Goal: Task Accomplishment & Management: Manage account settings

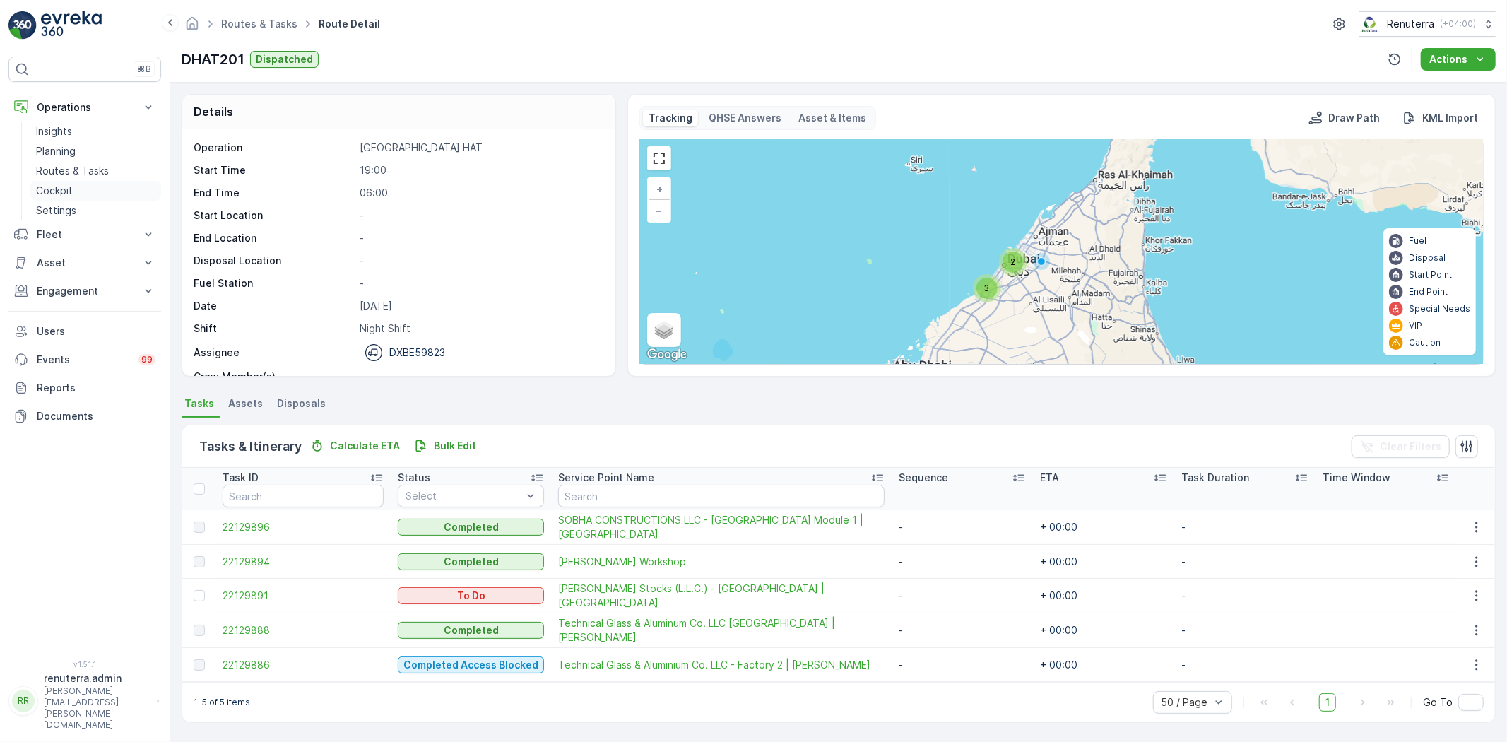
click at [120, 182] on link "Cockpit" at bounding box center [95, 191] width 131 height 20
click at [117, 175] on link "Routes & Tasks" at bounding box center [95, 171] width 131 height 20
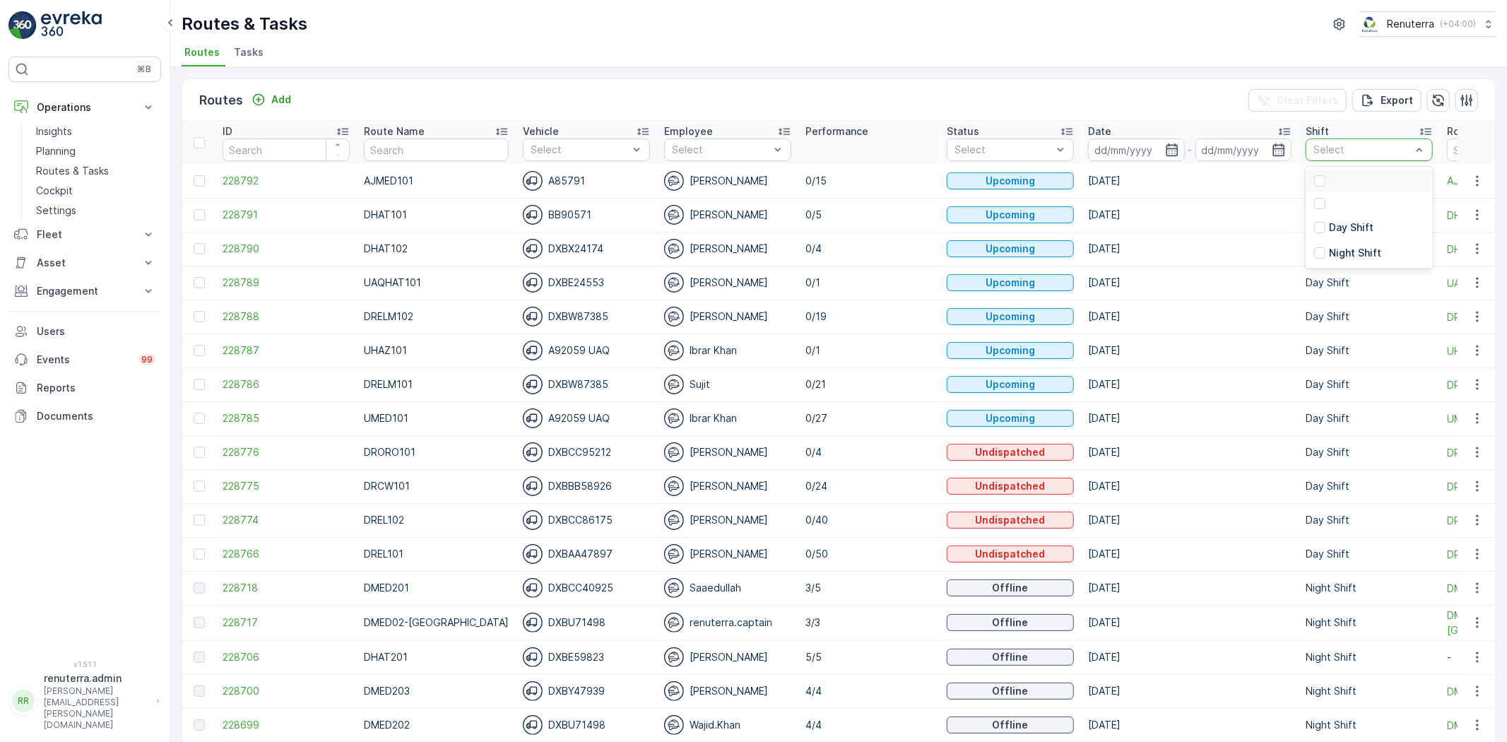
click at [1143, 64] on ul "Routes Tasks" at bounding box center [833, 54] width 1303 height 24
click at [1166, 148] on icon "button" at bounding box center [1172, 149] width 12 height 13
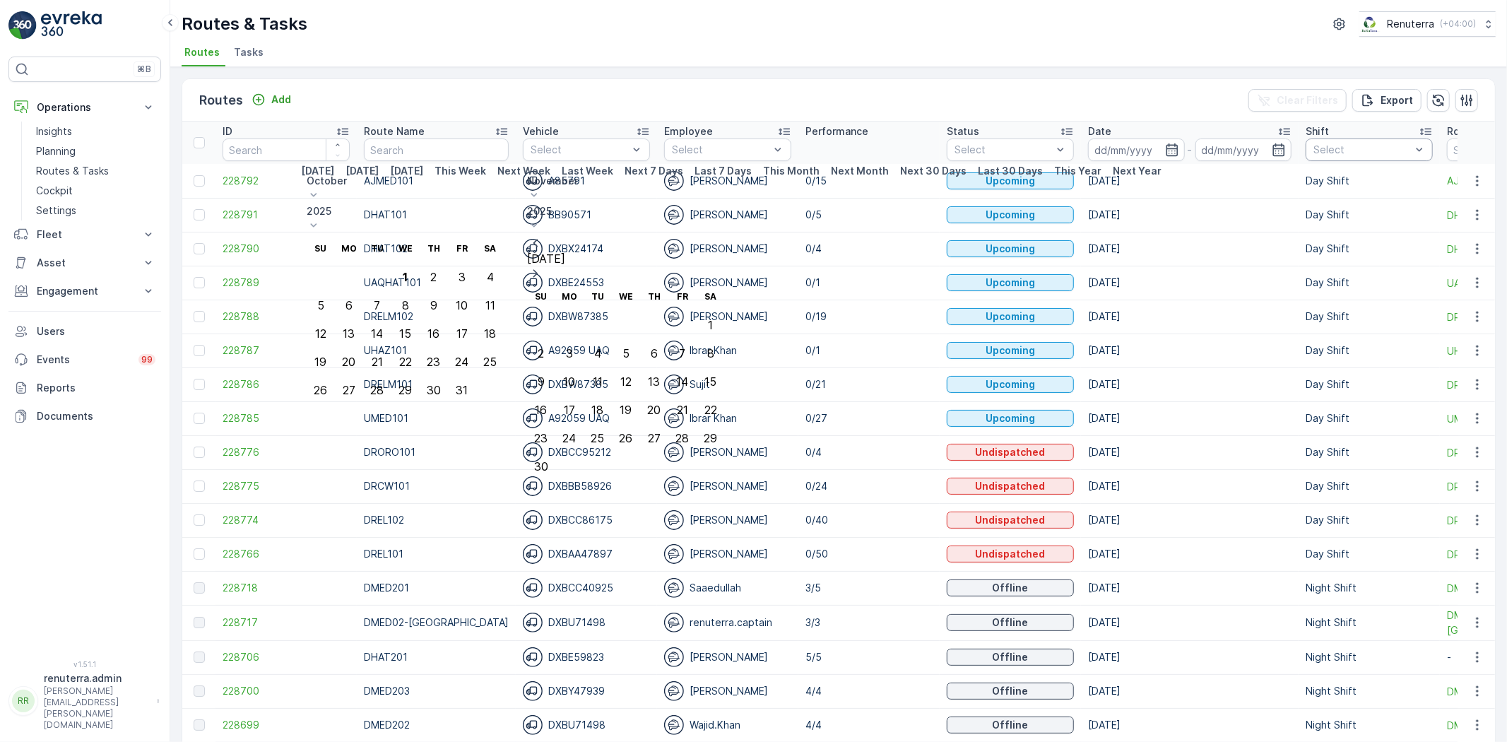
click at [321, 188] on icon at bounding box center [314, 195] width 14 height 14
click at [355, 295] on span "October" at bounding box center [335, 302] width 40 height 14
click at [321, 188] on icon at bounding box center [314, 195] width 14 height 14
click at [369, 276] on span "September" at bounding box center [342, 283] width 54 height 14
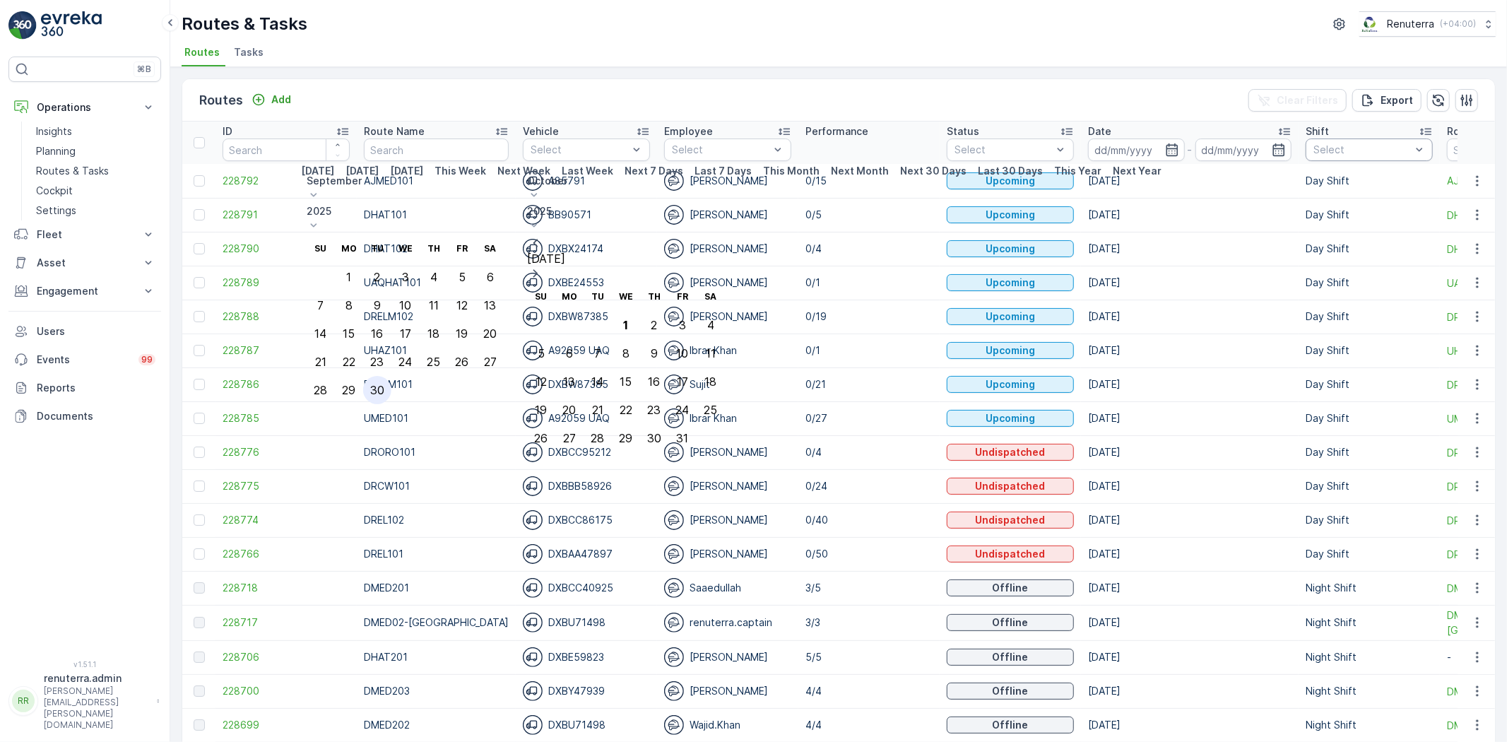
click at [384, 384] on div "30" at bounding box center [377, 390] width 14 height 13
type input "[DATE]"
click at [384, 384] on div "30" at bounding box center [377, 390] width 14 height 13
type input "[DATE]"
click at [384, 384] on div "30" at bounding box center [377, 390] width 14 height 13
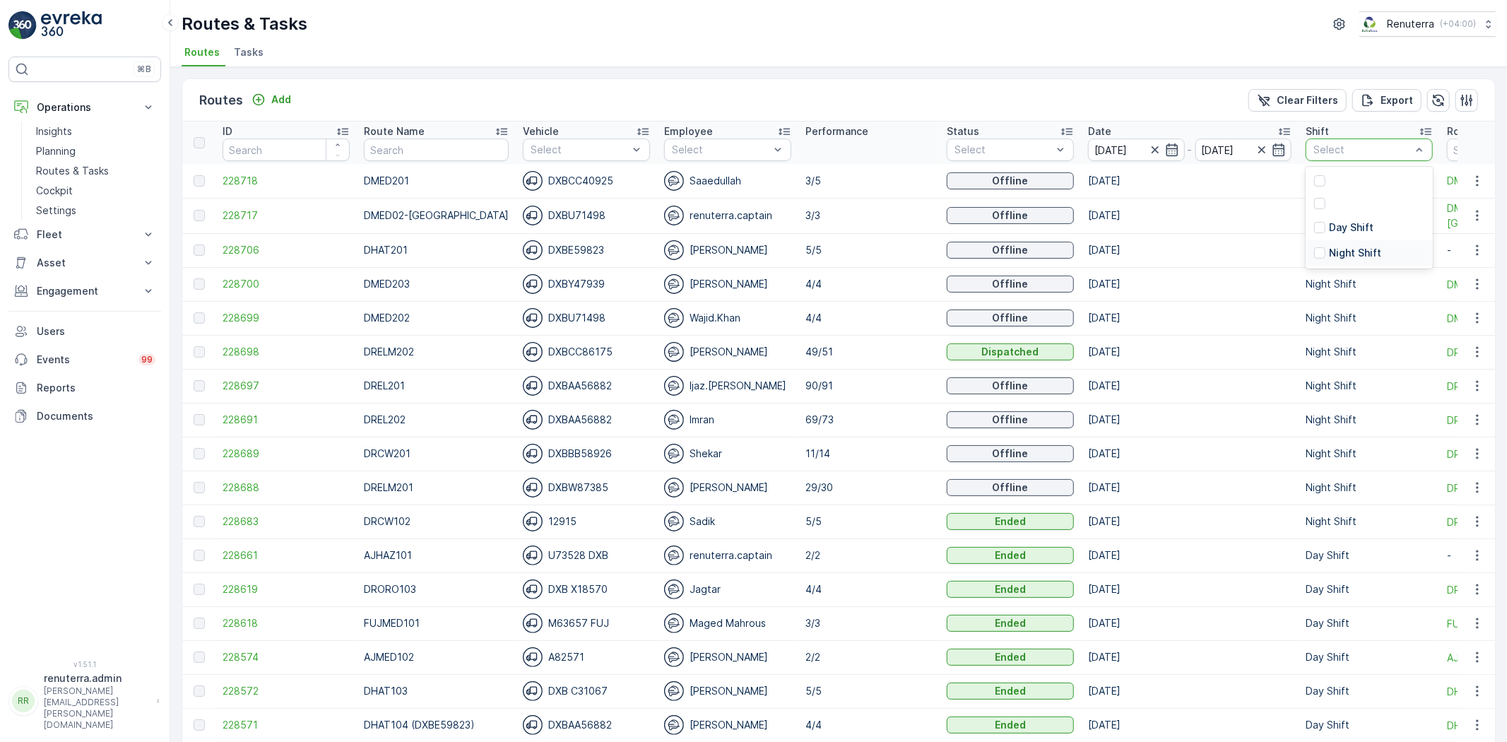
click at [1306, 240] on div "Night Shift" at bounding box center [1369, 252] width 127 height 25
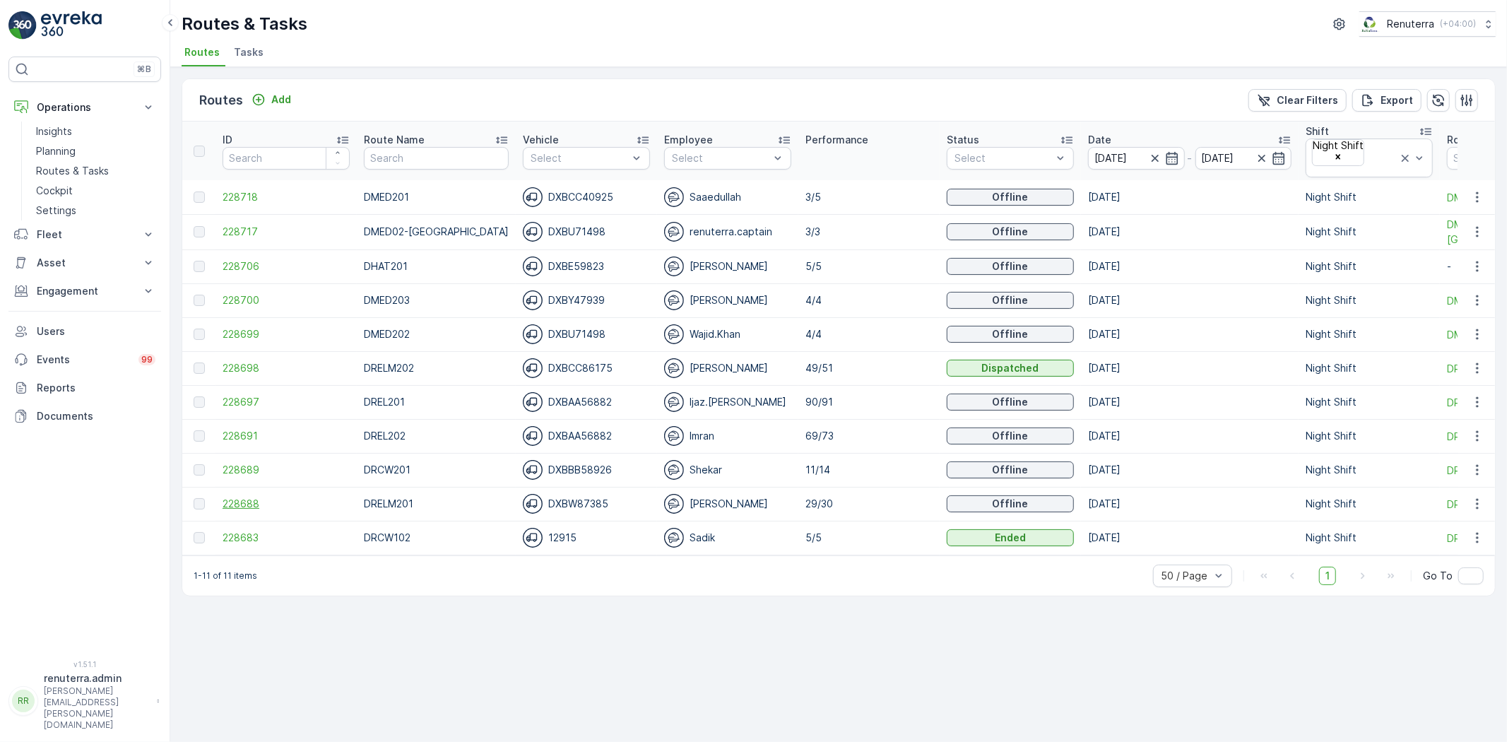
click at [223, 497] on span "228688" at bounding box center [286, 504] width 127 height 14
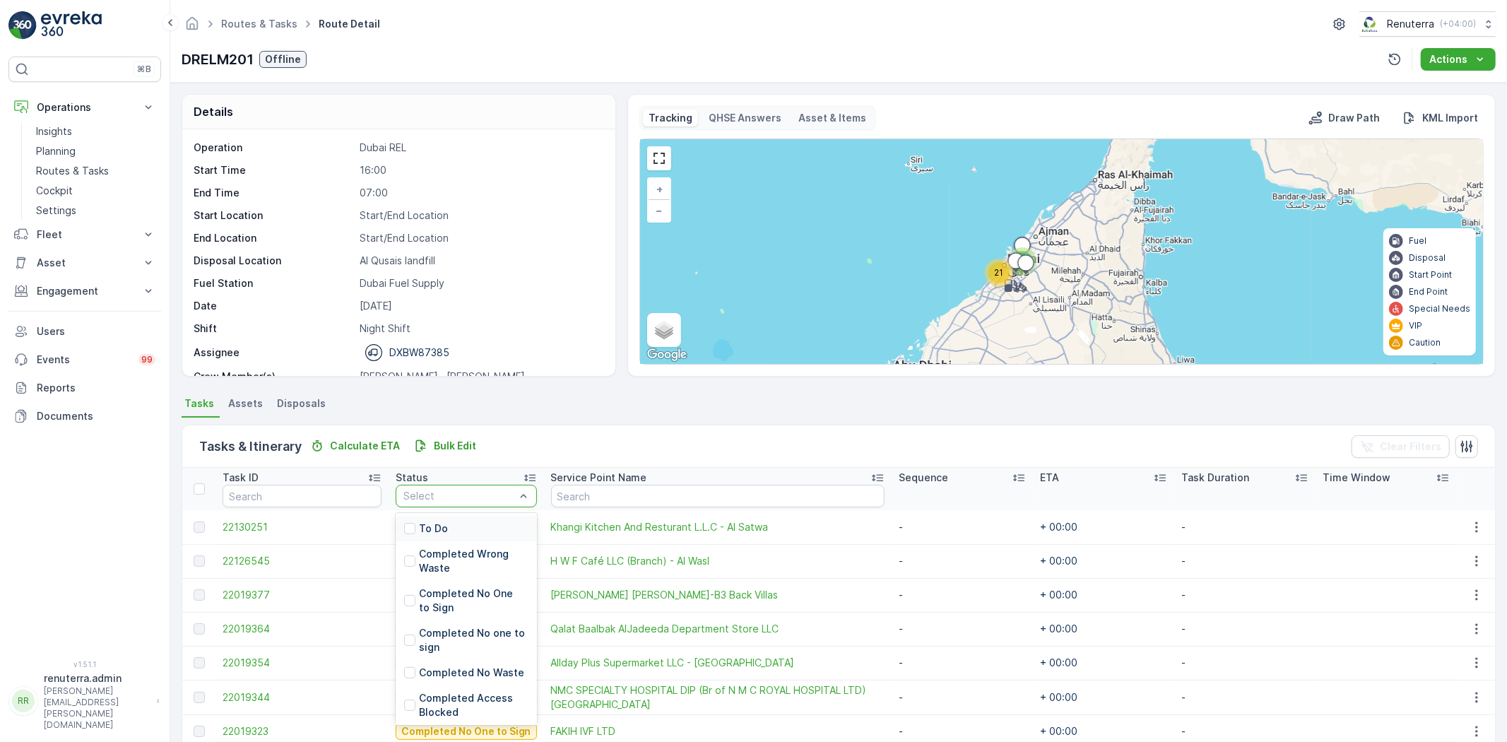
click at [442, 522] on div "To Do" at bounding box center [466, 528] width 141 height 25
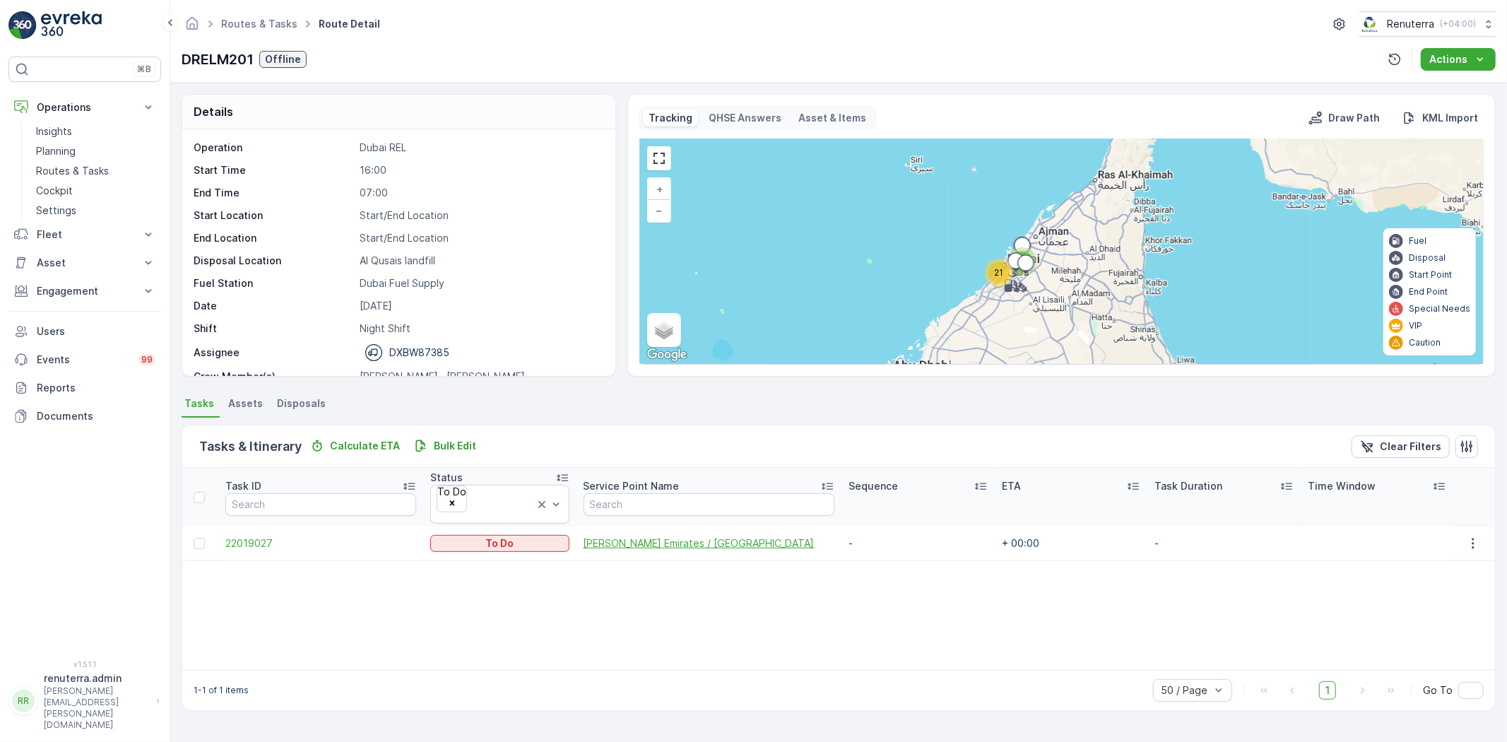
click at [714, 536] on span "Beena Emirates / Al Wasl Road Jumeirah" at bounding box center [710, 543] width 252 height 14
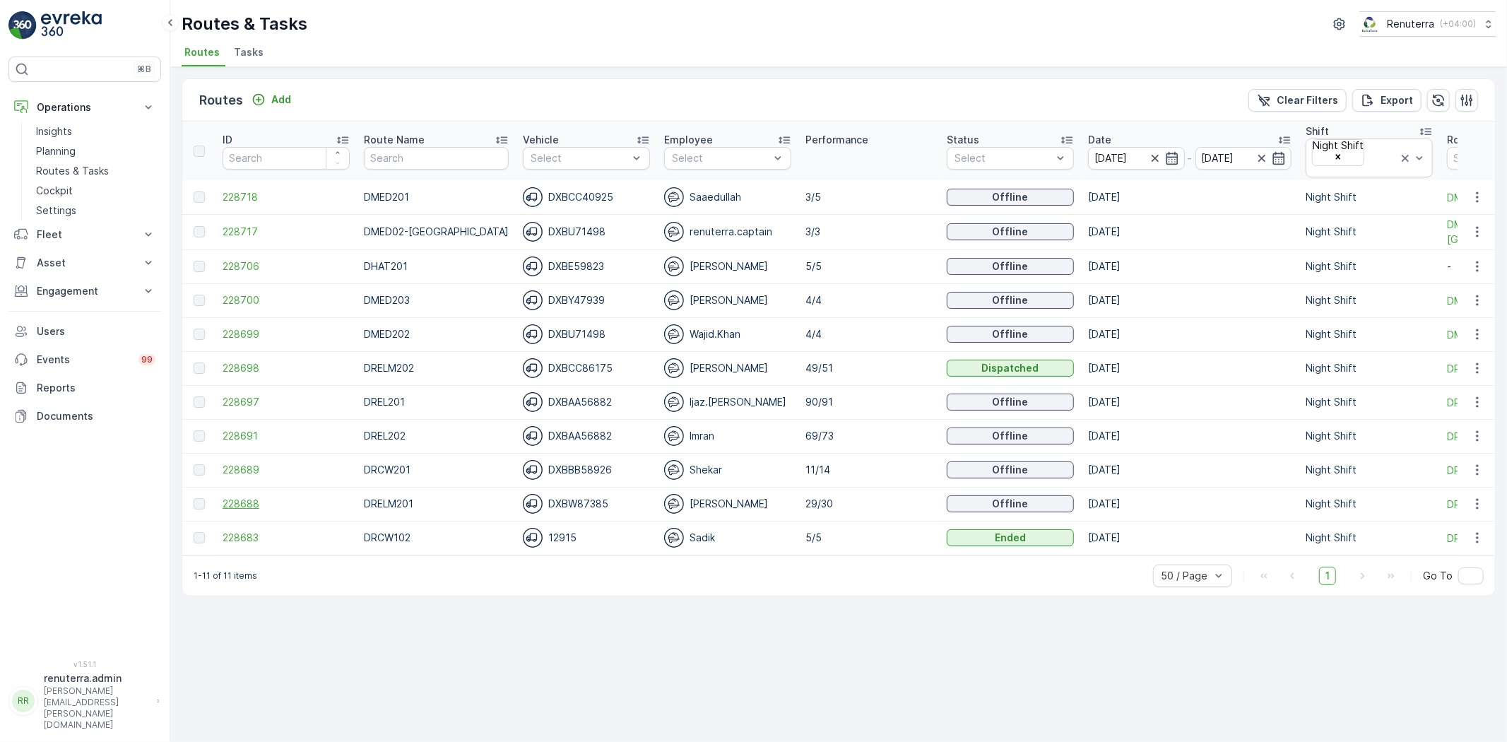
click at [245, 497] on span "228688" at bounding box center [286, 504] width 127 height 14
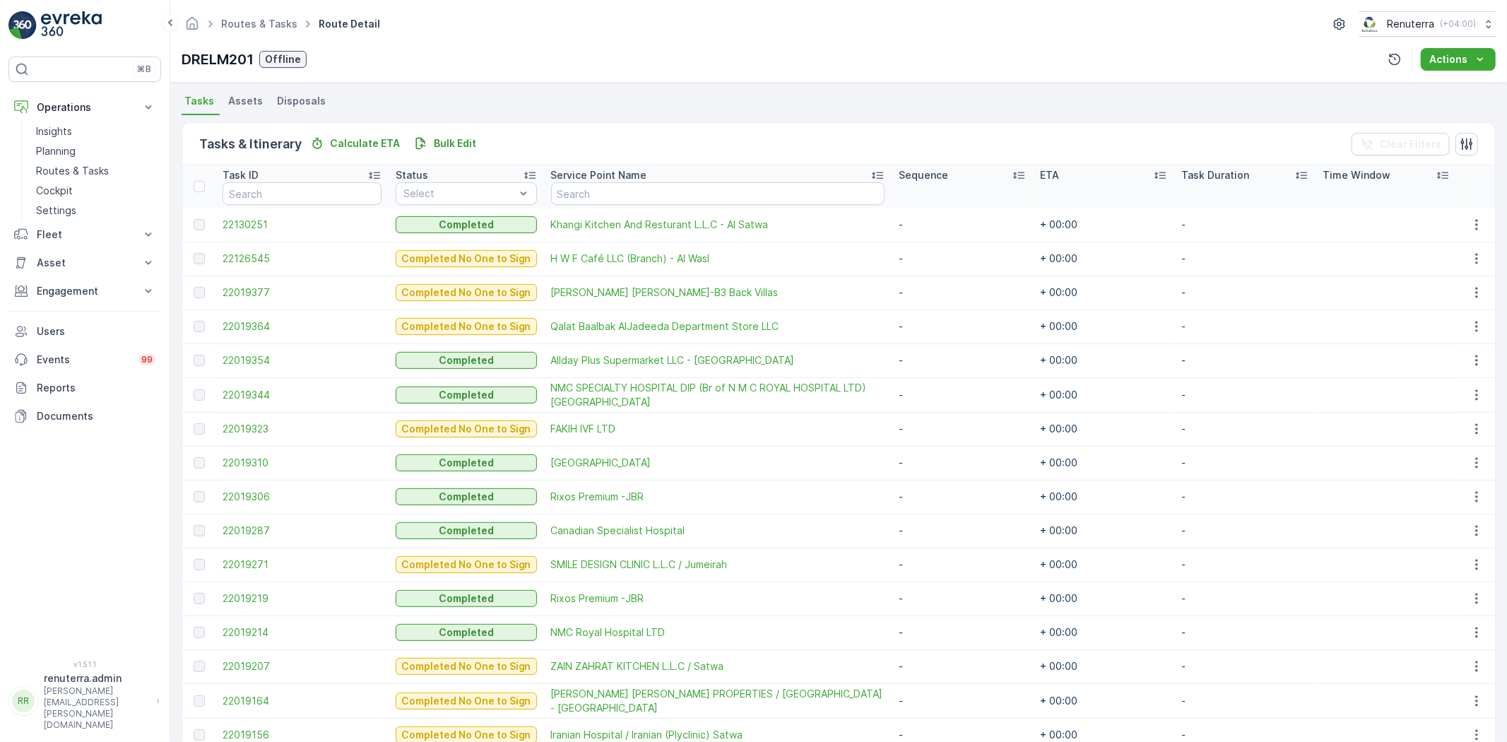
scroll to position [314, 0]
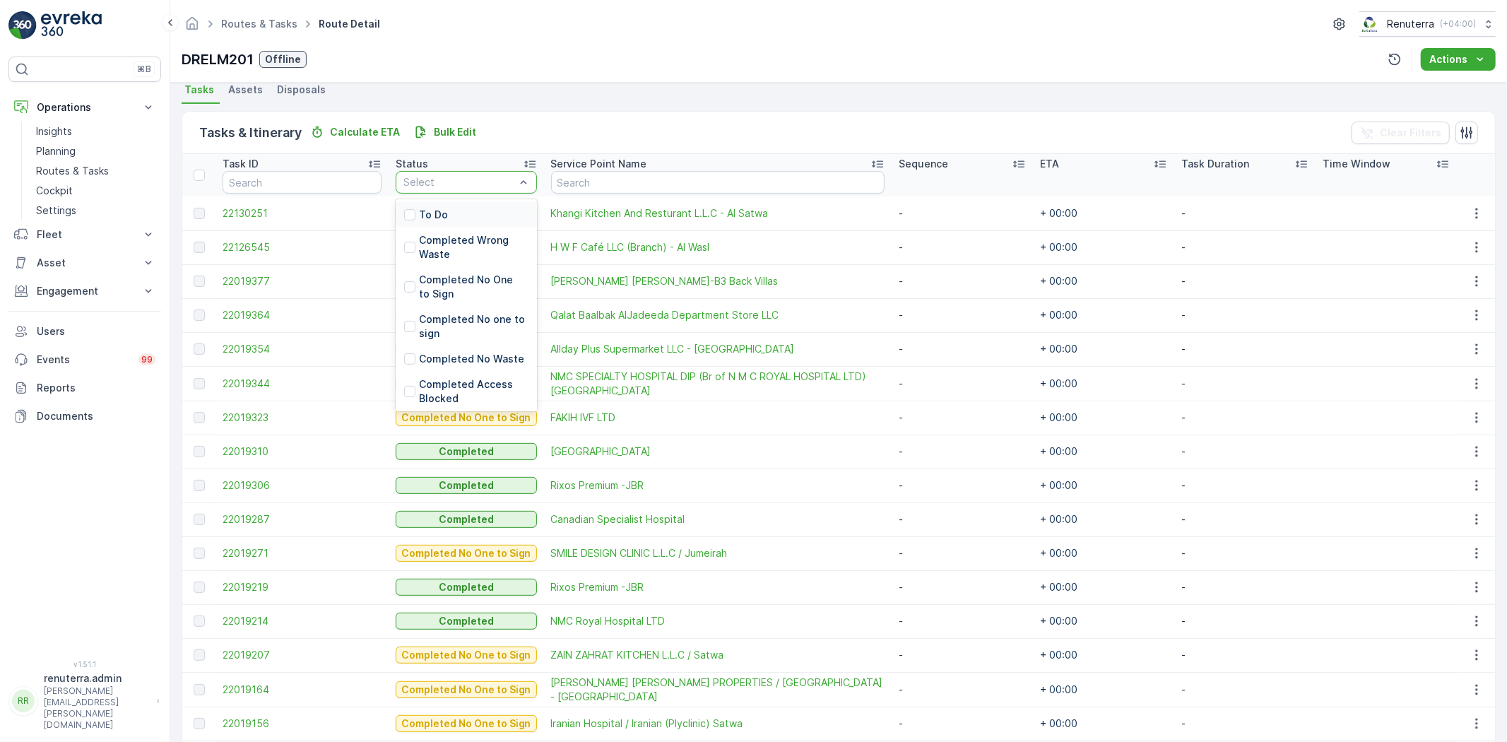
click at [461, 215] on div "To Do" at bounding box center [466, 214] width 141 height 25
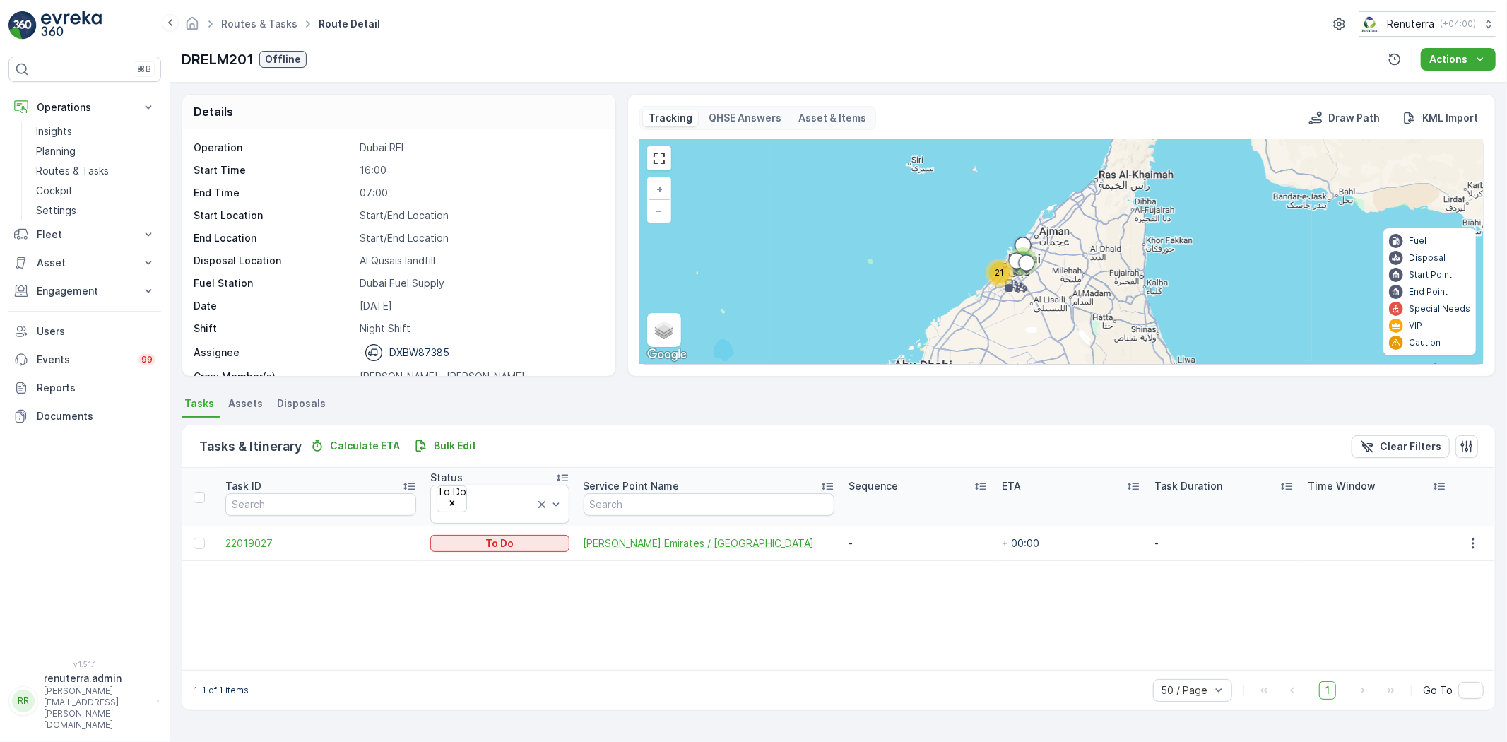
click at [647, 536] on span "Beena Emirates / Al Wasl Road Jumeirah" at bounding box center [710, 543] width 252 height 14
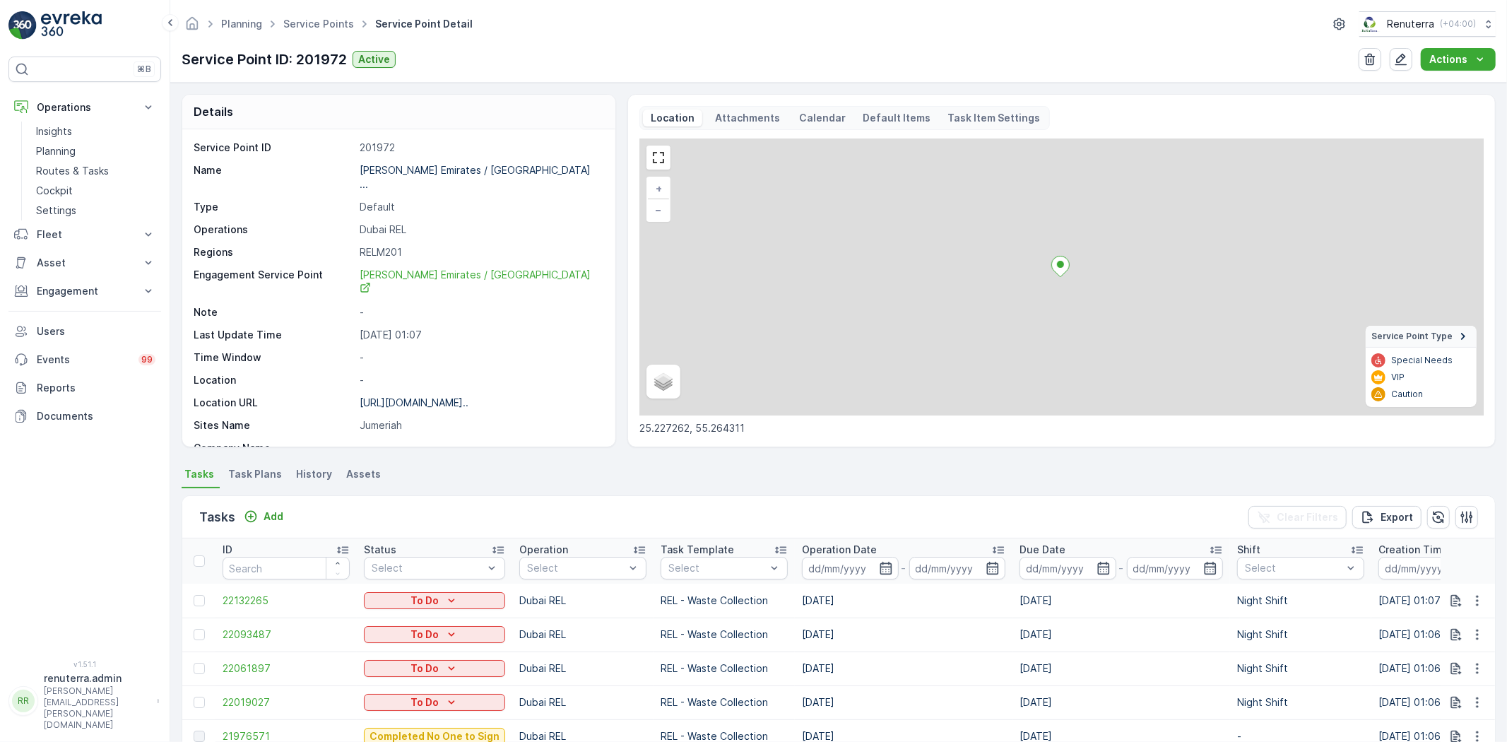
scroll to position [314, 0]
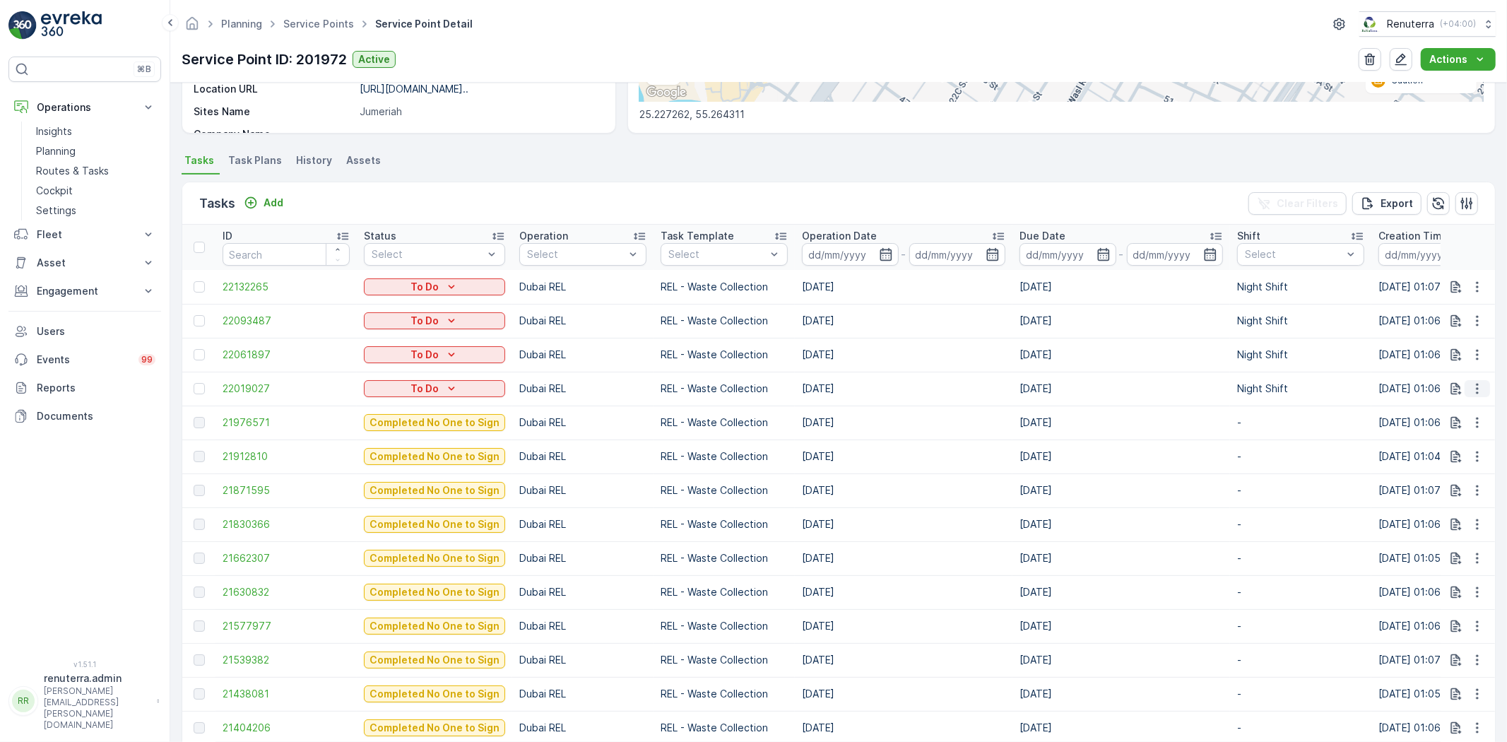
click at [1480, 387] on button "button" at bounding box center [1477, 388] width 25 height 17
click at [1445, 446] on span "Change Route" at bounding box center [1441, 449] width 69 height 14
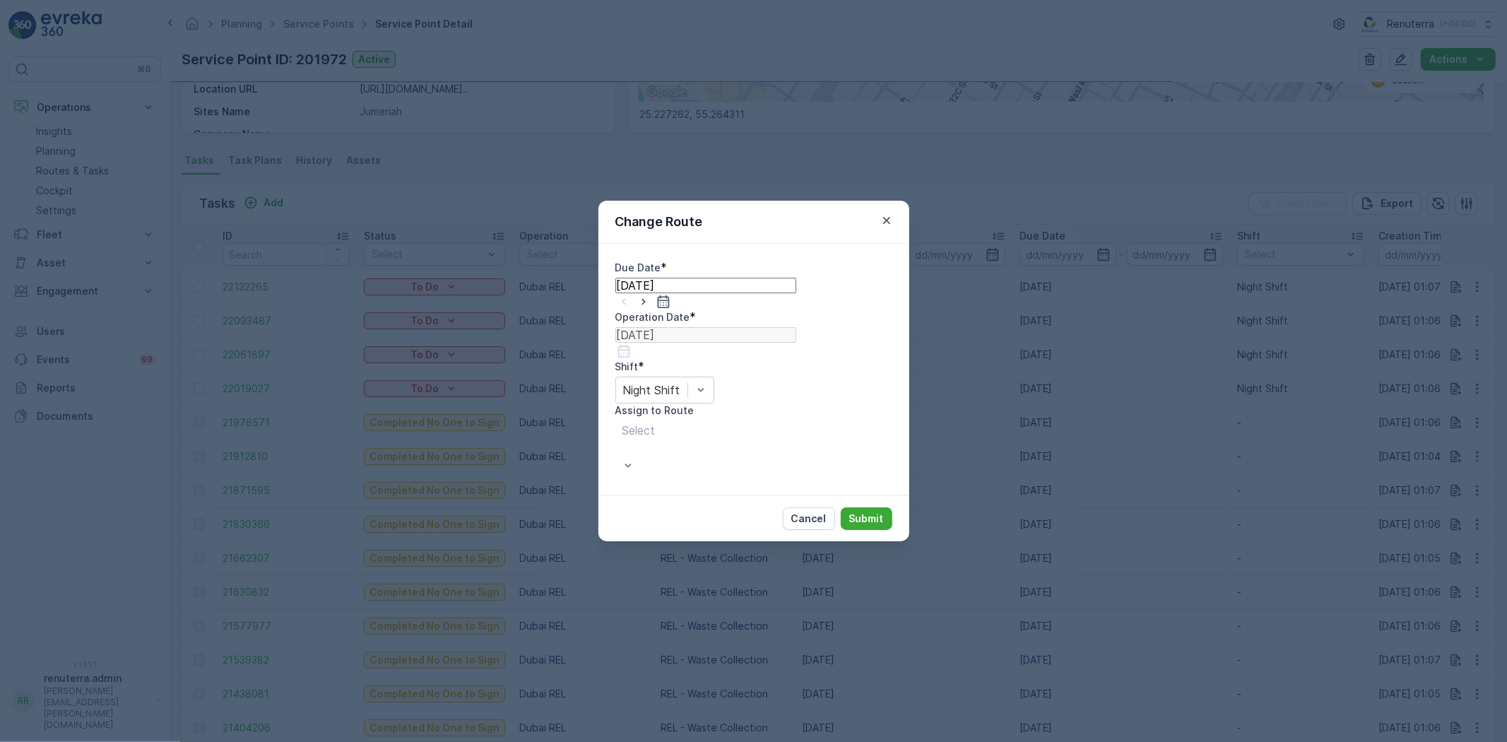
type input "[DATE]"
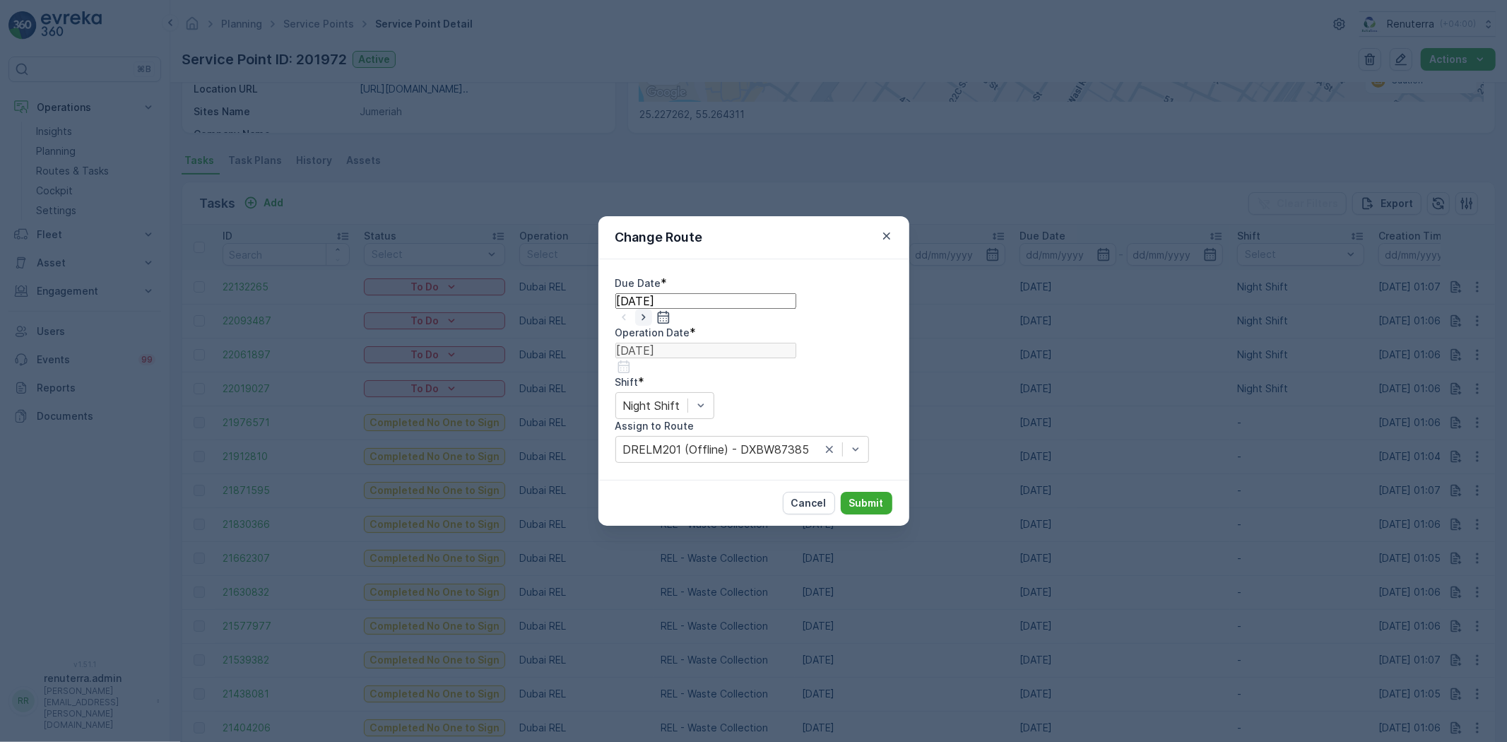
click at [651, 324] on icon "button" at bounding box center [644, 317] width 14 height 14
type input "[DATE]"
click at [630, 360] on icon "button" at bounding box center [624, 366] width 12 height 13
click at [867, 522] on div "1" at bounding box center [869, 528] width 5 height 13
type input "[DATE]"
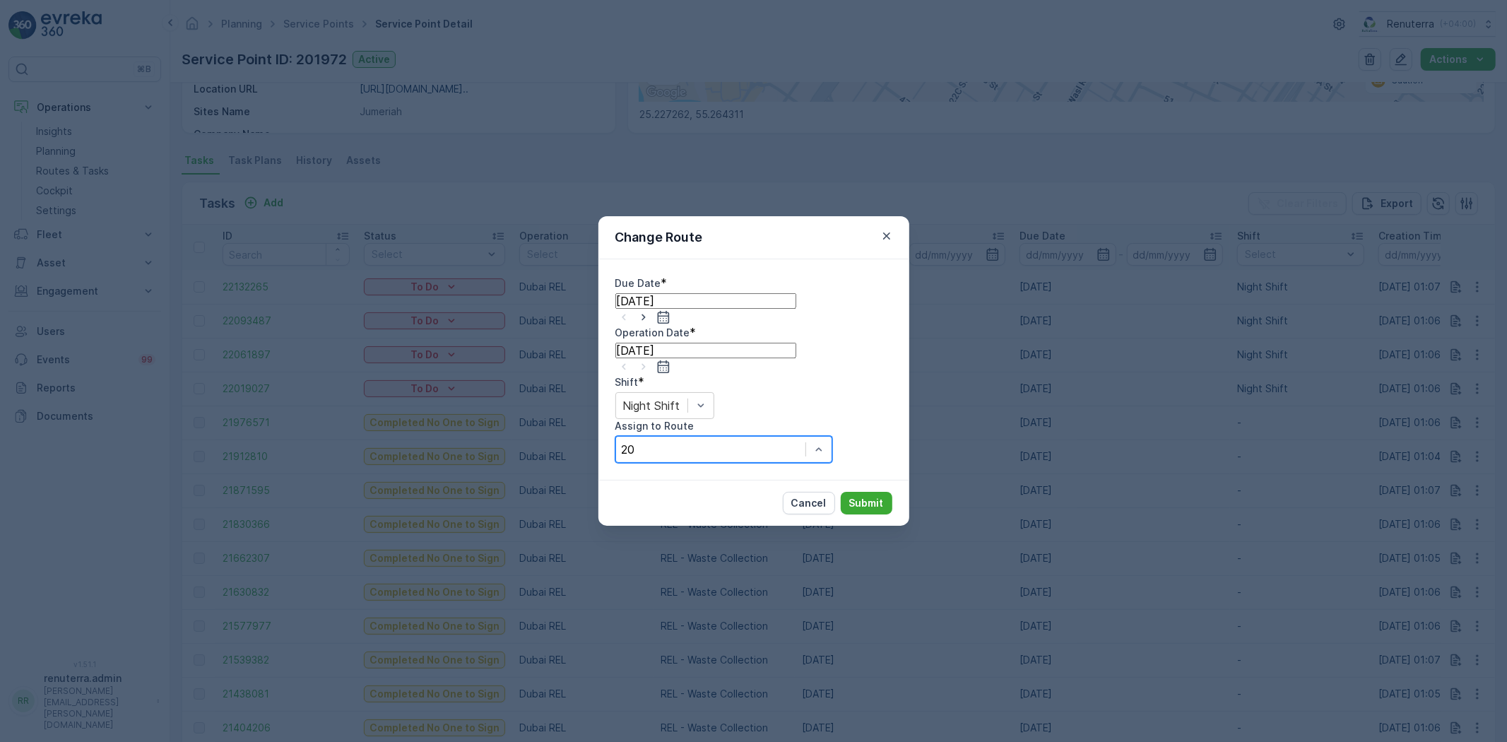
type input "201"
click at [867, 496] on p "Submit" at bounding box center [866, 503] width 35 height 14
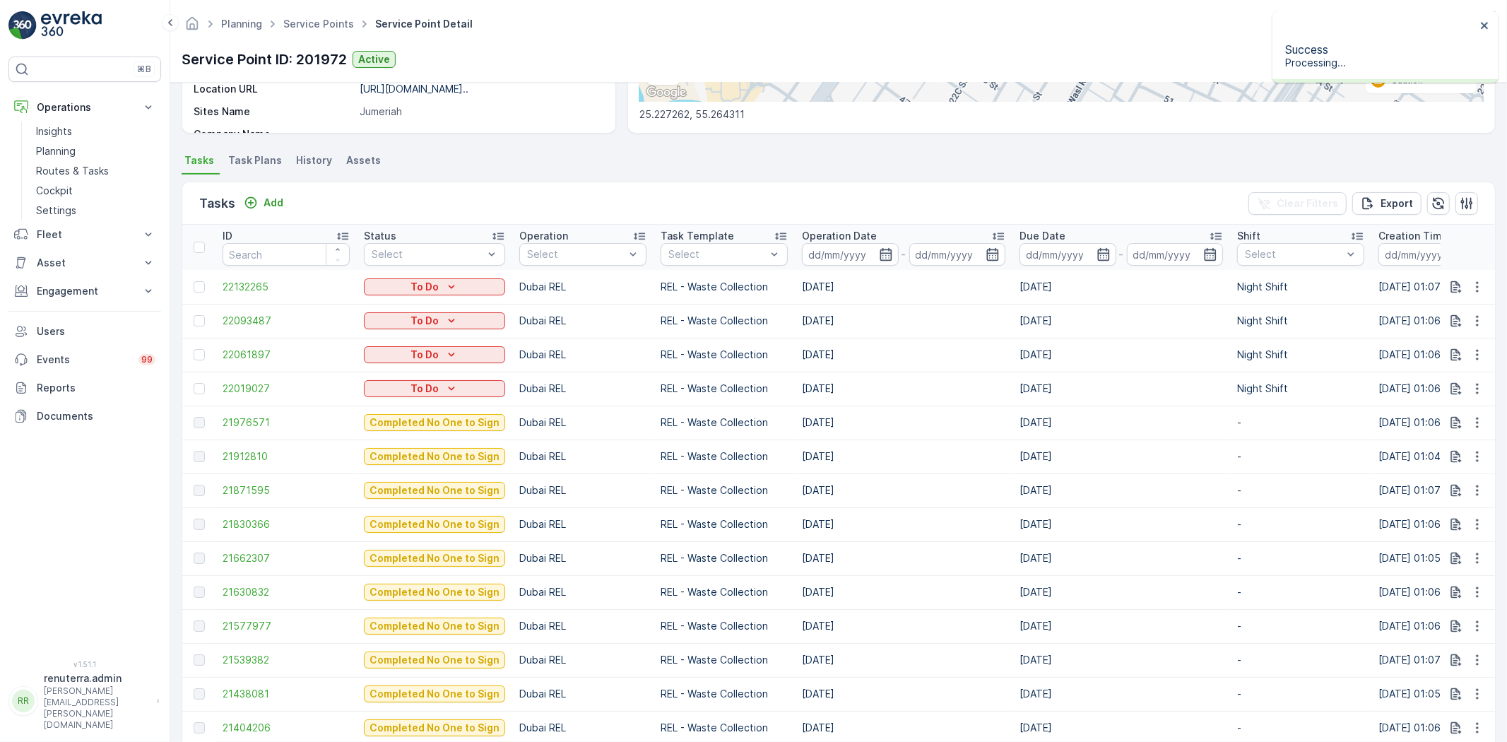
scroll to position [0, 0]
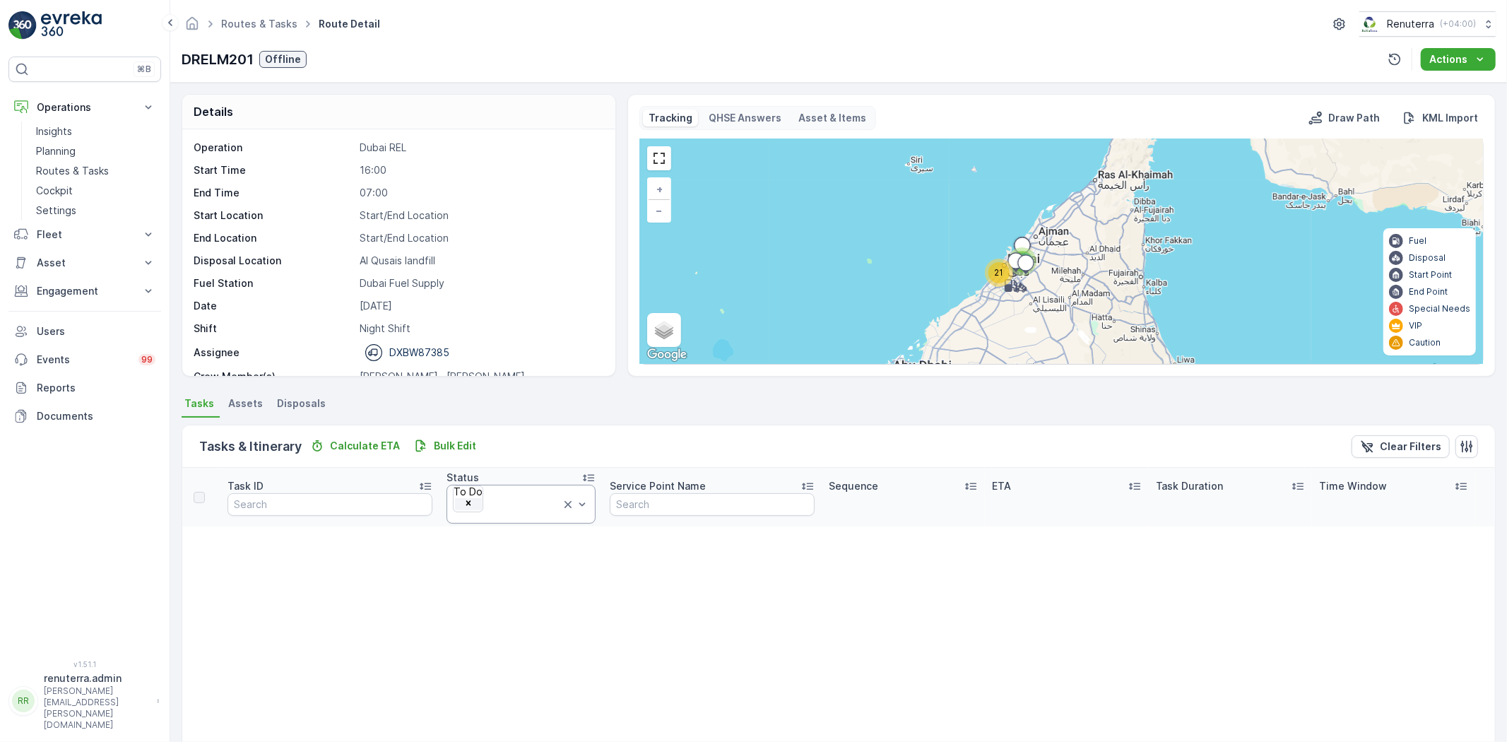
click at [474, 498] on icon "Remove To Do" at bounding box center [469, 503] width 10 height 10
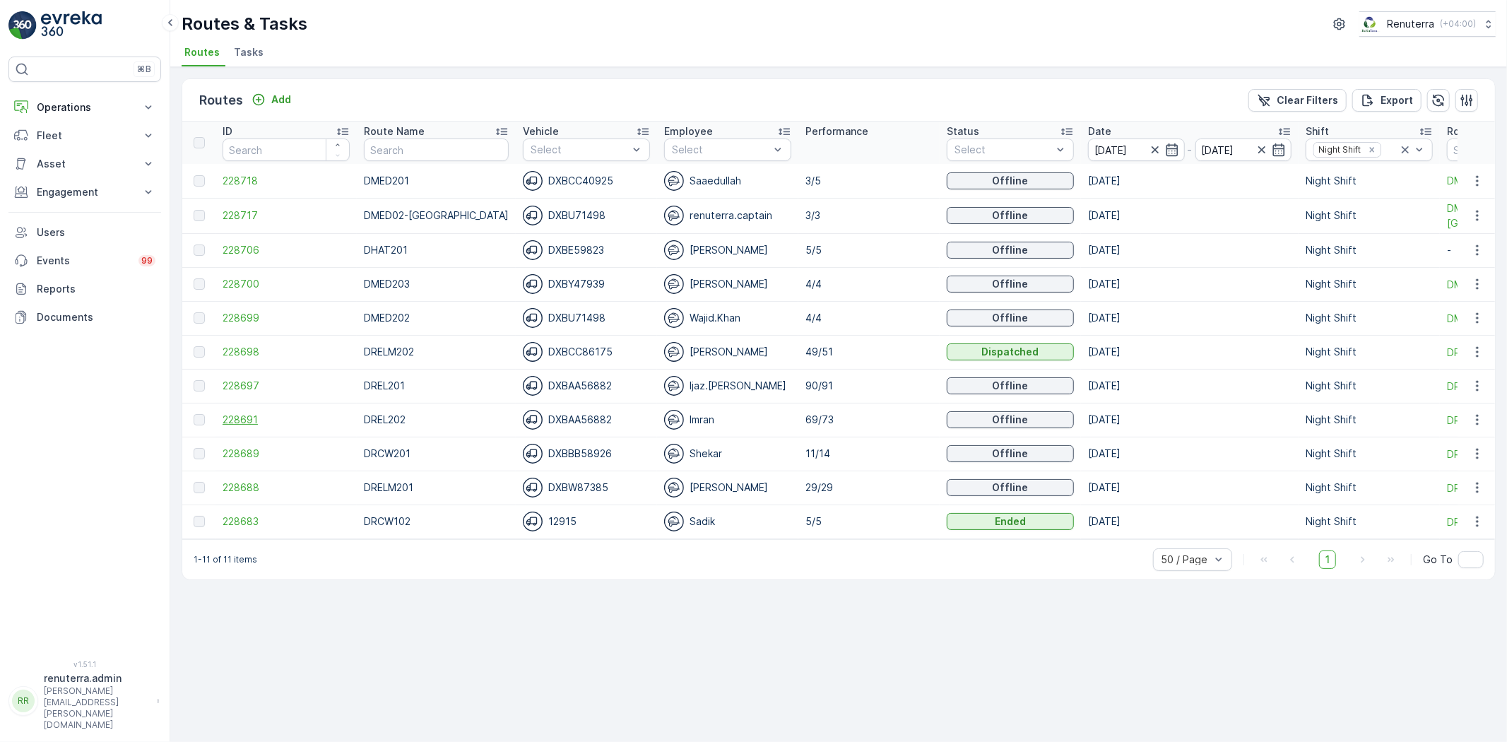
click at [235, 422] on span "228691" at bounding box center [286, 420] width 127 height 14
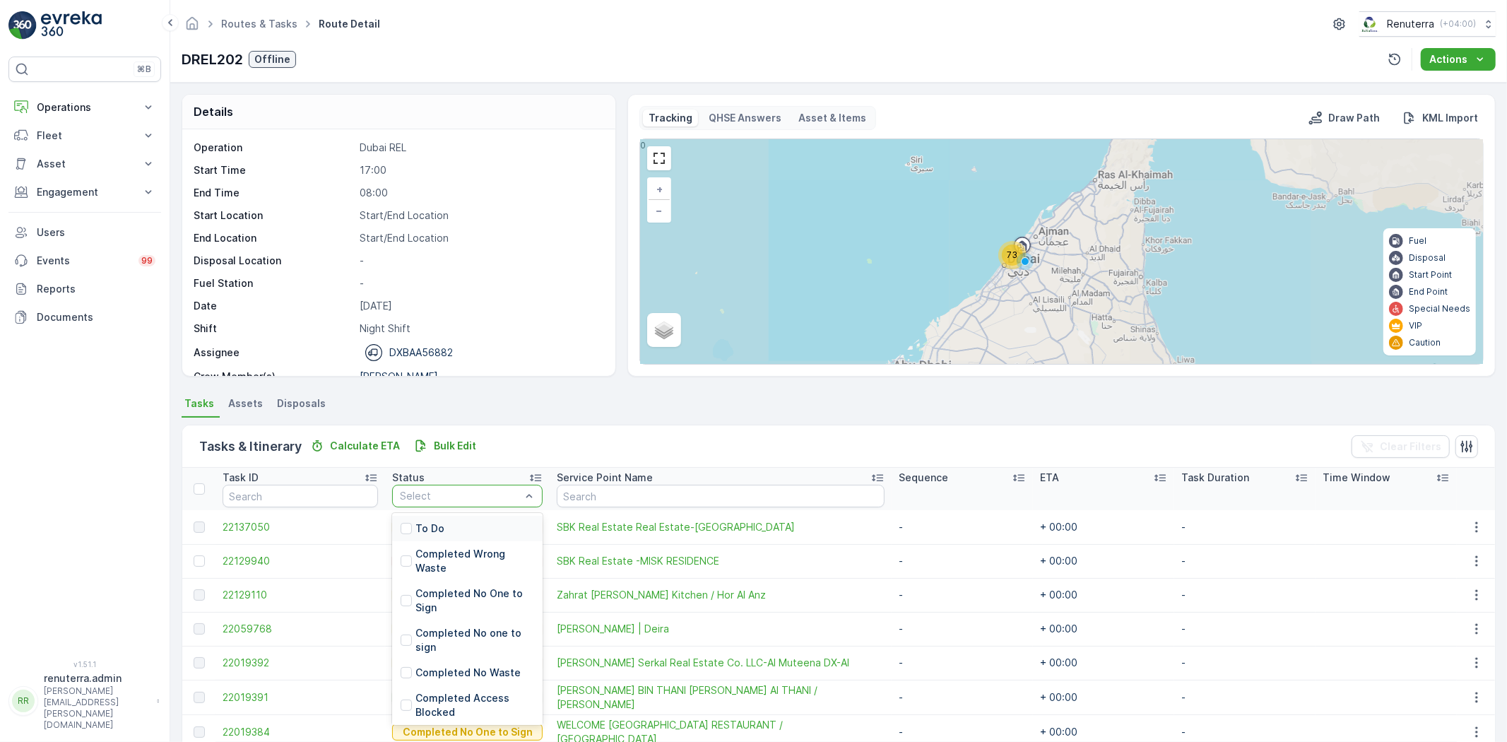
click at [444, 524] on div "To Do" at bounding box center [467, 528] width 151 height 25
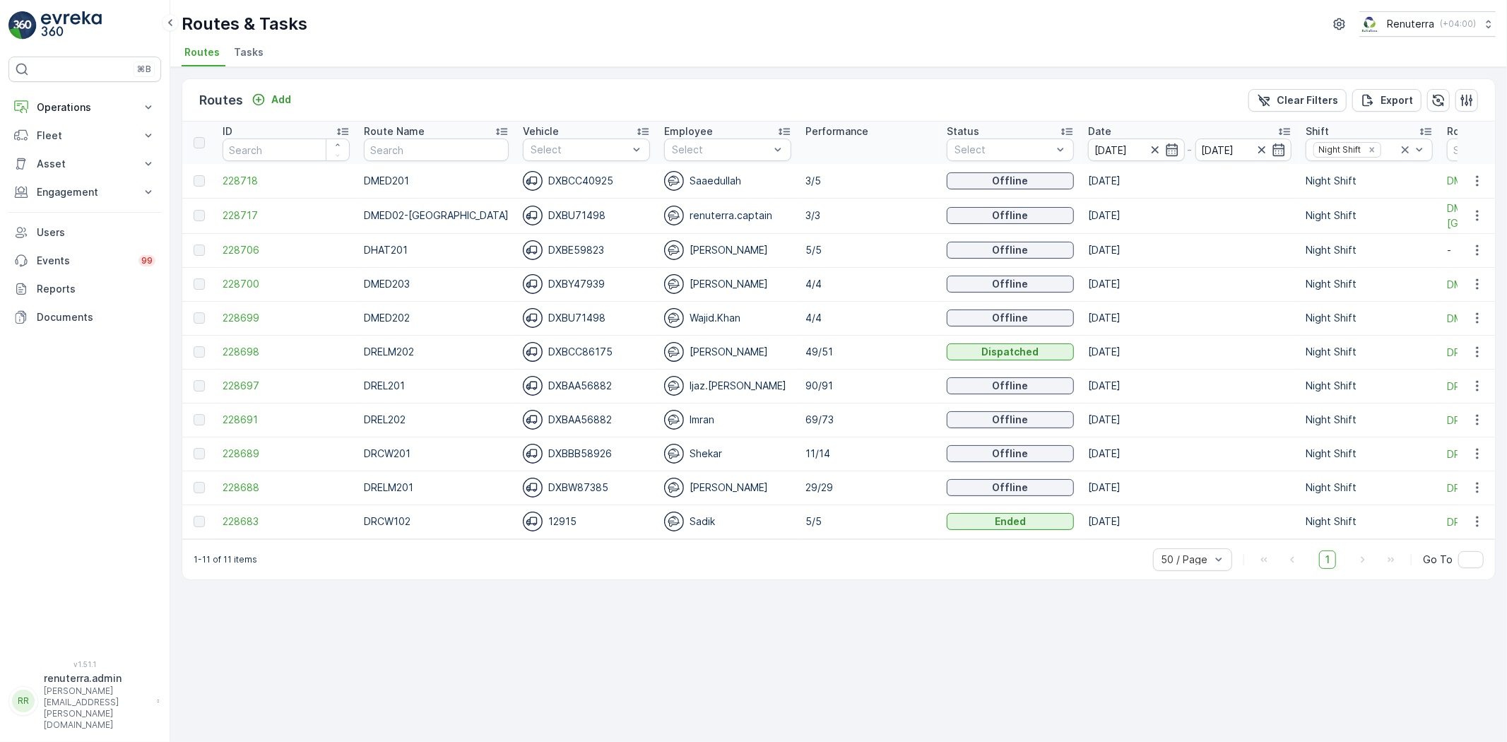
click at [248, 393] on td "228697" at bounding box center [286, 386] width 141 height 34
click at [246, 386] on span "228697" at bounding box center [286, 386] width 127 height 14
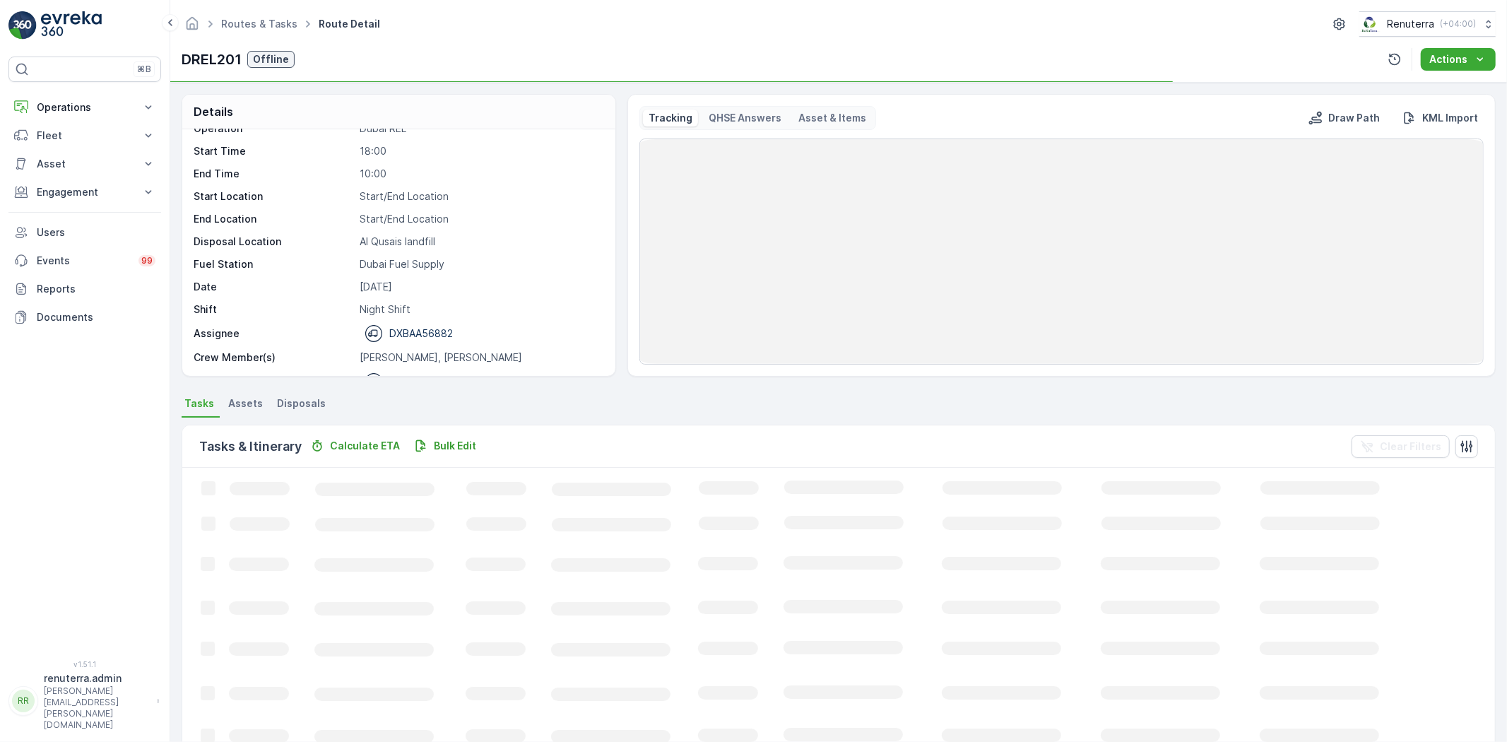
scroll to position [45, 0]
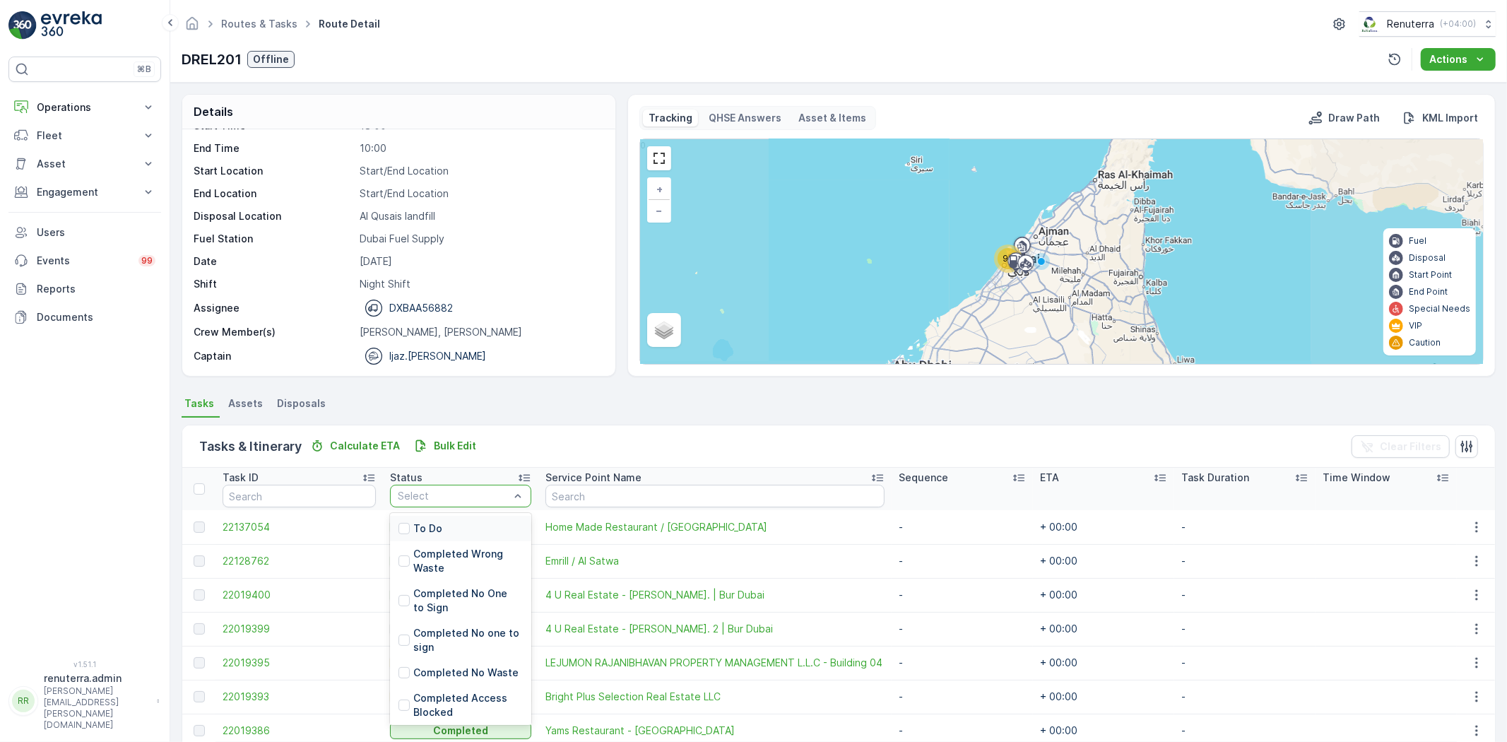
click at [457, 519] on div "To Do" at bounding box center [460, 528] width 141 height 25
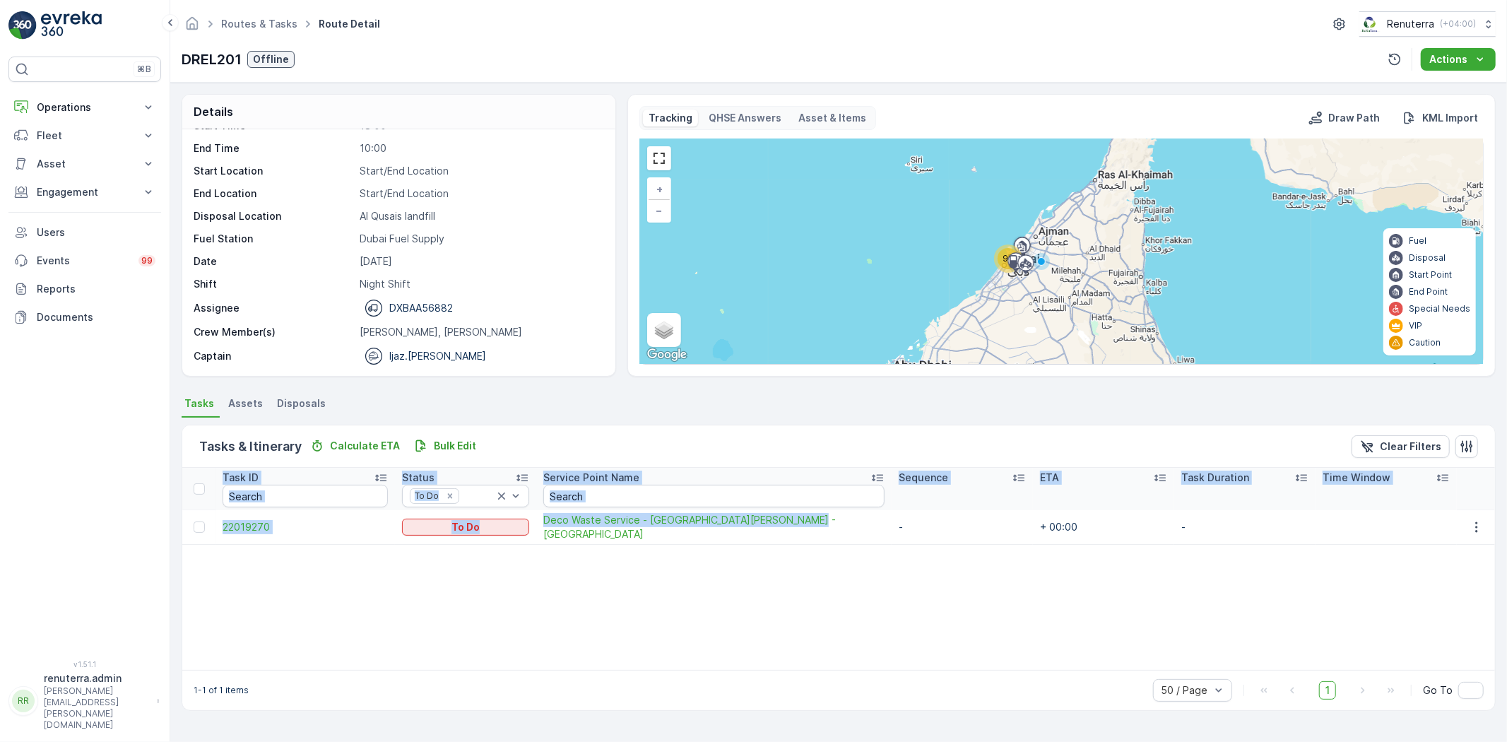
drag, startPoint x: 567, startPoint y: 564, endPoint x: 815, endPoint y: 536, distance: 249.7
click at [815, 536] on div "Task ID Status To Do Service Point Name Sequence ETA Task Duration Time Window …" at bounding box center [838, 569] width 1313 height 202
copy table "Task ID Status To Do Service Point Name Sequence ETA Task Duration Time Window …"
click at [645, 584] on div "Task ID Status To Do Service Point Name Sequence ETA Task Duration Time Window …" at bounding box center [838, 569] width 1313 height 202
drag, startPoint x: 500, startPoint y: 585, endPoint x: 474, endPoint y: 404, distance: 182.8
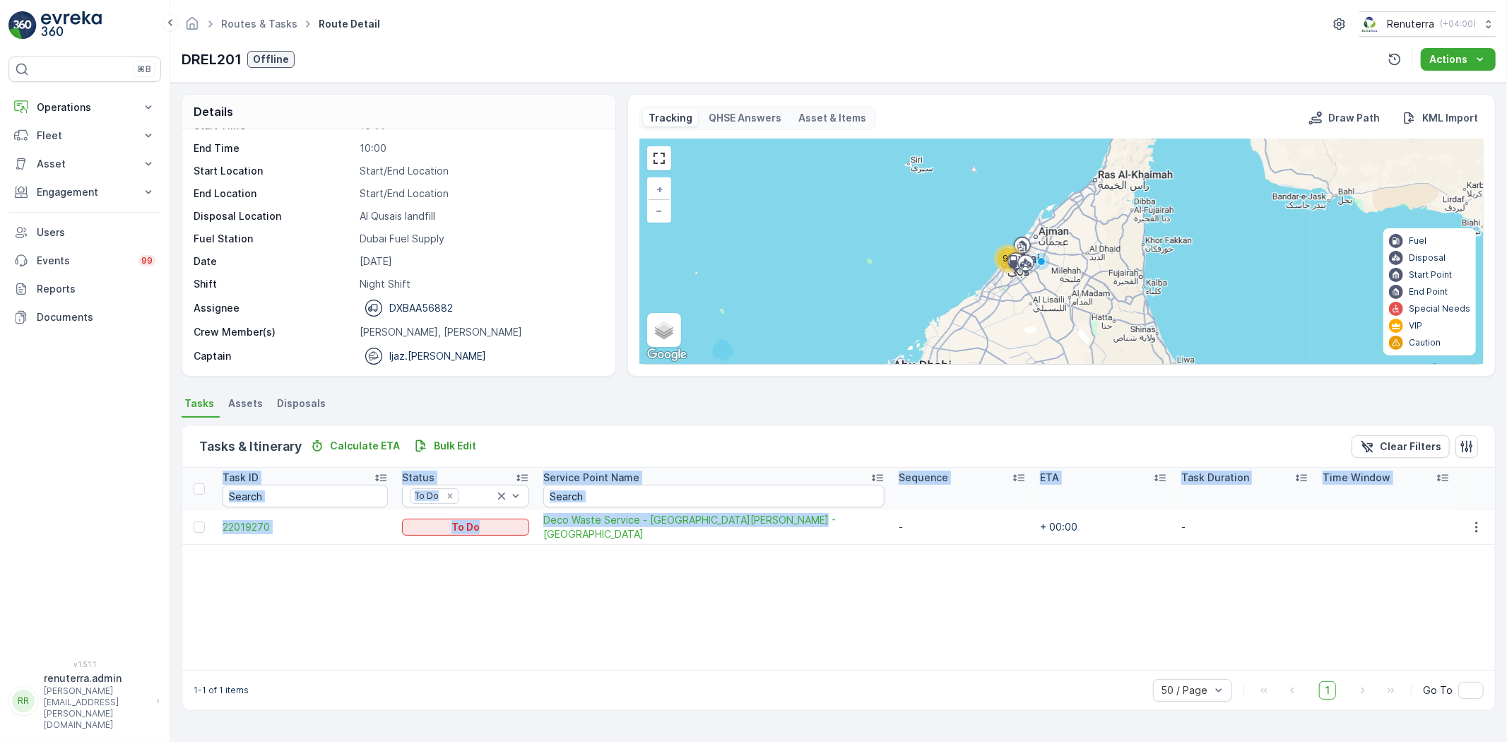
click at [500, 585] on div "Task ID Status To Do Service Point Name Sequence ETA Task Duration Time Window …" at bounding box center [838, 569] width 1313 height 202
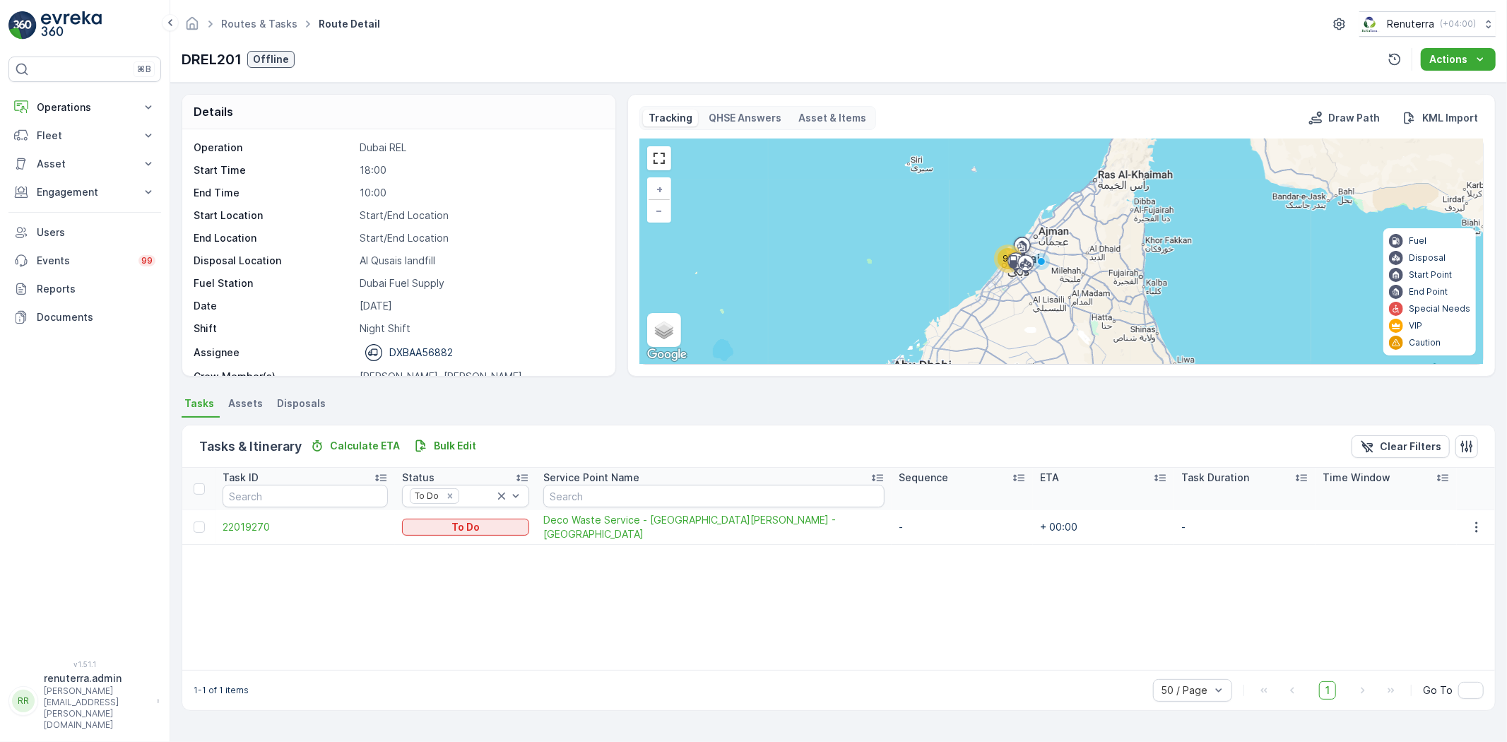
click at [527, 201] on div "Operation Dubai REL Start Time 18:00 End Time 10:00 Start Location Start/End Lo…" at bounding box center [397, 275] width 407 height 269
drag, startPoint x: 560, startPoint y: 527, endPoint x: 823, endPoint y: 531, distance: 263.7
click at [831, 534] on td "Deco Waste Service - Dar Al Aman Building - Karama" at bounding box center [713, 527] width 355 height 35
copy span "Deco Waste Service - Dar Al Aman Building - Karama"
click at [357, 94] on div "Details Operation Dubai REL Start Time 18:00 End Time 10:00 Start Location Star…" at bounding box center [399, 235] width 435 height 283
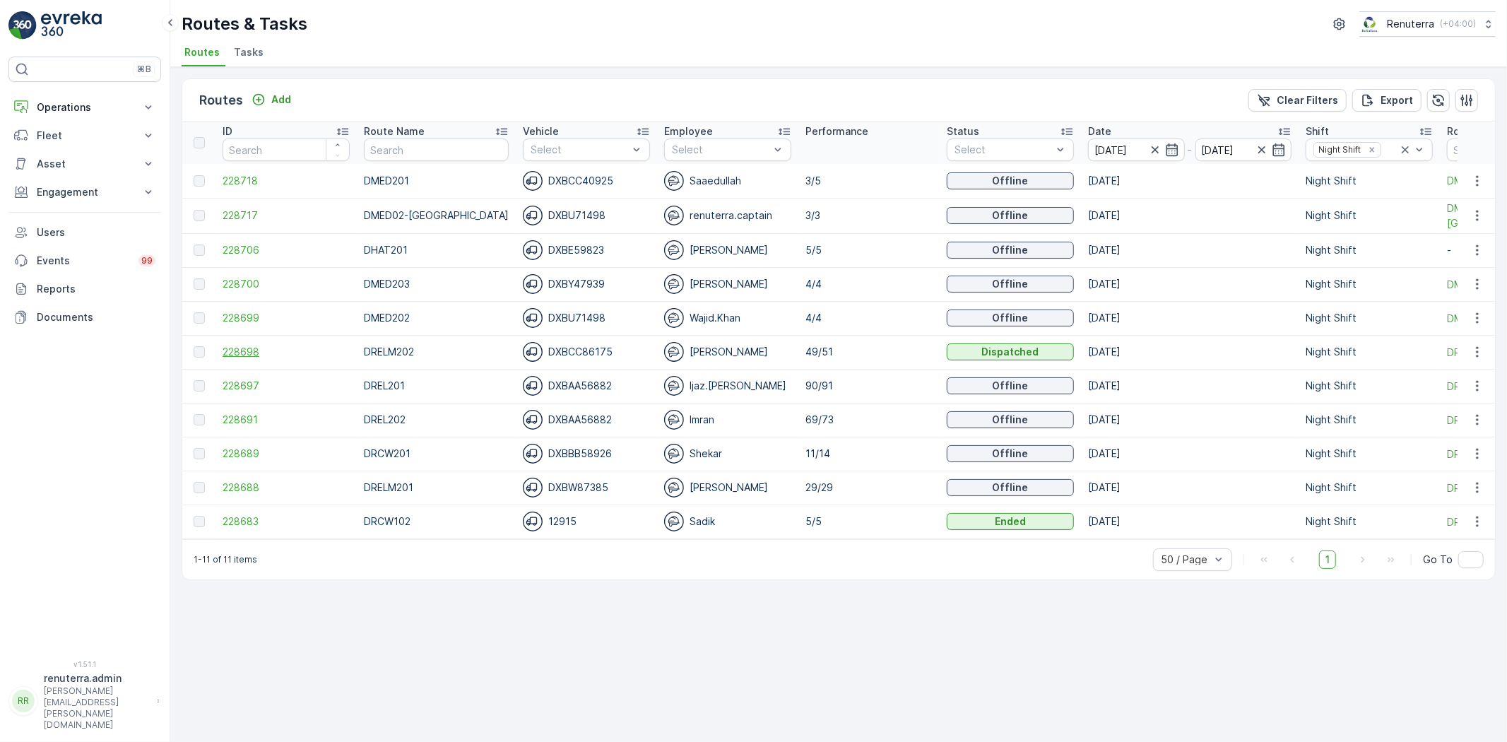
click at [245, 350] on span "228698" at bounding box center [286, 352] width 127 height 14
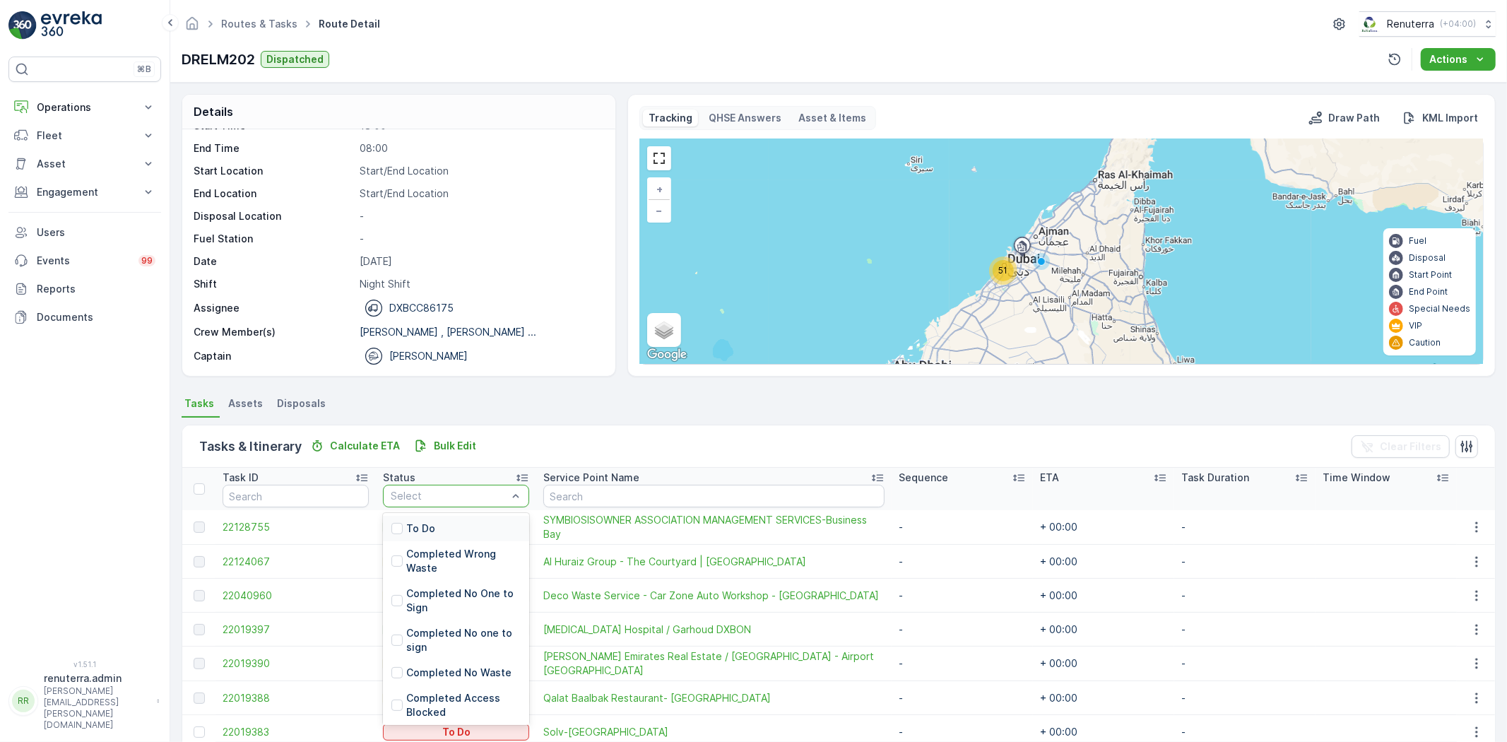
click at [434, 522] on p "To Do" at bounding box center [420, 529] width 29 height 14
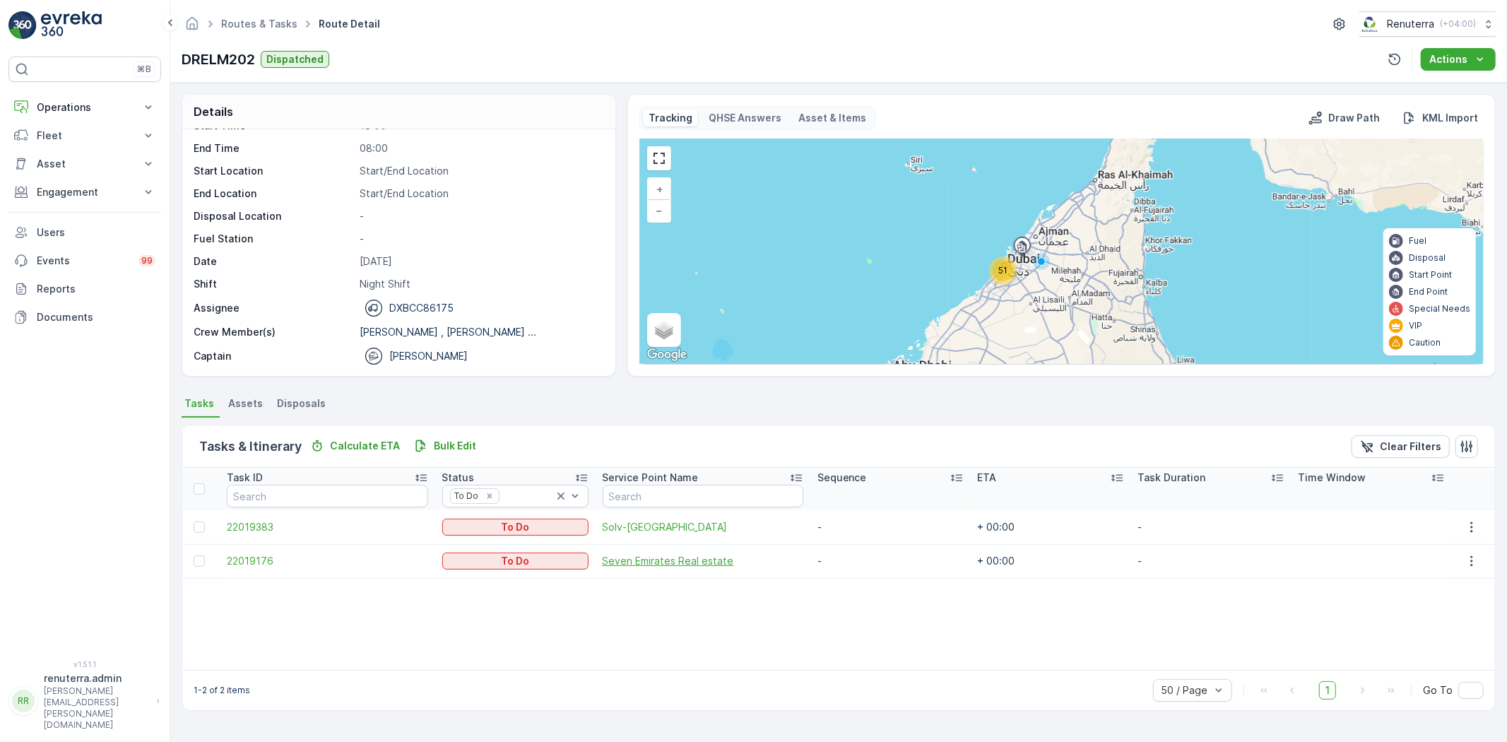
click at [643, 560] on span "Seven Emirates Real estate" at bounding box center [703, 561] width 201 height 14
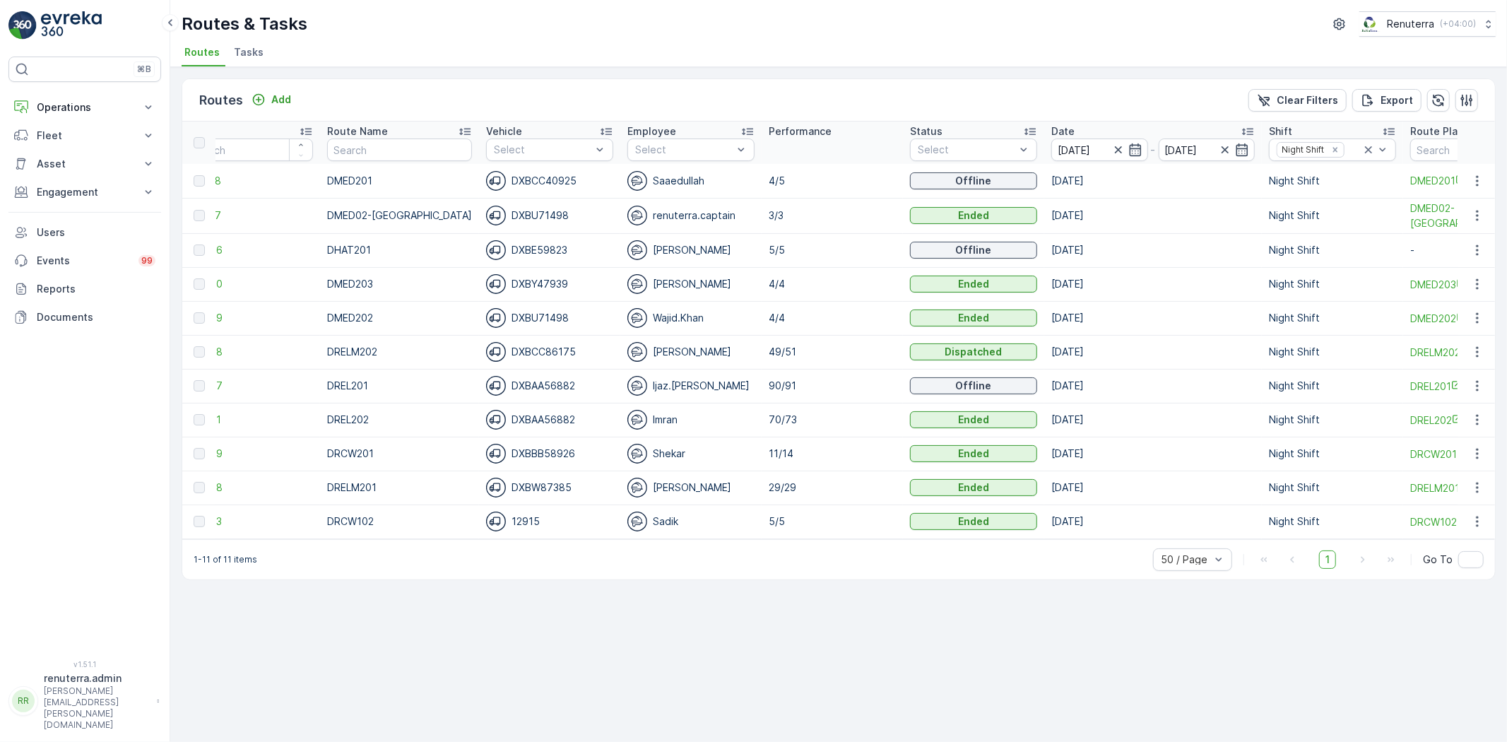
scroll to position [0, 34]
drag, startPoint x: 353, startPoint y: 21, endPoint x: 145, endPoint y: 444, distance: 471.3
click at [145, 444] on div "⌘B Operations Insights Planning Routes & Tasks Cockpit Settings Fleet Live Trac…" at bounding box center [84, 350] width 153 height 587
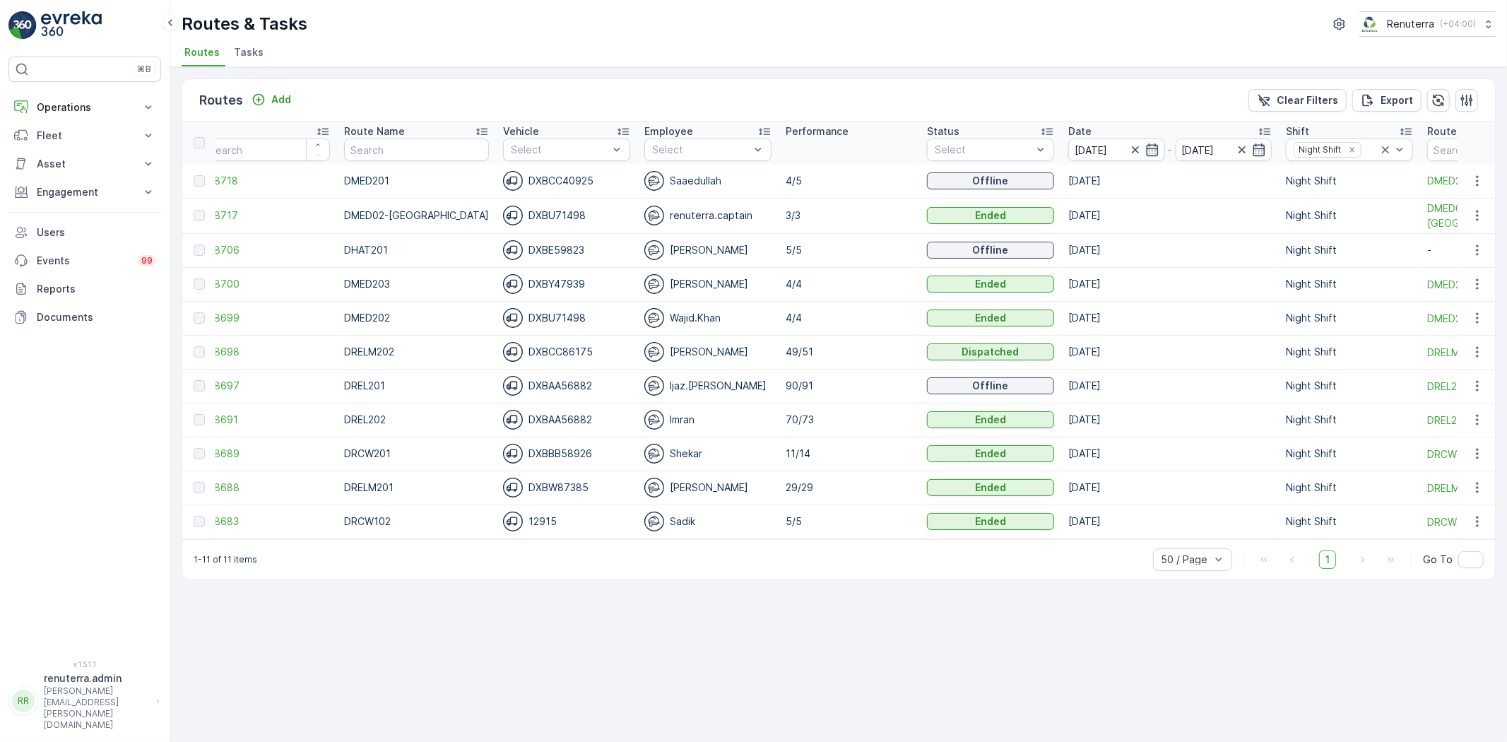
scroll to position [0, 16]
drag, startPoint x: 771, startPoint y: 543, endPoint x: 701, endPoint y: 534, distance: 70.5
click at [702, 534] on td "Sadik" at bounding box center [712, 522] width 141 height 34
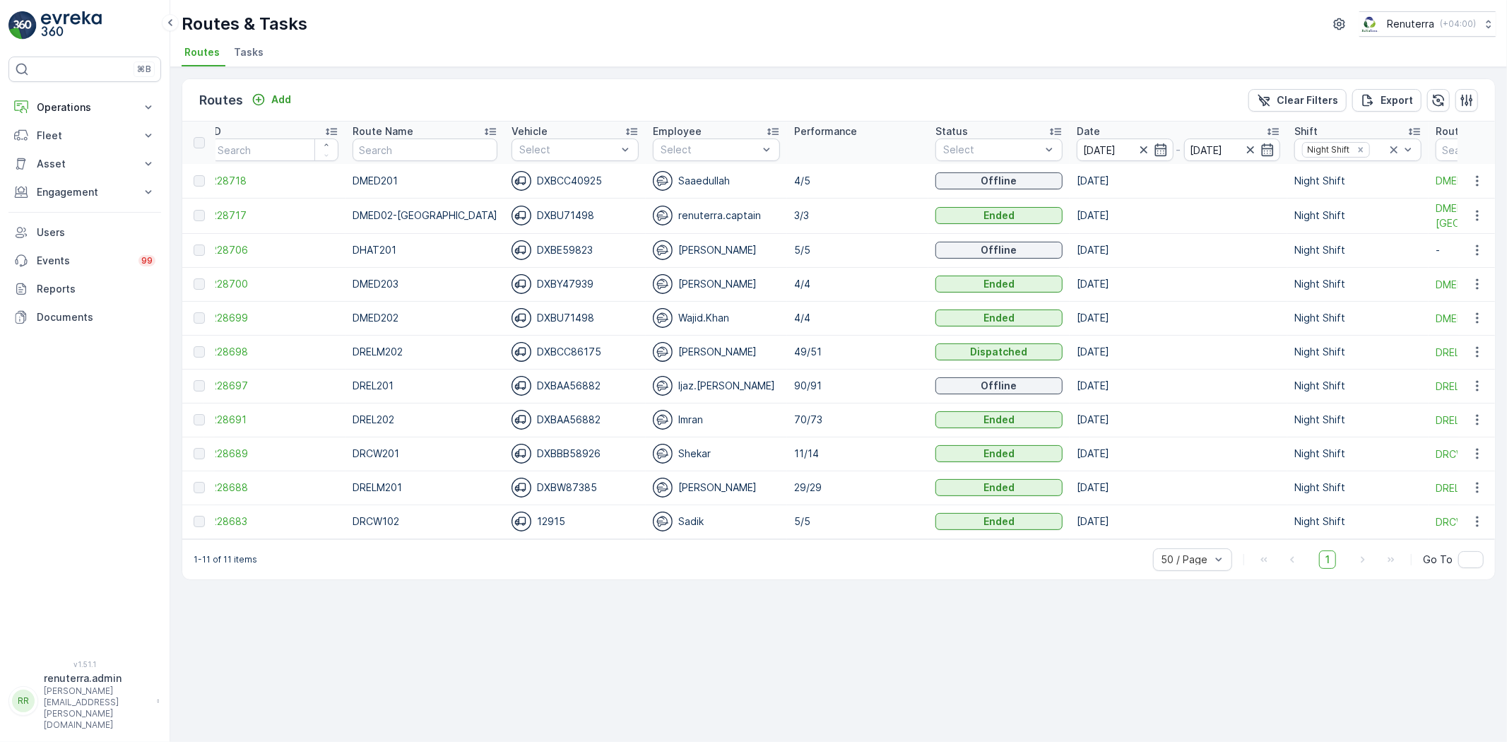
scroll to position [0, 0]
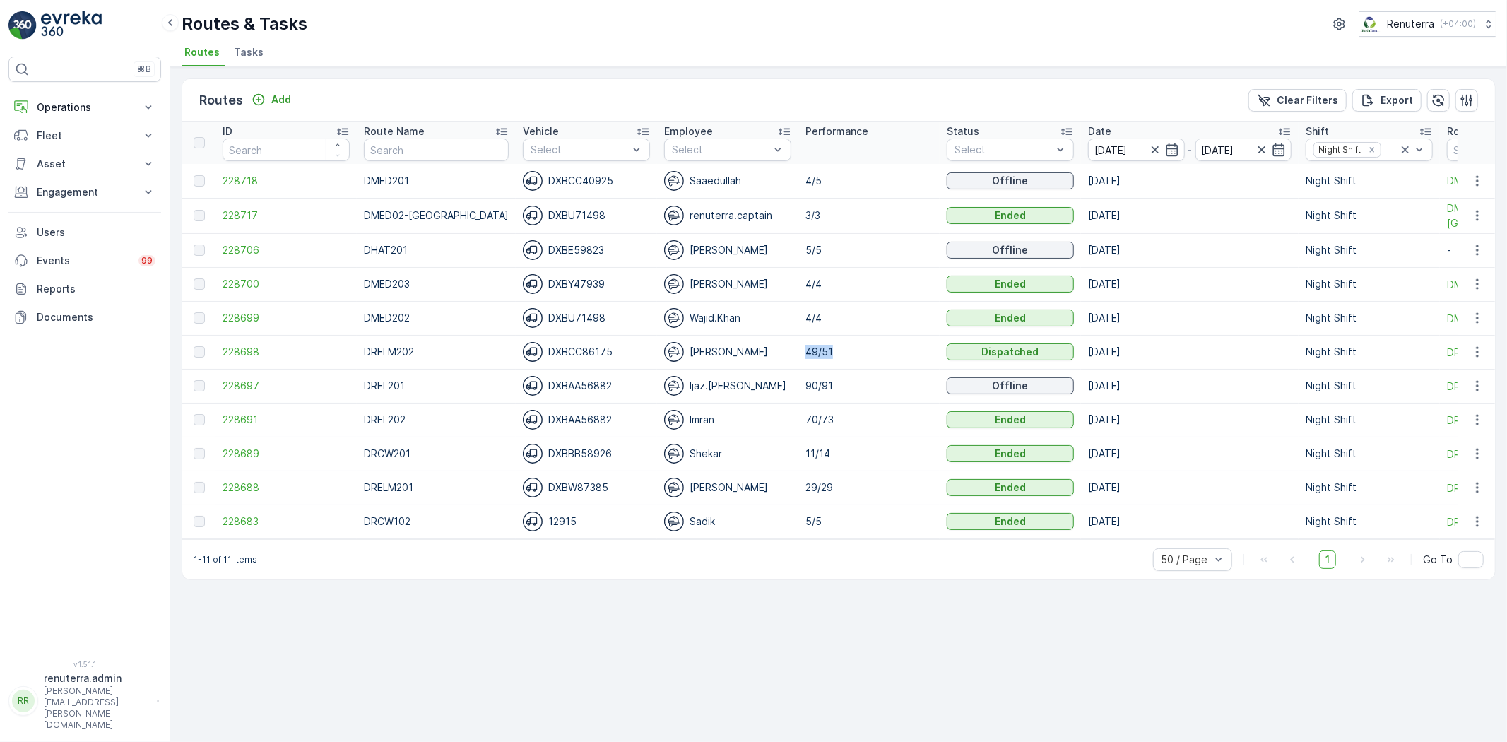
drag, startPoint x: 784, startPoint y: 351, endPoint x: 841, endPoint y: 351, distance: 56.5
click at [841, 351] on td "49/51" at bounding box center [869, 352] width 141 height 34
click at [844, 358] on p "49/51" at bounding box center [869, 352] width 127 height 14
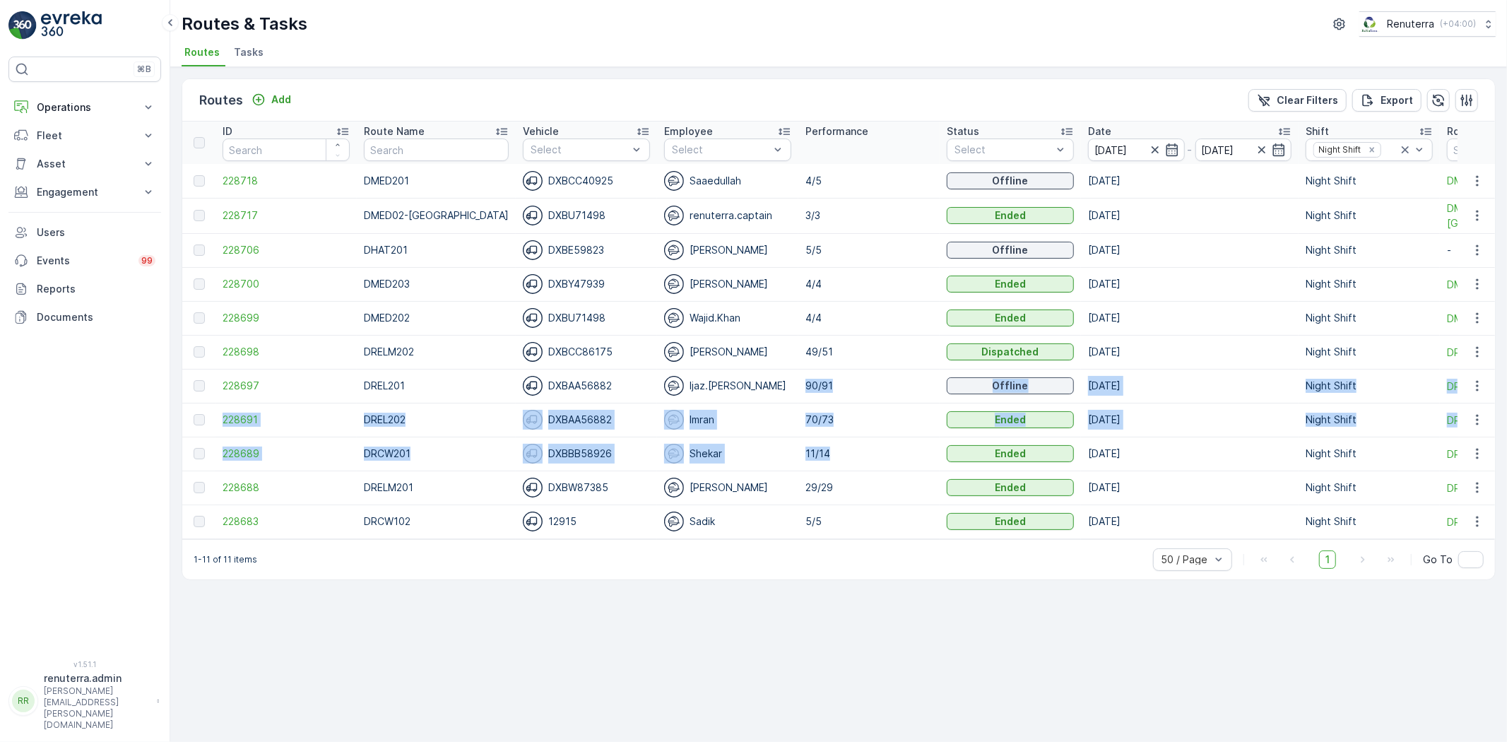
drag, startPoint x: 785, startPoint y: 385, endPoint x: 832, endPoint y: 450, distance: 80.0
click at [832, 450] on tbody "228718 DMED201 DXBCC40925 Saaedullah 4/5 Offline 30.09.2025 Night Shift DMED201…" at bounding box center [900, 351] width 1437 height 375
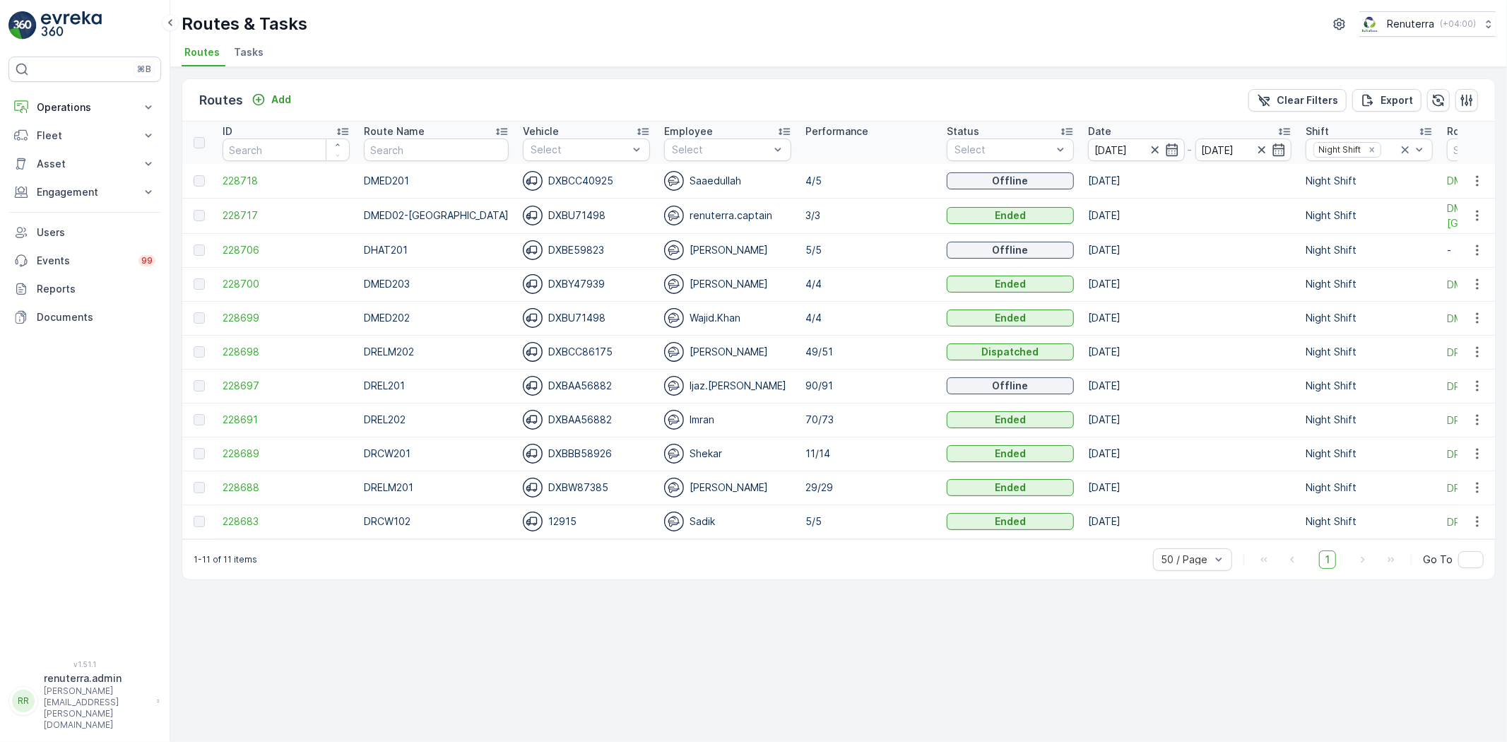
click at [782, 643] on div "Routes Add Clear Filters Export ID Route Name Vehicle Select Employee Select Pe…" at bounding box center [838, 404] width 1337 height 675
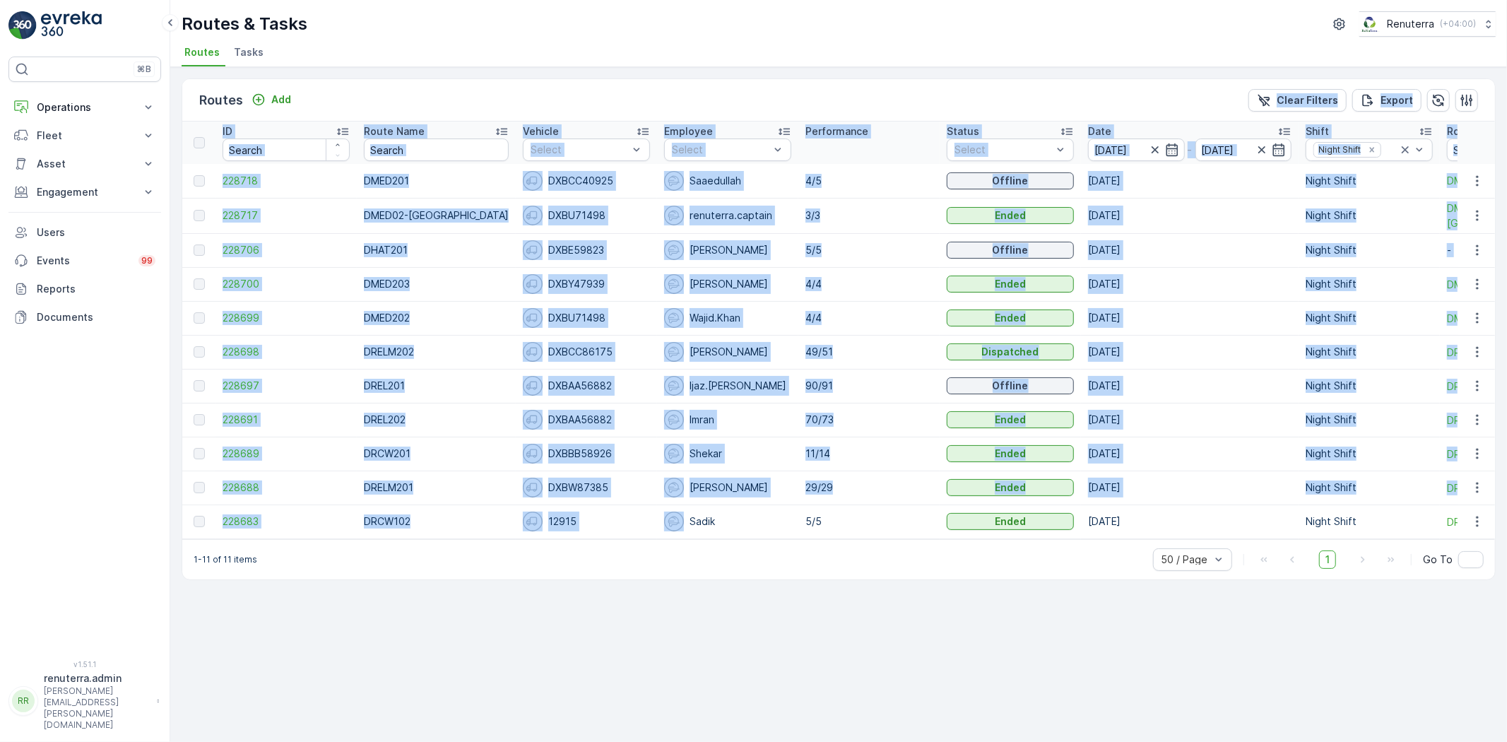
drag, startPoint x: 780, startPoint y: 519, endPoint x: 523, endPoint y: 71, distance: 516.9
click at [529, 71] on div "Routes Add Clear Filters Export ID Route Name Vehicle Select Employee Select Pe…" at bounding box center [838, 404] width 1337 height 675
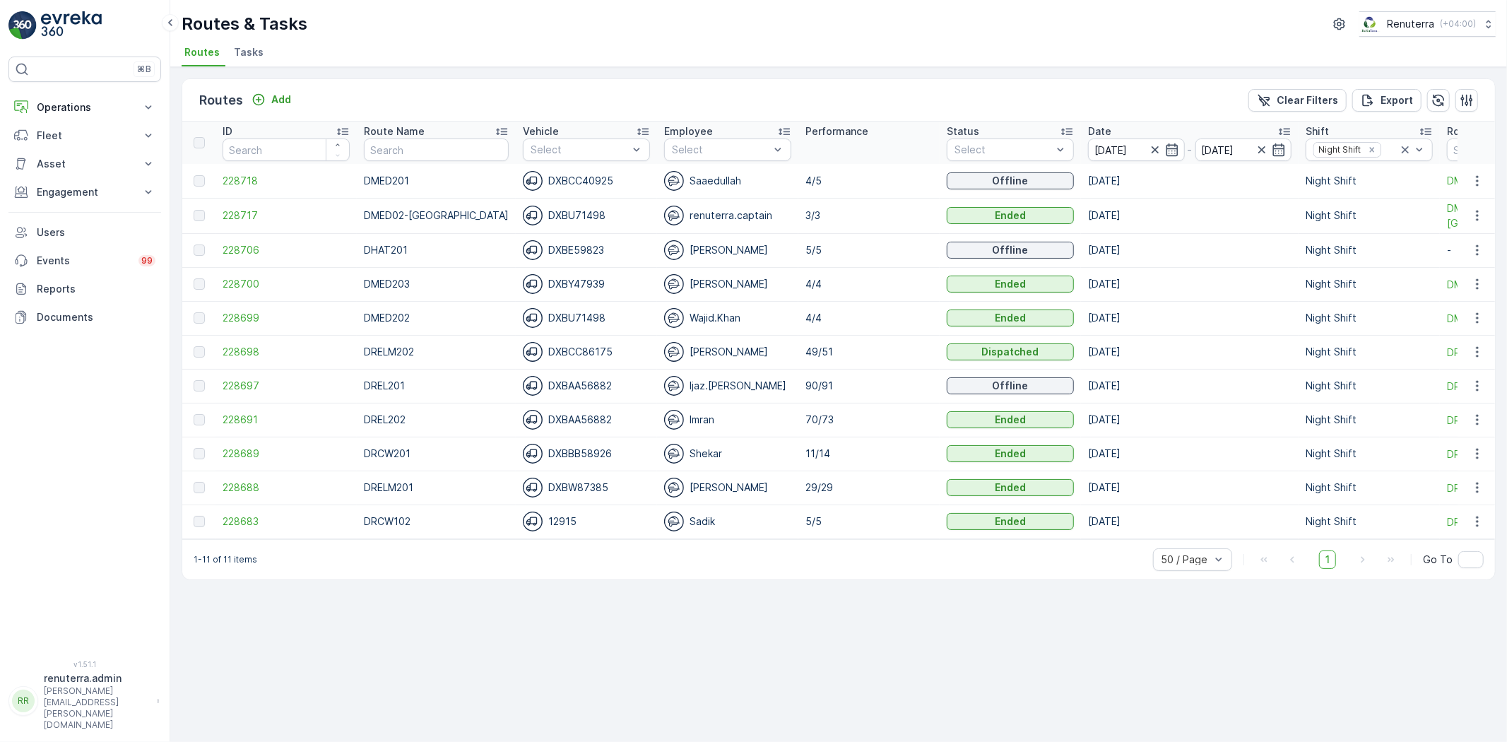
click at [454, 33] on div "Routes & Tasks Renuterra ( +04:00 )" at bounding box center [839, 23] width 1315 height 25
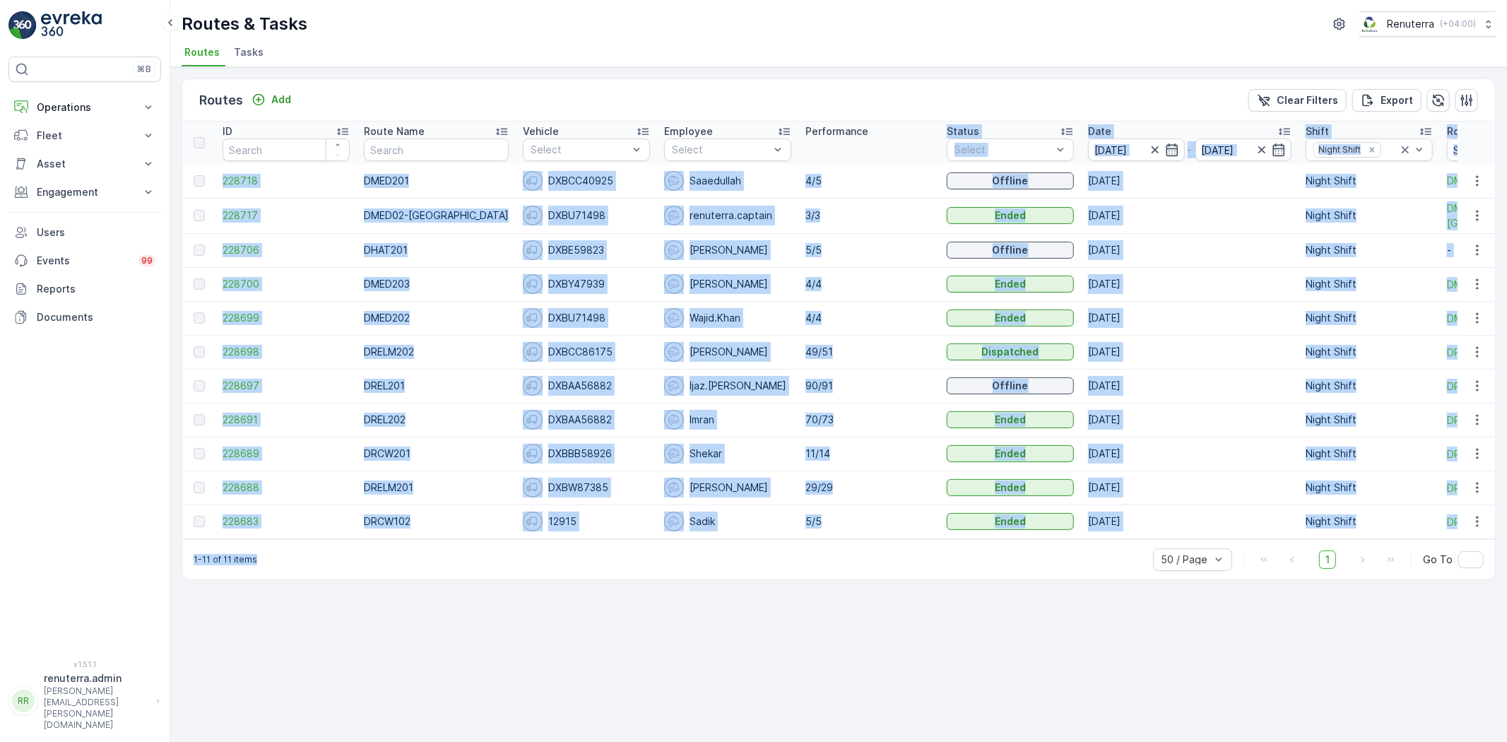
drag, startPoint x: 869, startPoint y: 127, endPoint x: 736, endPoint y: 658, distance: 547.1
click at [736, 658] on div "Routes Add Clear Filters Export ID Route Name Vehicle Select Employee Select Pe…" at bounding box center [838, 404] width 1337 height 675
click at [659, 602] on div "Routes Add Clear Filters Export ID Route Name Vehicle Select Employee Select Pe…" at bounding box center [838, 404] width 1337 height 675
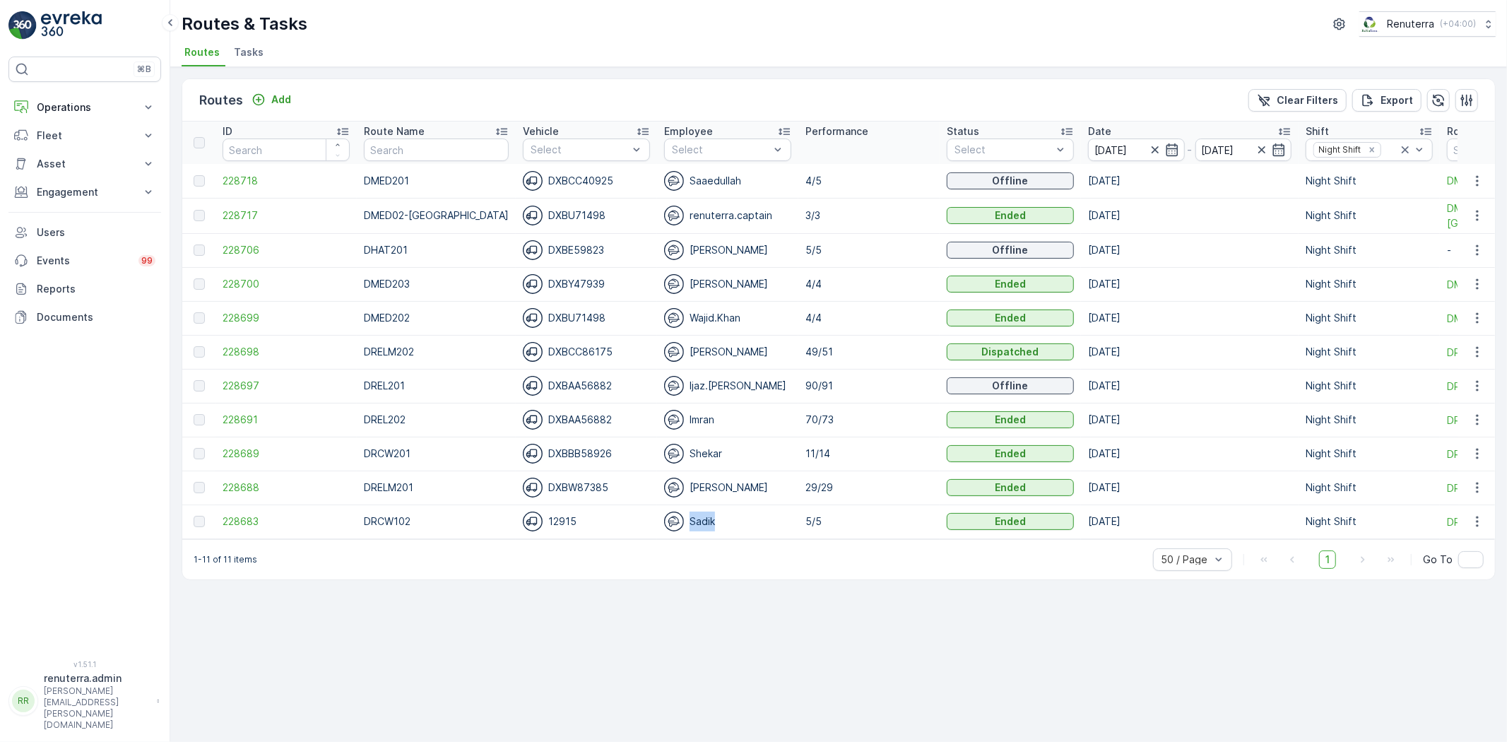
drag, startPoint x: 665, startPoint y: 538, endPoint x: 728, endPoint y: 537, distance: 62.9
click at [728, 537] on td "Sadik" at bounding box center [727, 522] width 141 height 34
click at [743, 602] on div "Routes Add Clear Filters Export ID Route Name Vehicle Select Employee Select Pe…" at bounding box center [838, 404] width 1337 height 675
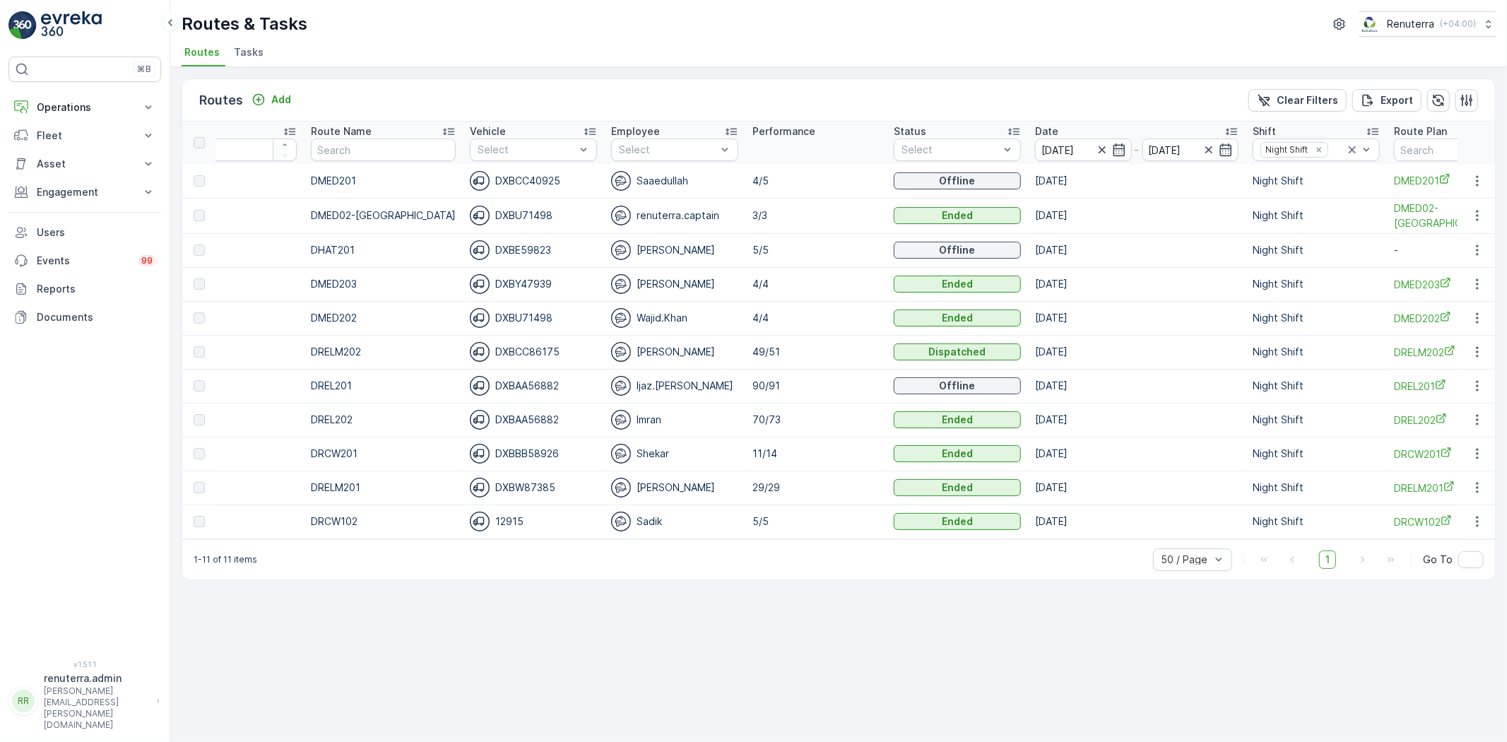
scroll to position [0, 15]
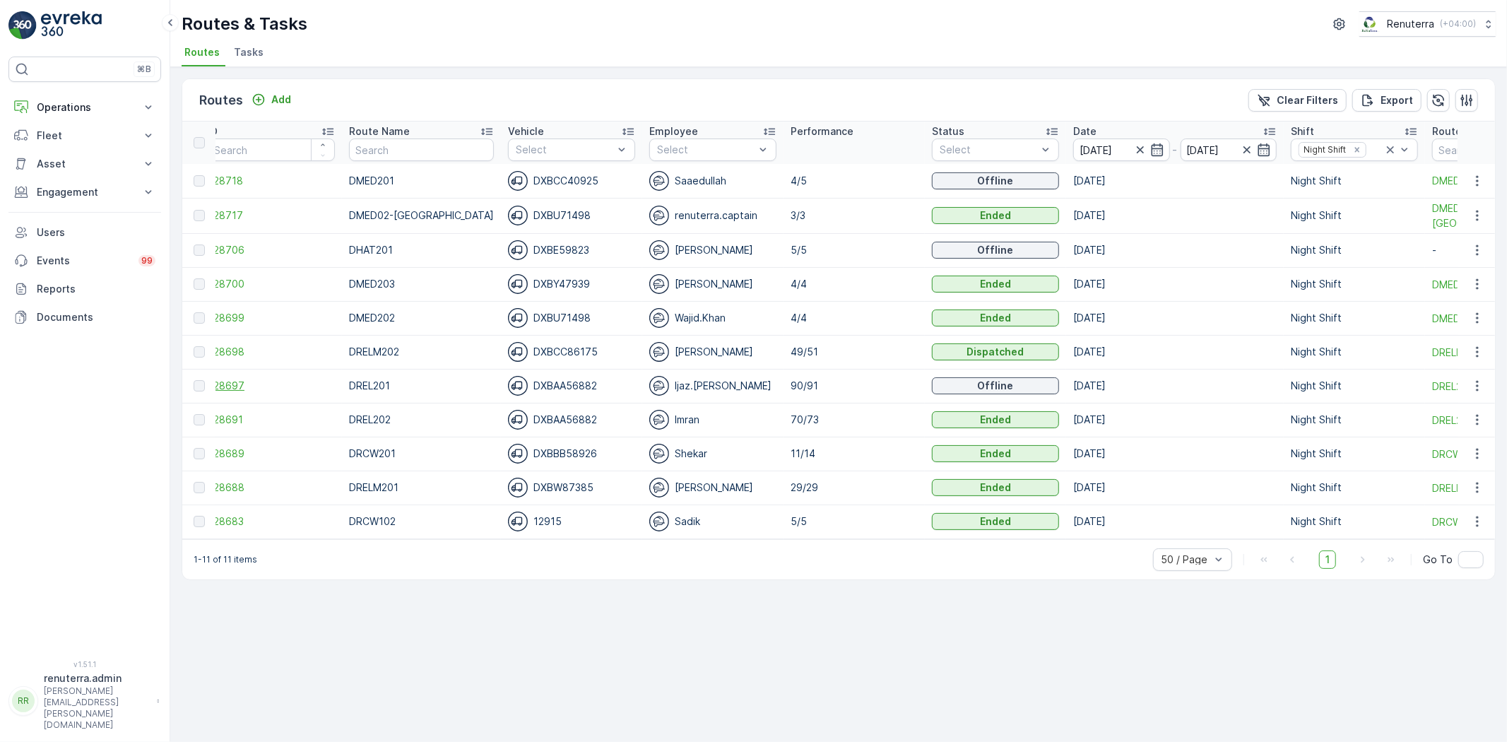
drag, startPoint x: 236, startPoint y: 375, endPoint x: 242, endPoint y: 382, distance: 9.6
click at [237, 375] on td "228697" at bounding box center [271, 386] width 141 height 34
click at [243, 384] on span "228697" at bounding box center [271, 386] width 127 height 14
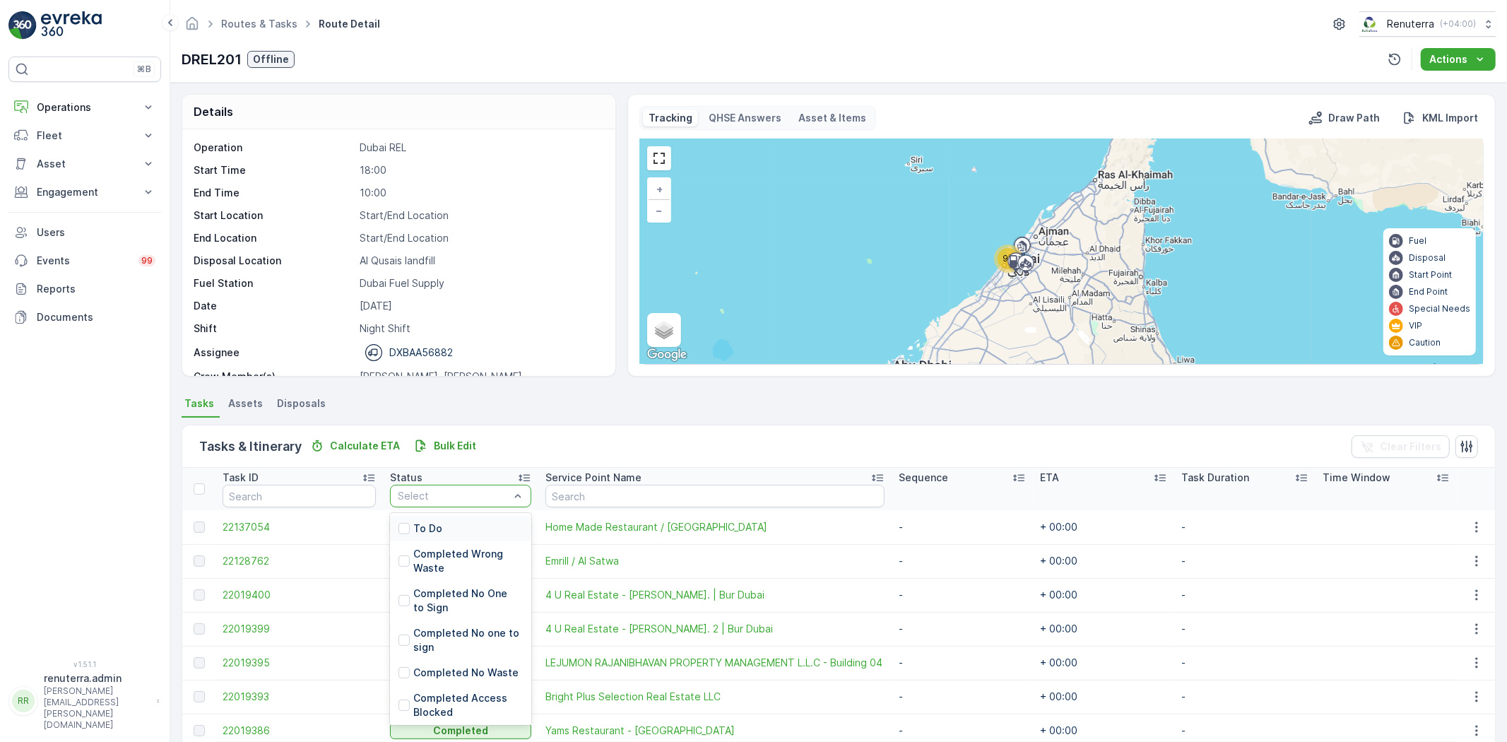
click at [467, 503] on div "Select" at bounding box center [460, 496] width 141 height 23
click at [456, 500] on div at bounding box center [453, 495] width 114 height 11
click at [461, 522] on div "To Do" at bounding box center [460, 528] width 141 height 25
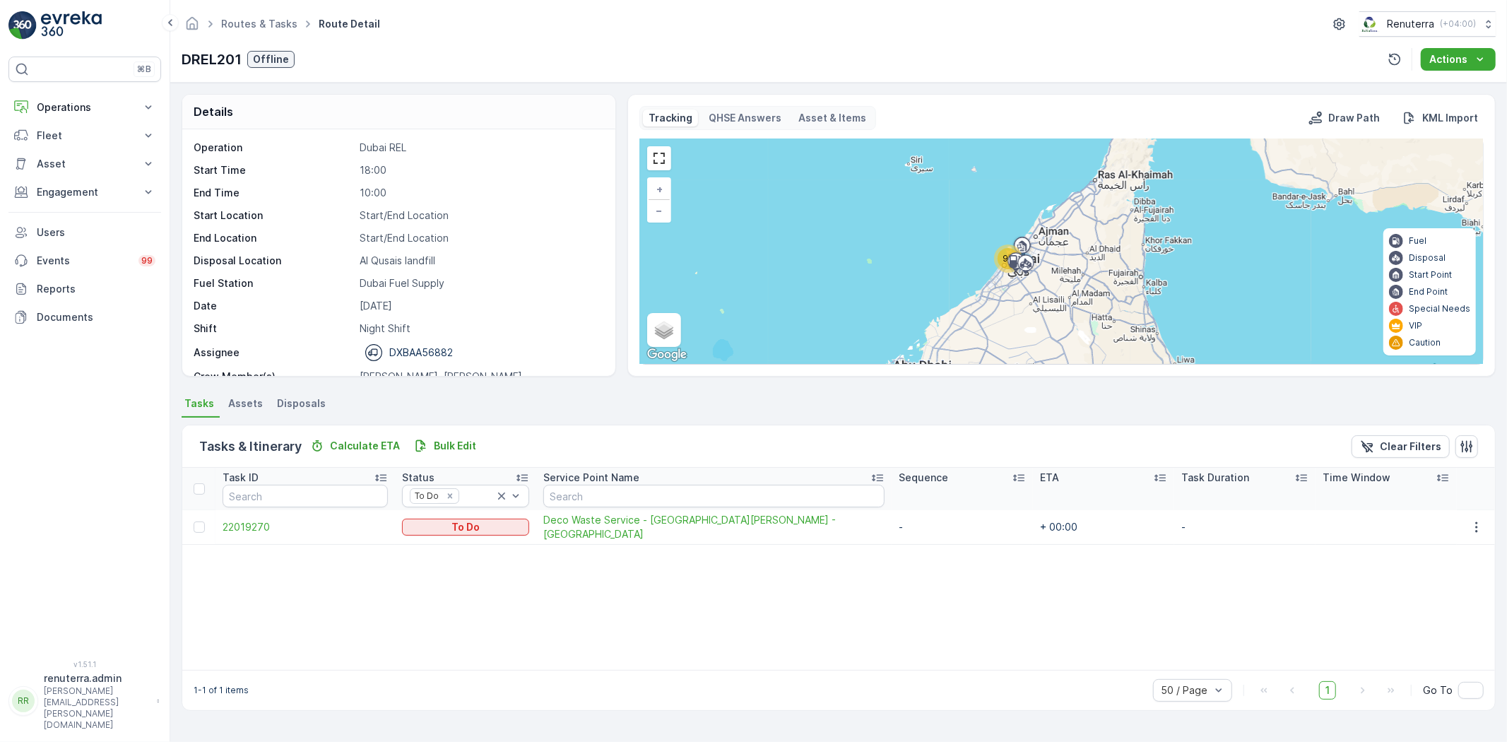
scroll to position [45, 0]
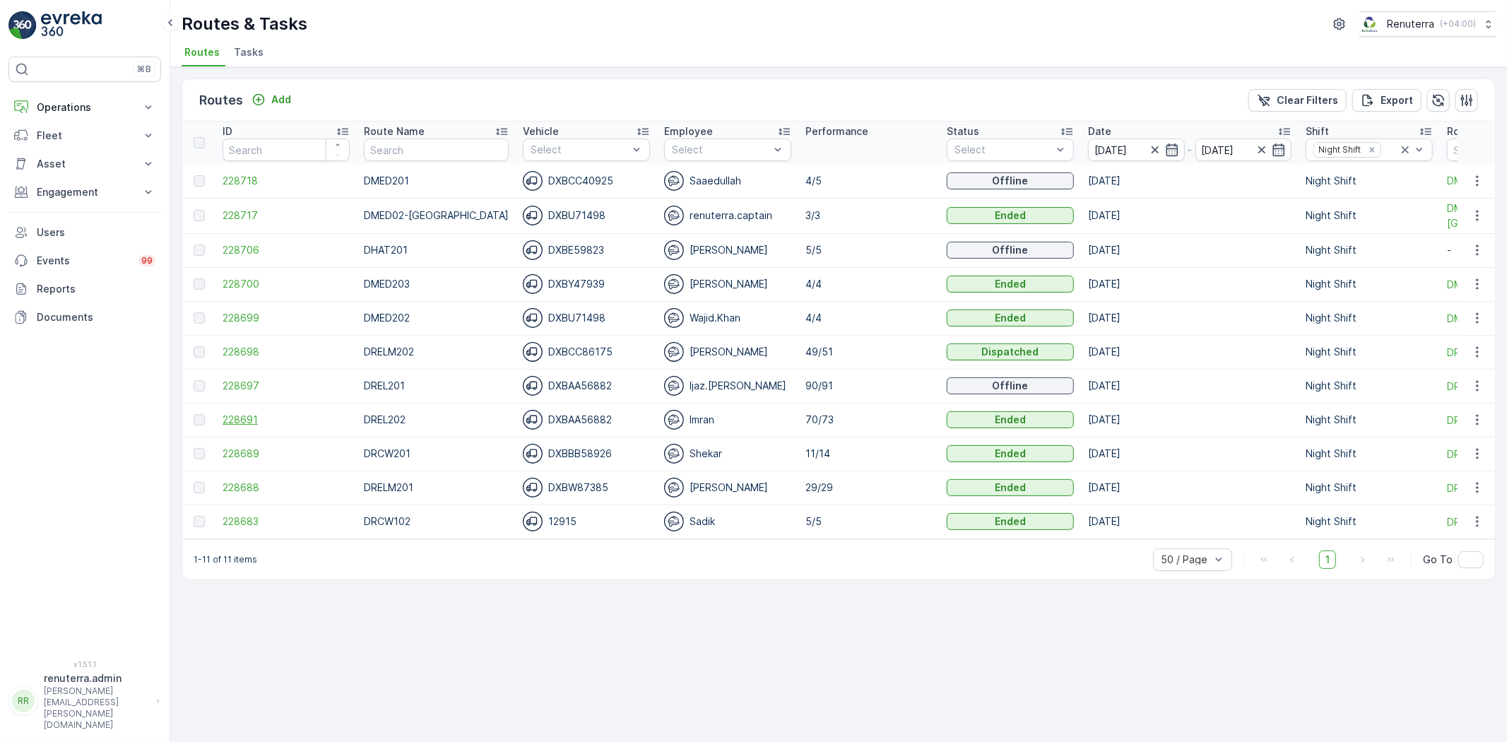
click at [232, 415] on span "228691" at bounding box center [286, 420] width 127 height 14
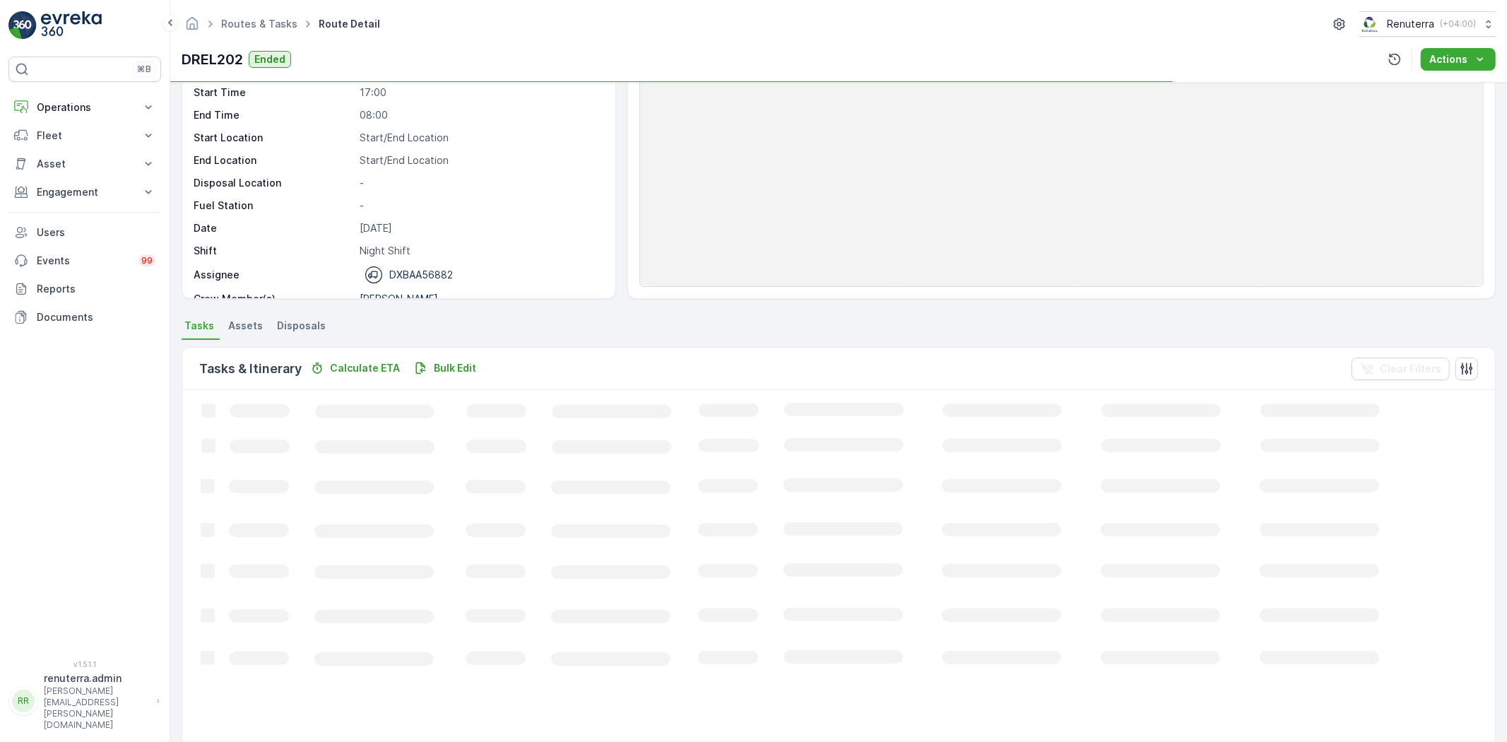
scroll to position [78, 0]
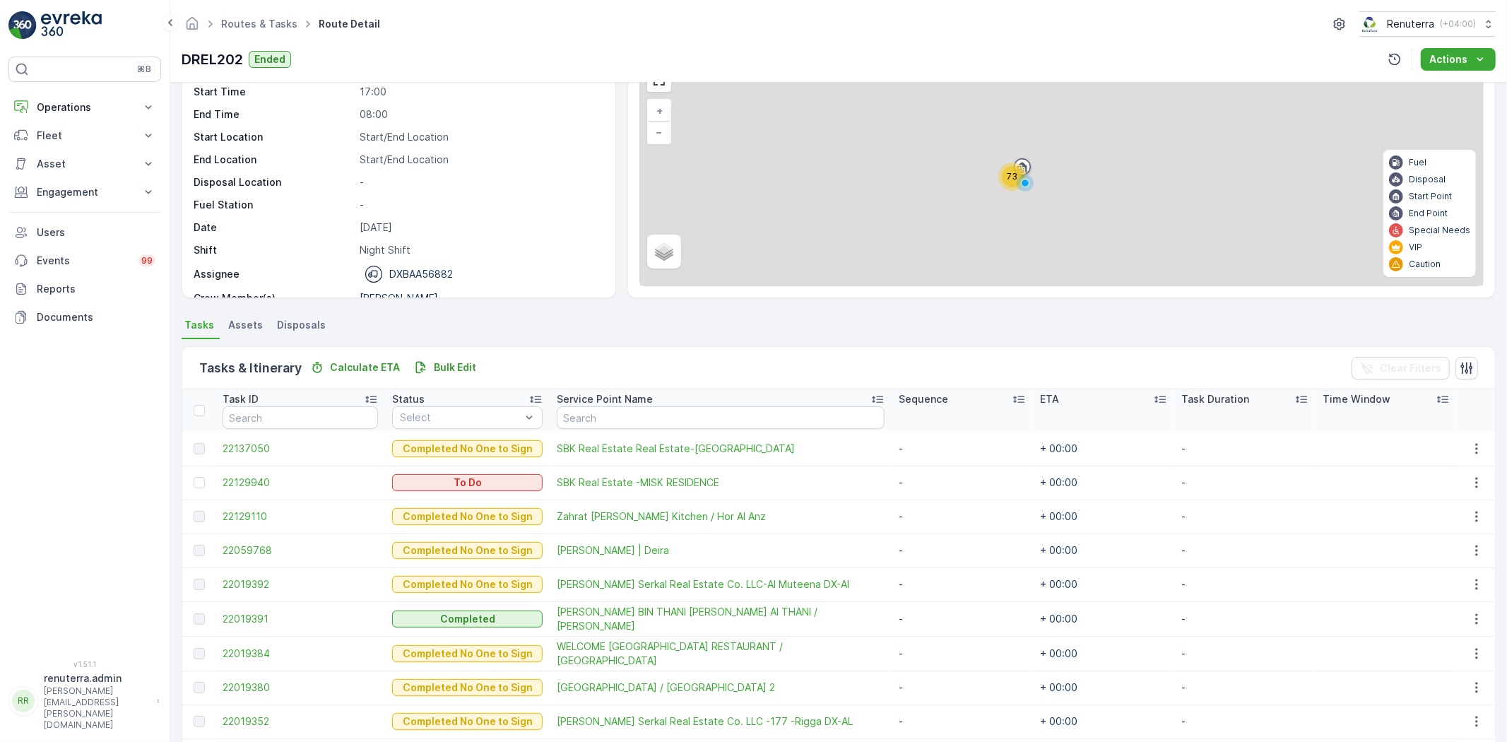
click at [427, 399] on div "Status" at bounding box center [467, 399] width 151 height 14
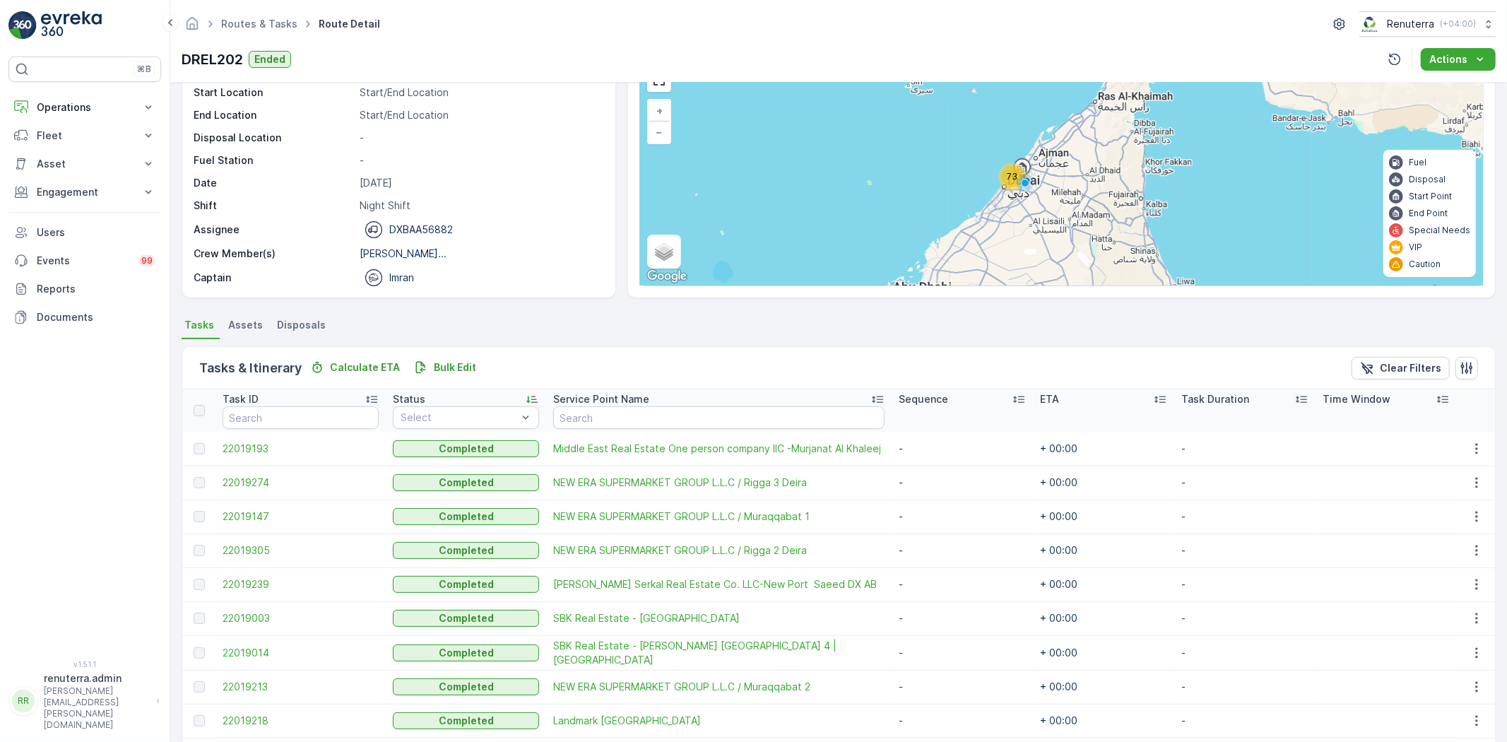
scroll to position [314, 0]
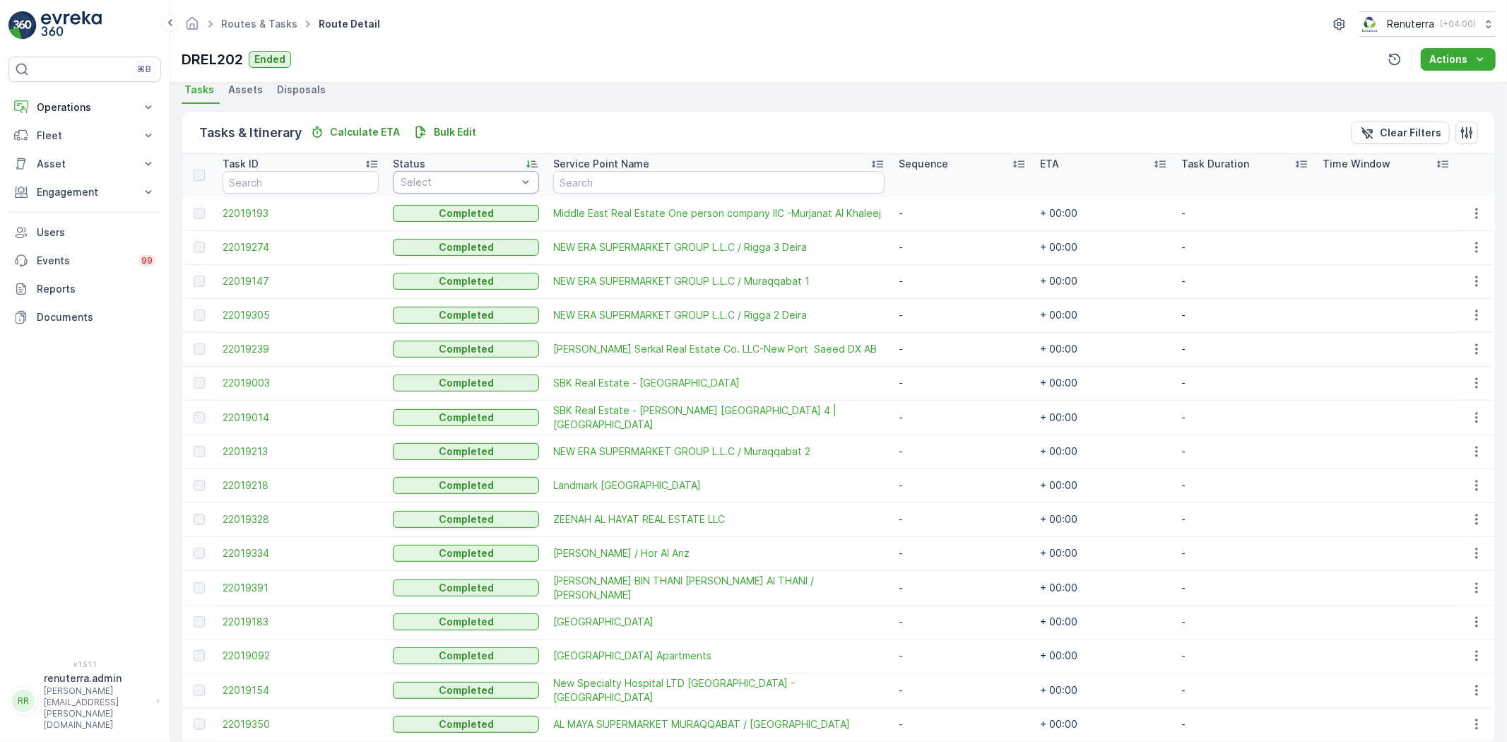
click at [433, 188] on div "Select" at bounding box center [466, 182] width 146 height 23
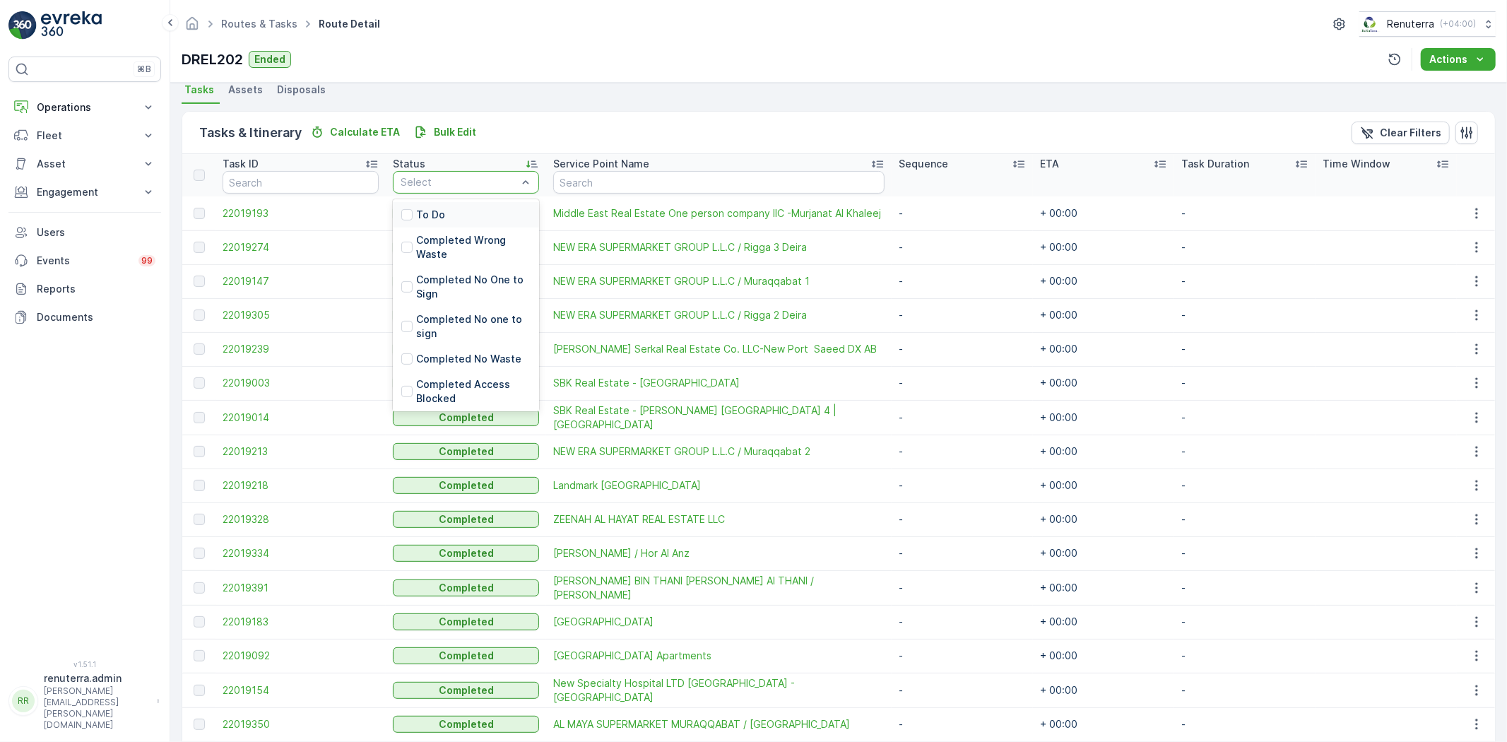
click at [428, 212] on p "To Do" at bounding box center [430, 215] width 29 height 14
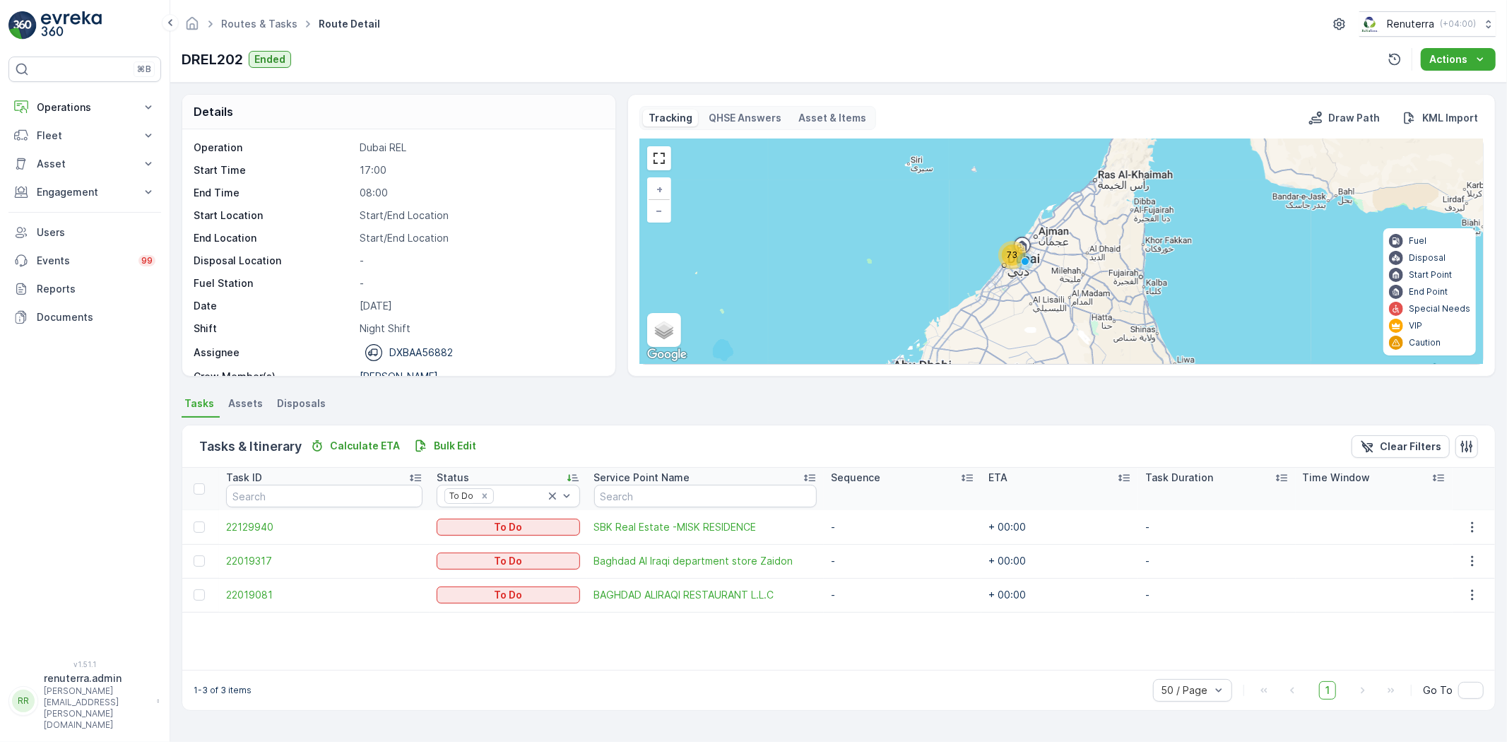
scroll to position [45, 0]
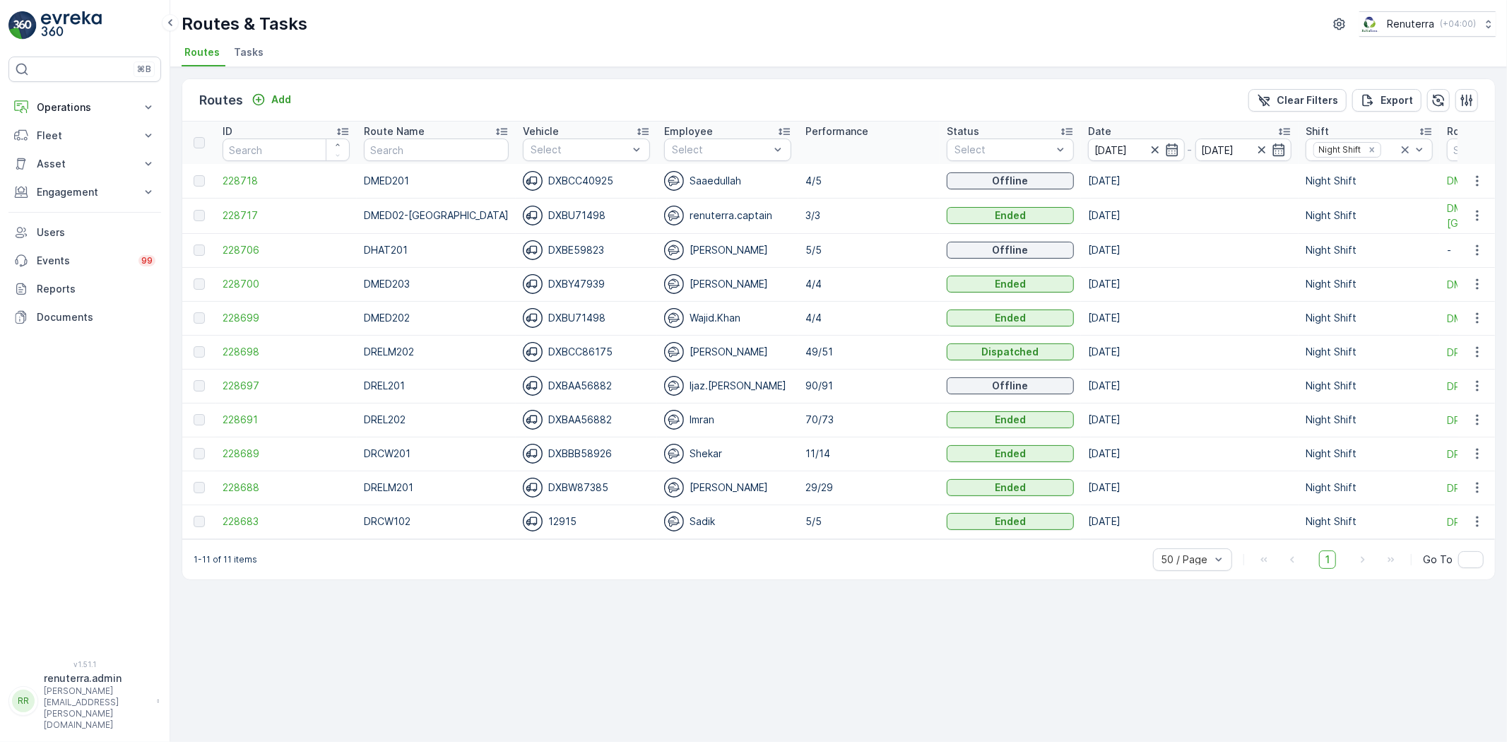
click at [693, 546] on div "1-11 of 11 items 50 / Page 1 Go To" at bounding box center [838, 559] width 1313 height 40
drag, startPoint x: 90, startPoint y: 114, endPoint x: 81, endPoint y: 151, distance: 37.9
click at [90, 114] on p "Operations" at bounding box center [85, 107] width 96 height 14
click at [69, 152] on p "Planning" at bounding box center [56, 151] width 40 height 14
click at [230, 253] on span "228706" at bounding box center [286, 250] width 127 height 14
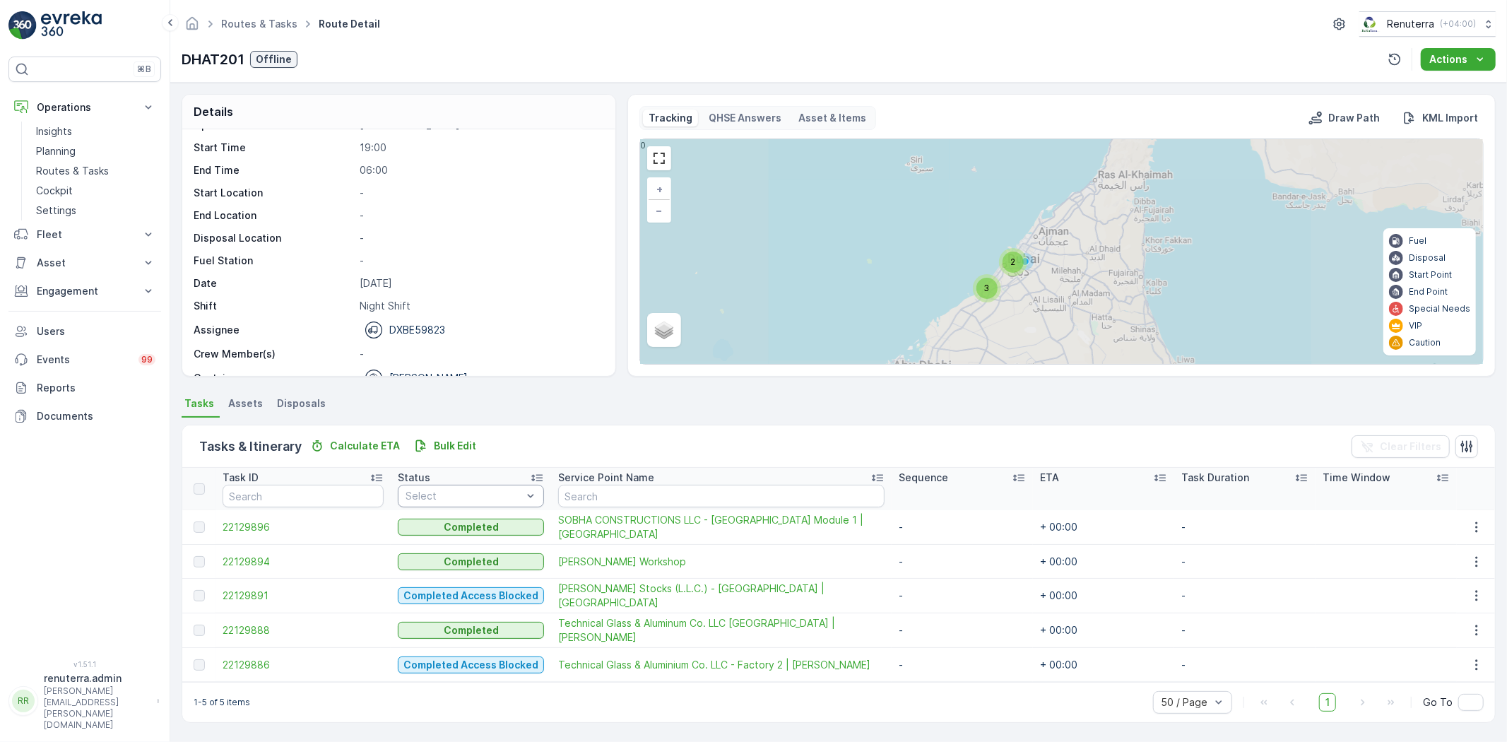
scroll to position [45, 0]
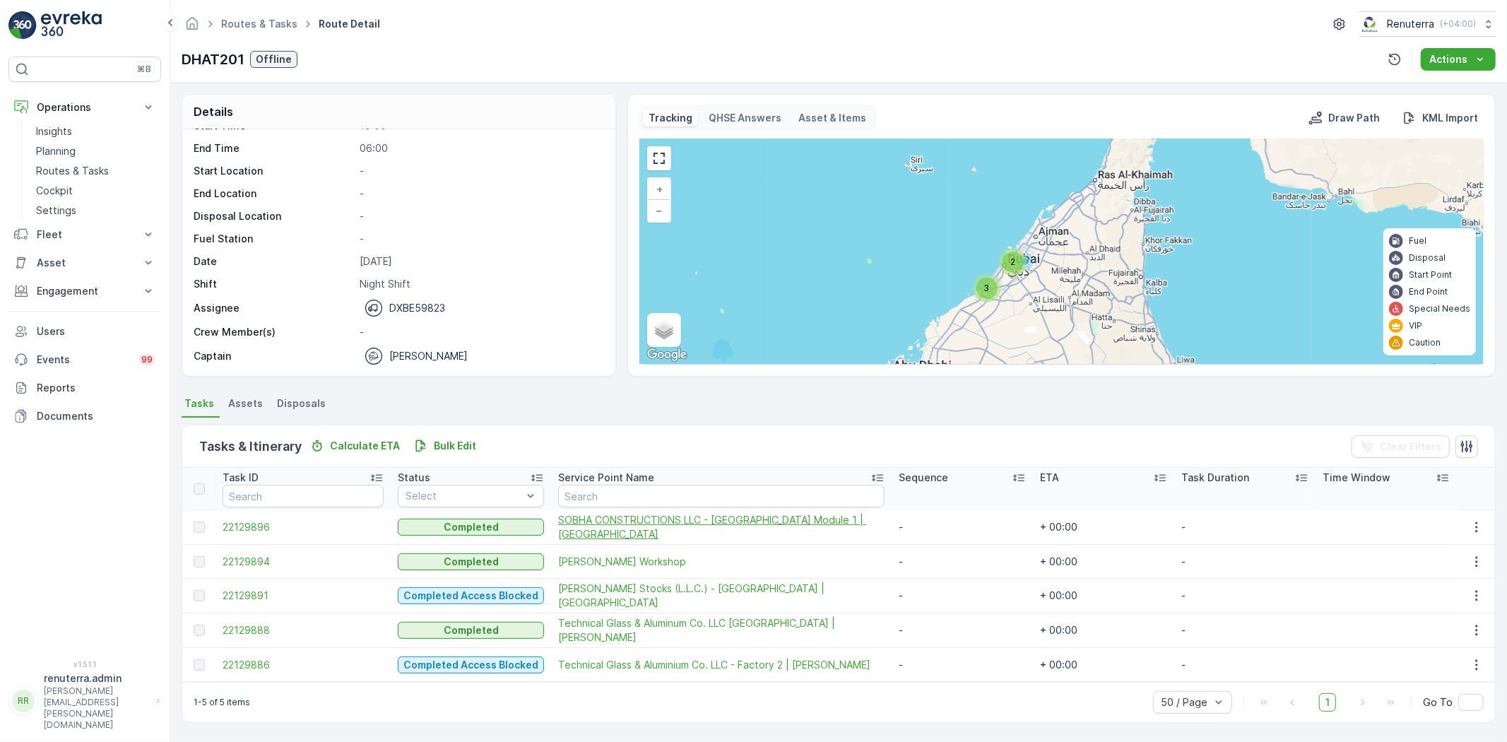
click at [604, 516] on span "SOBHA CONSTRUCTIONS LLC - RIVERSIDE CRESCENT Module 1 | Ras Al Khor" at bounding box center [721, 527] width 327 height 28
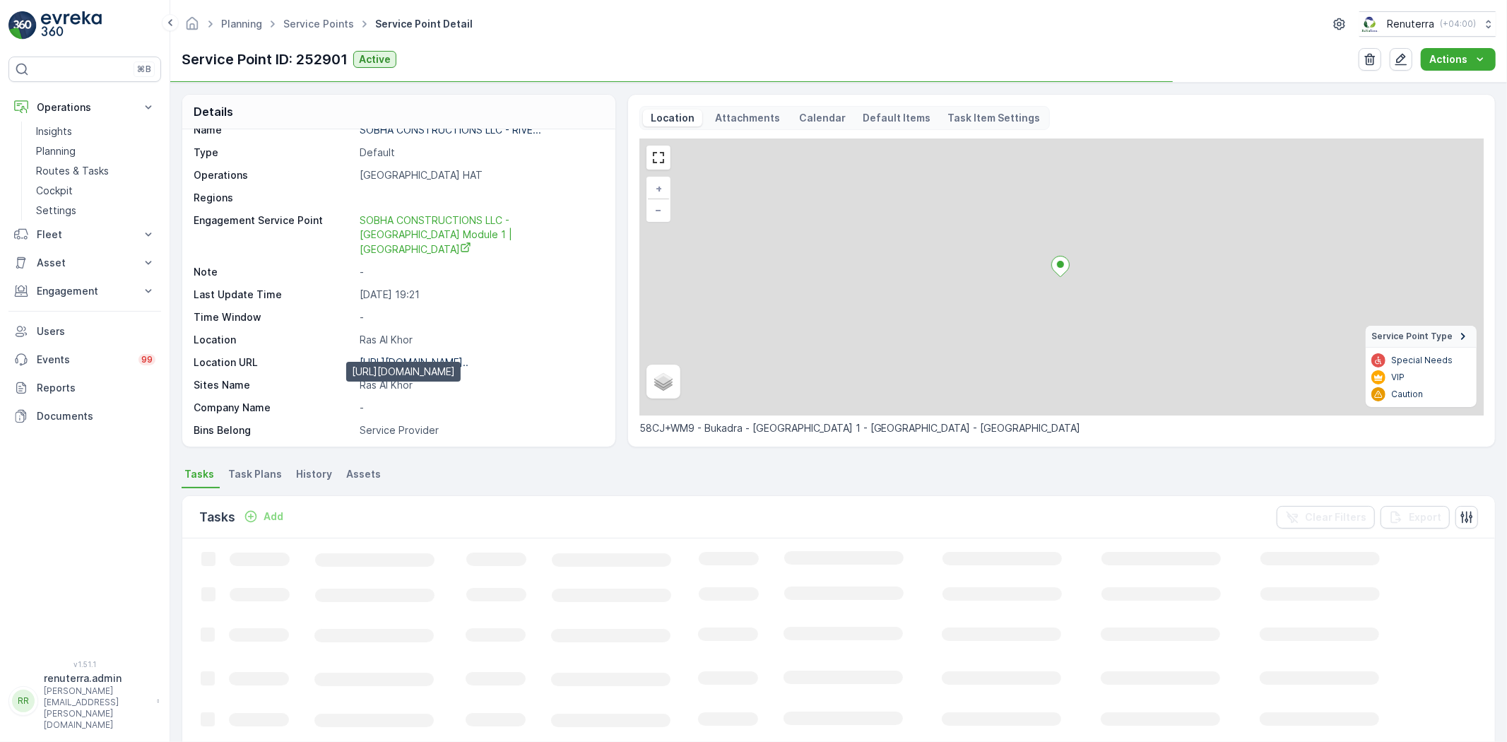
scroll to position [78, 0]
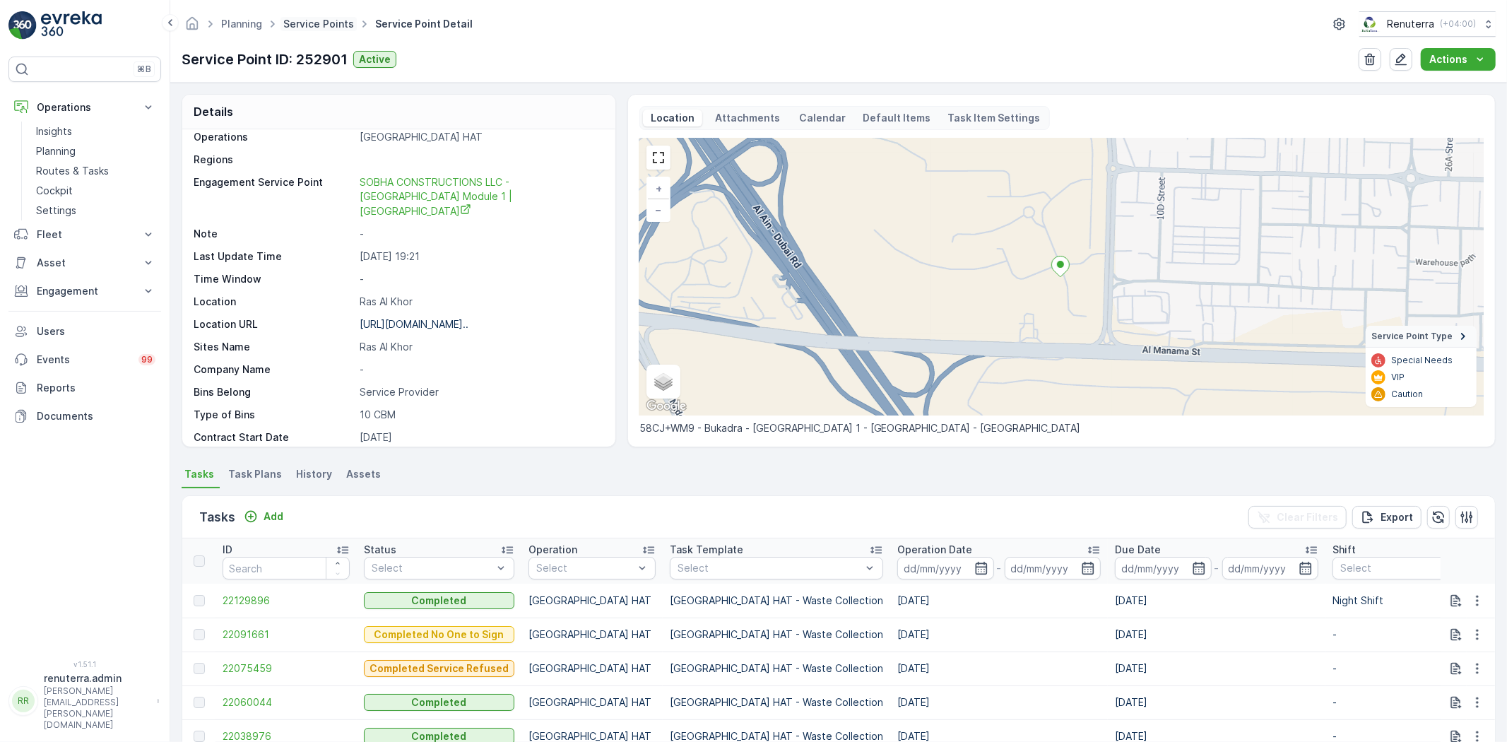
click at [306, 26] on link "Service Points" at bounding box center [318, 24] width 71 height 12
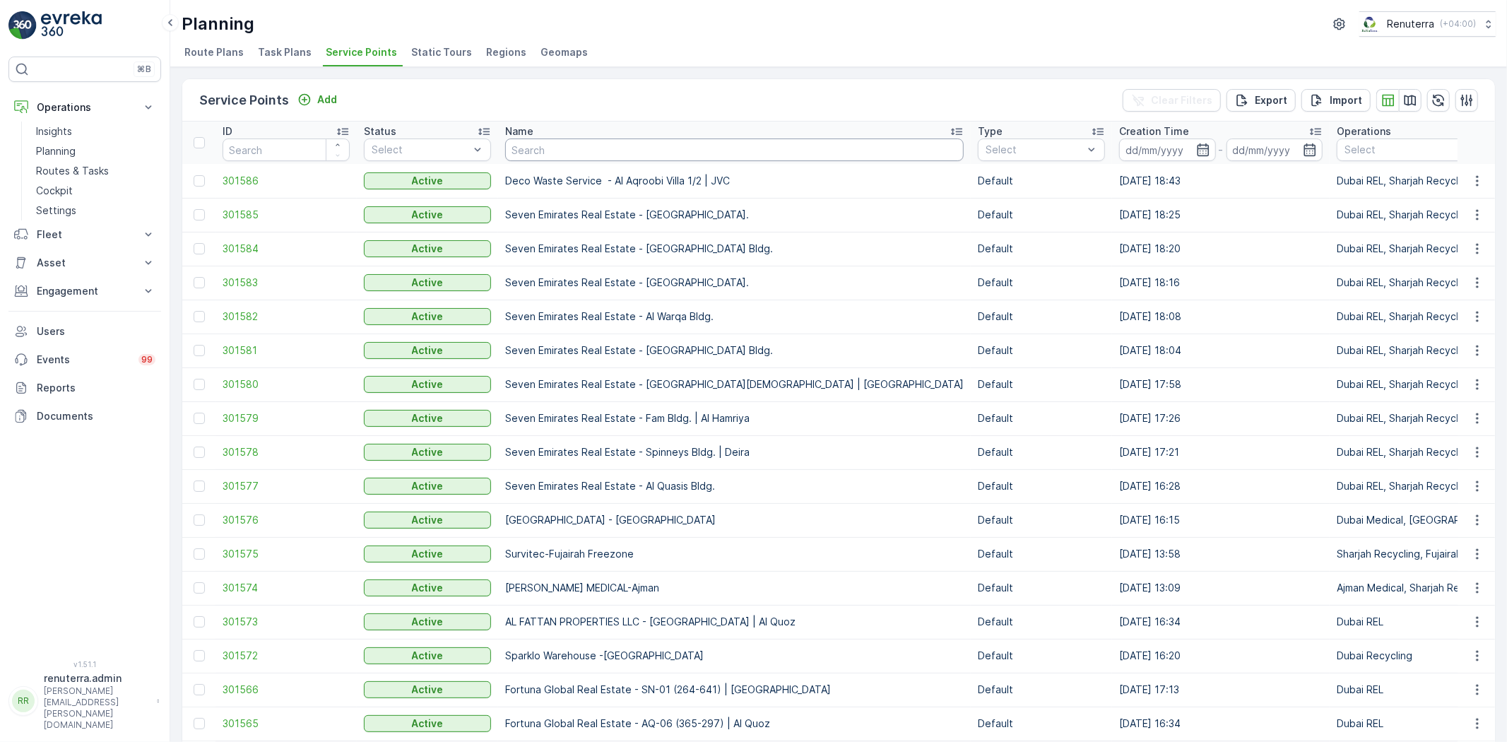
click at [528, 145] on input "text" at bounding box center [734, 150] width 459 height 23
type input "verde"
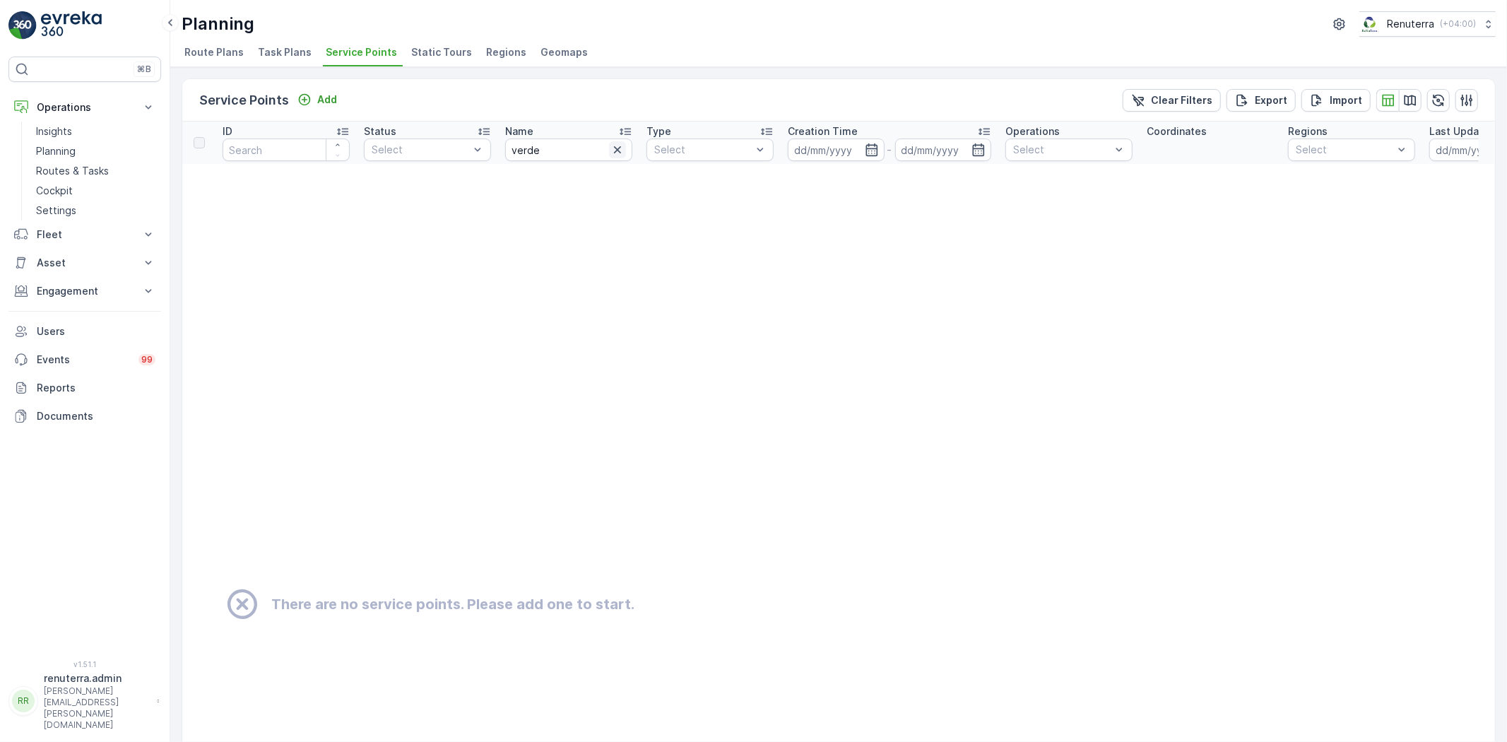
click at [617, 146] on icon "button" at bounding box center [618, 150] width 14 height 14
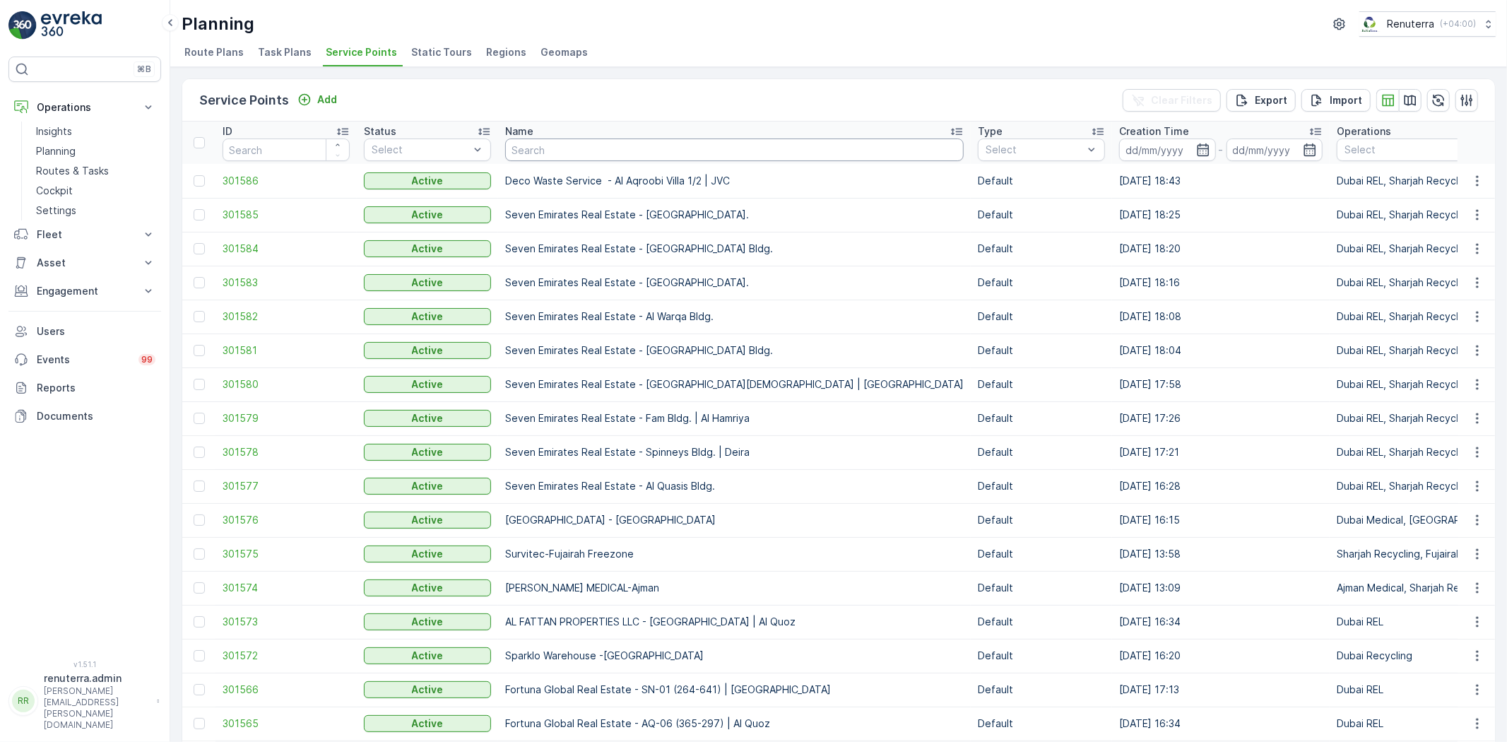
click at [670, 150] on input "text" at bounding box center [734, 150] width 459 height 23
type input "sohb"
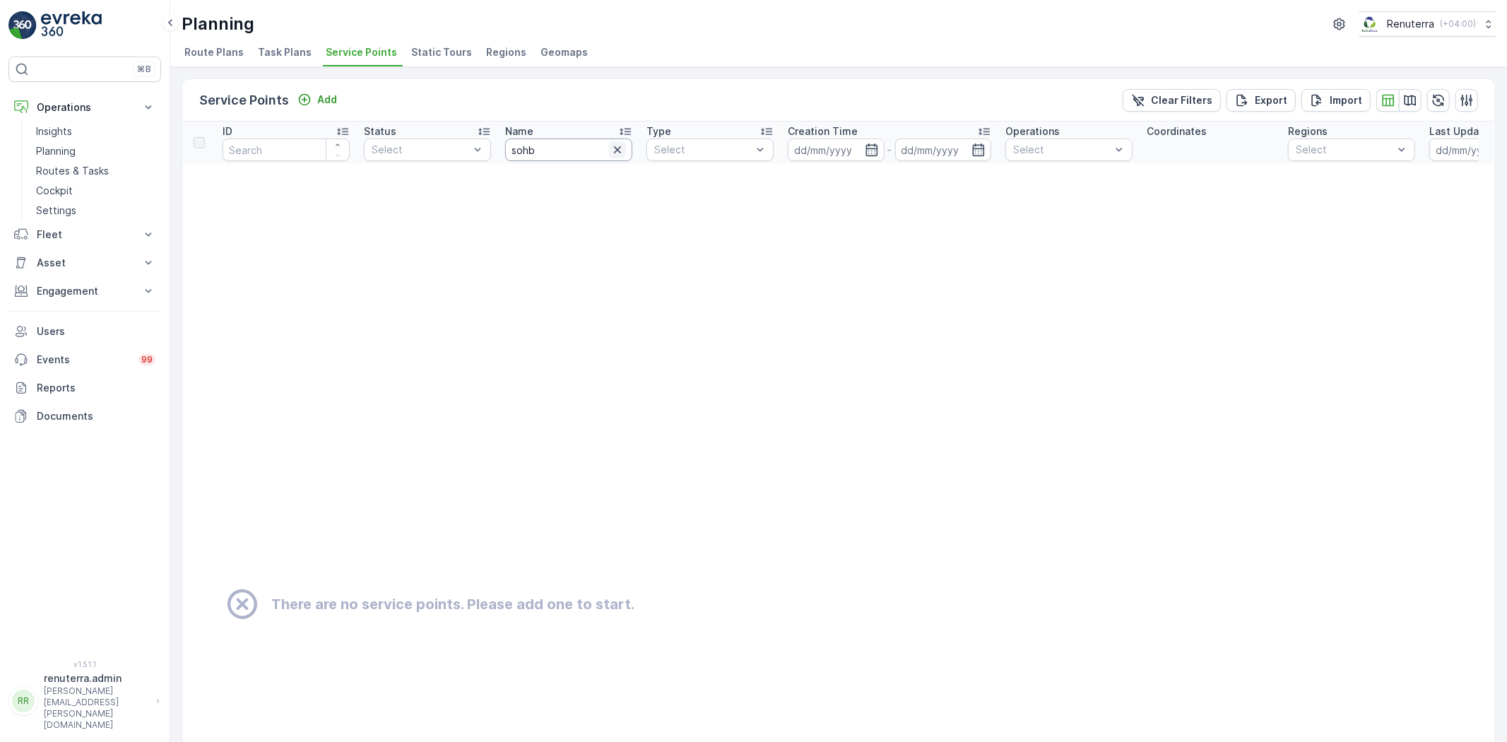
click at [608, 148] on input "sohb" at bounding box center [568, 150] width 127 height 23
click at [615, 146] on icon "button" at bounding box center [617, 149] width 7 height 7
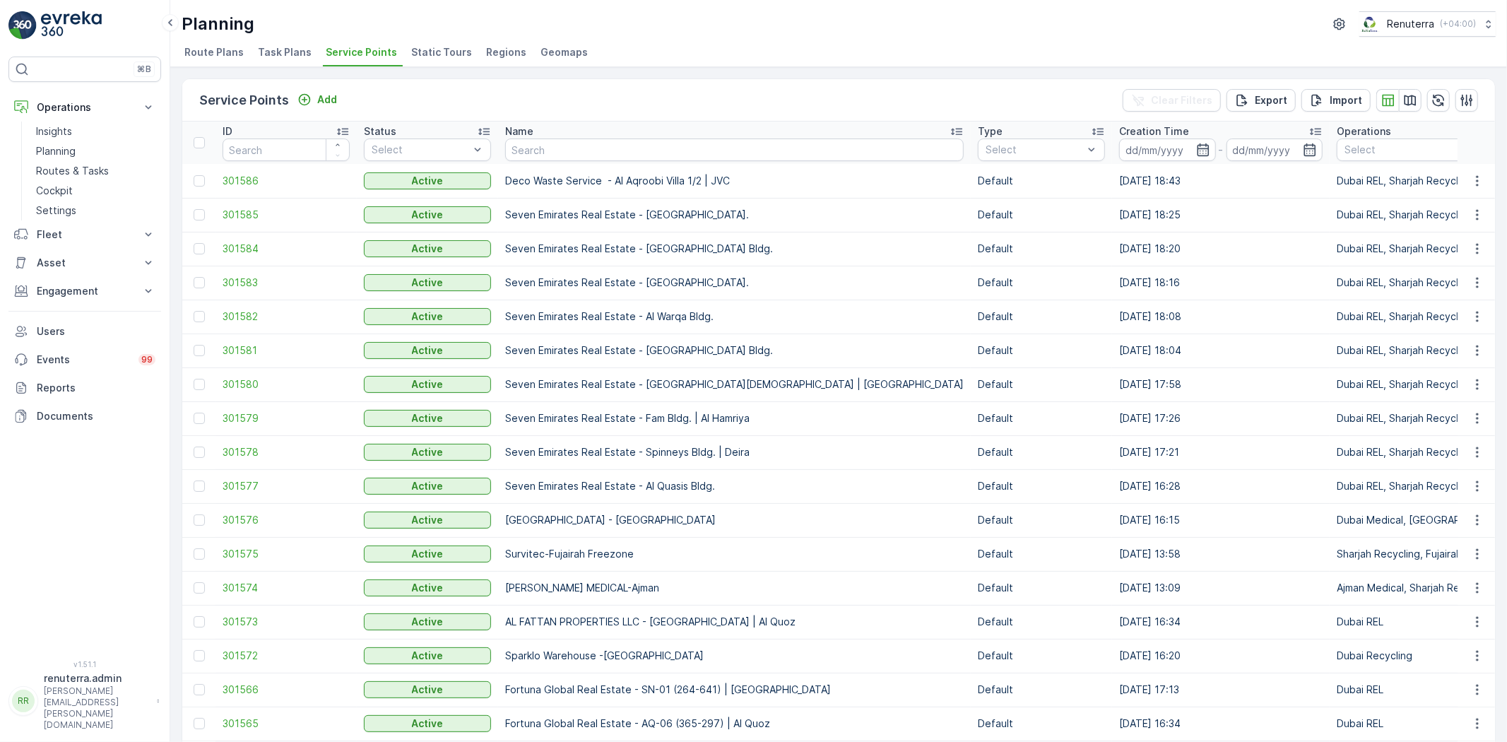
click at [576, 160] on th "Name" at bounding box center [734, 143] width 473 height 42
click at [580, 152] on input "text" at bounding box center [734, 150] width 459 height 23
type input "sobha"
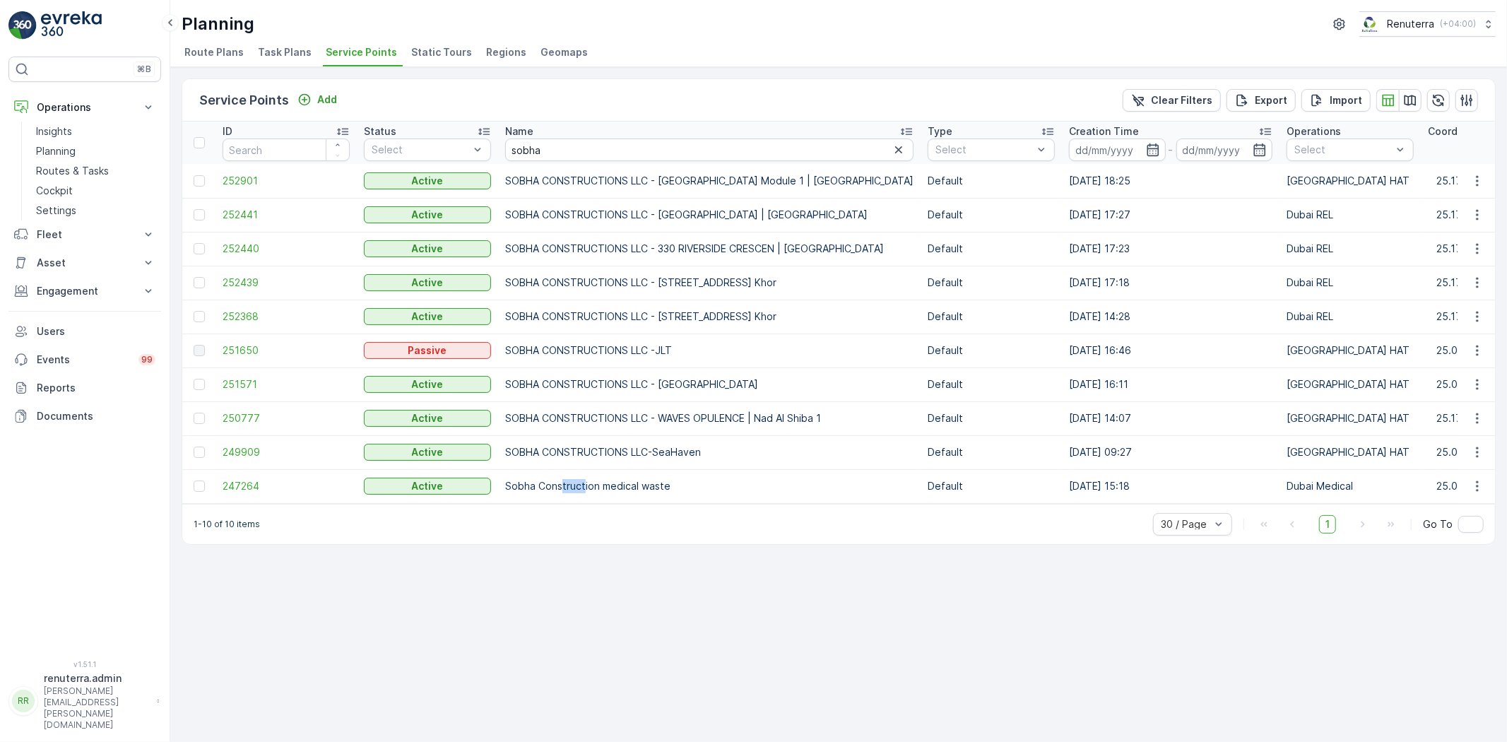
drag, startPoint x: 560, startPoint y: 500, endPoint x: 584, endPoint y: 502, distance: 24.1
click at [584, 502] on td "Sobha Construction medical waste" at bounding box center [709, 486] width 423 height 34
click at [589, 530] on div "1-10 of 10 items 30 / Page 1 Go To" at bounding box center [838, 524] width 1313 height 40
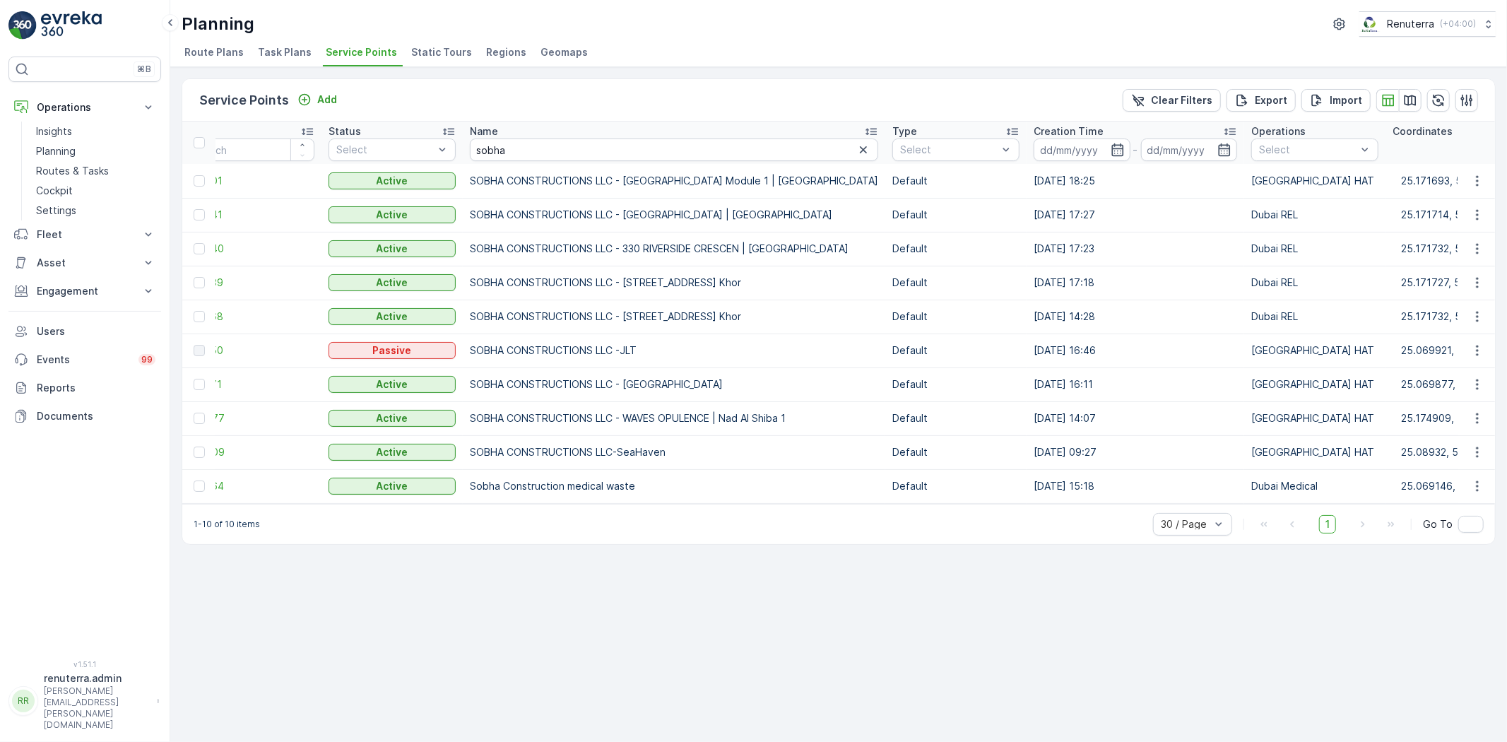
scroll to position [0, 52]
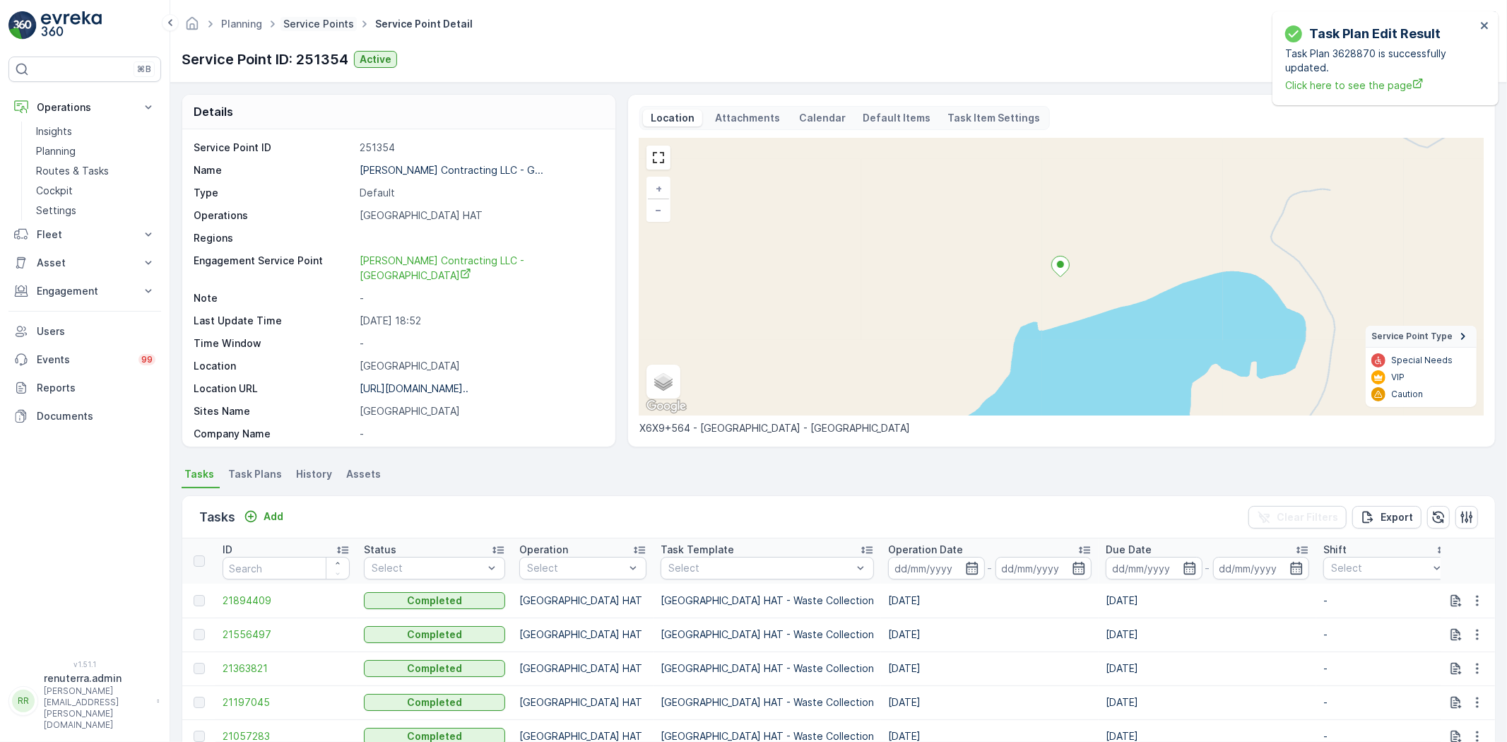
click at [305, 21] on link "Service Points" at bounding box center [318, 24] width 71 height 12
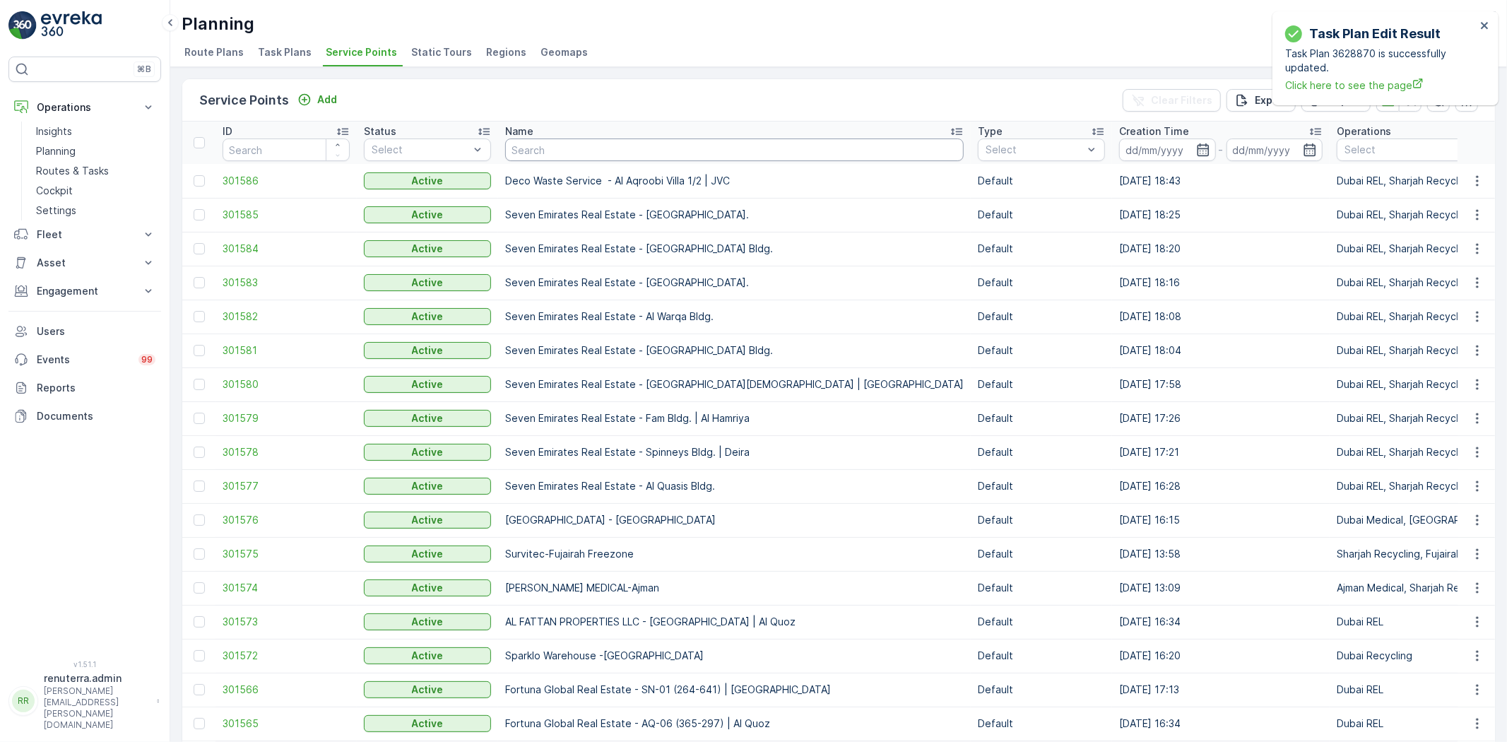
click at [572, 147] on input "text" at bounding box center [734, 150] width 459 height 23
type input "site office"
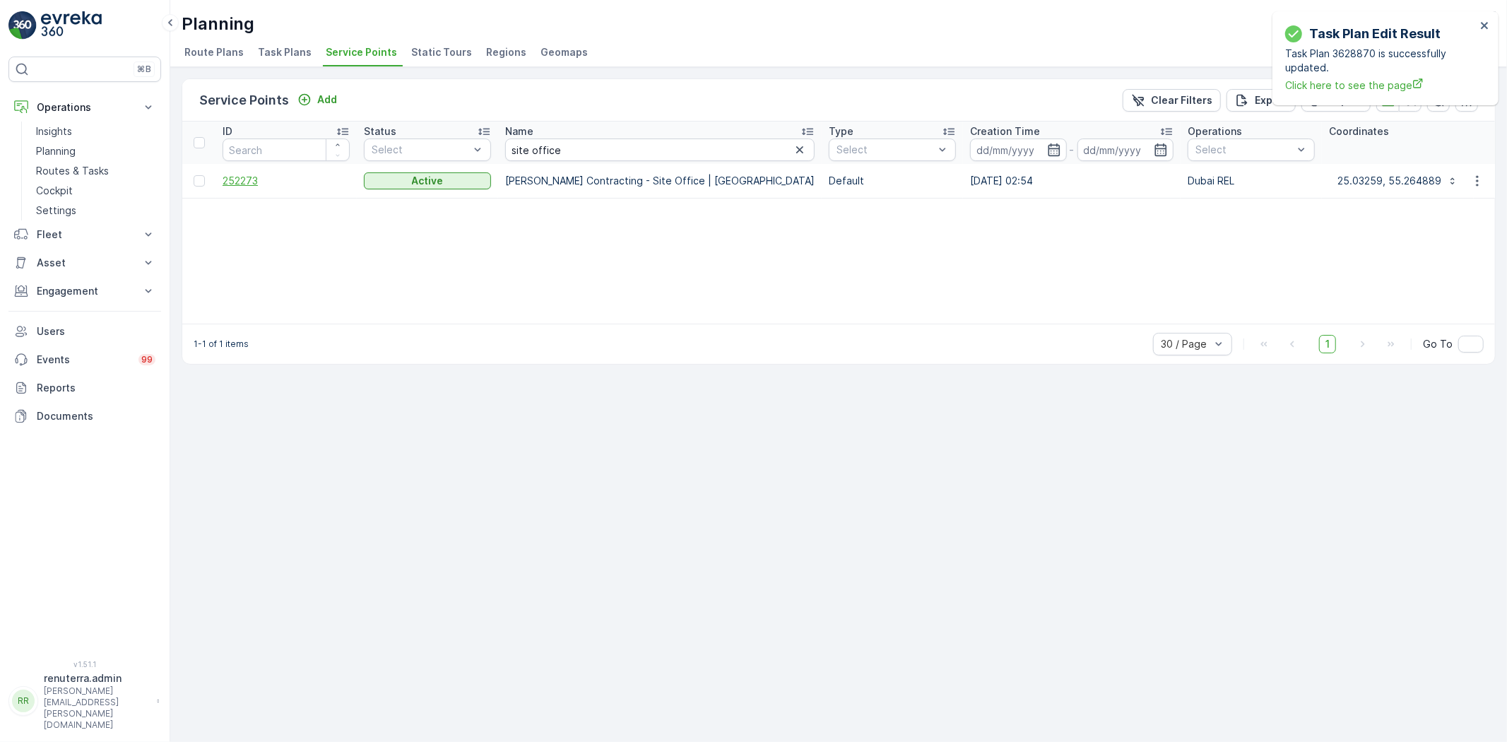
click at [241, 182] on span "252273" at bounding box center [286, 181] width 127 height 14
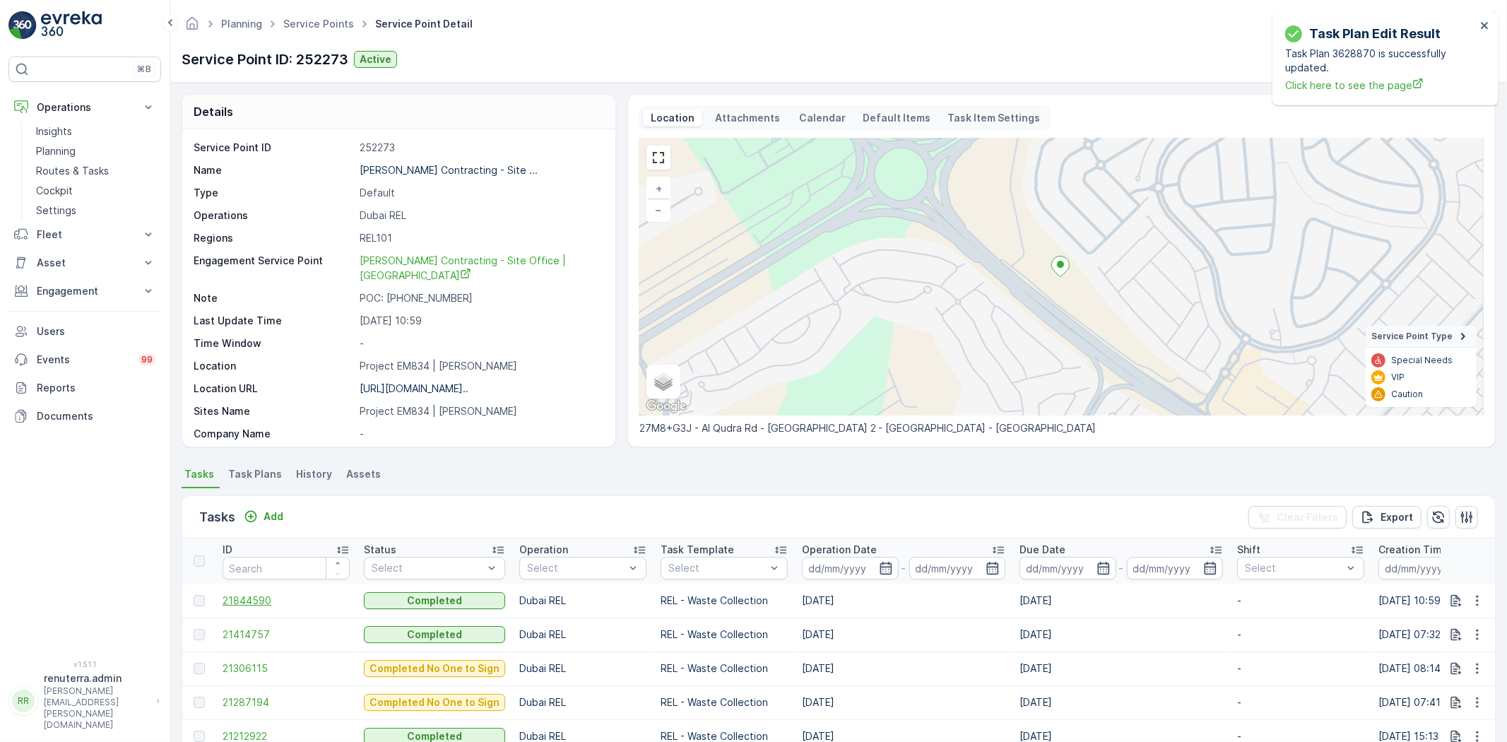
click at [250, 594] on span "21844590" at bounding box center [286, 601] width 127 height 14
click at [283, 523] on button "Add" at bounding box center [263, 516] width 51 height 17
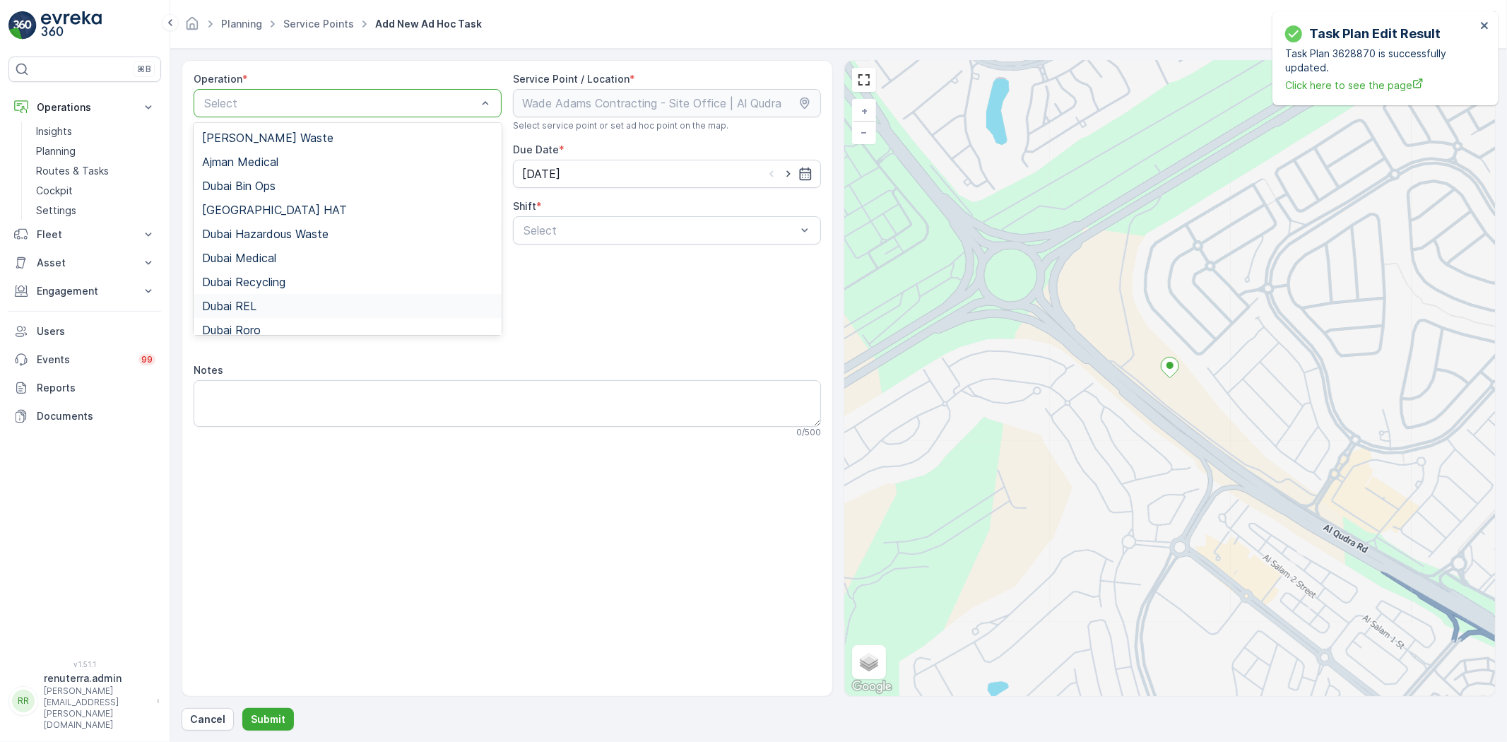
click at [271, 300] on div "Dubai REL" at bounding box center [347, 306] width 291 height 13
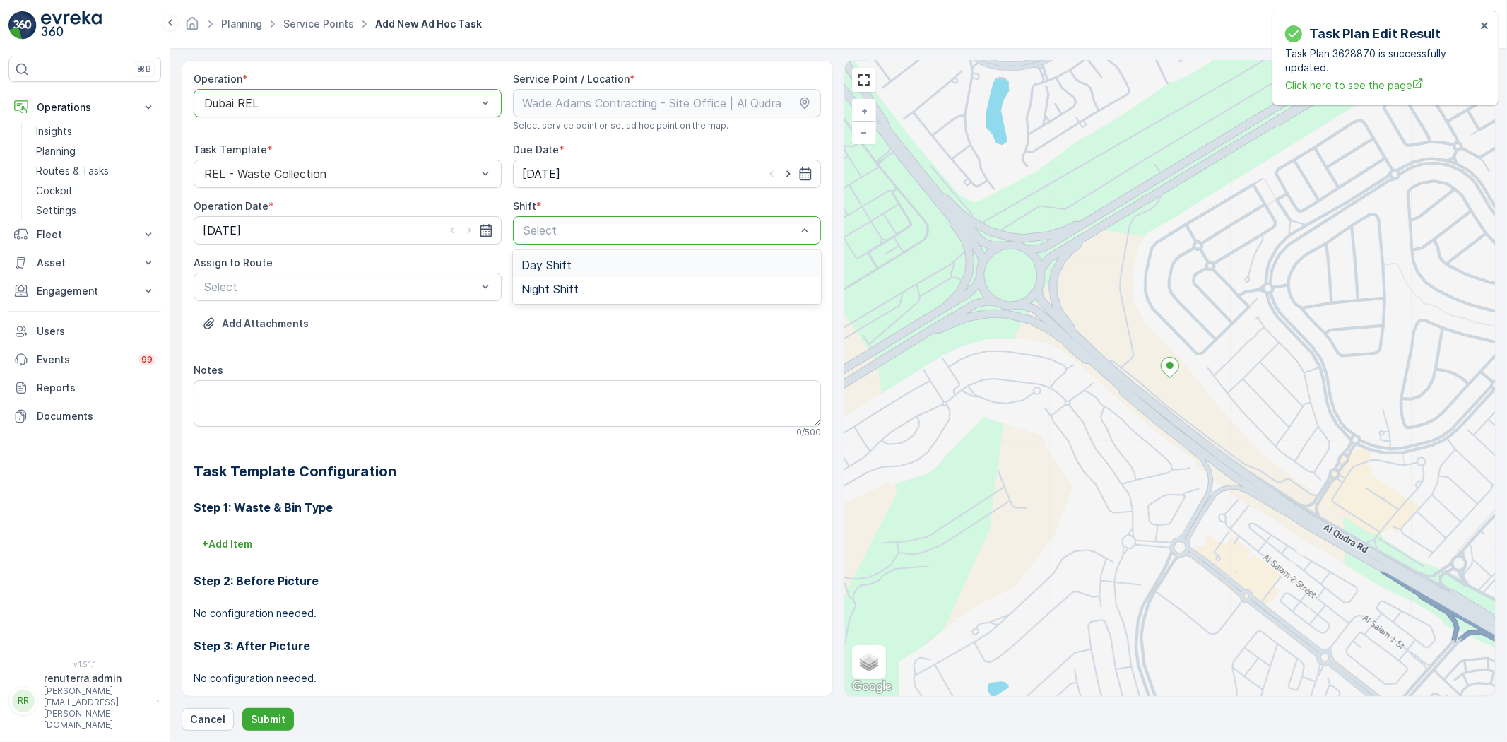
click at [598, 265] on div "Day Shift" at bounding box center [667, 265] width 291 height 13
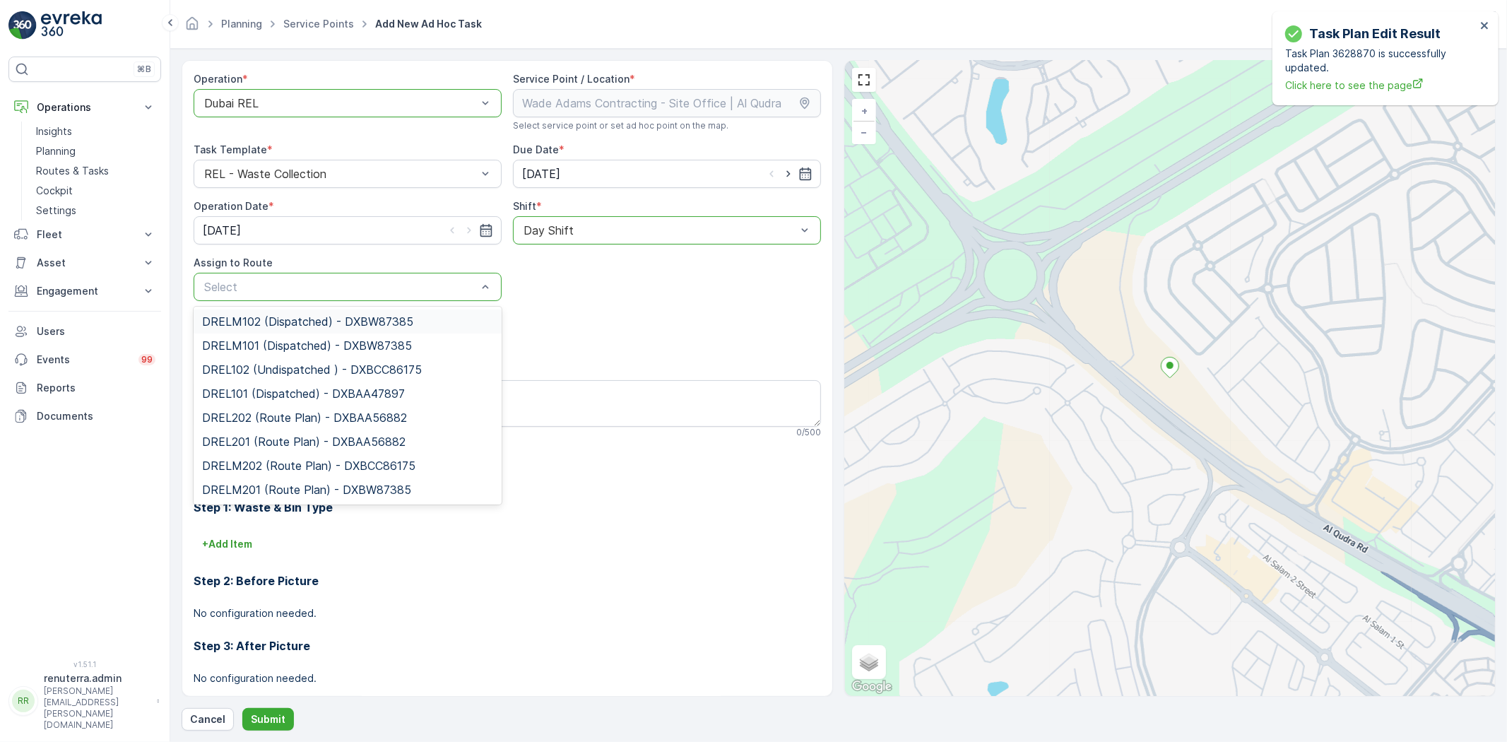
click at [357, 325] on span "DRELM102 (Dispatched) - DXBW87385" at bounding box center [307, 321] width 211 height 13
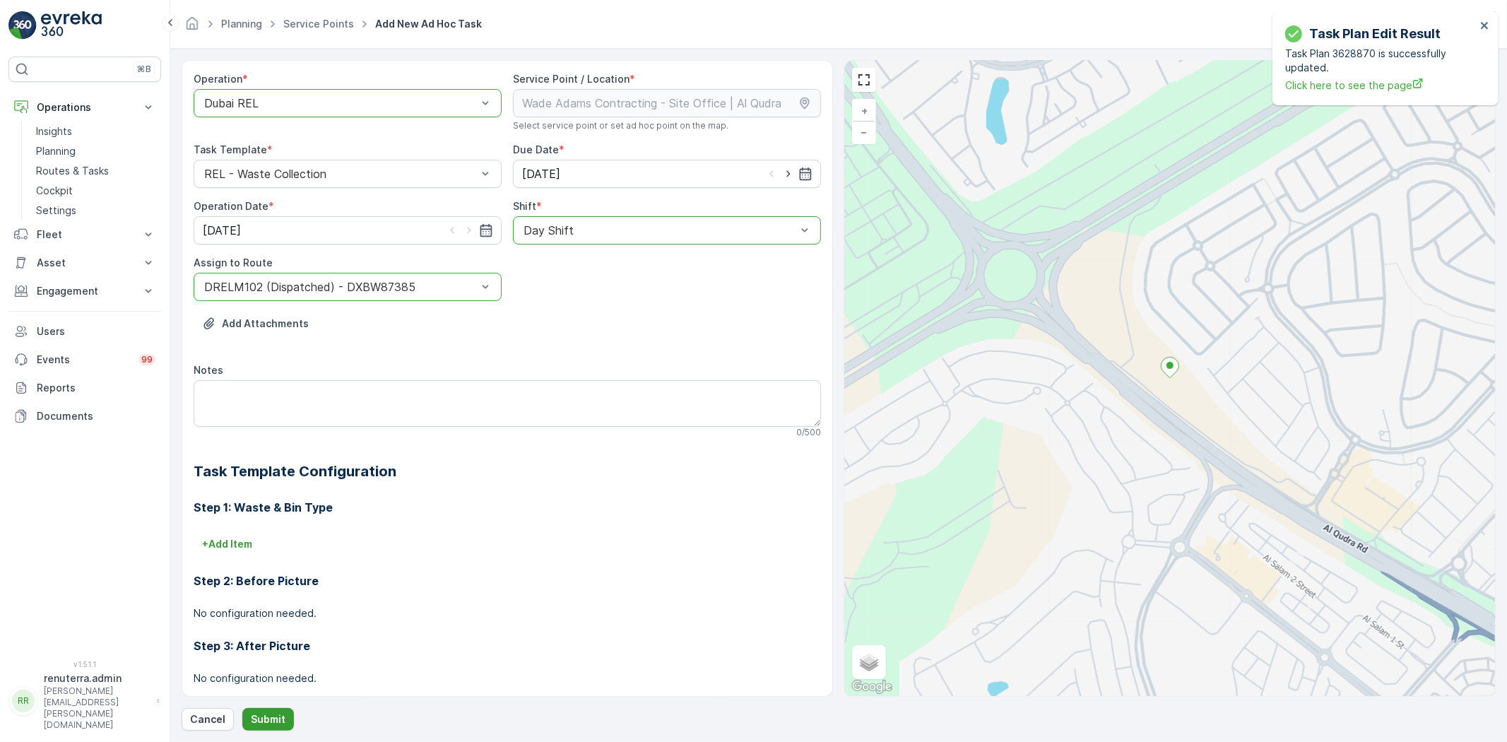
click at [267, 716] on p "Submit" at bounding box center [268, 719] width 35 height 14
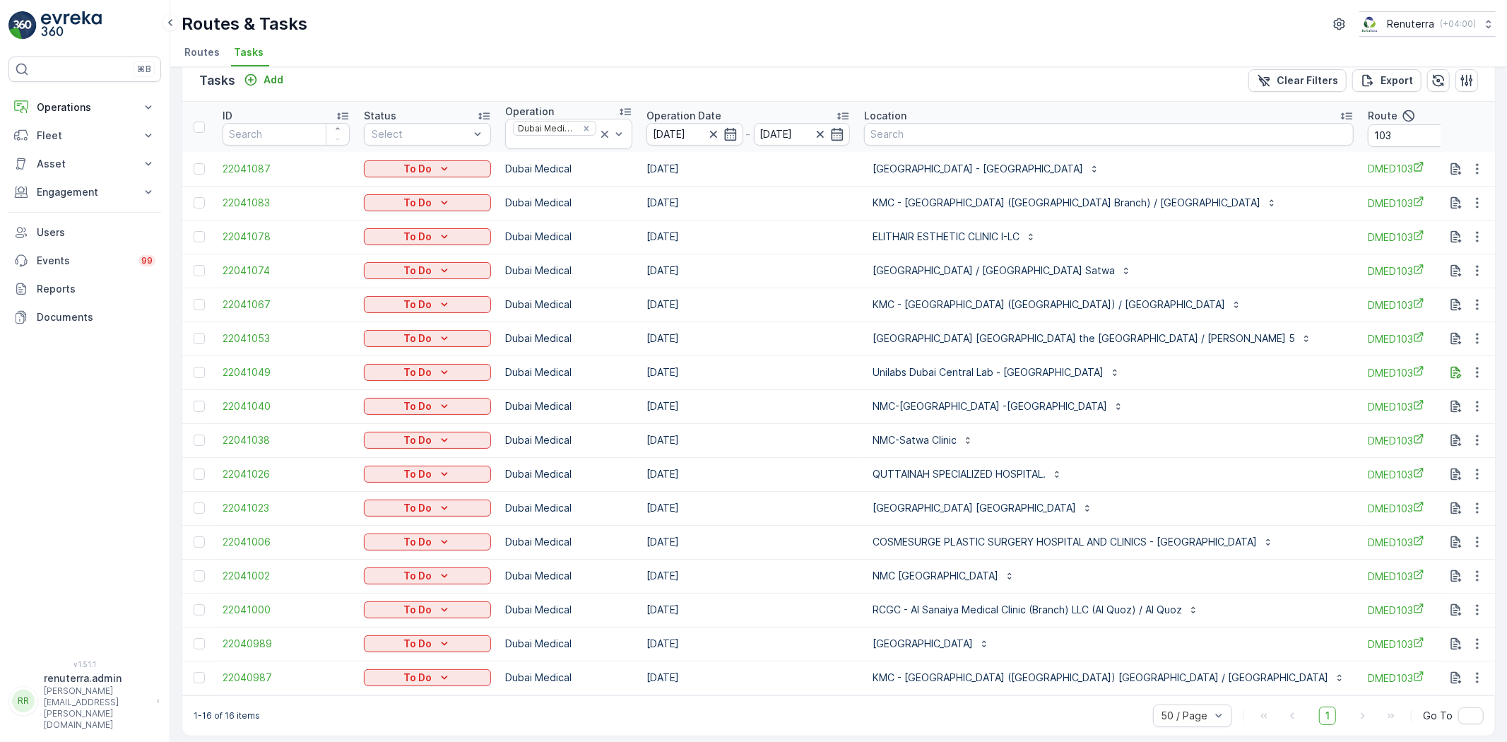
scroll to position [32, 0]
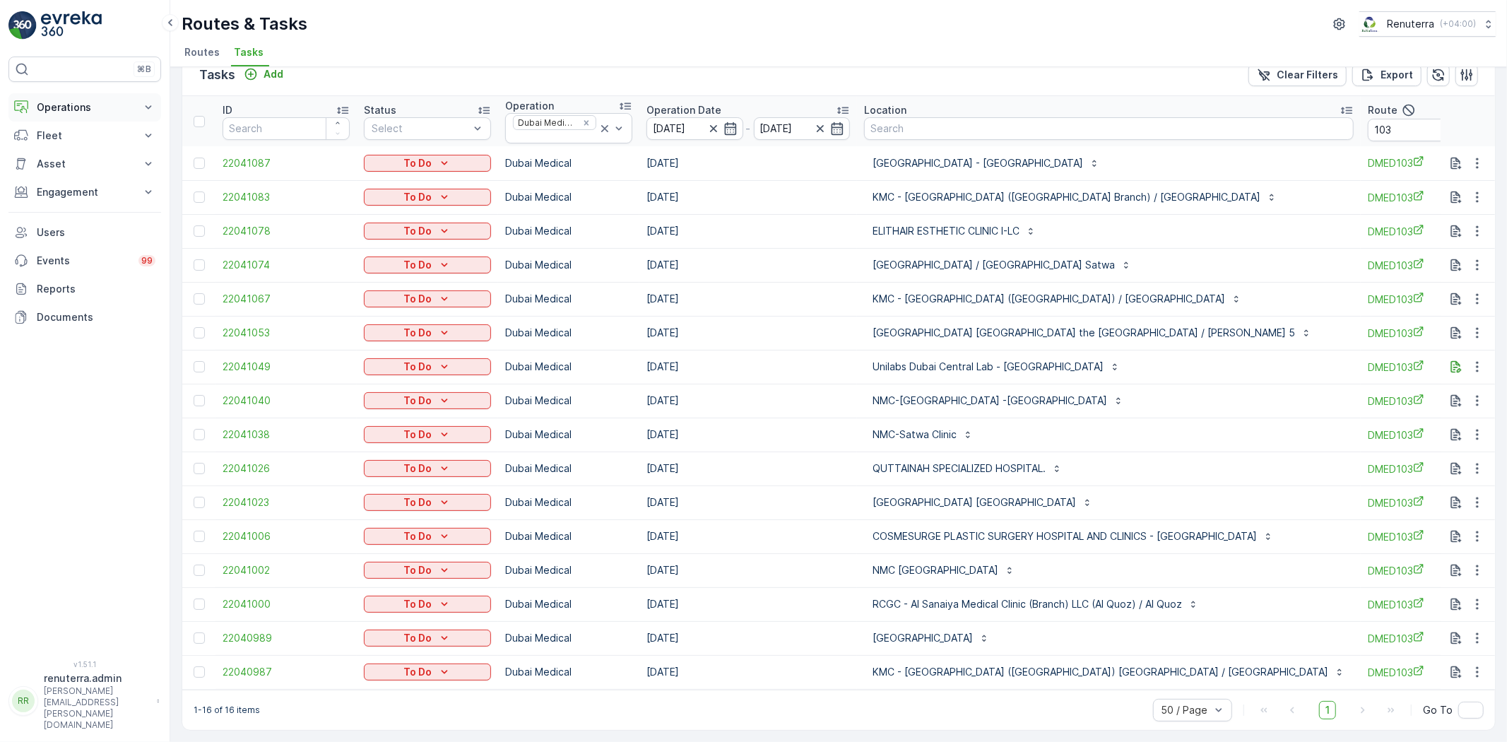
click at [92, 100] on p "Operations" at bounding box center [85, 107] width 96 height 14
click at [62, 175] on p "Routes & Tasks" at bounding box center [72, 171] width 73 height 14
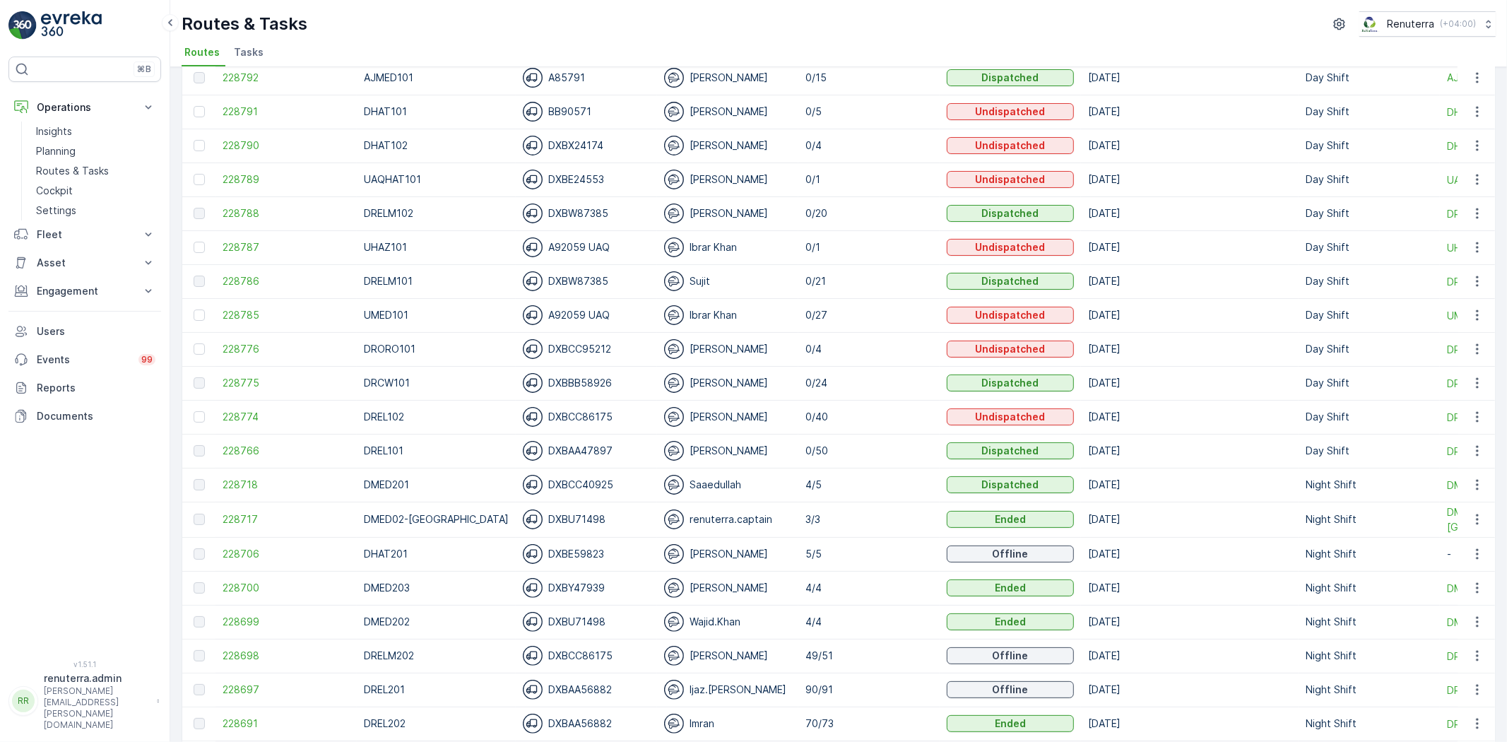
scroll to position [78, 0]
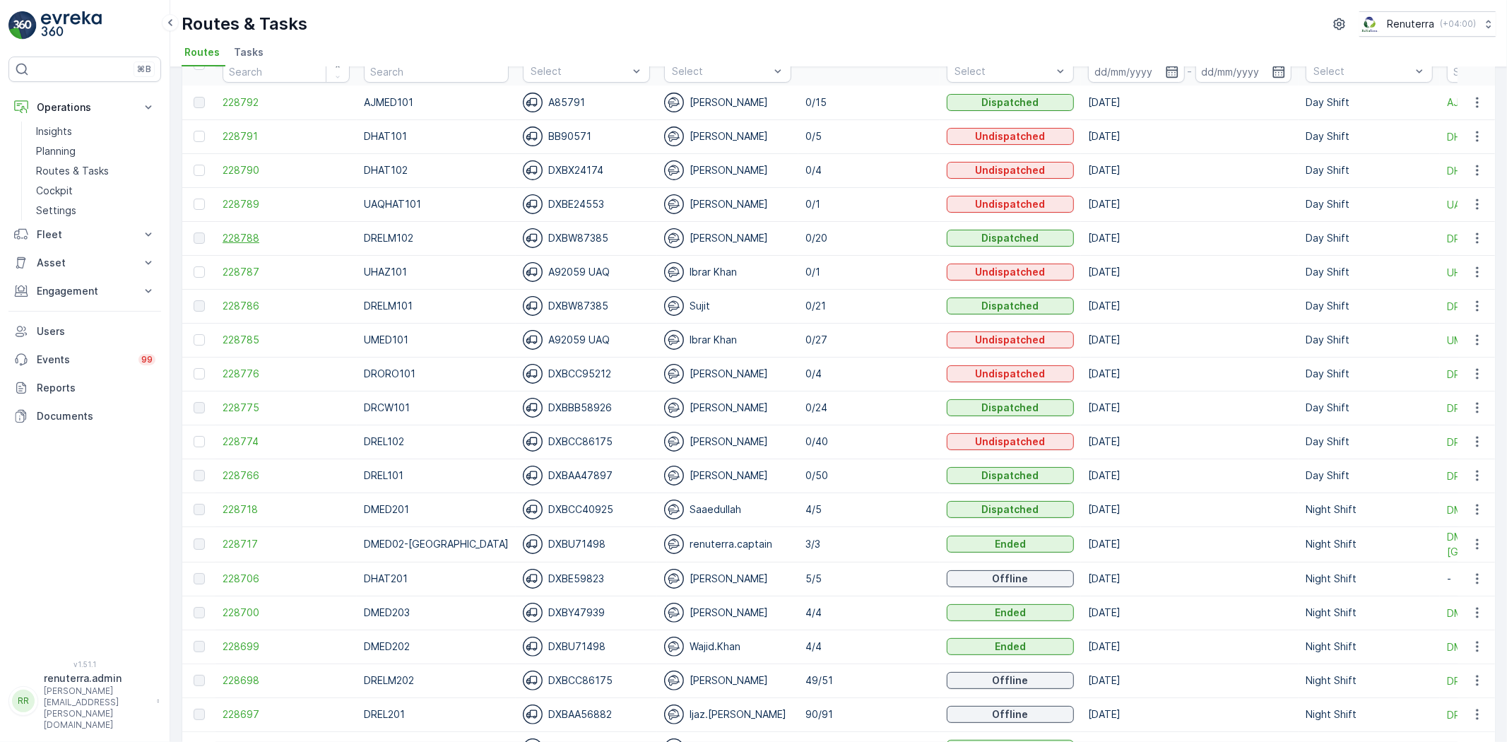
click at [240, 236] on span "228788" at bounding box center [286, 238] width 127 height 14
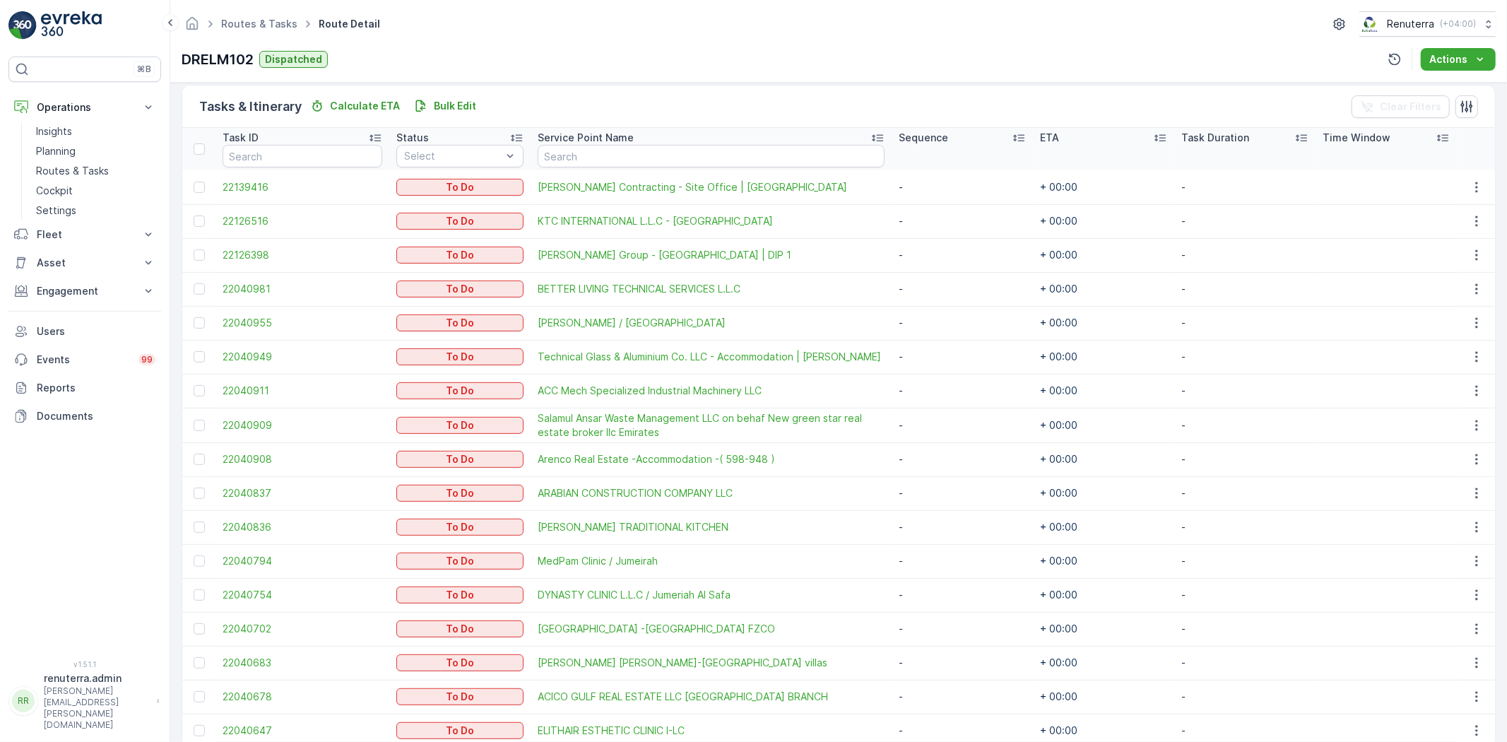
scroll to position [506, 0]
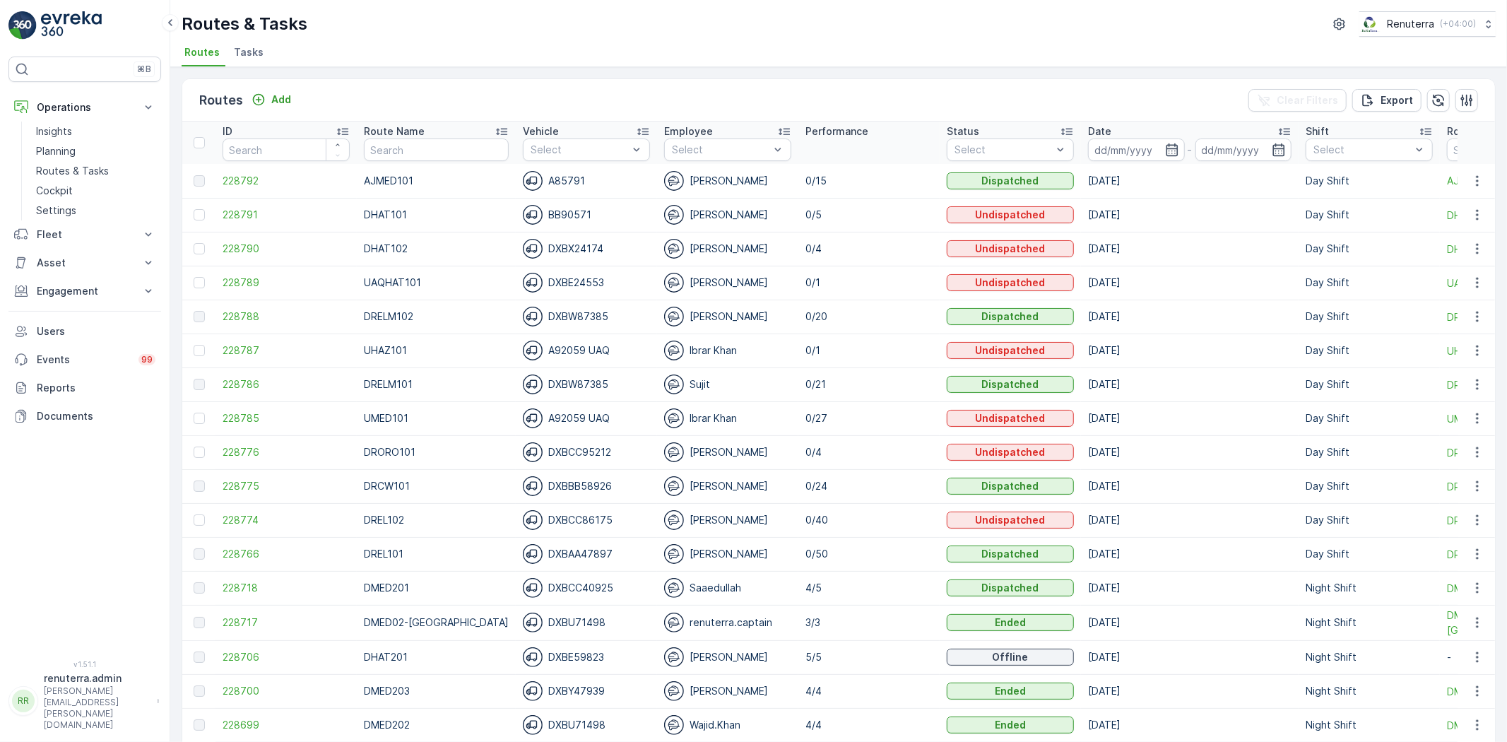
click at [941, 104] on div "Routes Add Clear Filters Export" at bounding box center [838, 100] width 1313 height 42
click at [241, 318] on span "228788" at bounding box center [286, 317] width 127 height 14
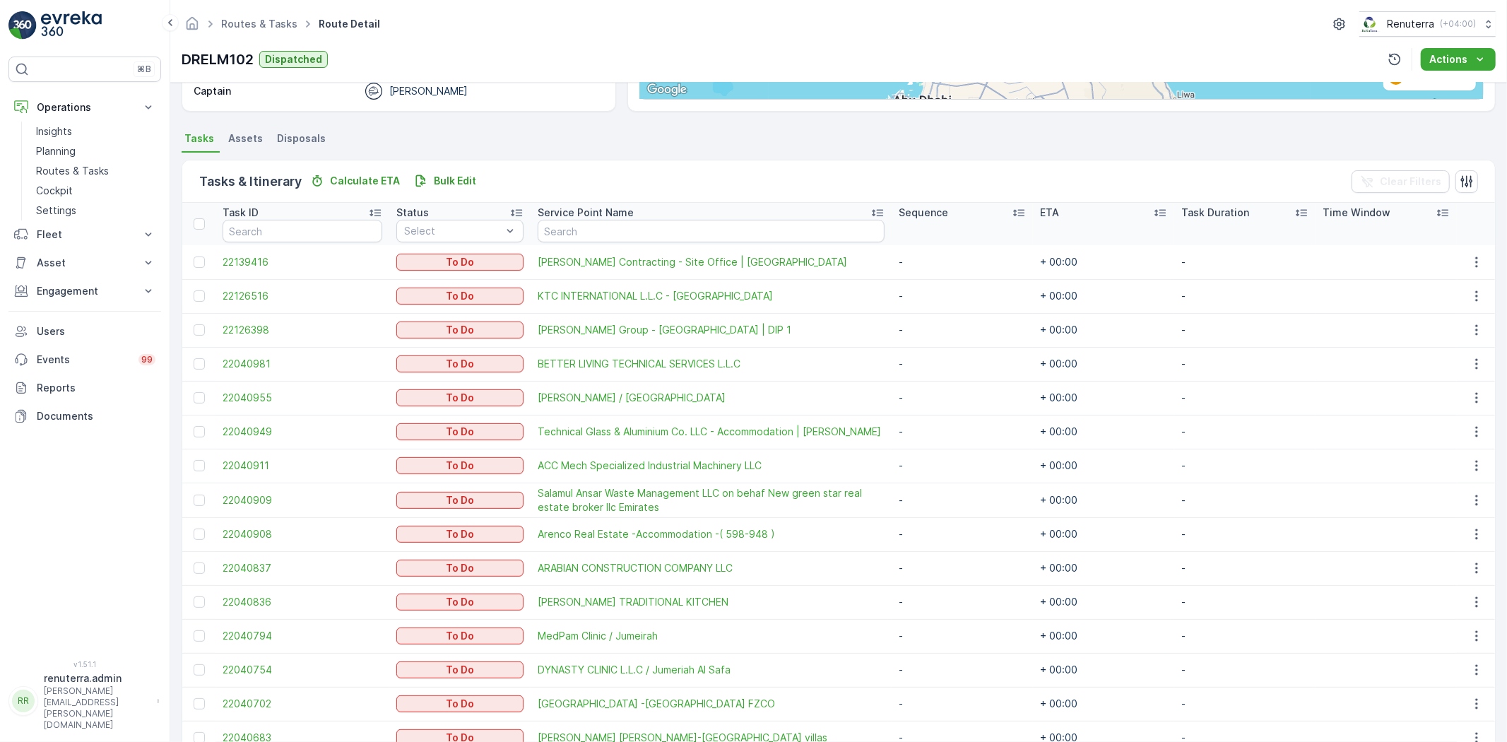
scroll to position [271, 0]
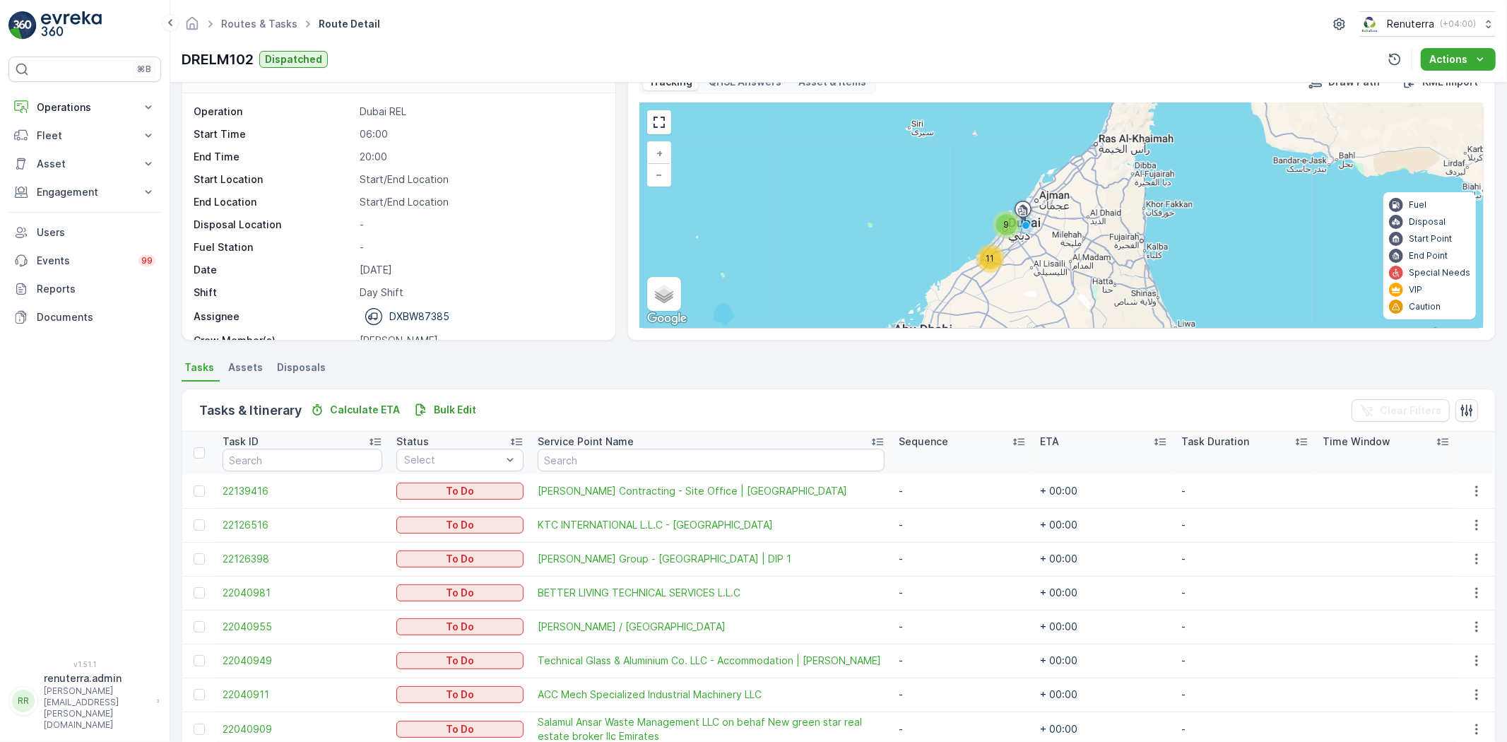
scroll to position [157, 0]
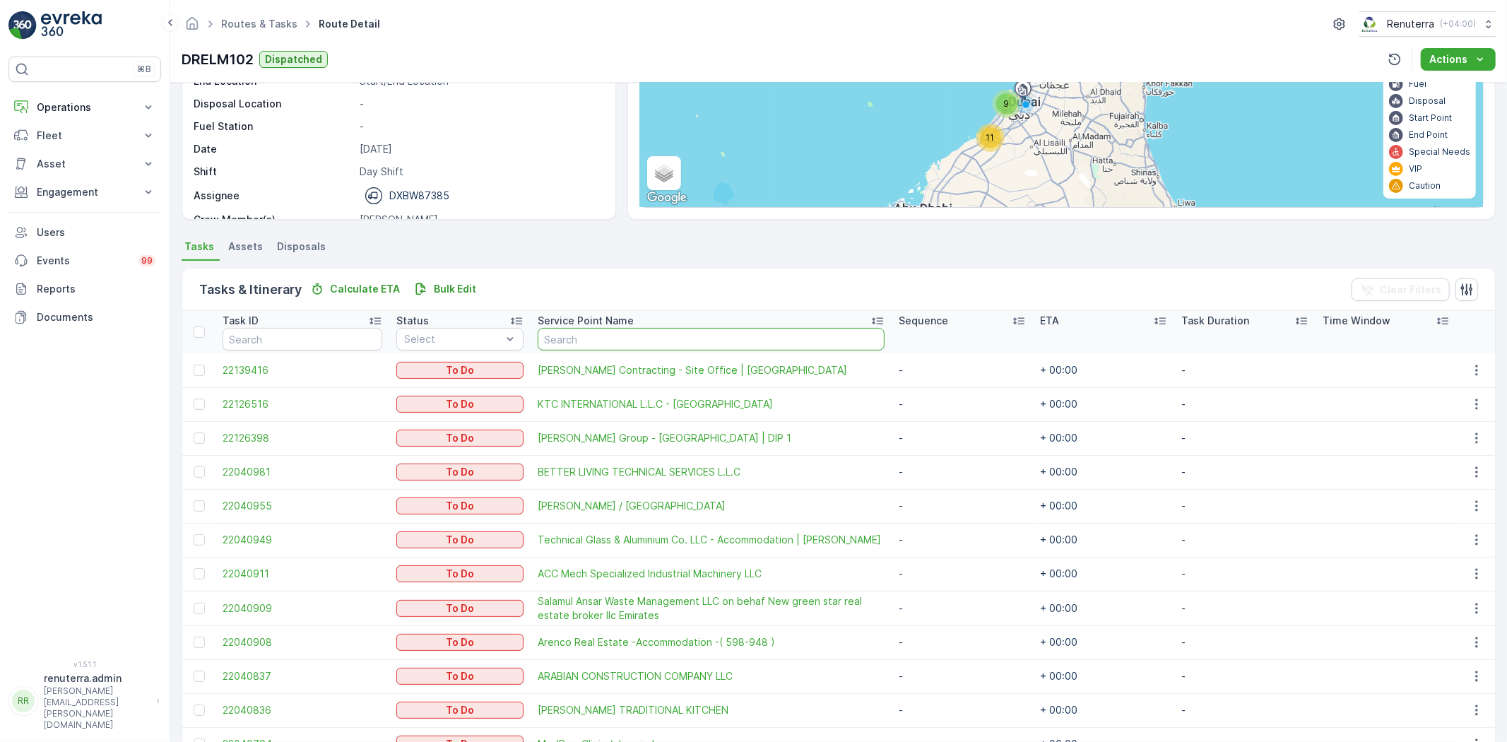
click at [624, 339] on input "text" at bounding box center [711, 339] width 347 height 23
type input "ktc"
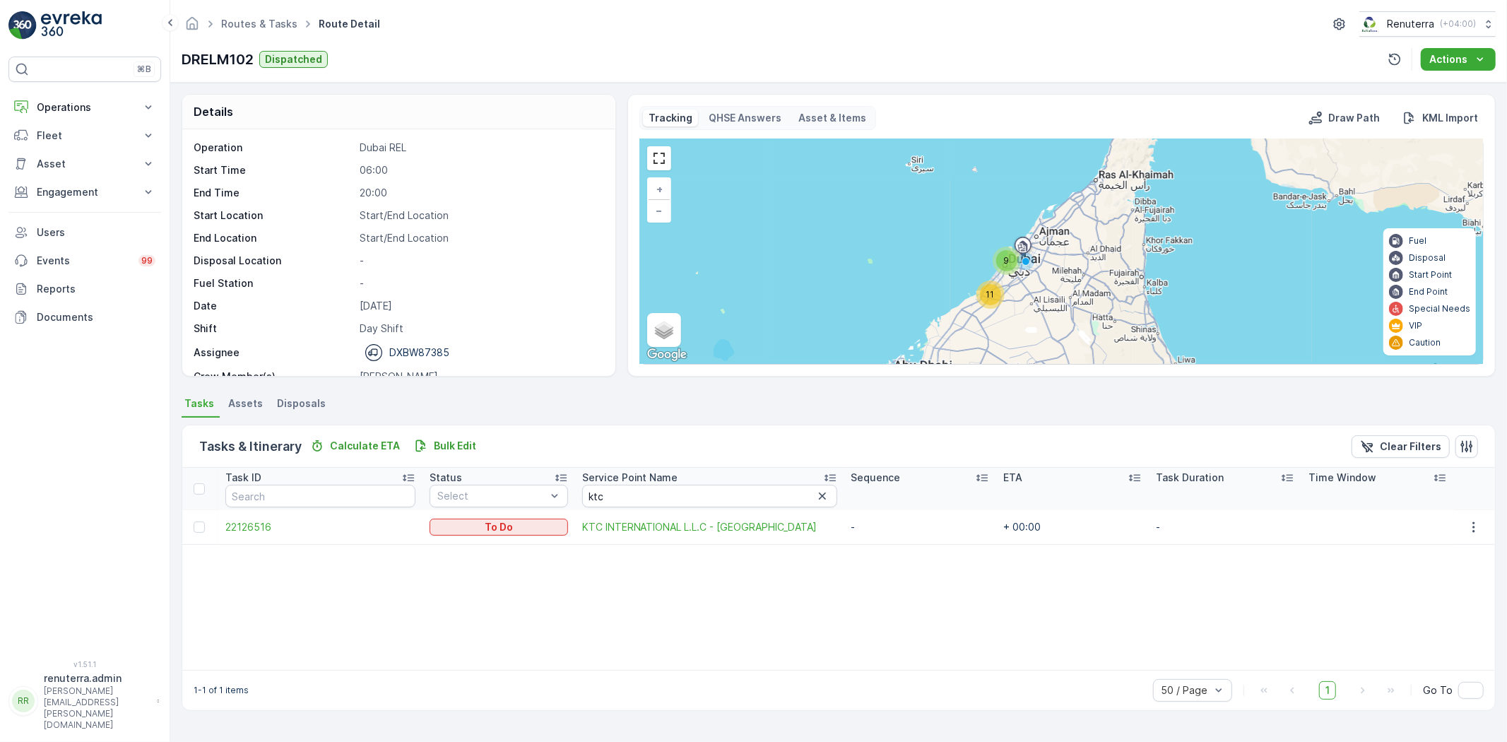
click at [816, 496] on icon "button" at bounding box center [823, 496] width 14 height 14
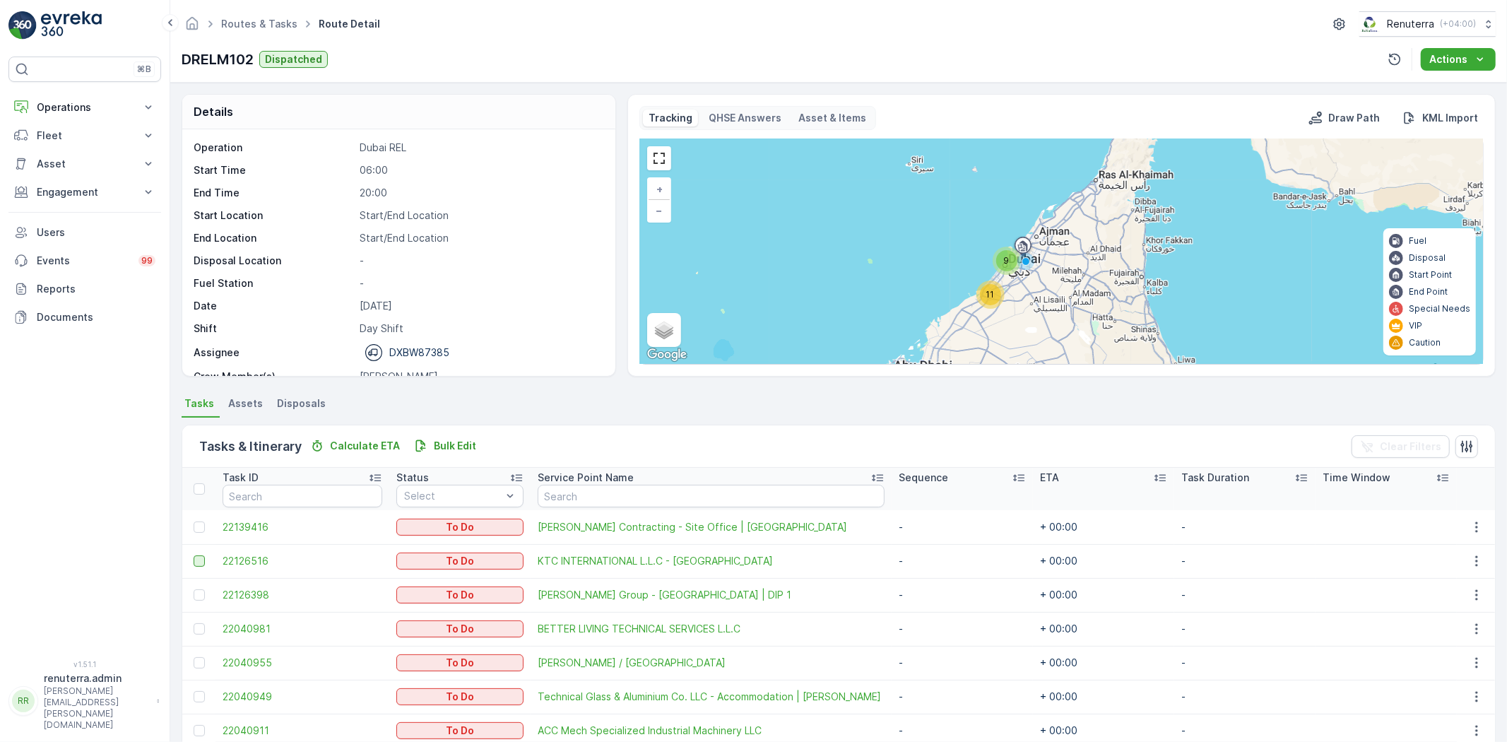
click at [195, 557] on div at bounding box center [199, 560] width 11 height 11
click at [194, 555] on input "checkbox" at bounding box center [194, 555] width 0 height 0
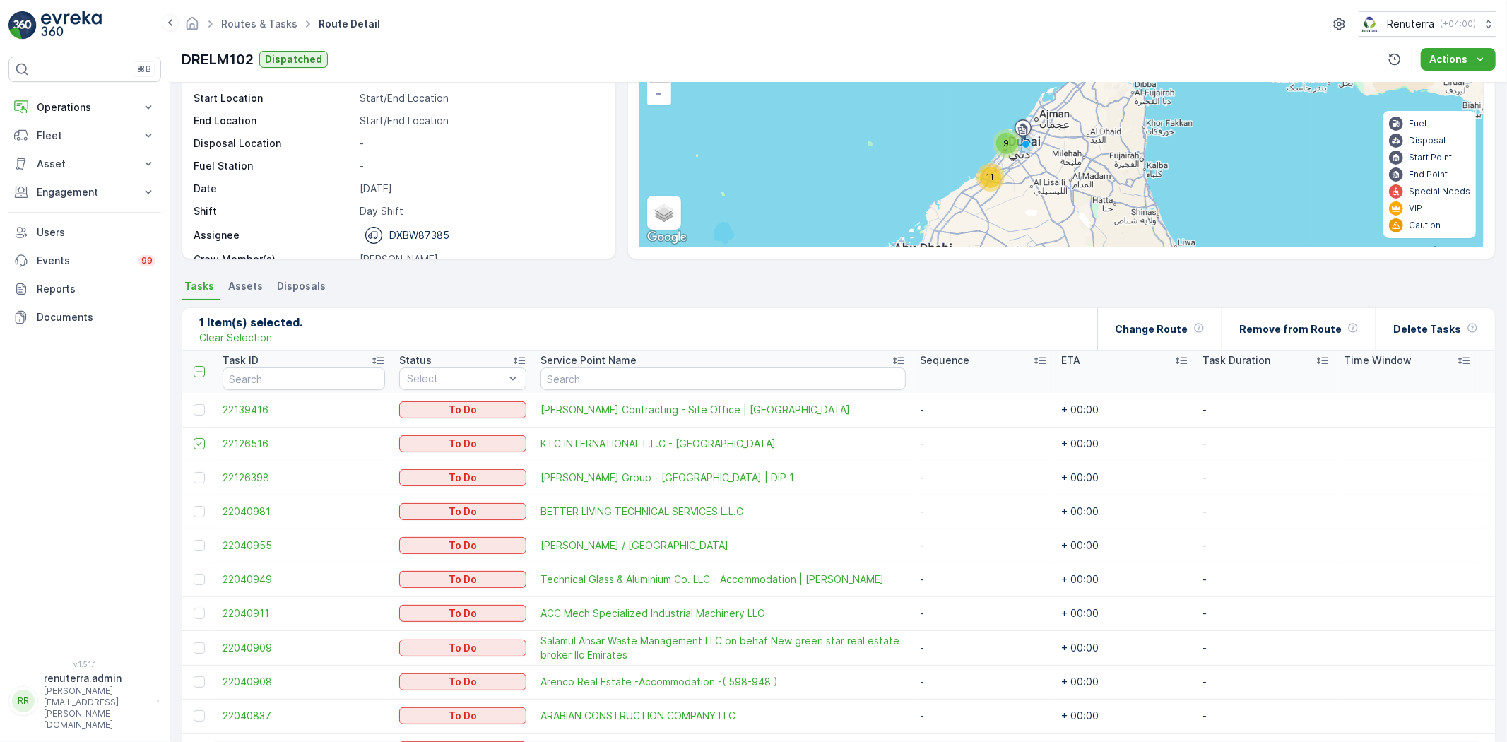
scroll to position [157, 0]
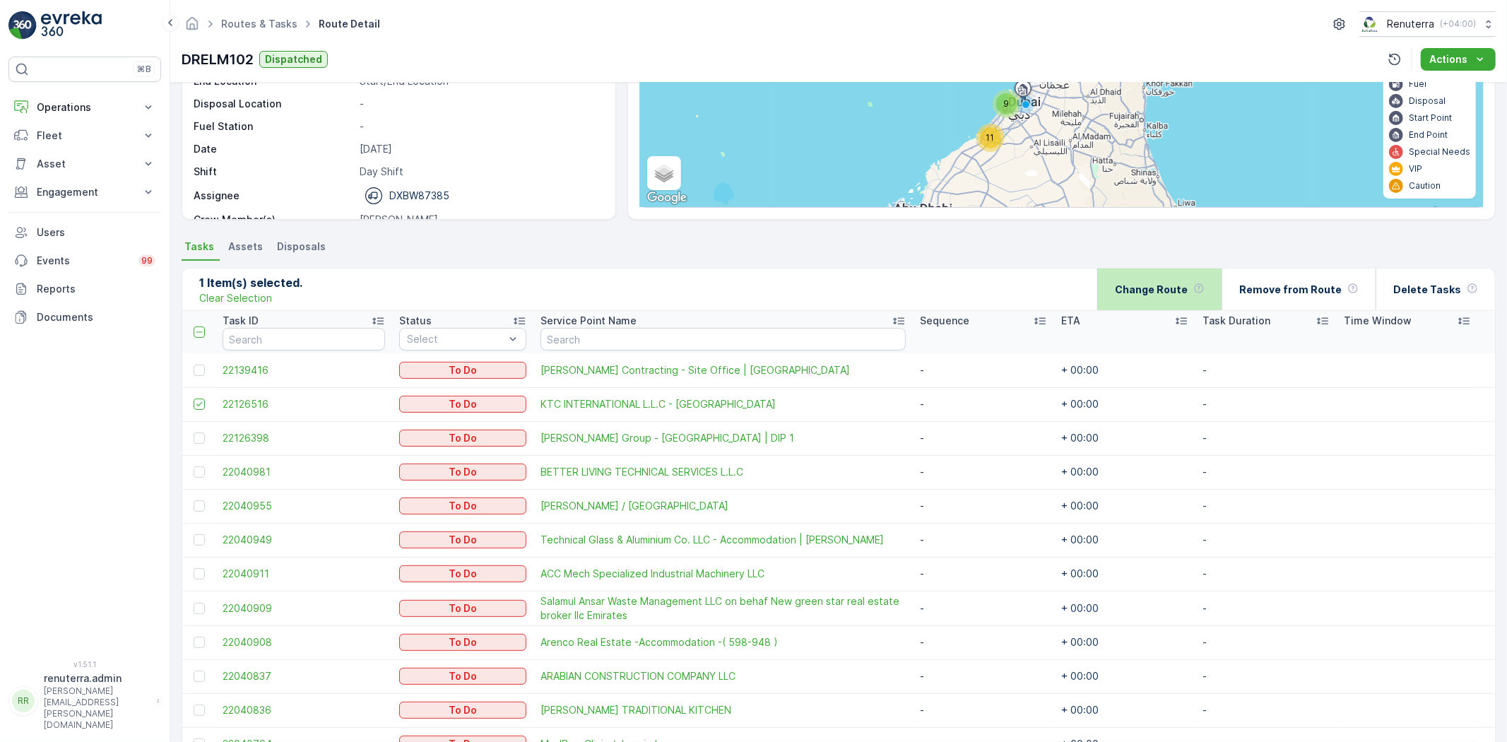
click at [1182, 293] on p "Change Route" at bounding box center [1151, 290] width 73 height 14
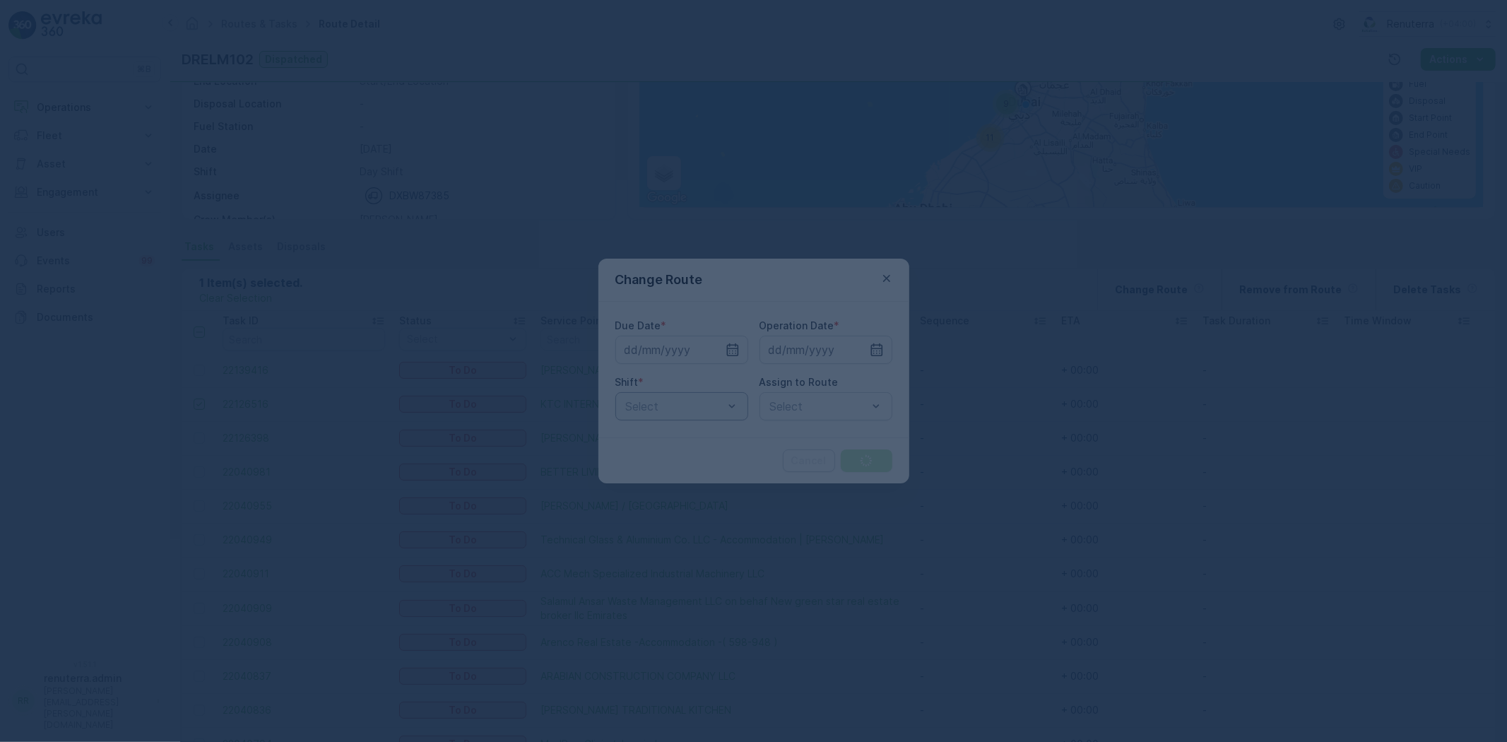
type input "[DATE]"
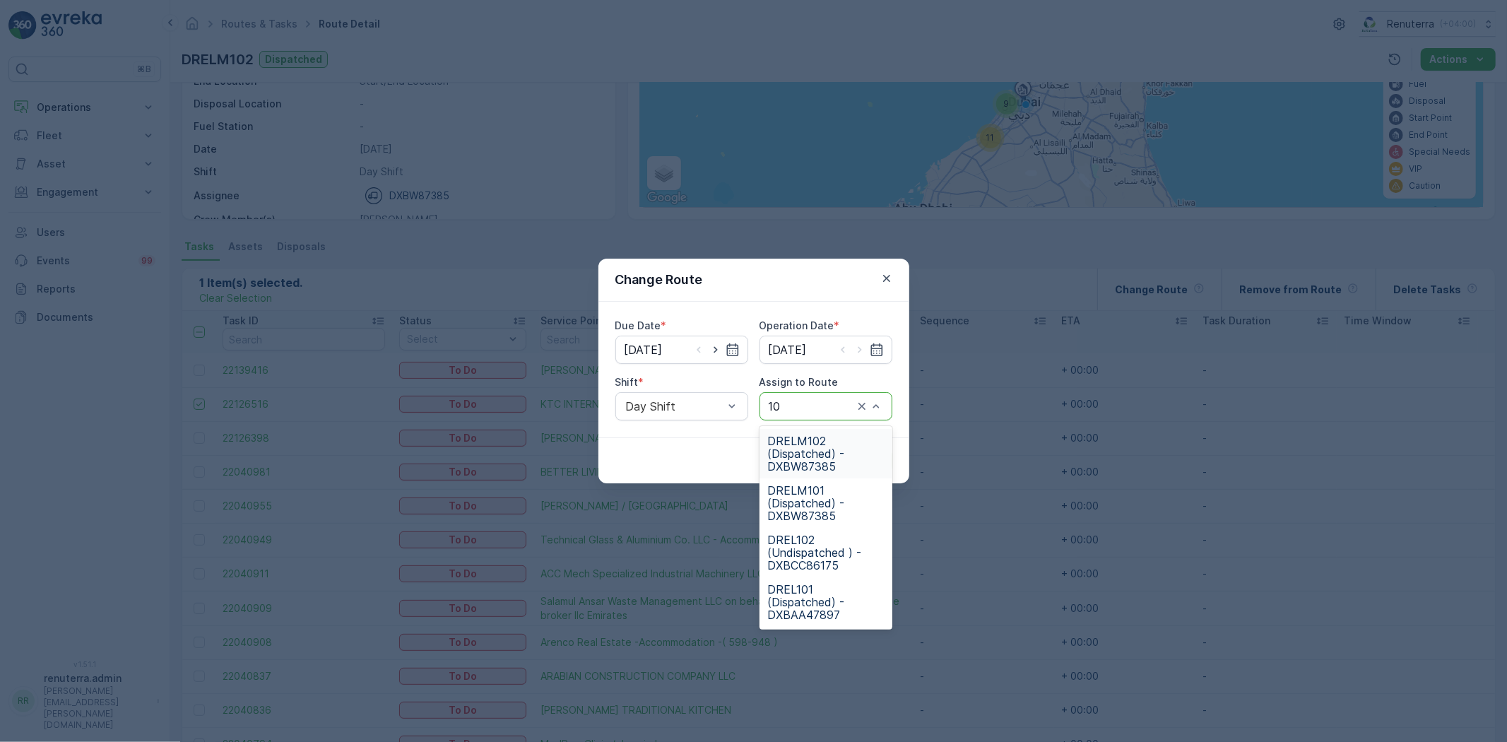
type input "101"
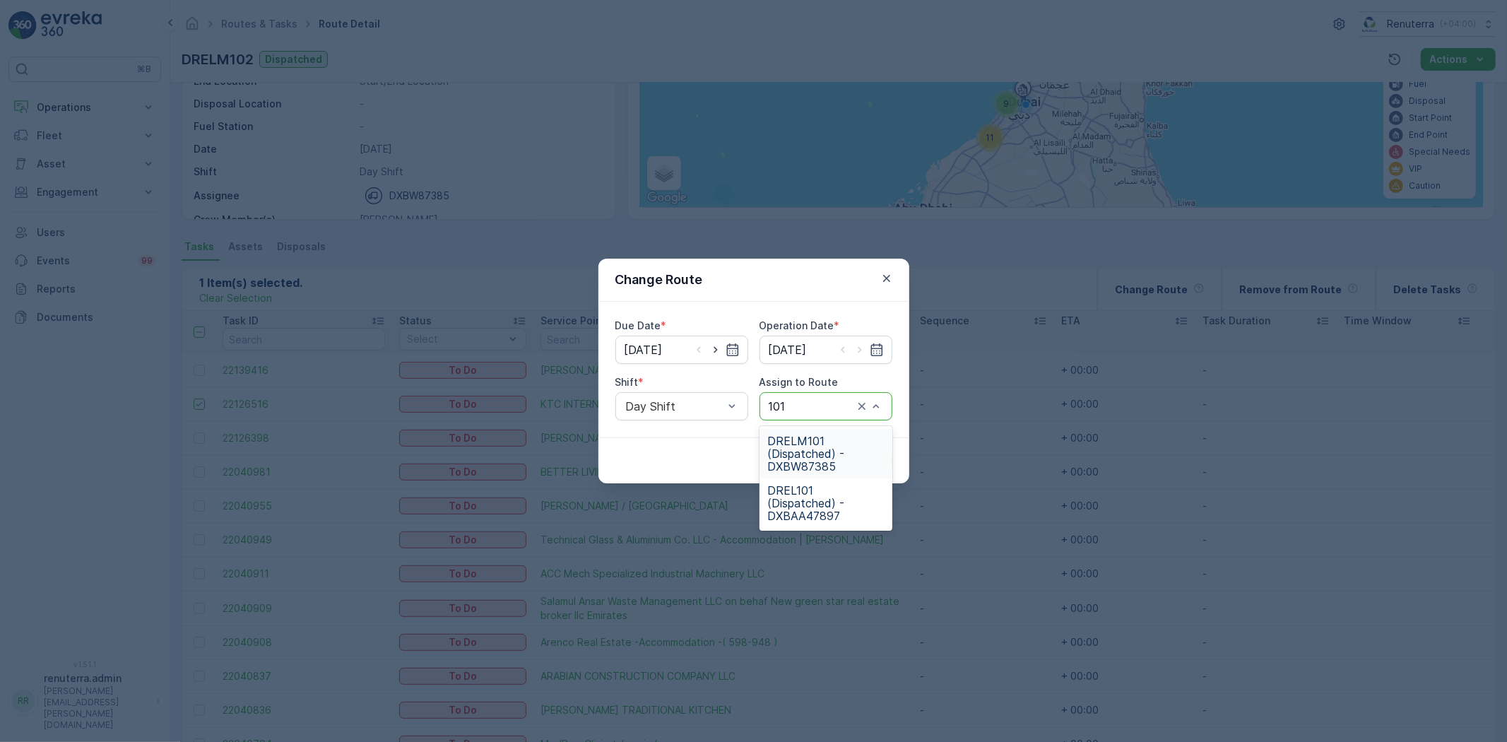
click at [809, 432] on div "DRELM101 (Dispatched) - DXBW87385" at bounding box center [826, 453] width 133 height 49
click at [876, 459] on p "Submit" at bounding box center [866, 461] width 35 height 14
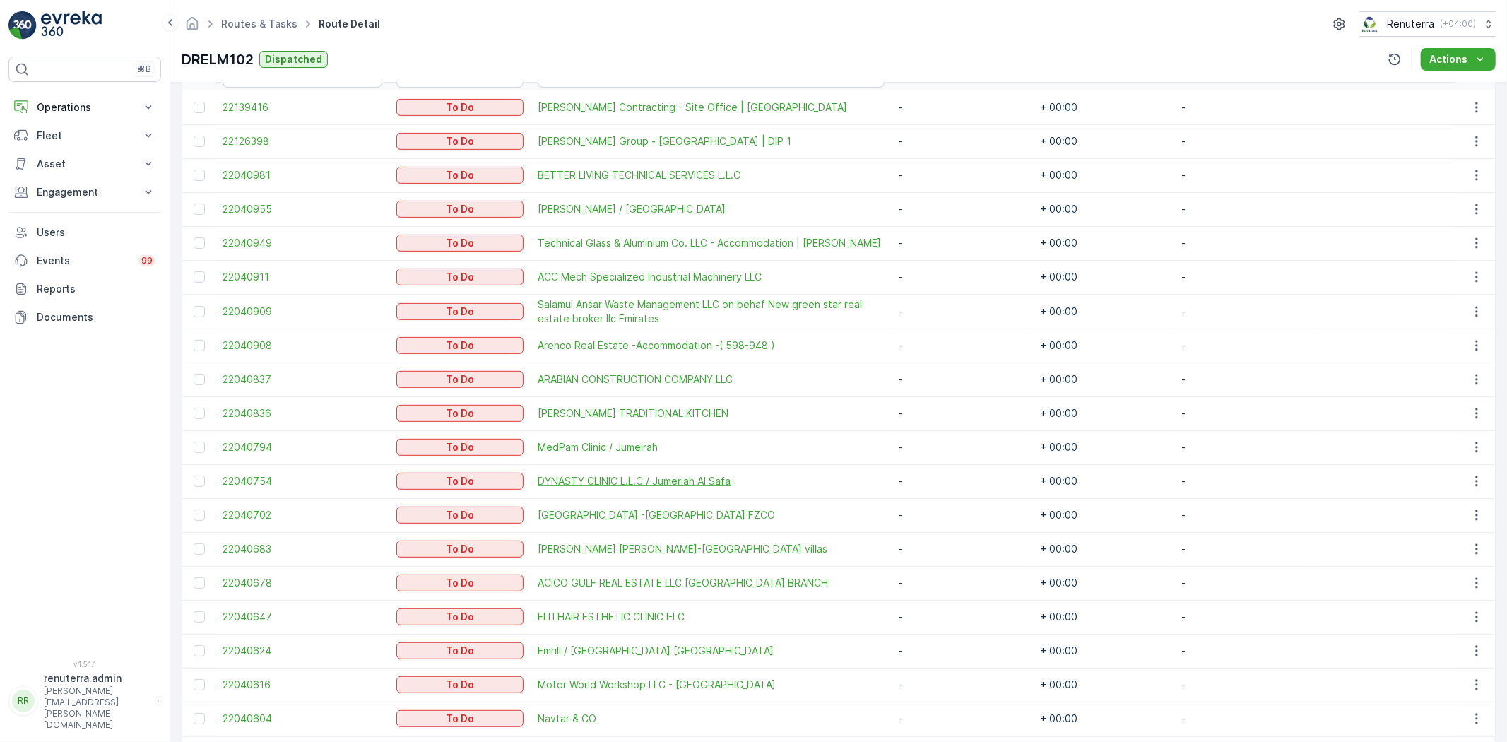
scroll to position [471, 0]
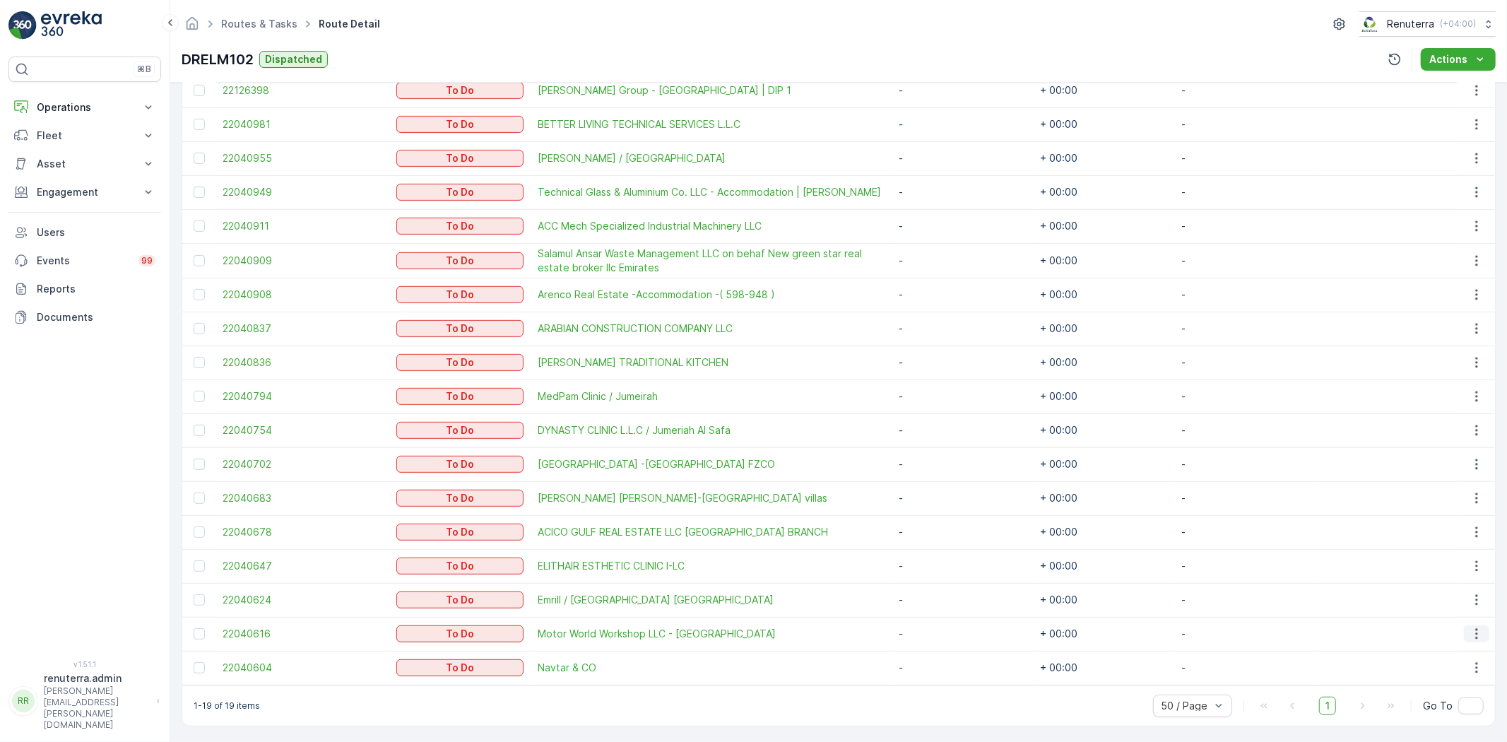
click at [1472, 627] on icon "button" at bounding box center [1477, 634] width 14 height 14
click at [1437, 566] on span "Change Route" at bounding box center [1441, 566] width 69 height 14
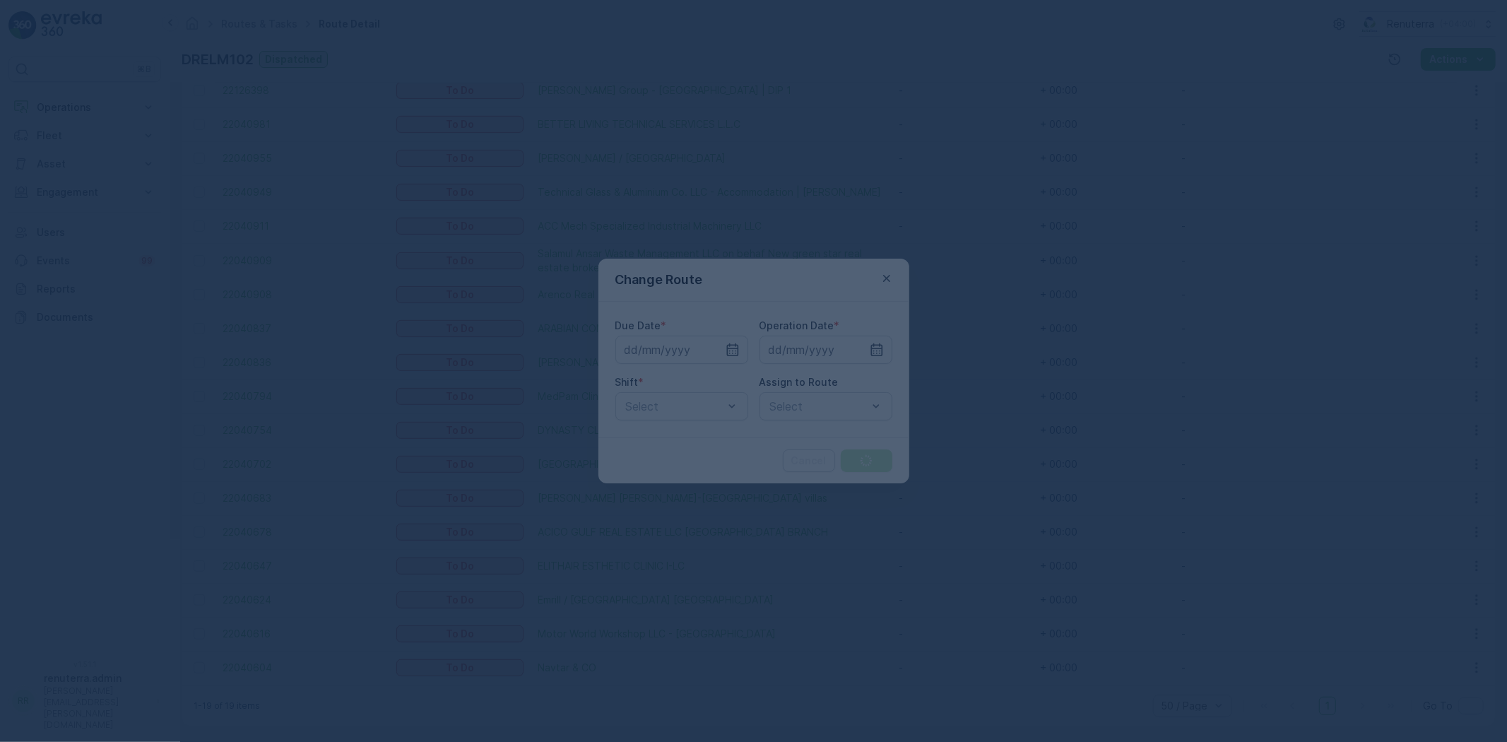
type input "[DATE]"
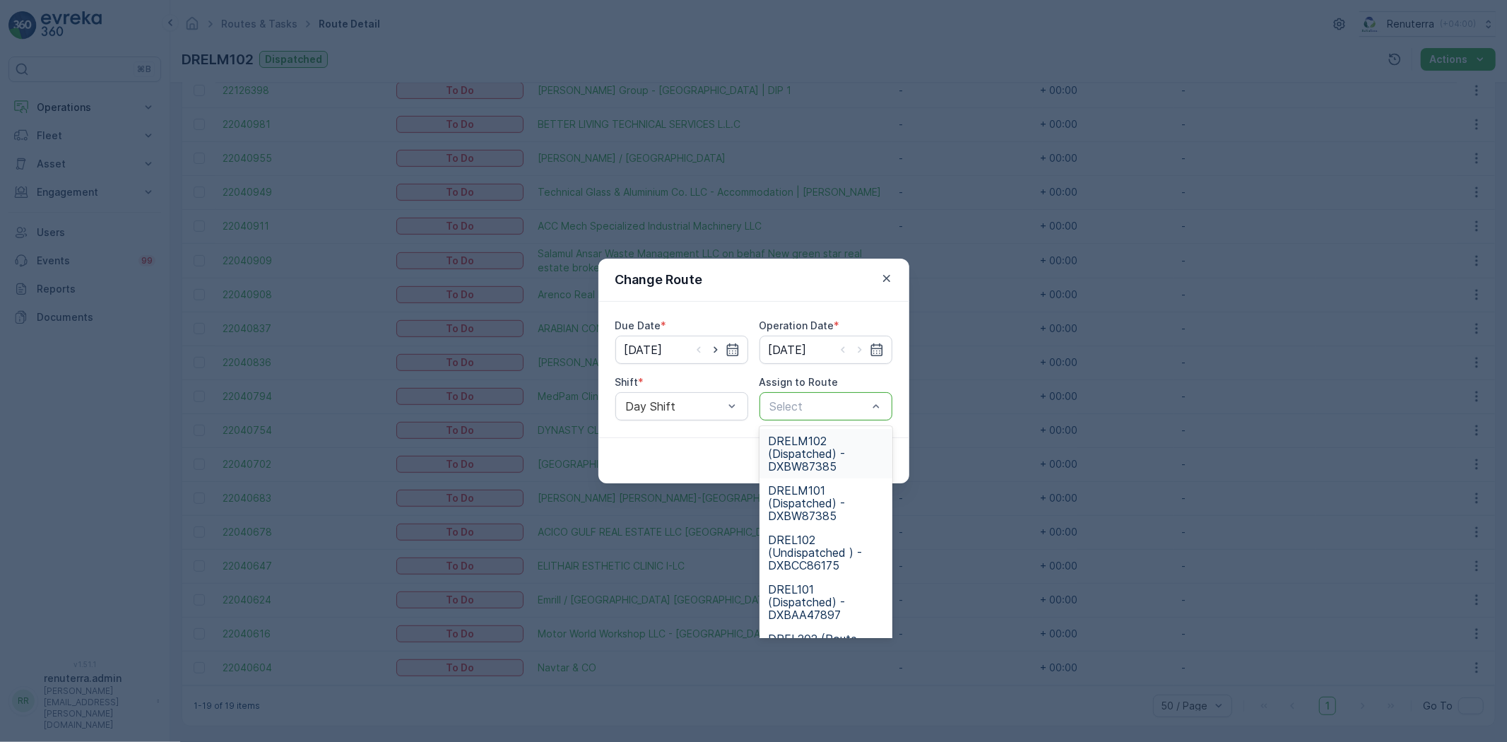
click at [831, 406] on div at bounding box center [819, 406] width 100 height 13
type input "101"
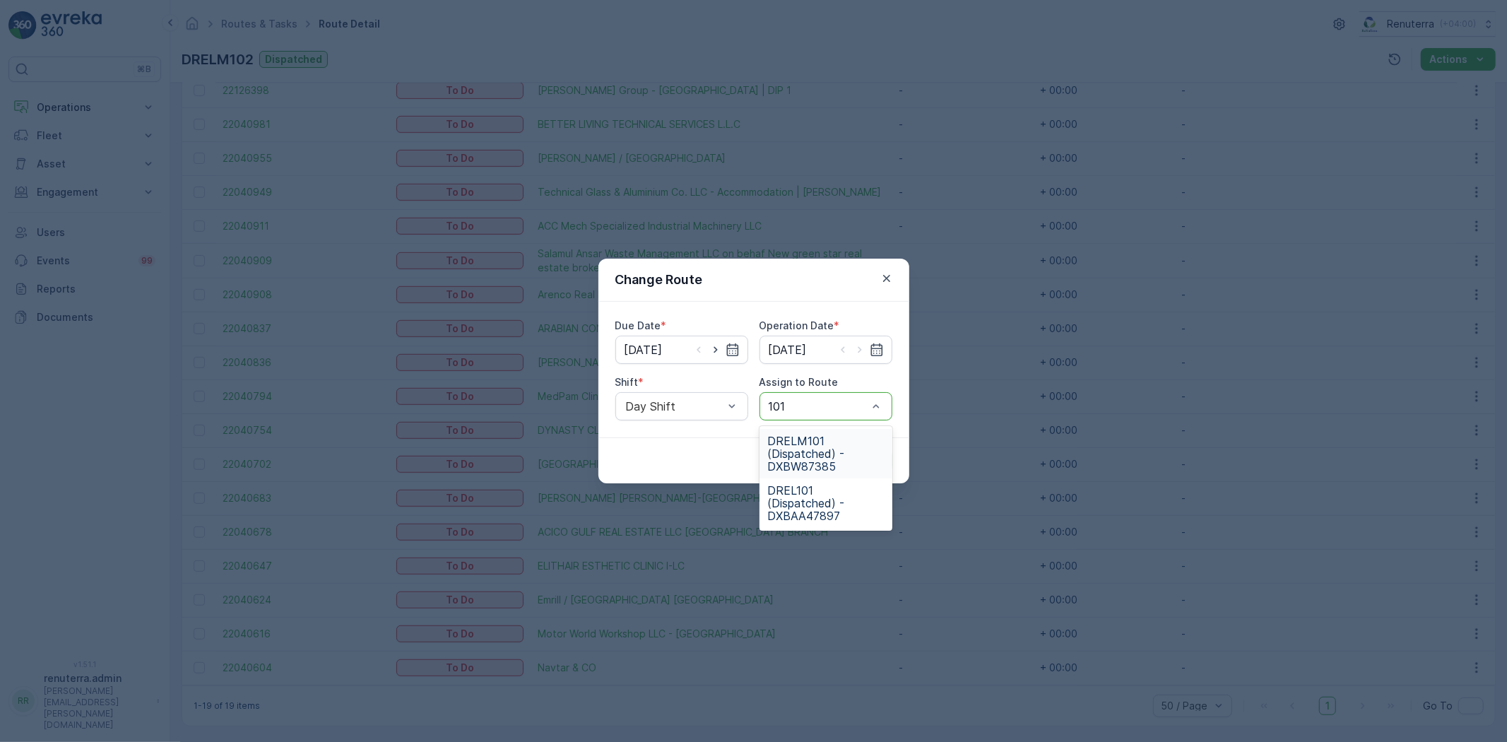
click at [830, 448] on span "DRELM101 (Dispatched) - DXBW87385" at bounding box center [826, 454] width 116 height 38
click at [862, 460] on p "Submit" at bounding box center [866, 461] width 35 height 14
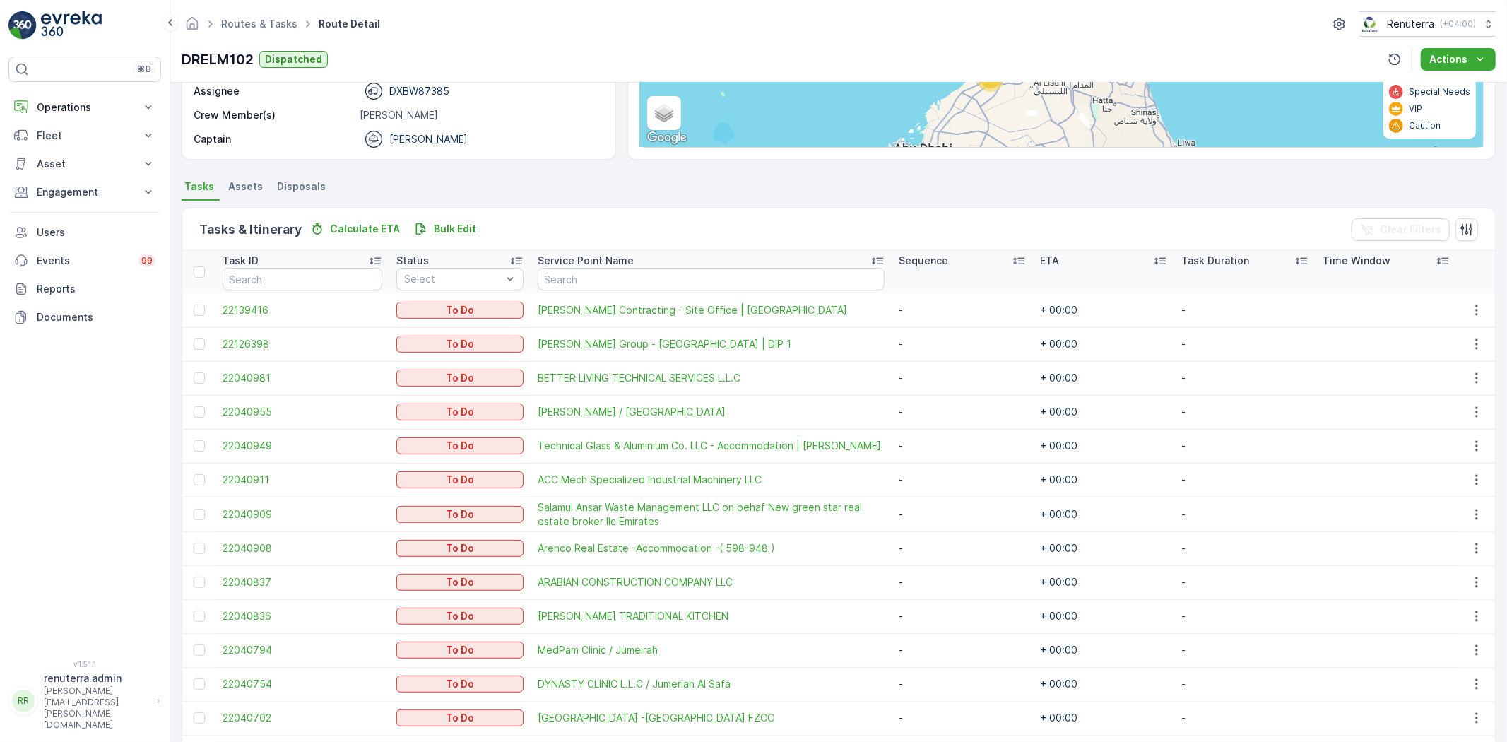
scroll to position [235, 0]
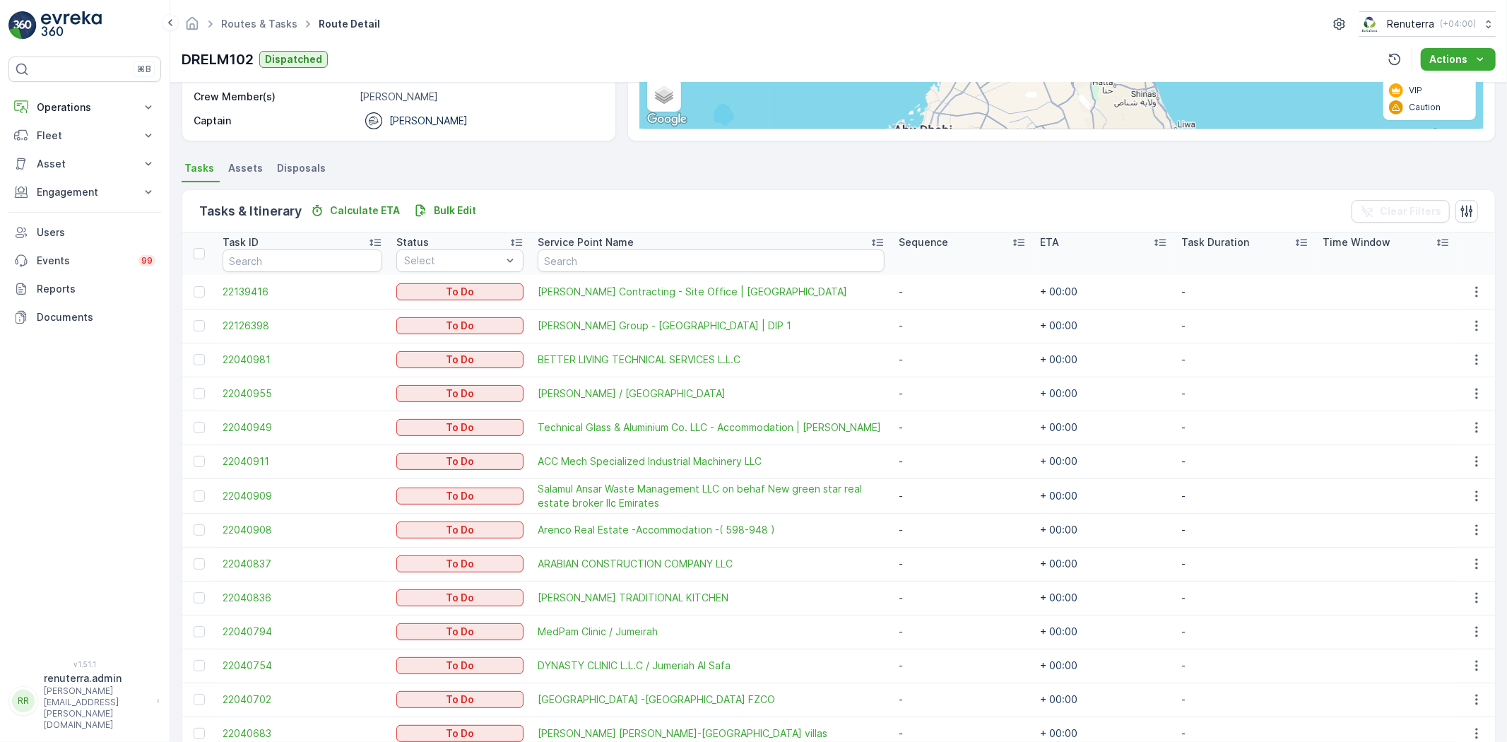
drag, startPoint x: 201, startPoint y: 358, endPoint x: 200, endPoint y: 371, distance: 13.5
click at [201, 358] on div at bounding box center [199, 359] width 11 height 11
click at [194, 354] on input "checkbox" at bounding box center [194, 354] width 0 height 0
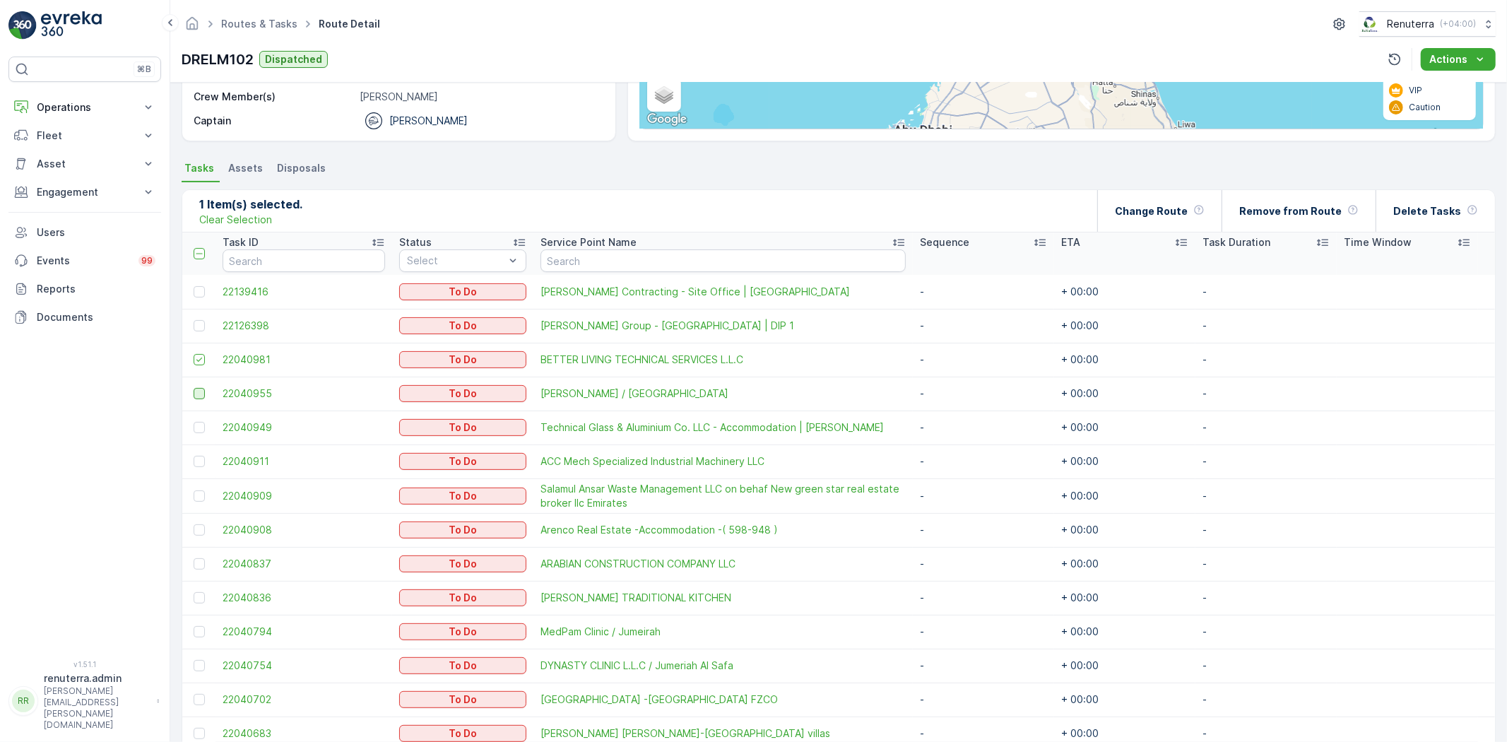
click at [199, 396] on div at bounding box center [199, 393] width 11 height 11
click at [194, 388] on input "checkbox" at bounding box center [194, 388] width 0 height 0
click at [1192, 220] on div "Change Route" at bounding box center [1160, 211] width 90 height 42
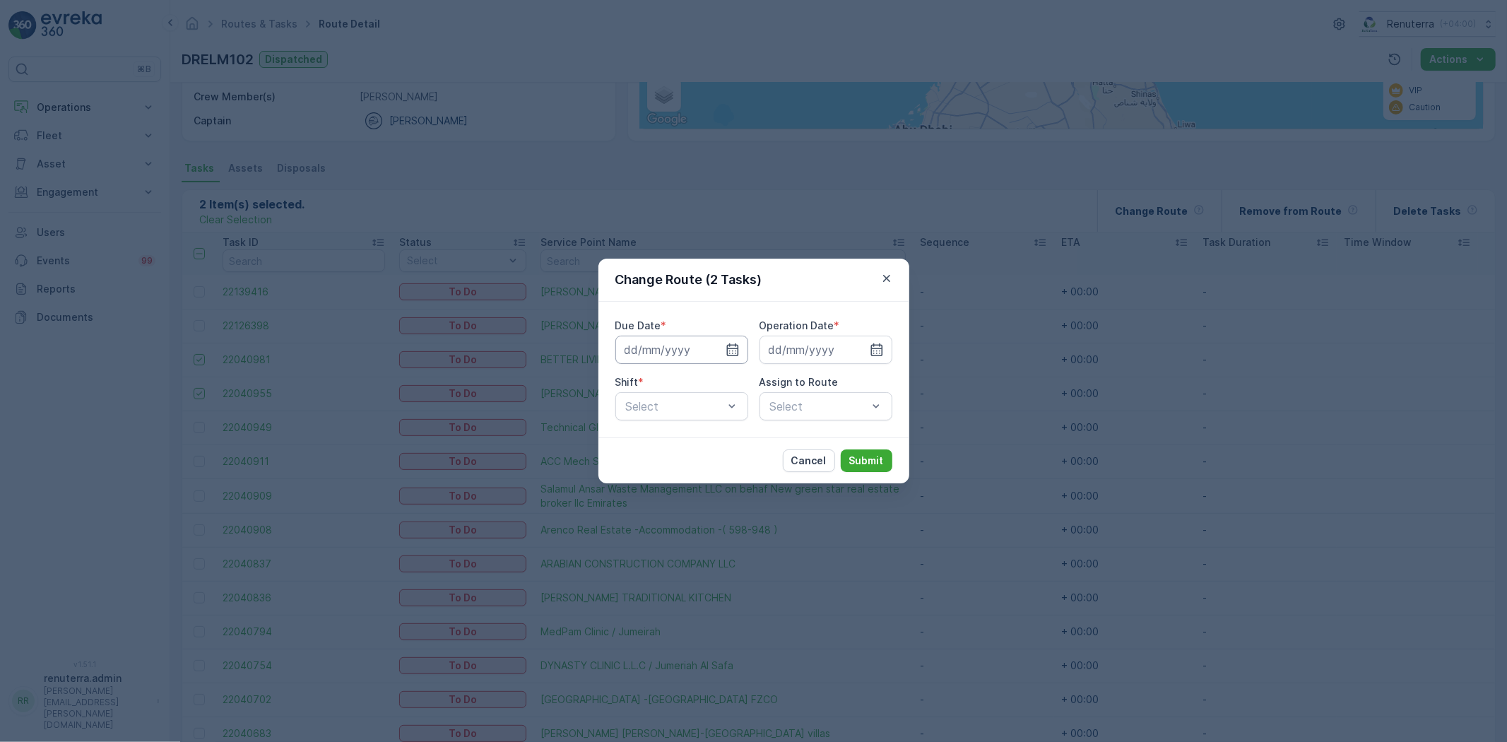
click at [723, 344] on input at bounding box center [682, 350] width 133 height 28
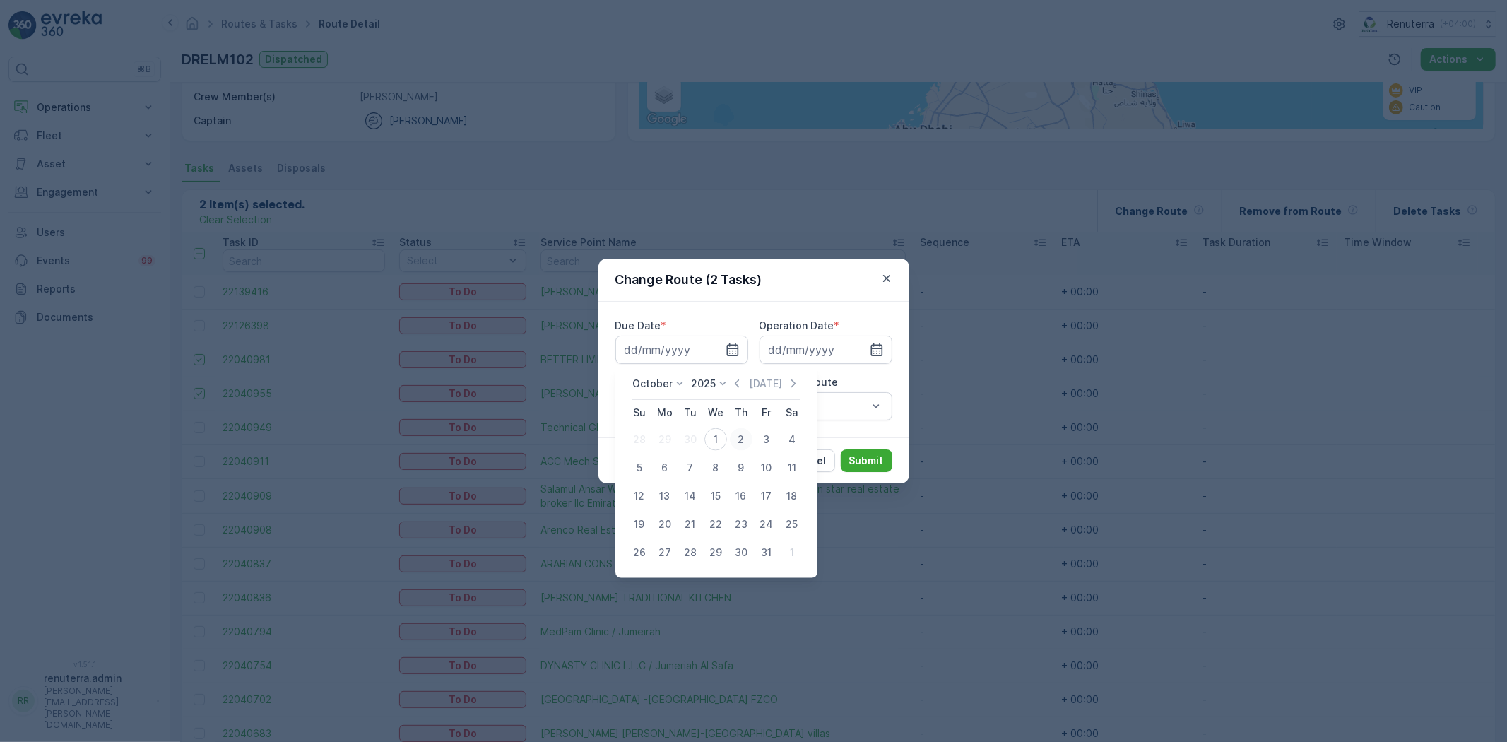
click at [741, 440] on div "2" at bounding box center [741, 439] width 23 height 23
type input "02.10.2025"
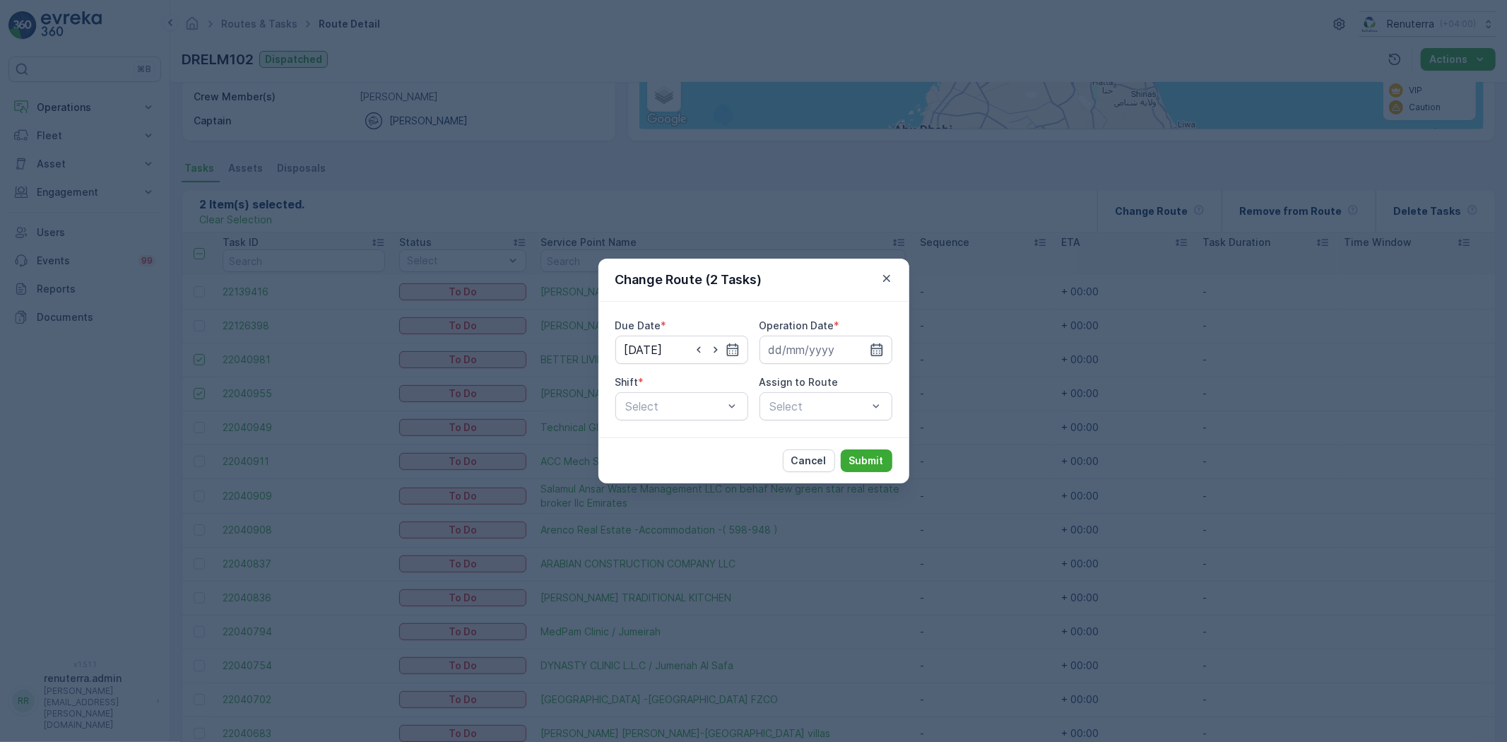
click at [881, 351] on icon "button" at bounding box center [877, 349] width 12 height 13
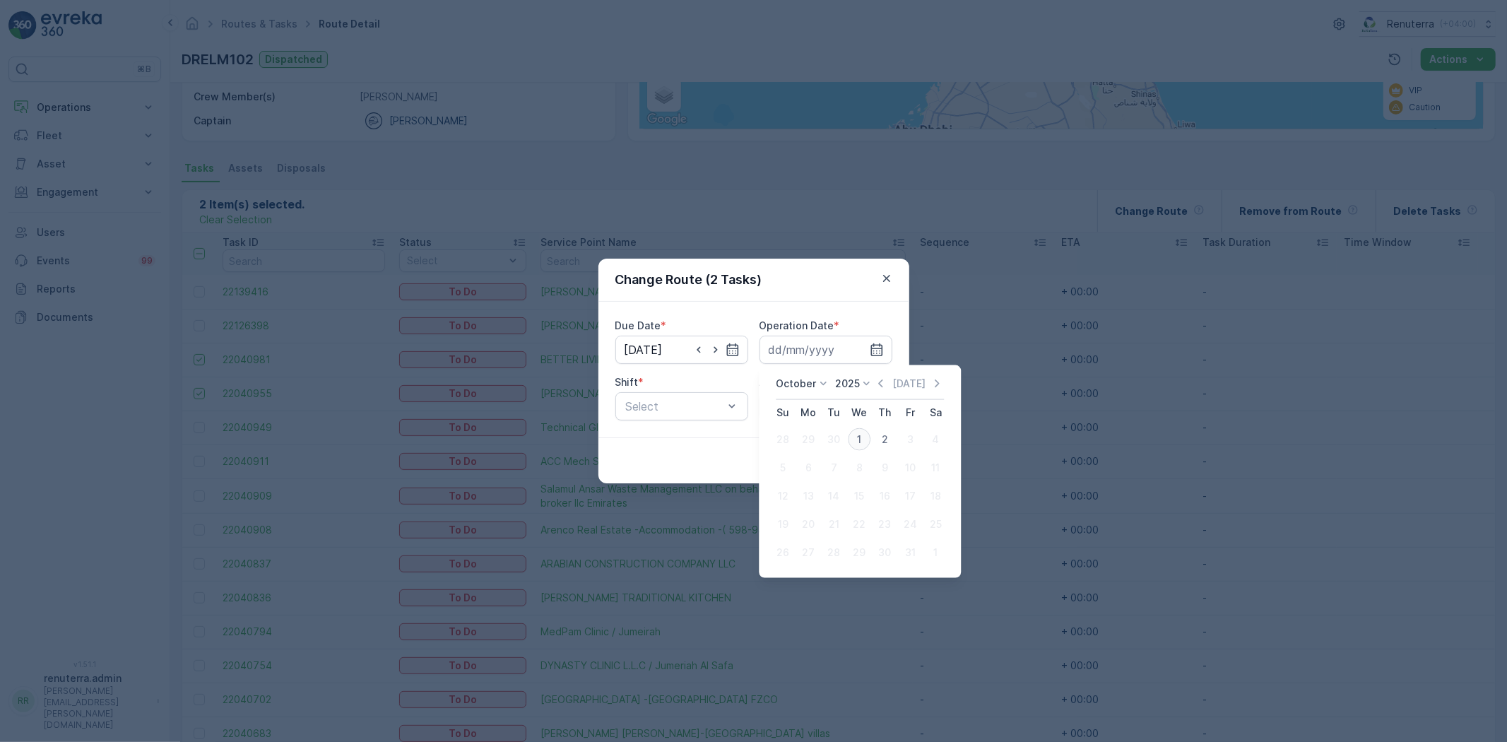
click at [859, 435] on div "1" at bounding box center [859, 439] width 23 height 23
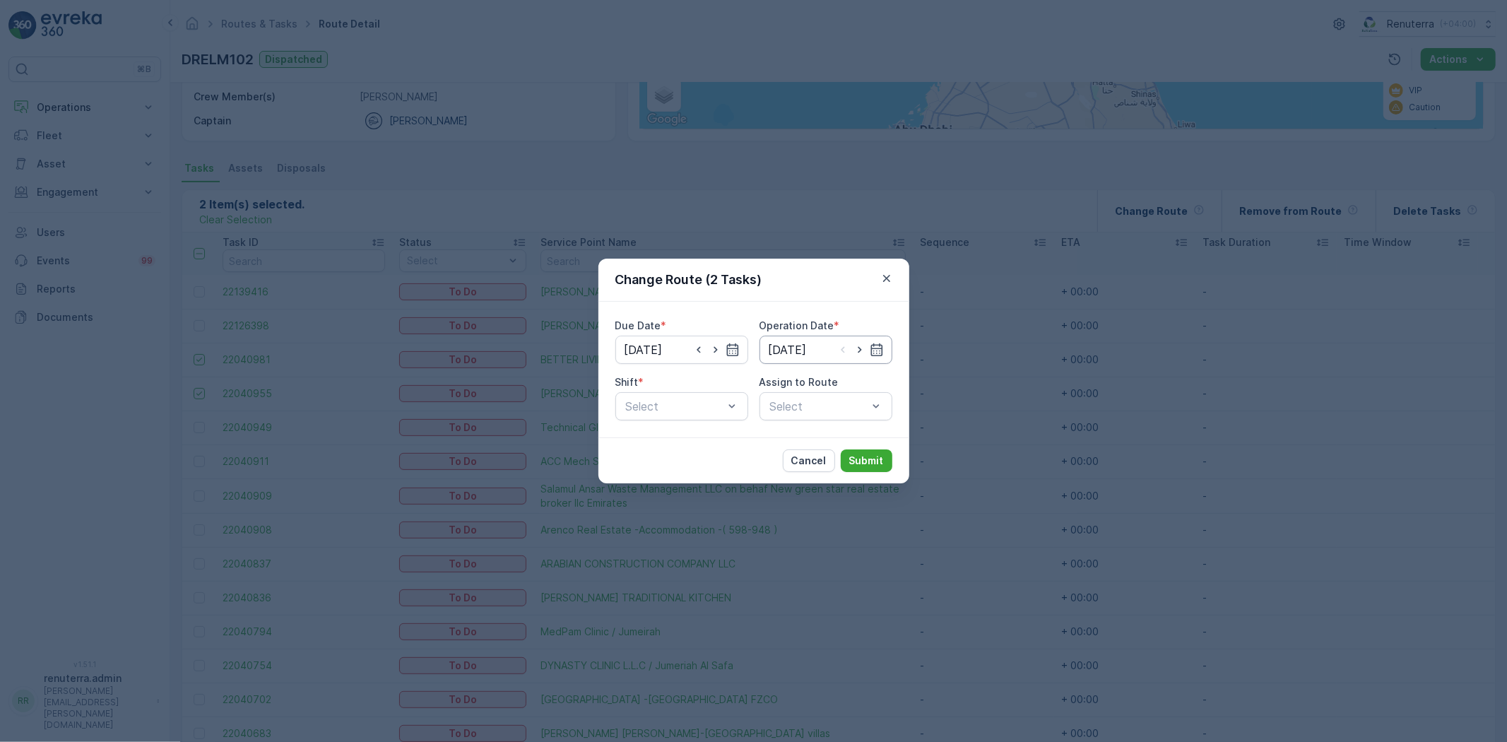
drag, startPoint x: 861, startPoint y: 353, endPoint x: 854, endPoint y: 358, distance: 8.6
click at [860, 351] on icon "button" at bounding box center [860, 350] width 14 height 14
type input "02.10.2025"
click at [676, 442] on div "Day Shift" at bounding box center [682, 441] width 116 height 13
click at [830, 401] on div "Select" at bounding box center [826, 406] width 133 height 28
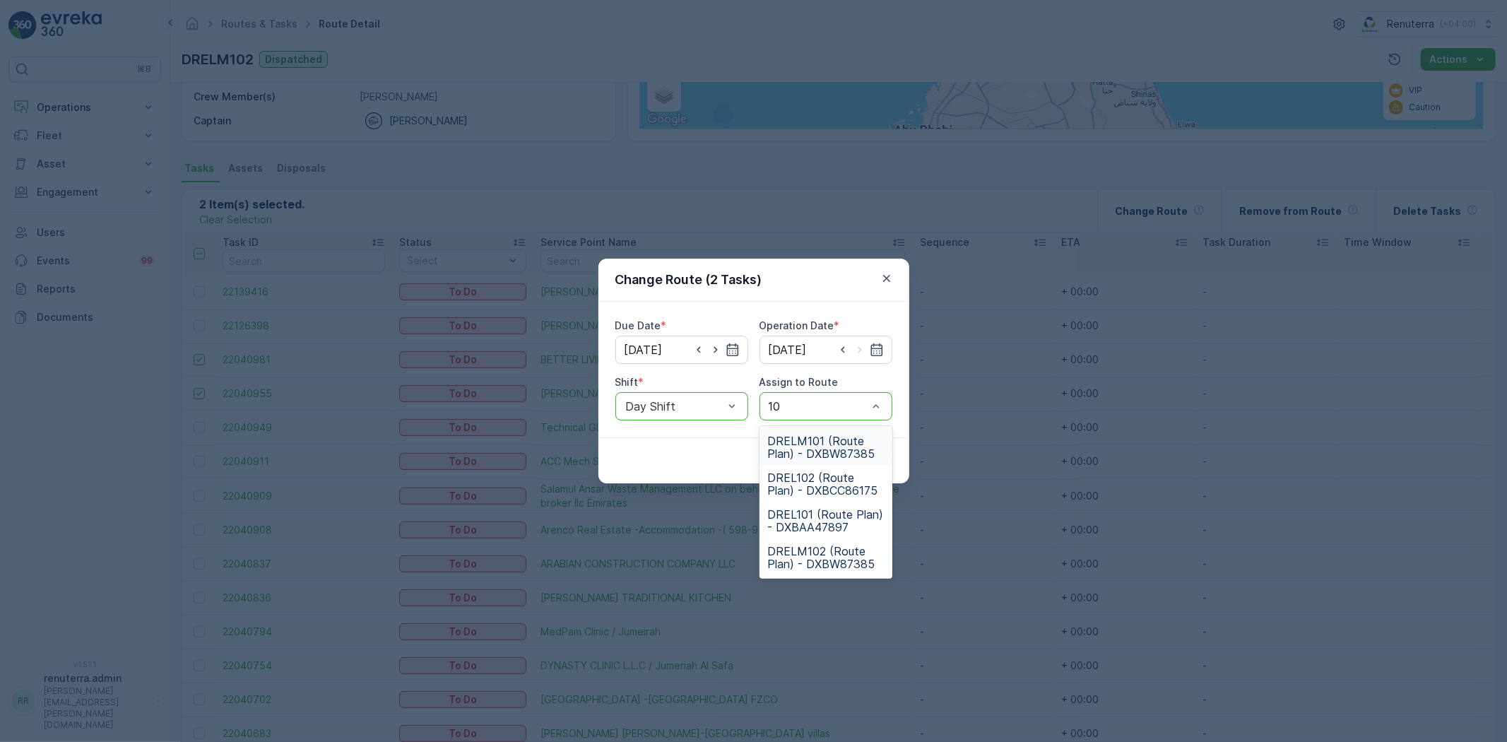
type input "102"
click at [823, 498] on div "DRELM102 (Route Plan) - DXBW87385" at bounding box center [826, 484] width 133 height 37
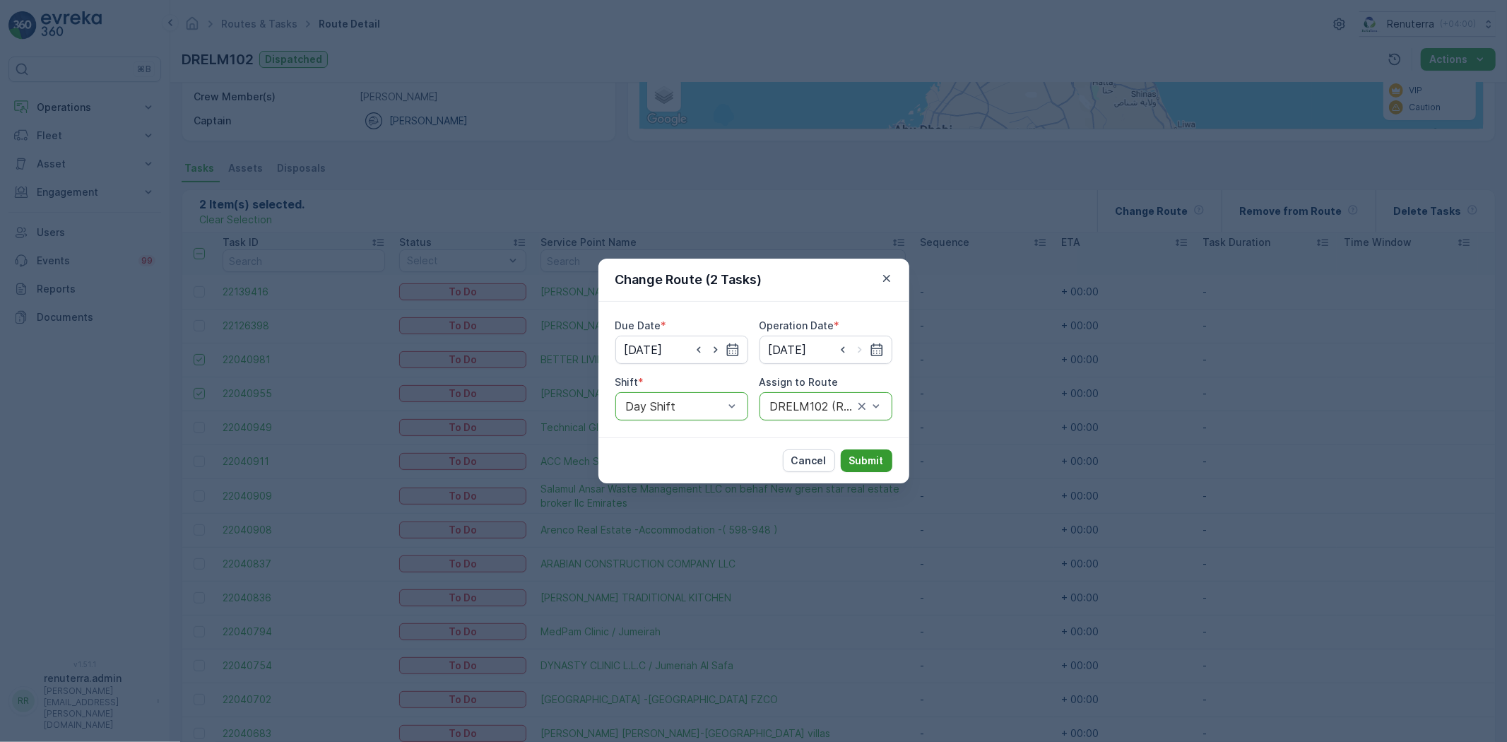
click at [862, 450] on button "Submit" at bounding box center [867, 460] width 52 height 23
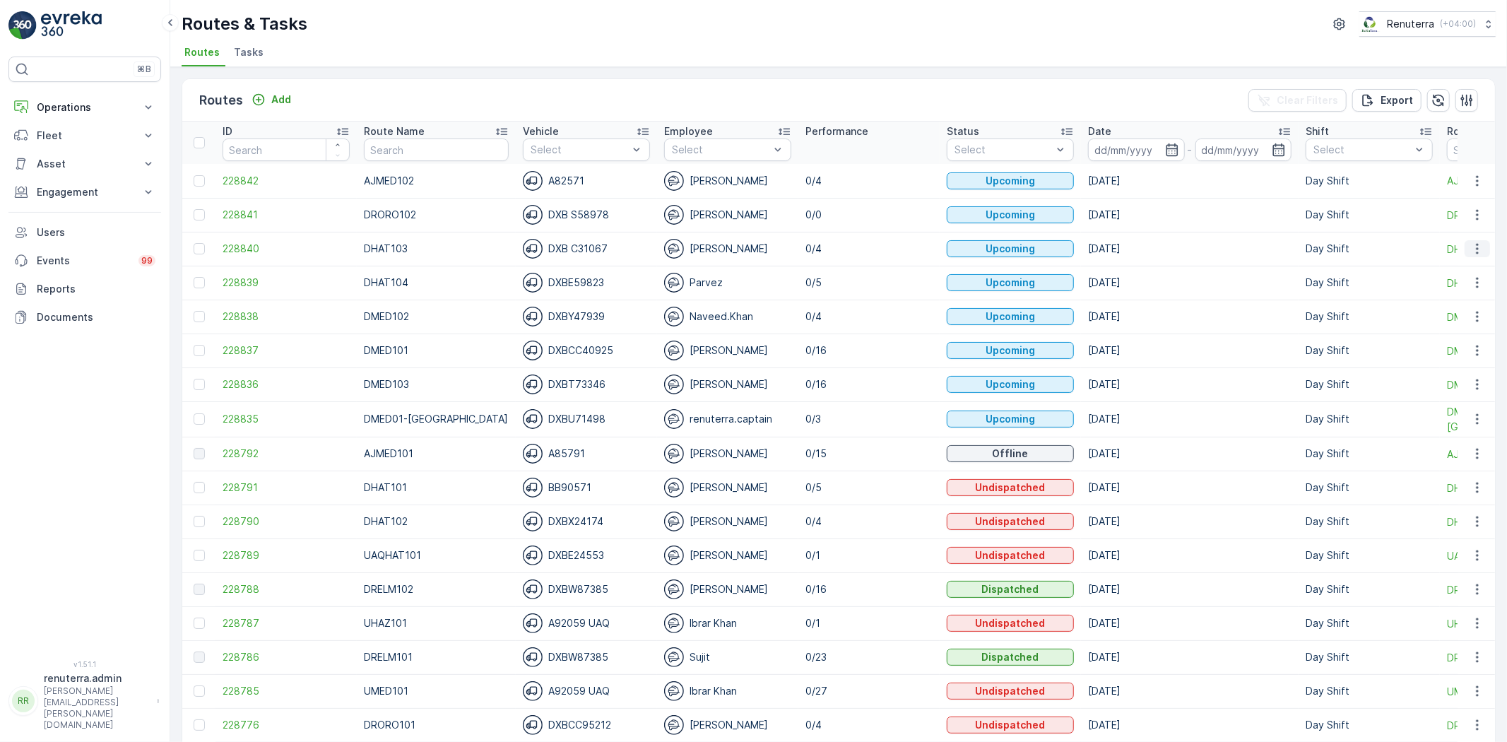
click at [1471, 251] on icon "button" at bounding box center [1478, 249] width 14 height 14
click at [1465, 319] on div "Change Assignee" at bounding box center [1452, 329] width 109 height 20
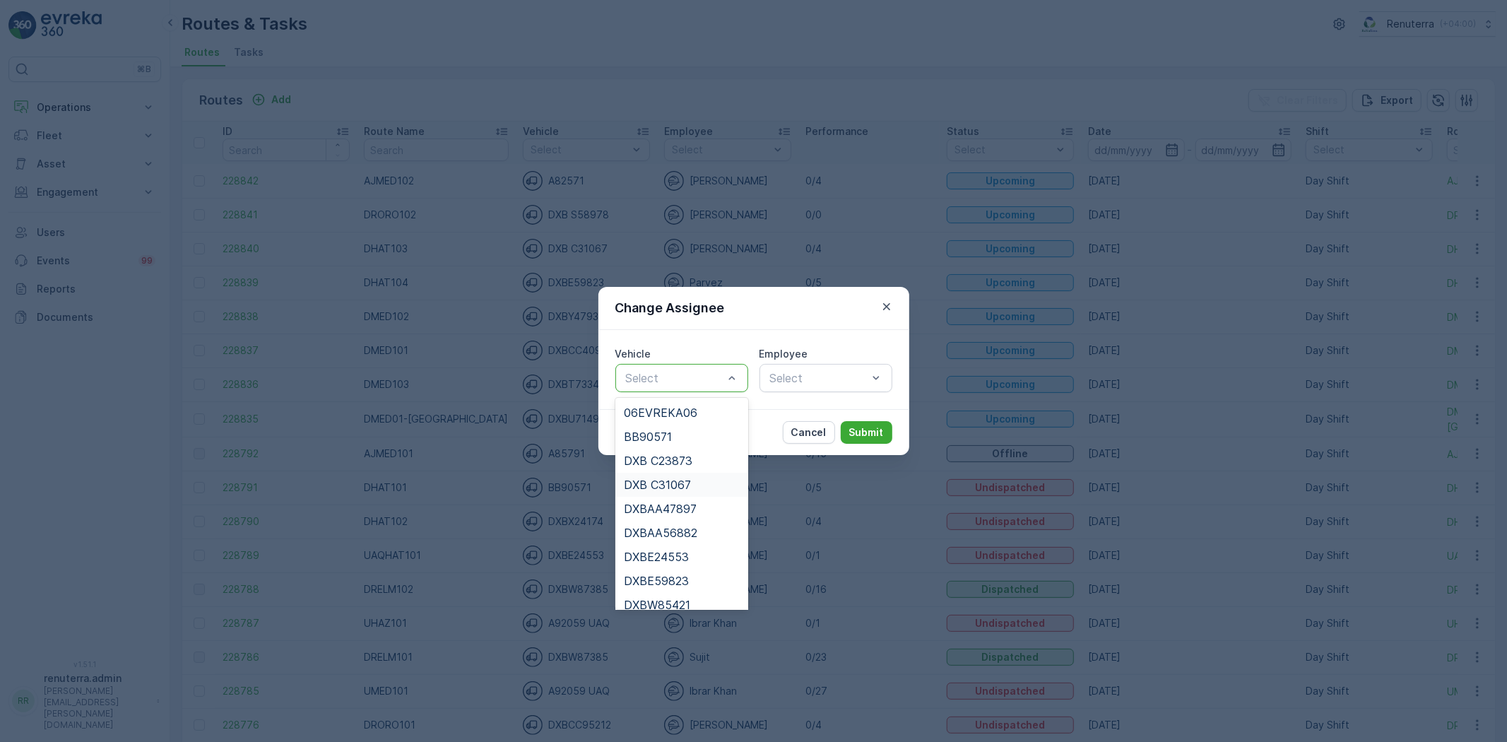
click at [656, 483] on span "DXB C31067" at bounding box center [657, 484] width 67 height 13
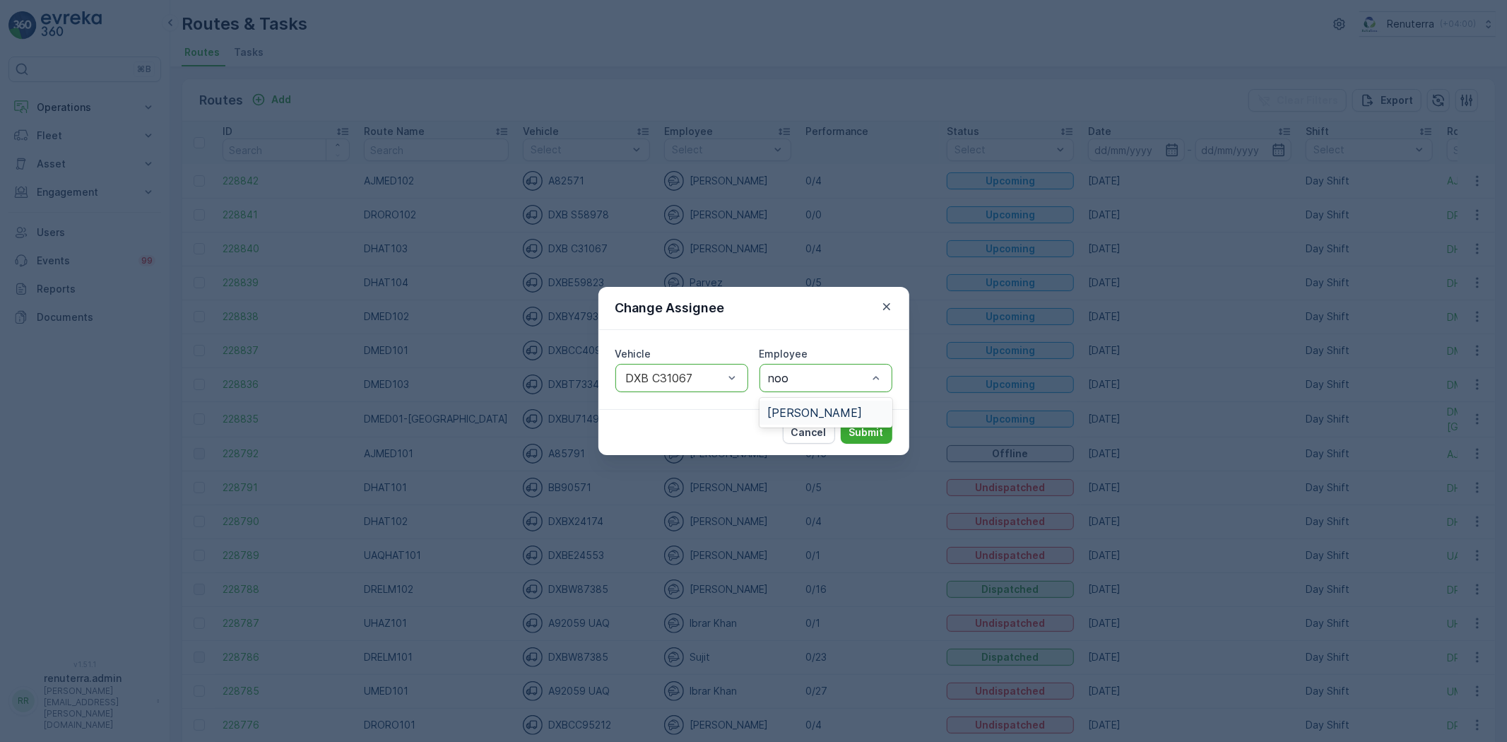
type input "noor"
click at [792, 414] on span "Noor Ghani" at bounding box center [815, 412] width 95 height 13
click at [879, 440] on button "Submit" at bounding box center [867, 432] width 52 height 23
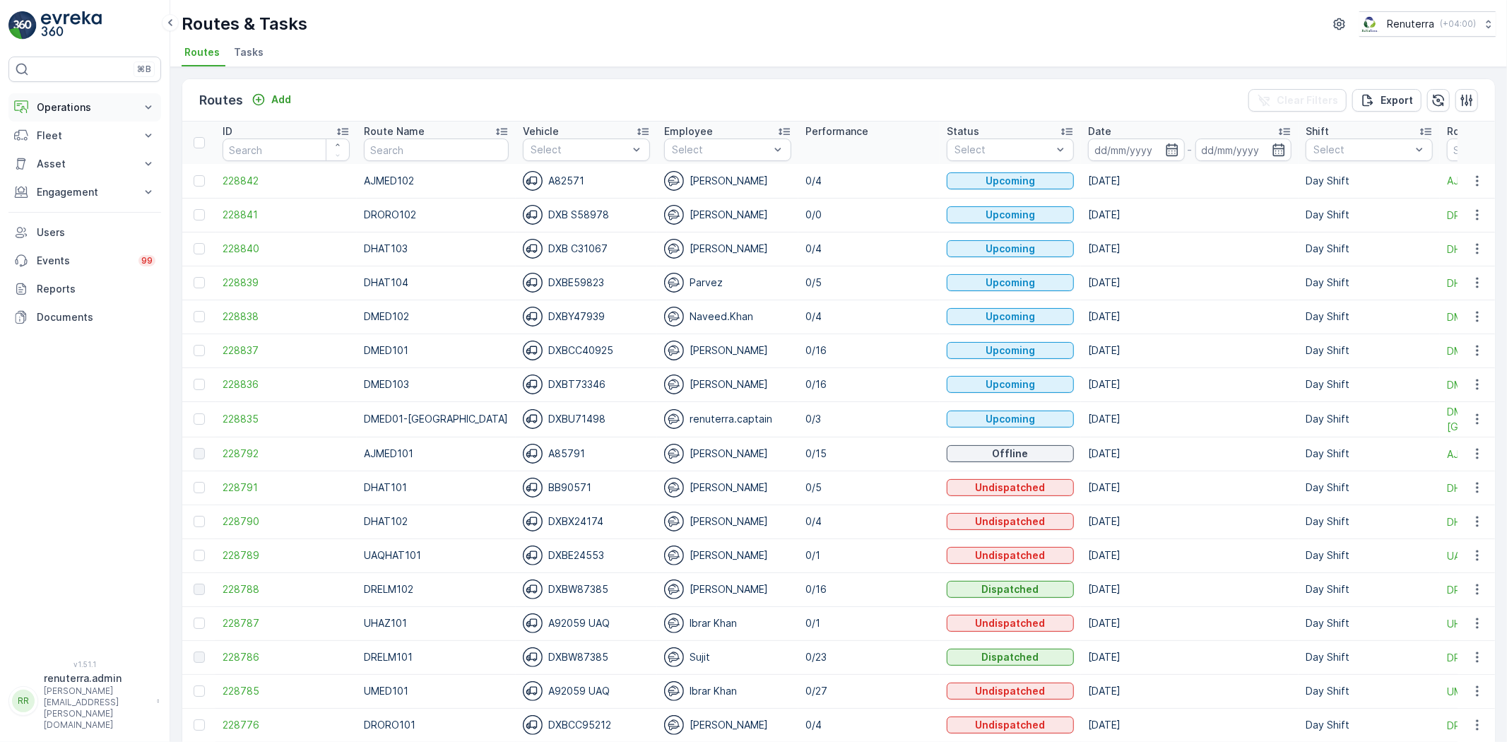
click at [83, 109] on p "Operations" at bounding box center [85, 107] width 96 height 14
click at [71, 172] on p "Routes & Tasks" at bounding box center [72, 171] width 73 height 14
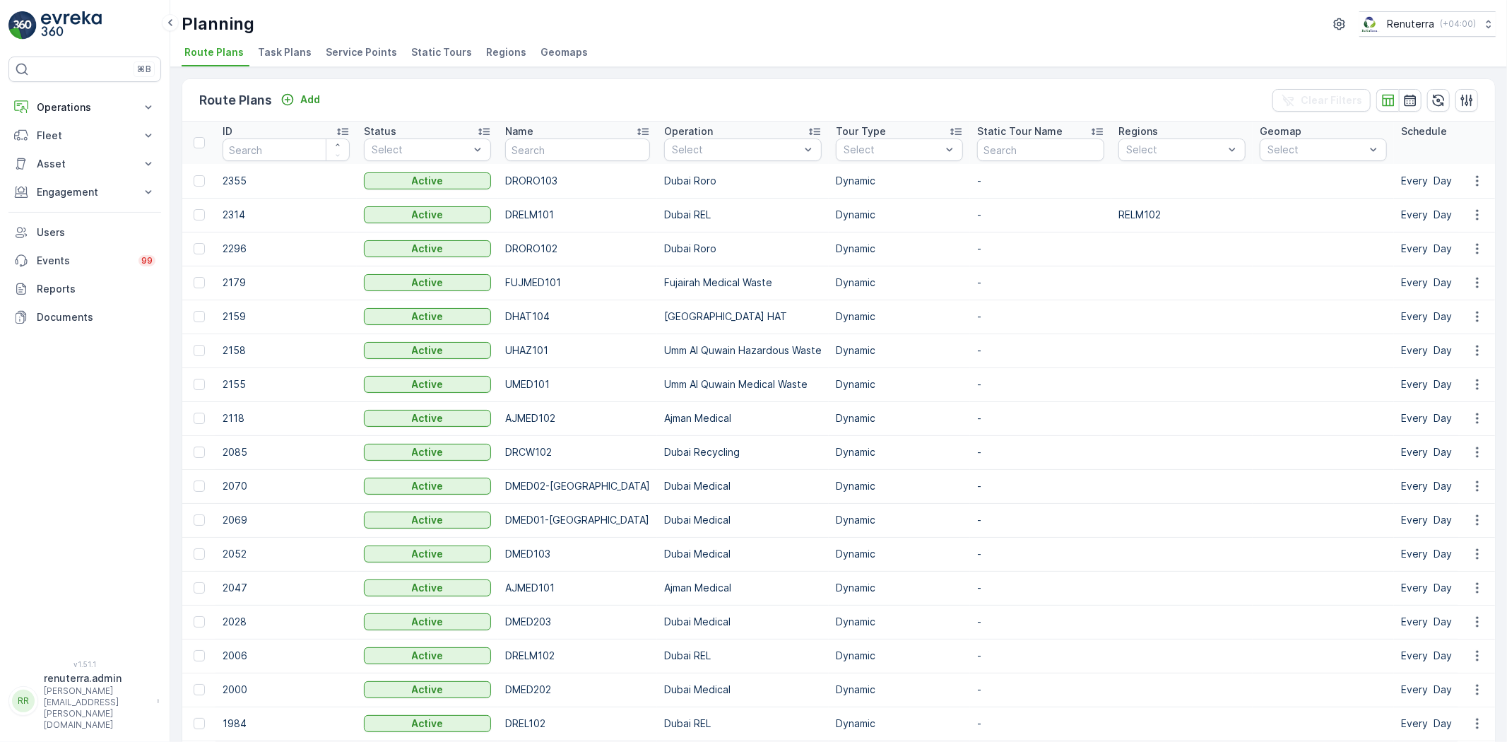
click at [350, 52] on span "Service Points" at bounding box center [361, 52] width 71 height 14
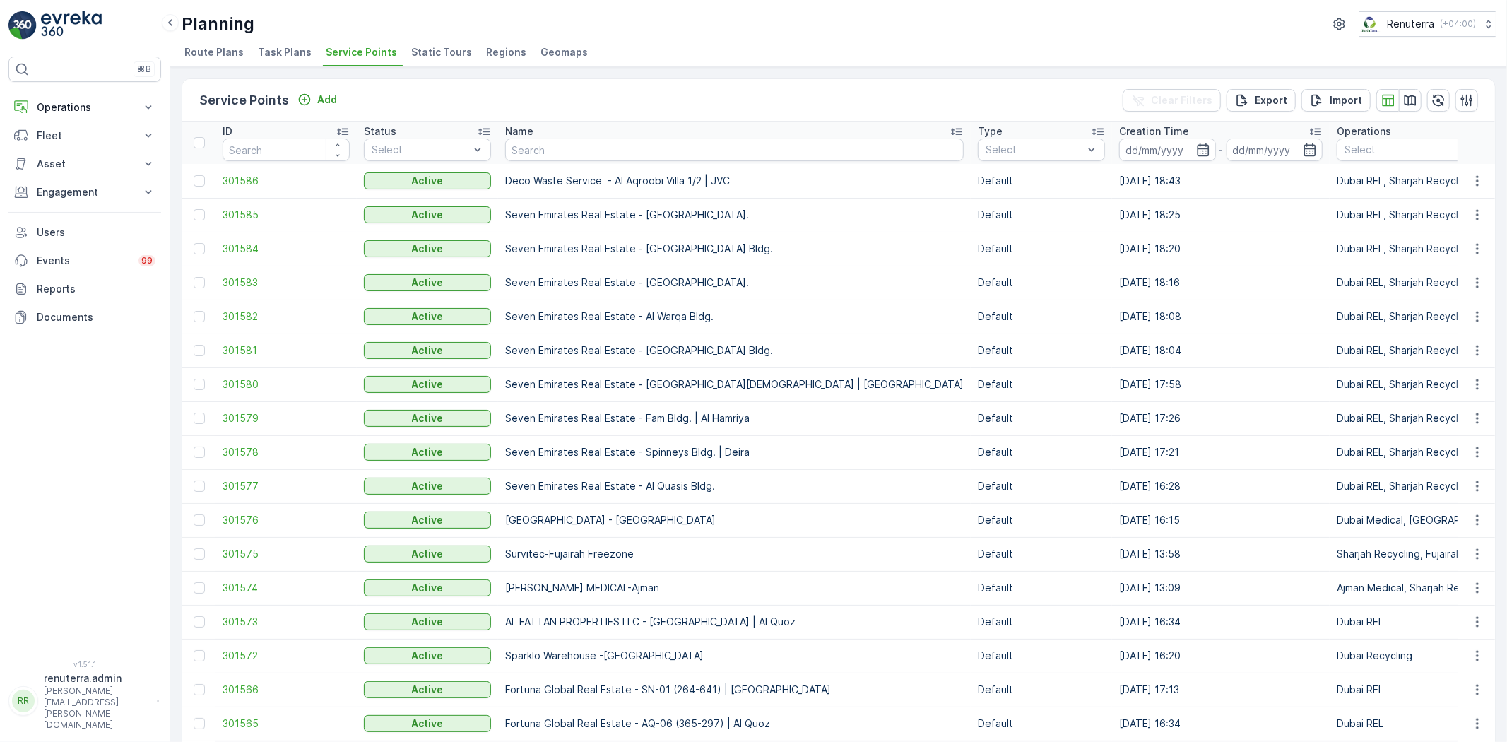
click at [553, 167] on td "Deco Waste Service - Al Aqroobi Villa 1/2 | JVC" at bounding box center [734, 181] width 473 height 34
click at [559, 156] on input "text" at bounding box center [734, 150] width 459 height 23
type input "wade adams"
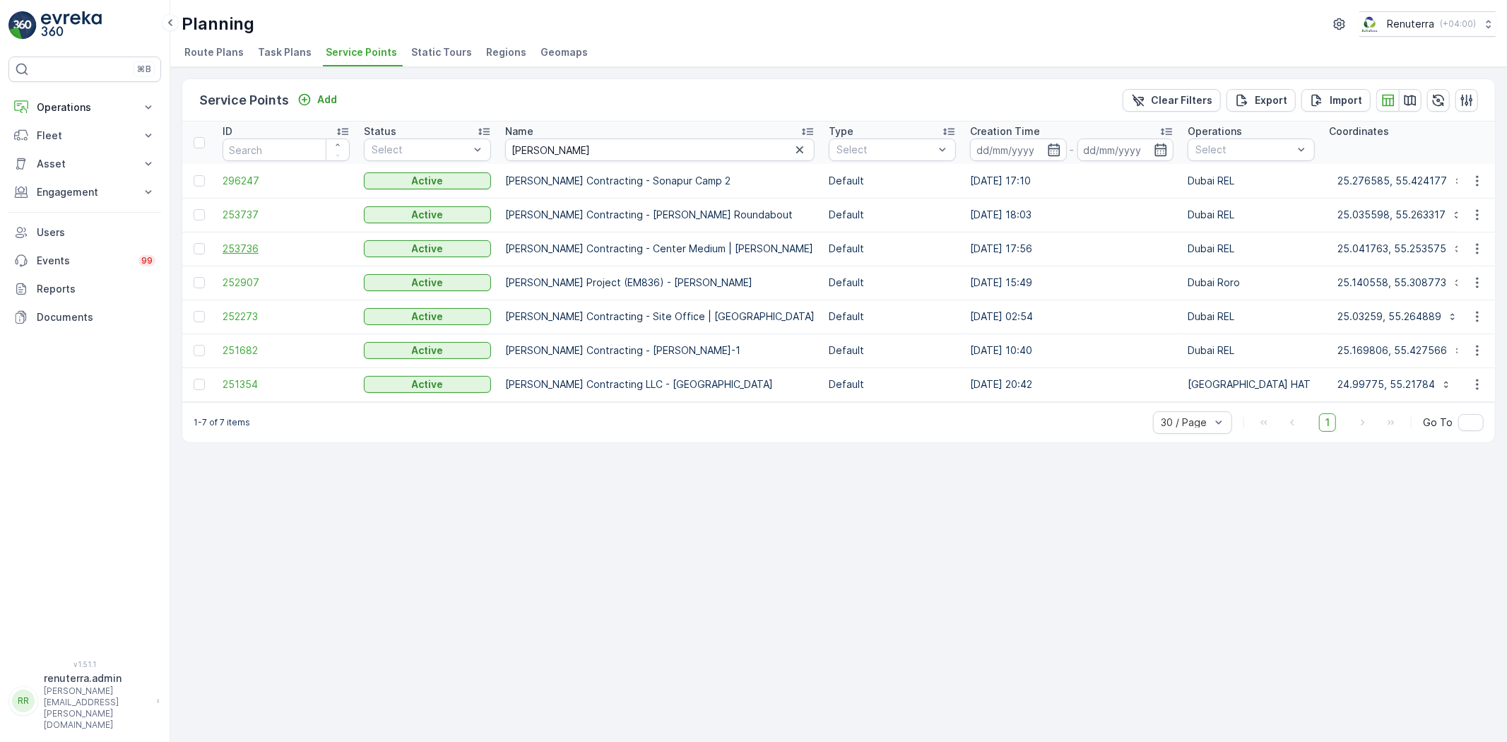
click at [249, 245] on span "253736" at bounding box center [286, 249] width 127 height 14
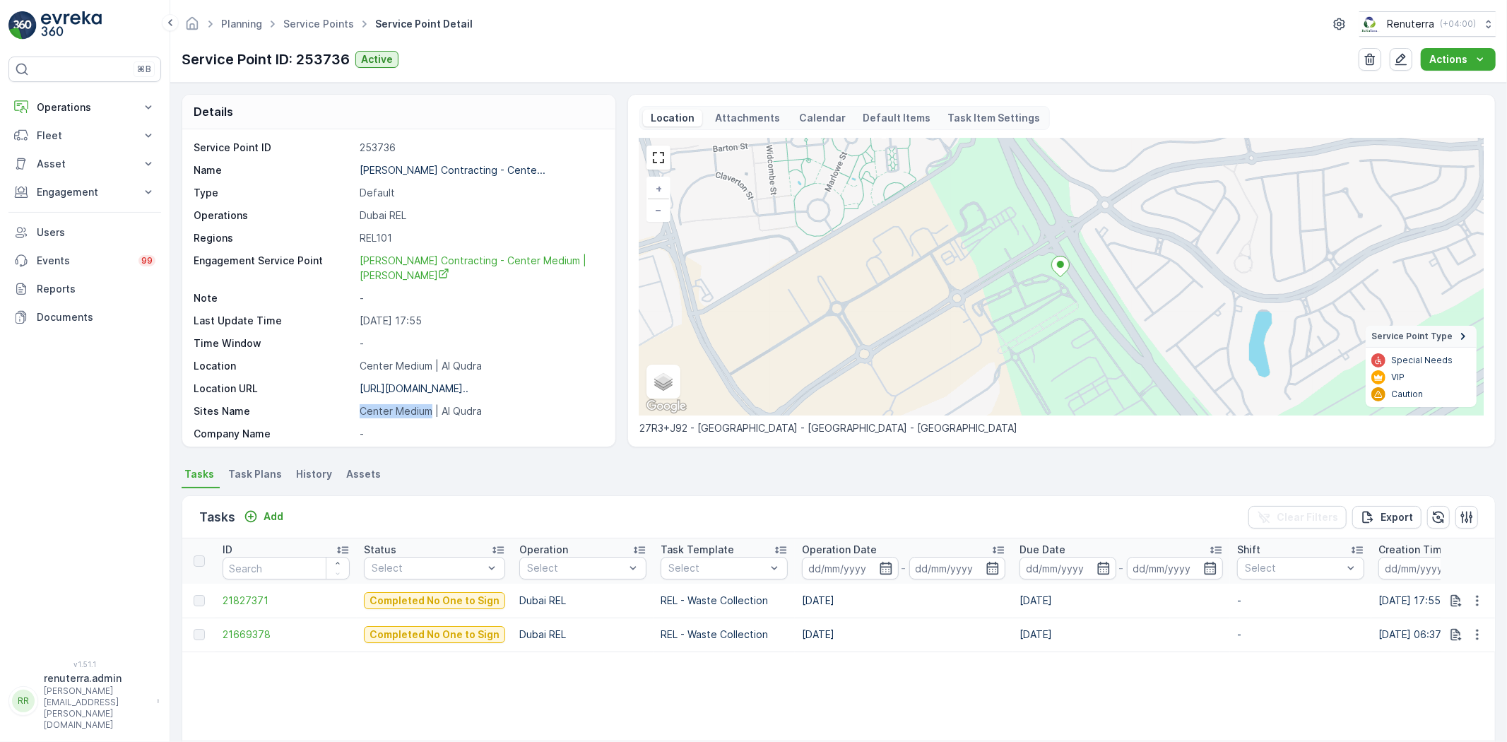
drag, startPoint x: 362, startPoint y: 414, endPoint x: 432, endPoint y: 417, distance: 70.0
click at [432, 417] on p "Center Medium | Al Qudra" at bounding box center [480, 411] width 241 height 14
copy p "Center Medium"
click at [318, 12] on div "Planning Service Points Service Point Detail Renuterra ( +04:00 )" at bounding box center [839, 23] width 1315 height 25
click at [313, 24] on link "Service Points" at bounding box center [318, 24] width 71 height 12
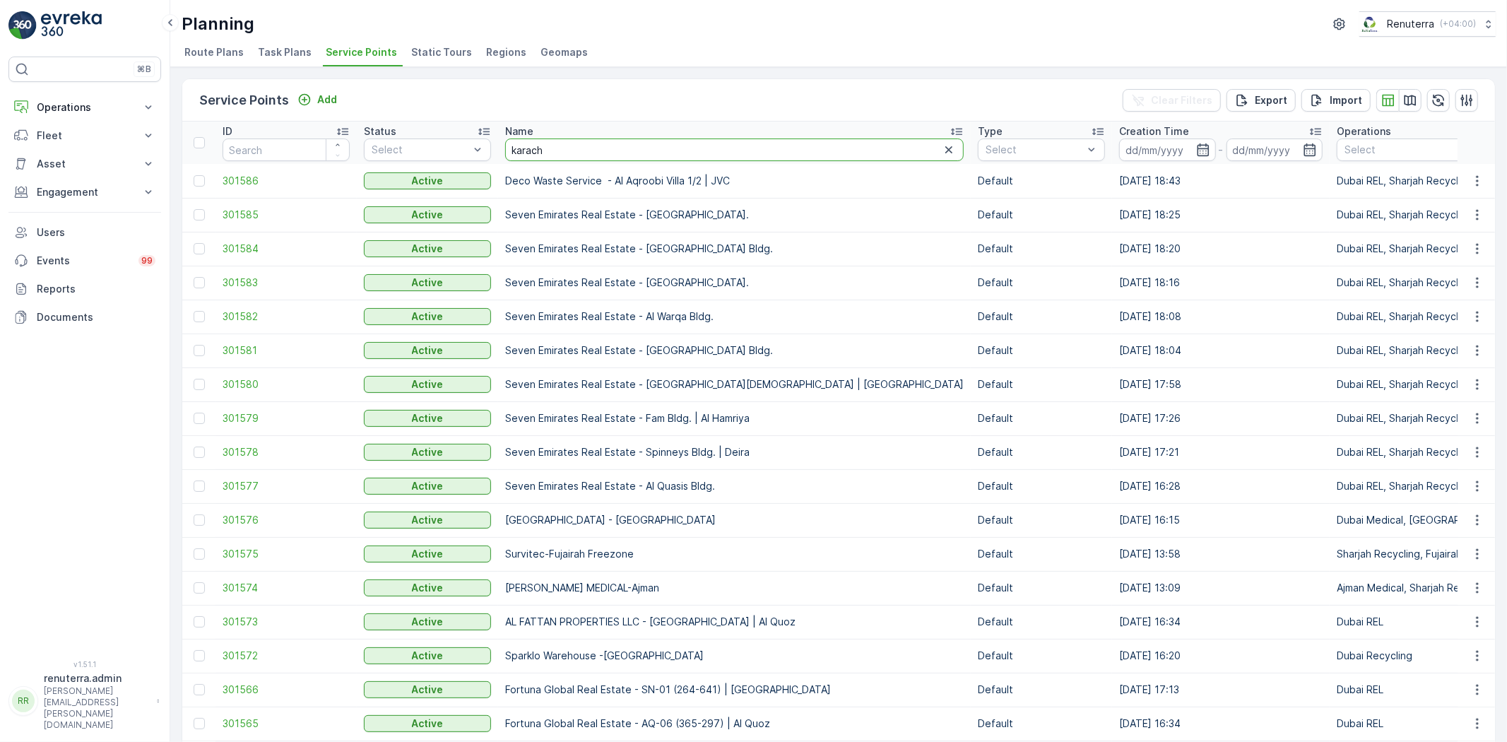
type input "karachi"
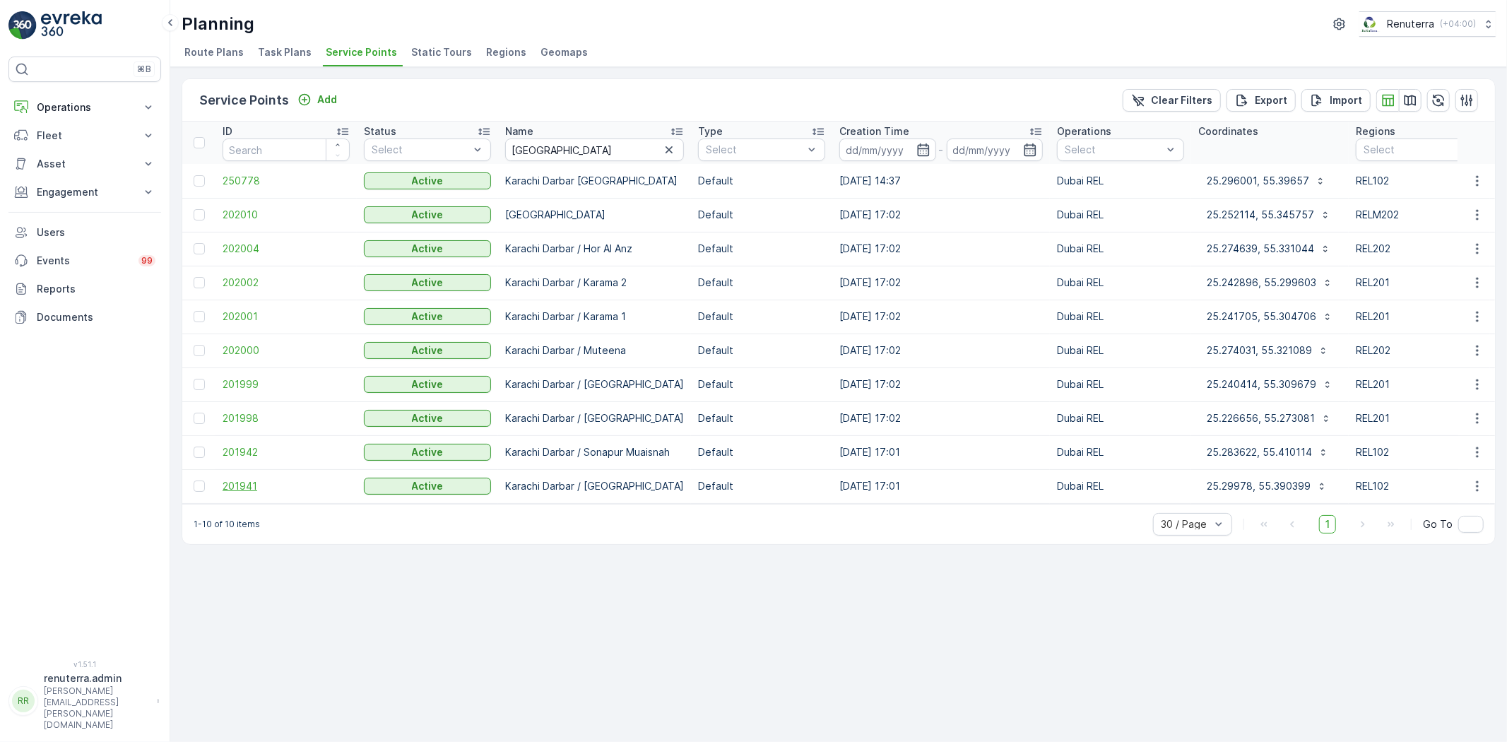
click at [237, 483] on span "201941" at bounding box center [286, 486] width 127 height 14
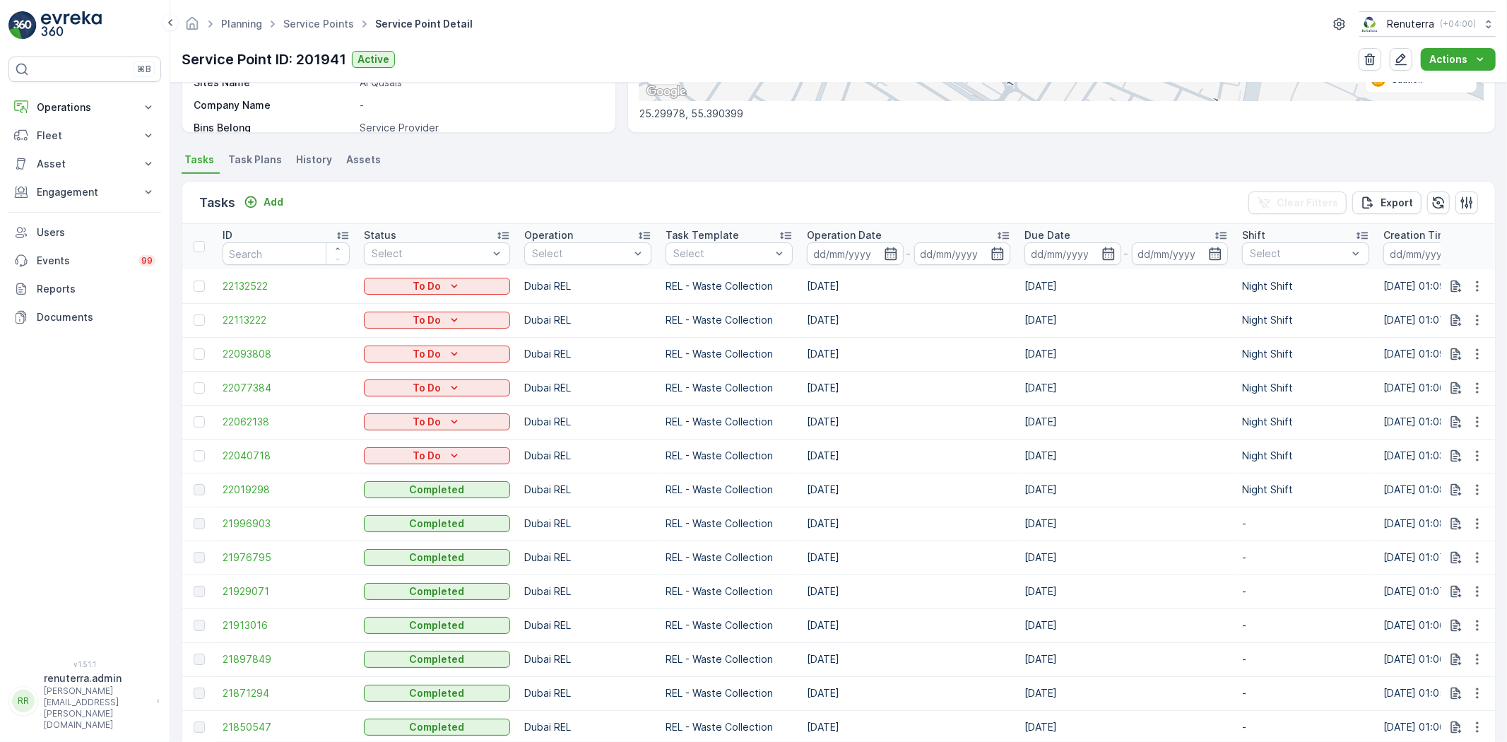
scroll to position [314, 0]
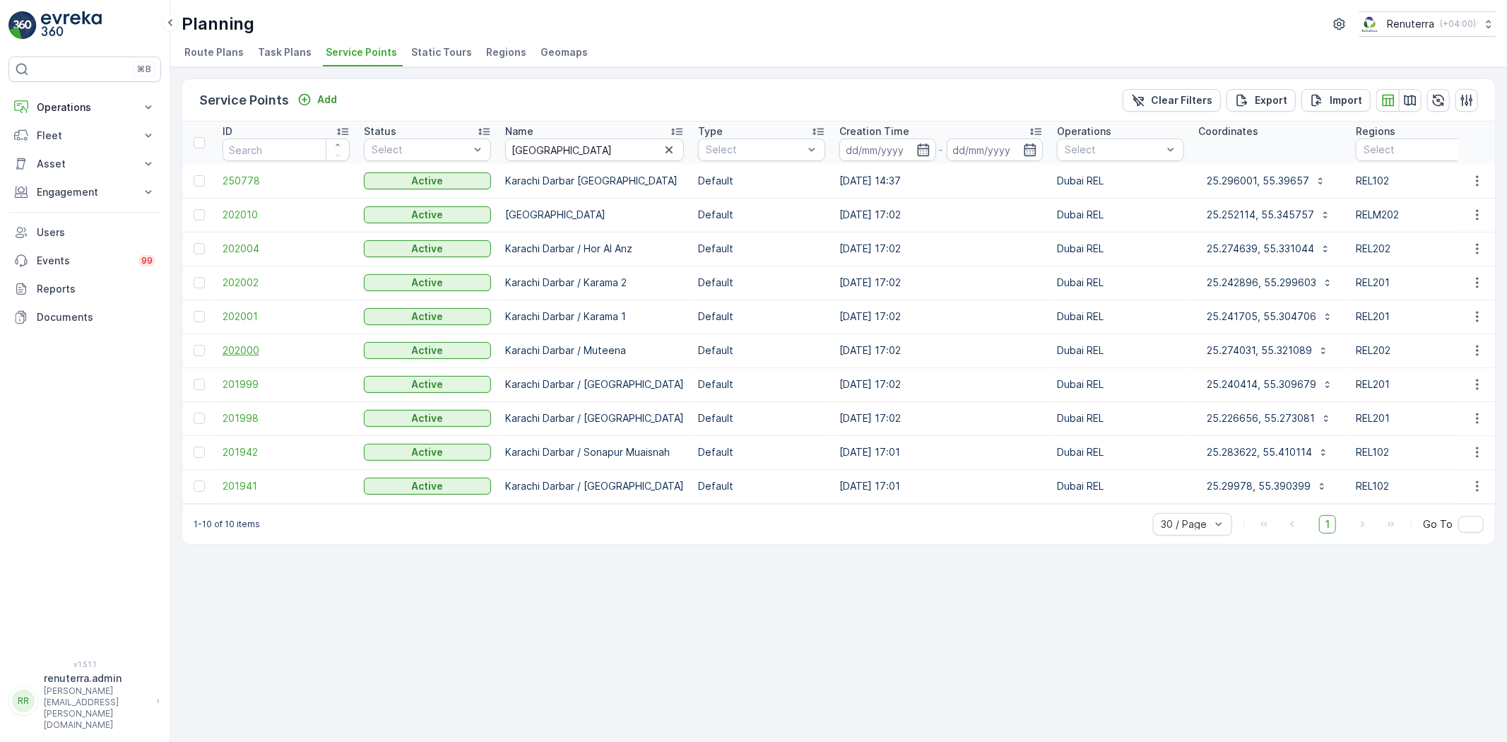
click at [253, 350] on span "202000" at bounding box center [286, 350] width 127 height 14
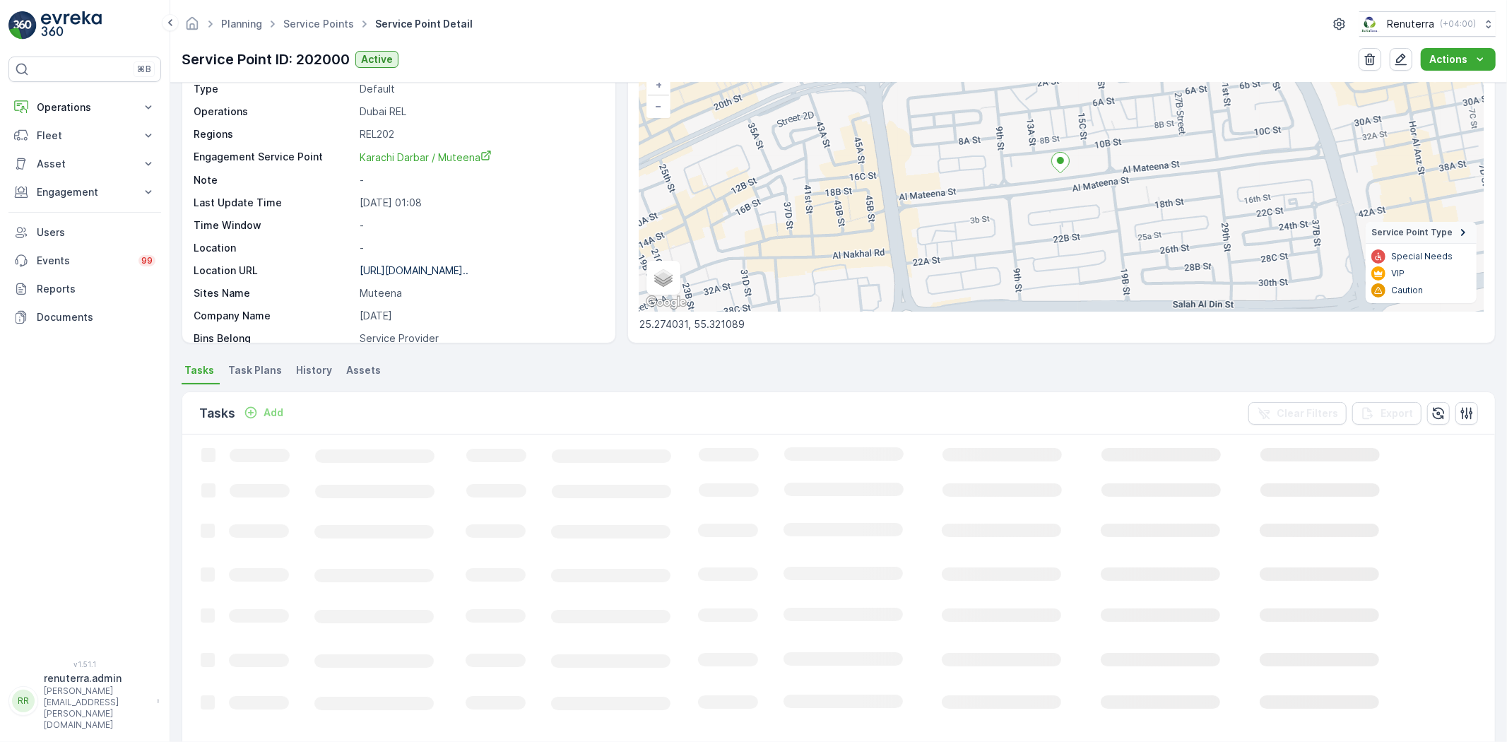
scroll to position [157, 0]
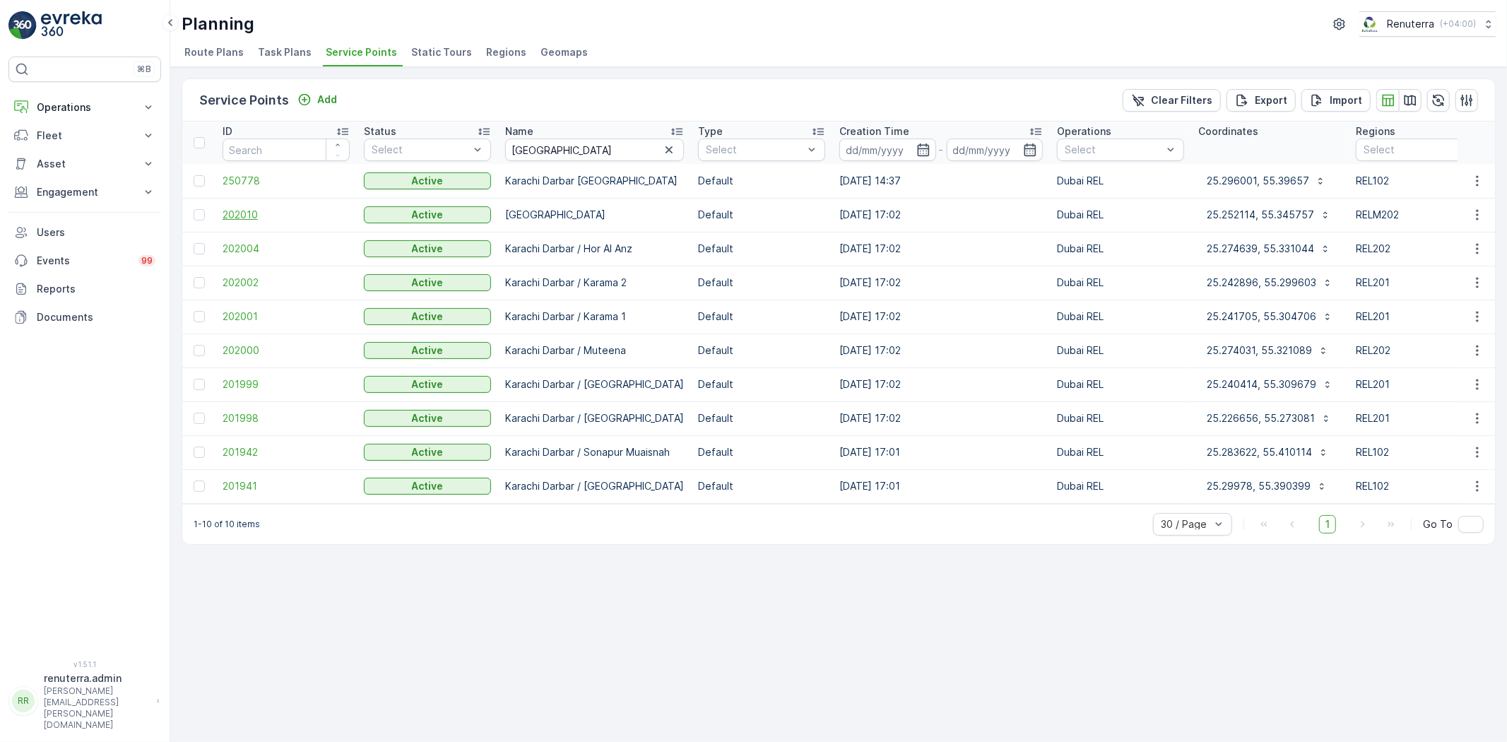
drag, startPoint x: 237, startPoint y: 207, endPoint x: 232, endPoint y: 213, distance: 7.5
click at [236, 206] on td "202010" at bounding box center [286, 215] width 141 height 34
click at [248, 215] on span "202010" at bounding box center [286, 215] width 127 height 14
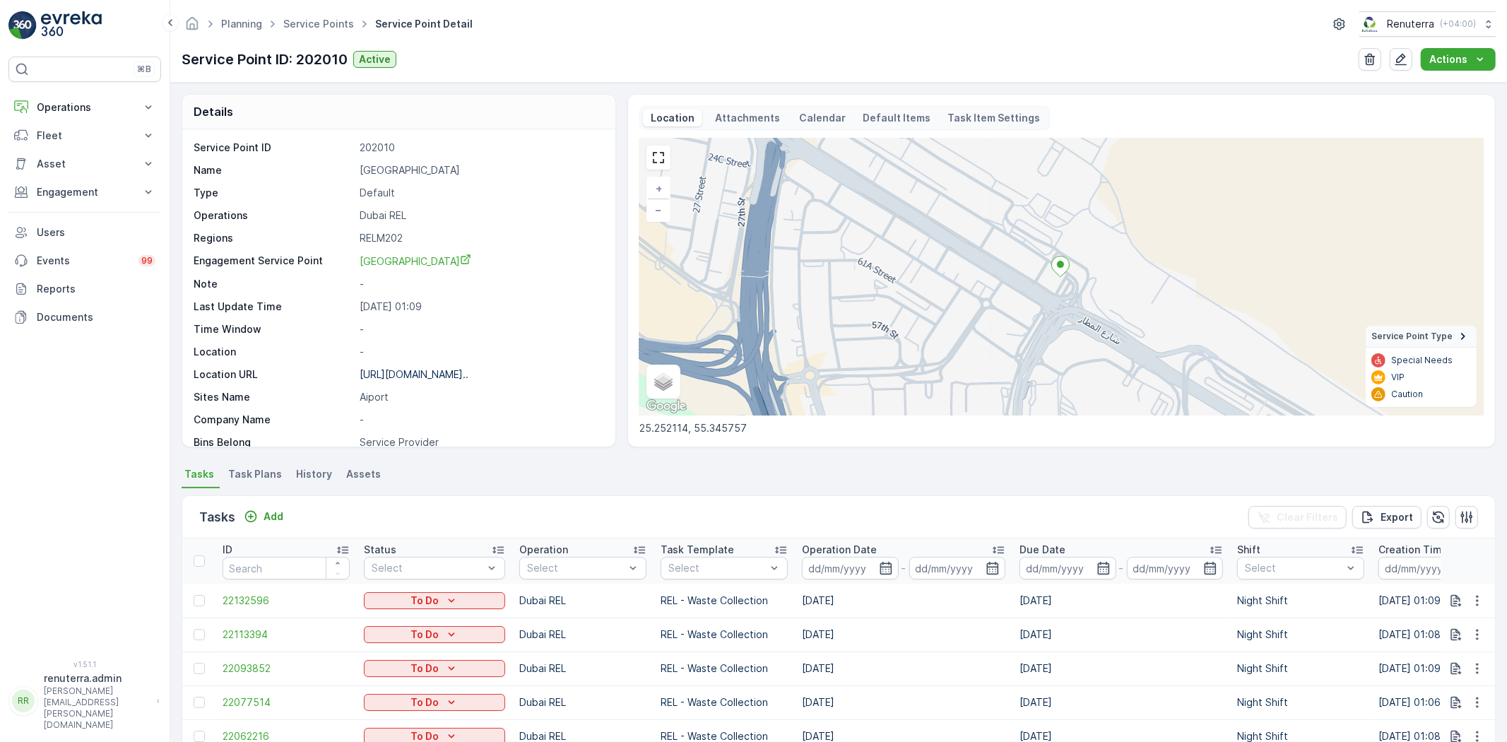
click at [320, 35] on div "Planning Service Points Service Point Detail Renuterra ( +04:00 )" at bounding box center [839, 23] width 1315 height 25
click at [324, 25] on link "Service Points" at bounding box center [318, 24] width 71 height 12
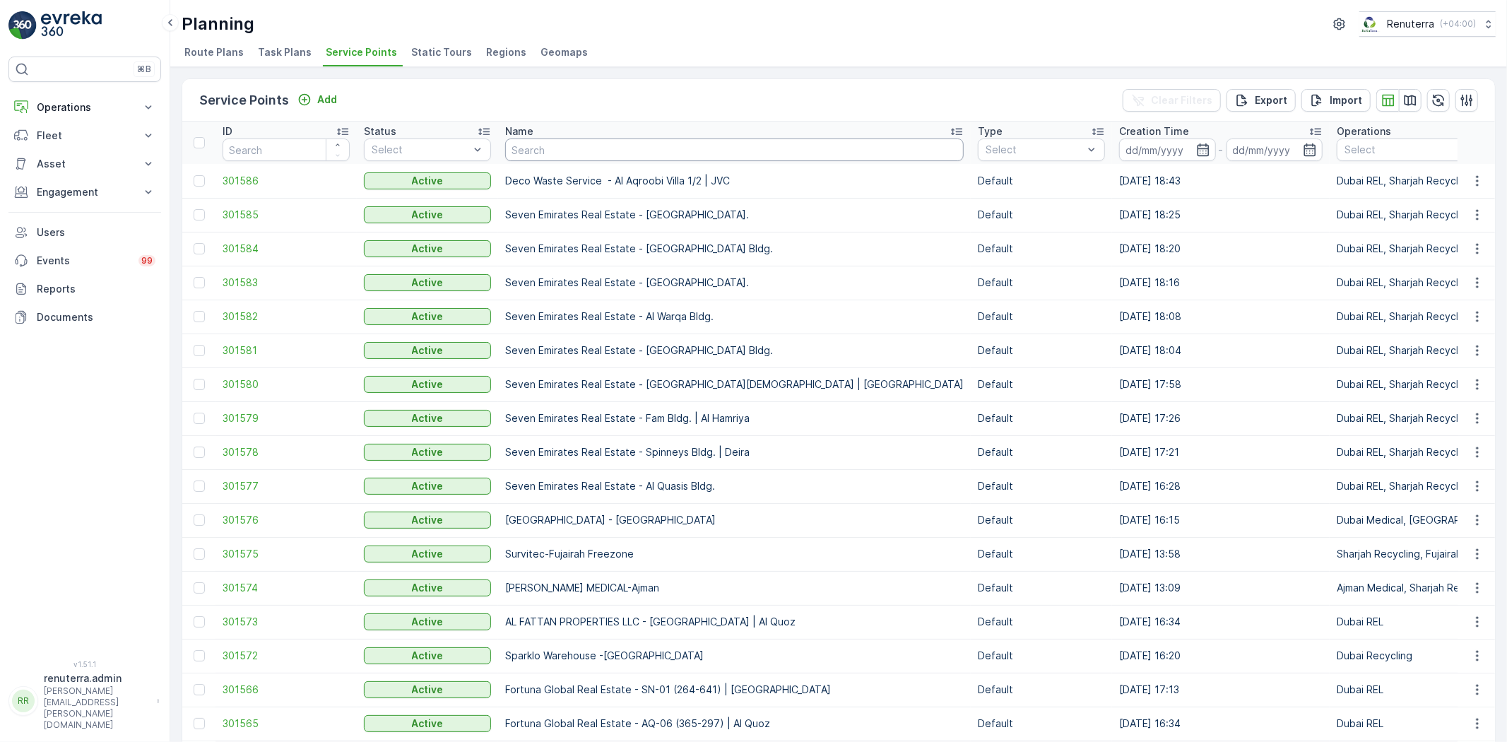
click at [604, 153] on input "text" at bounding box center [734, 150] width 459 height 23
type input "al y"
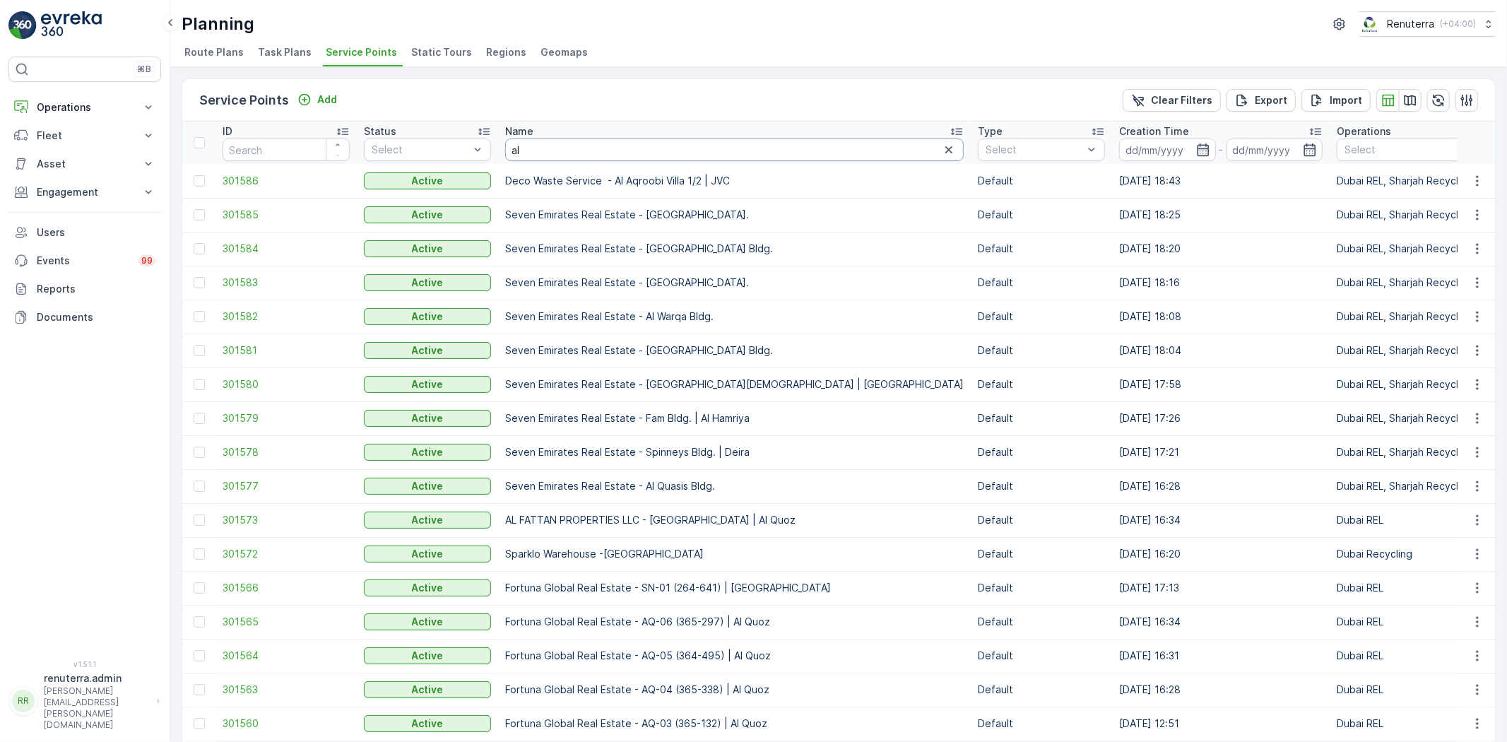
click at [577, 148] on input "al" at bounding box center [734, 150] width 459 height 23
type input "al tayer"
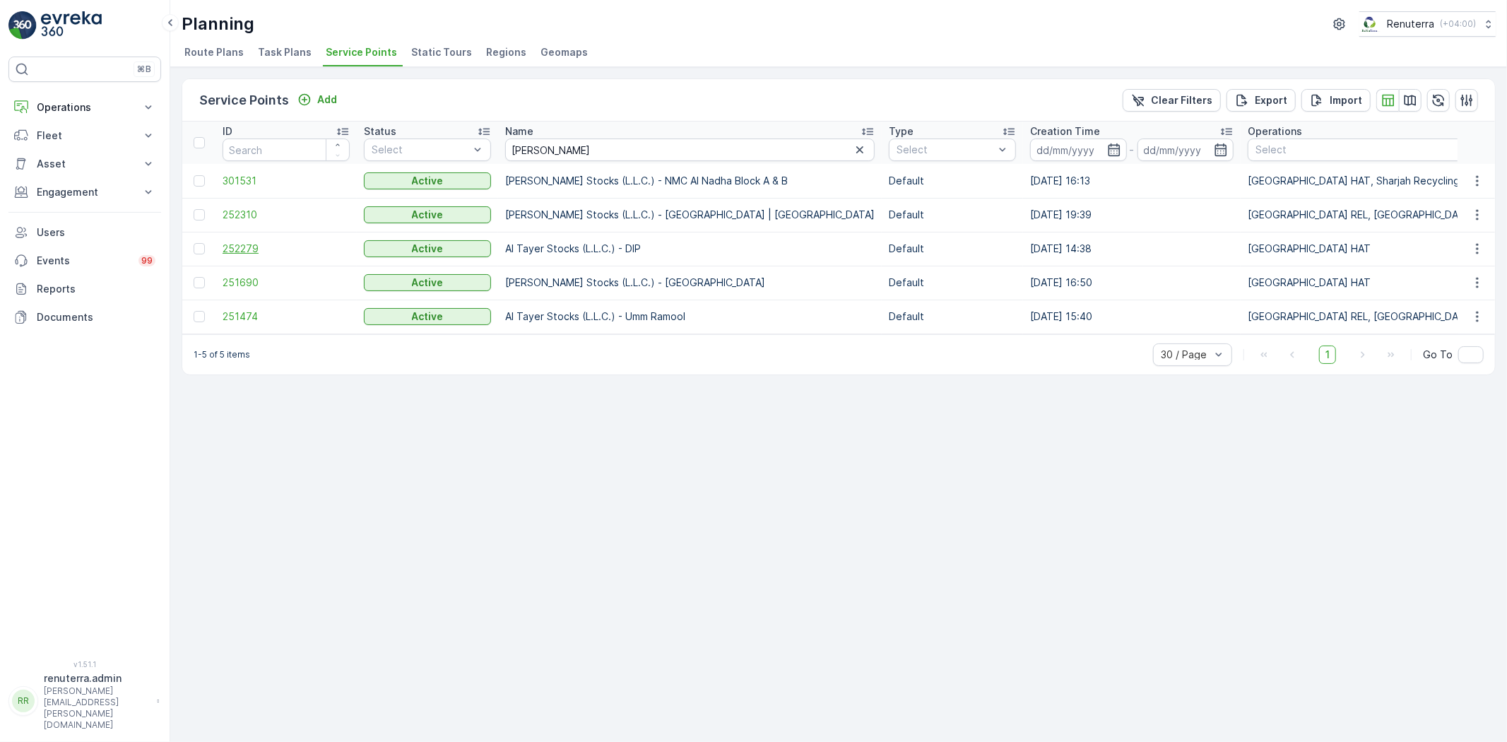
click at [229, 247] on span "252279" at bounding box center [286, 249] width 127 height 14
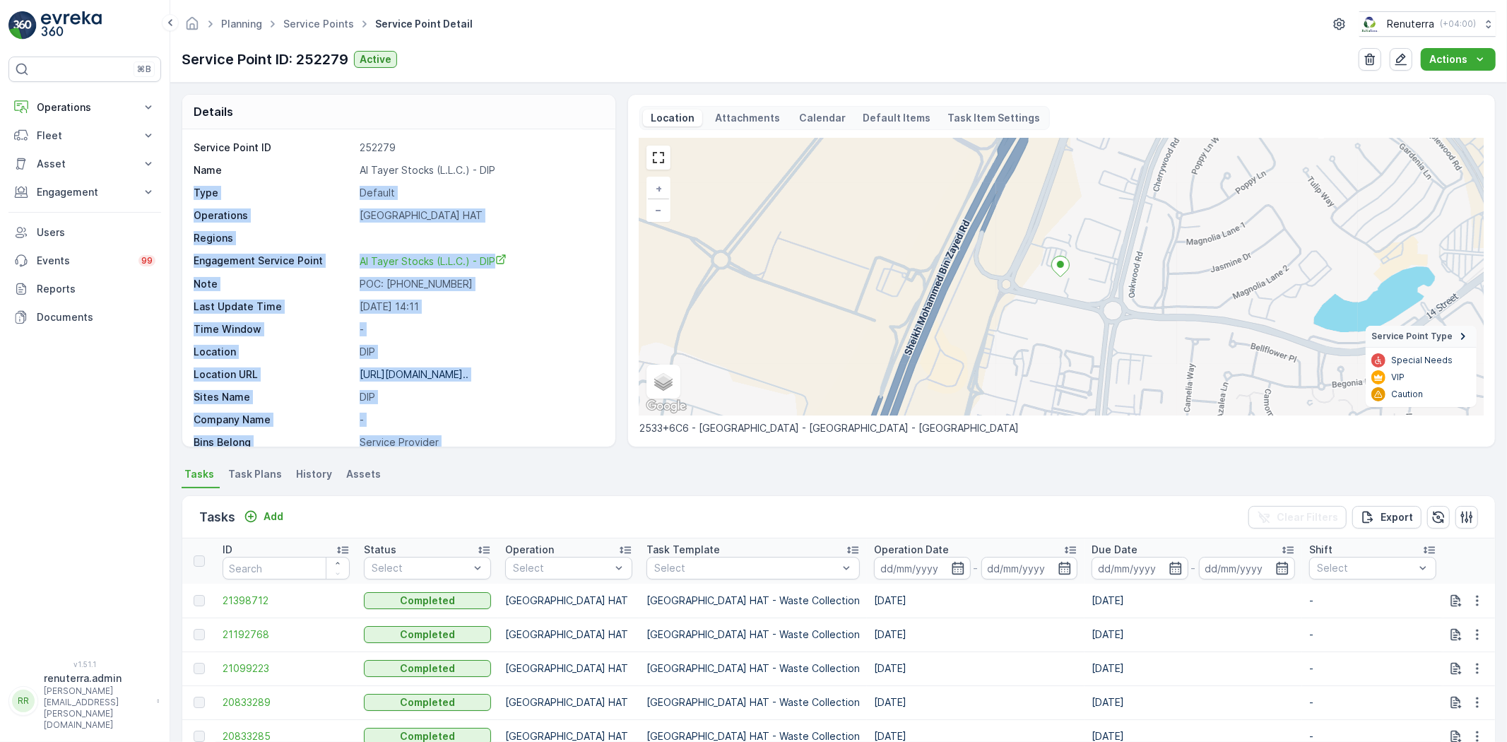
drag, startPoint x: 608, startPoint y: 171, endPoint x: 631, endPoint y: 230, distance: 63.5
click at [631, 230] on div "Details Service Point ID 252279 Name Al Tayer Stocks (L.L.C.) - DIP Type Defaul…" at bounding box center [839, 270] width 1315 height 353
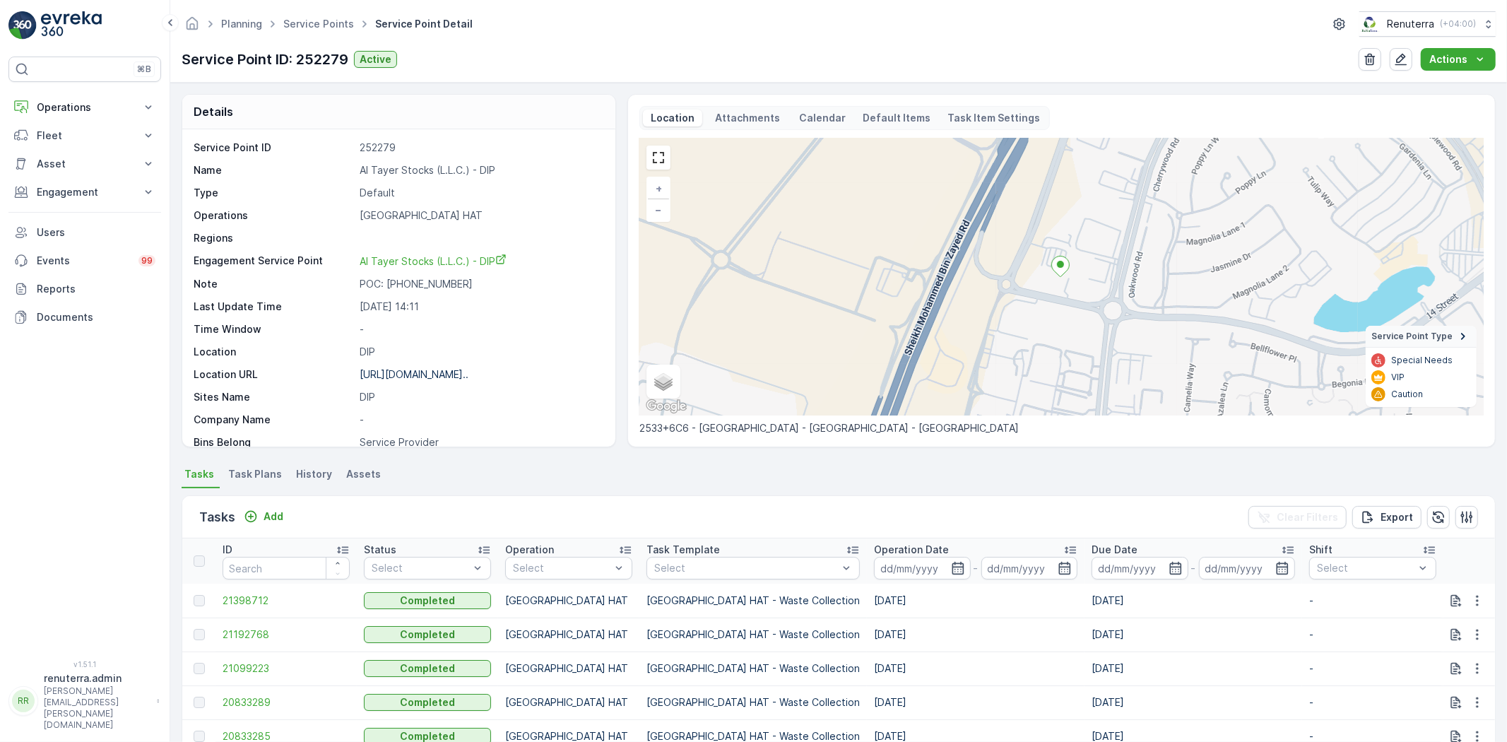
click at [557, 67] on div "Service Point ID: 252279 Active Actions" at bounding box center [839, 59] width 1315 height 23
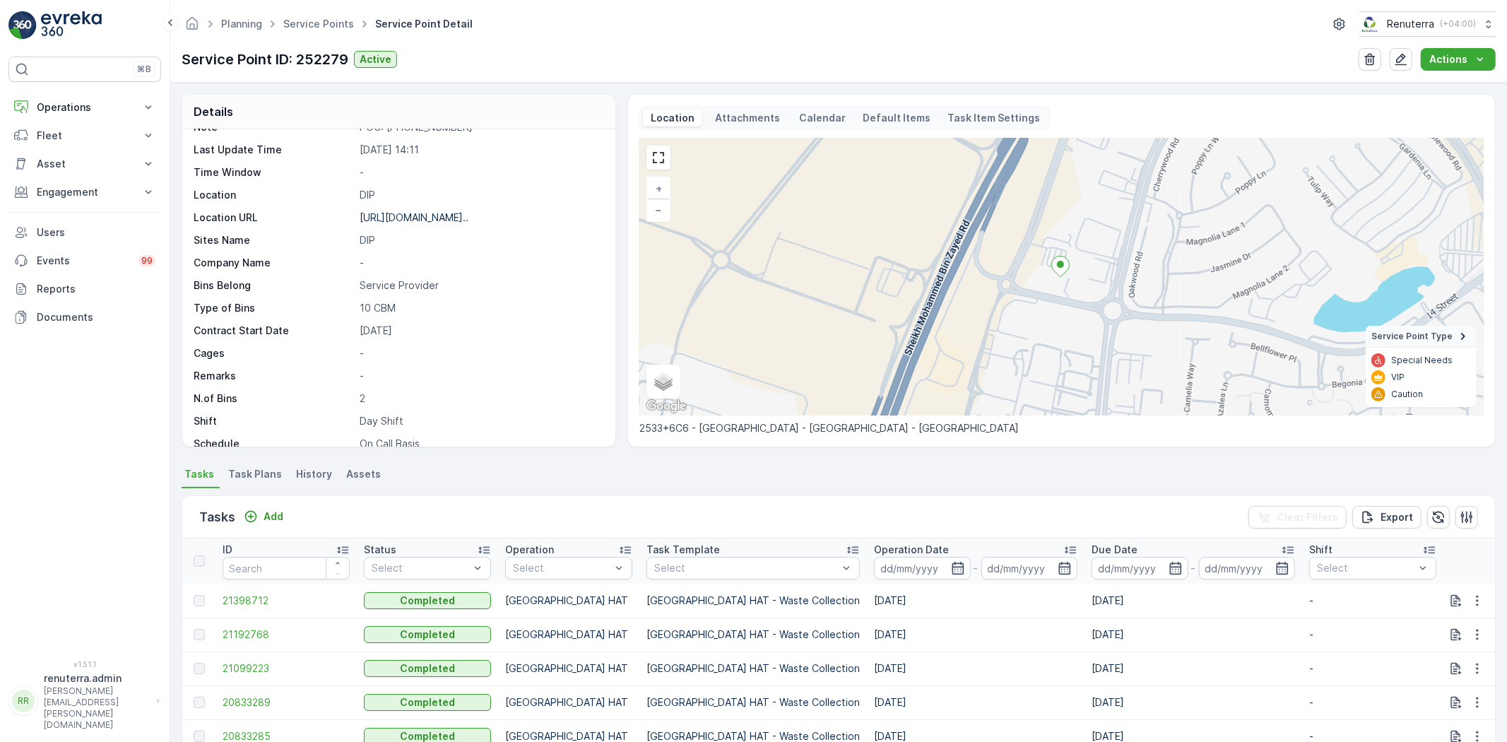
scroll to position [218, 0]
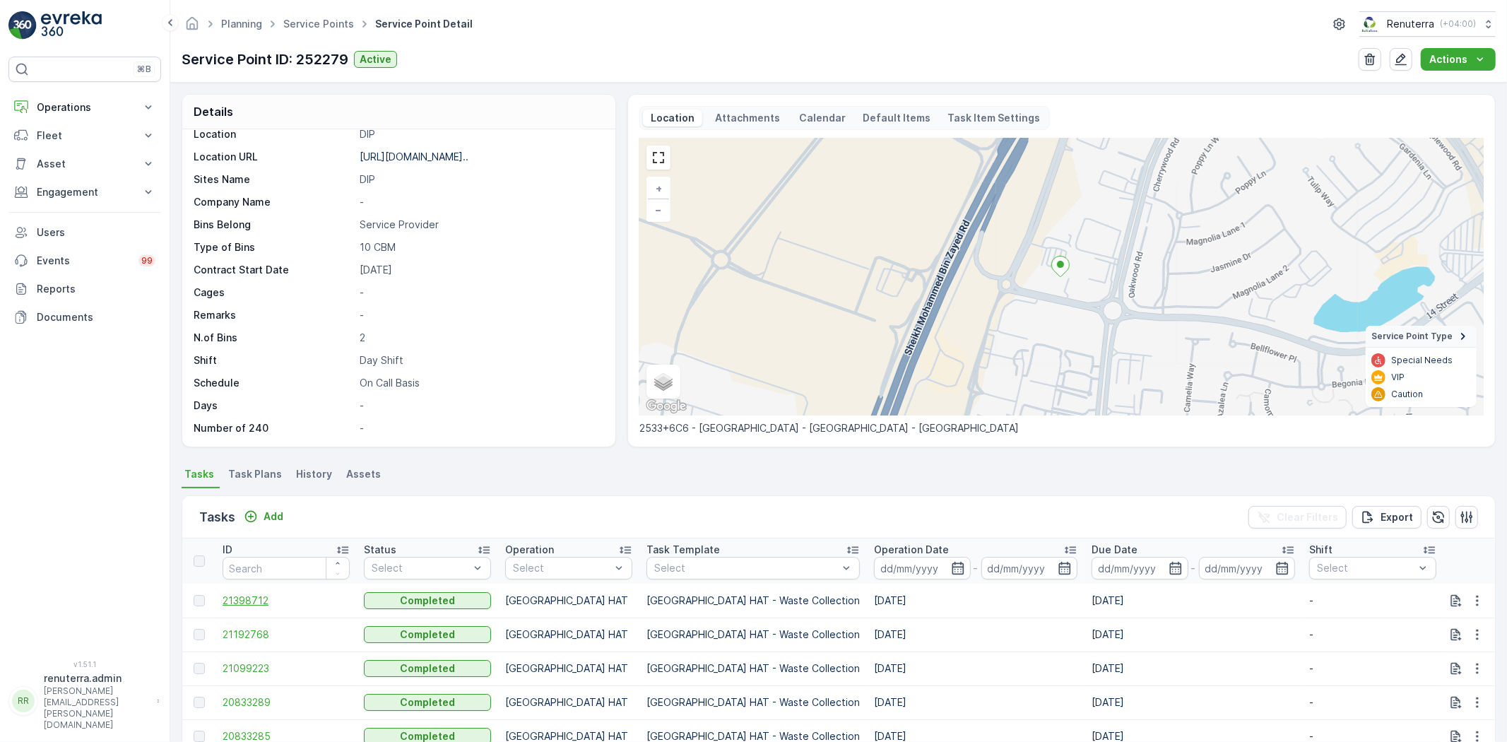
click at [255, 604] on span "21398712" at bounding box center [286, 601] width 127 height 14
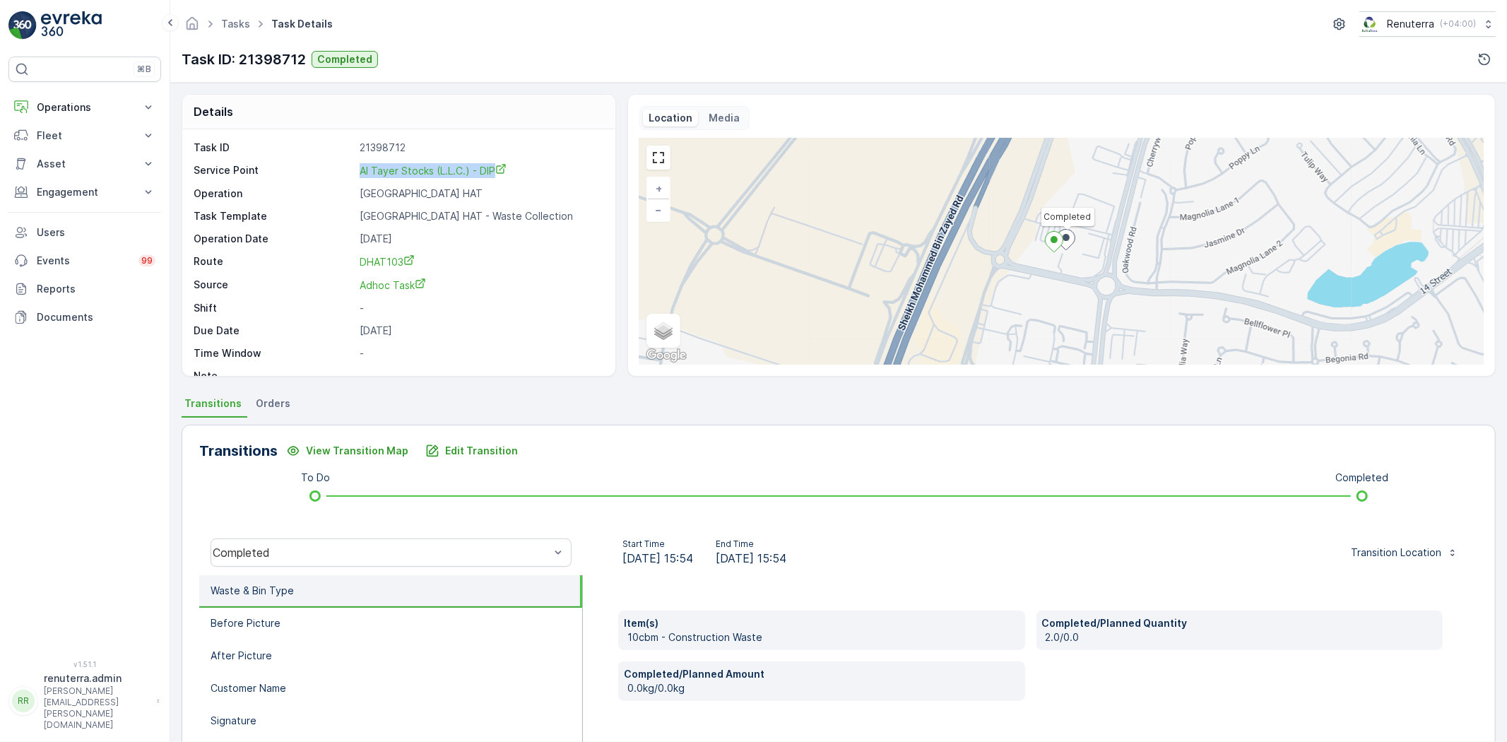
drag, startPoint x: 356, startPoint y: 171, endPoint x: 490, endPoint y: 163, distance: 134.5
click at [511, 168] on div "Service Point Al Tayer Stocks (L.L.C.) - DIP" at bounding box center [397, 170] width 407 height 15
copy span "Al Tayer Stocks (L.L.C.) - DIP"
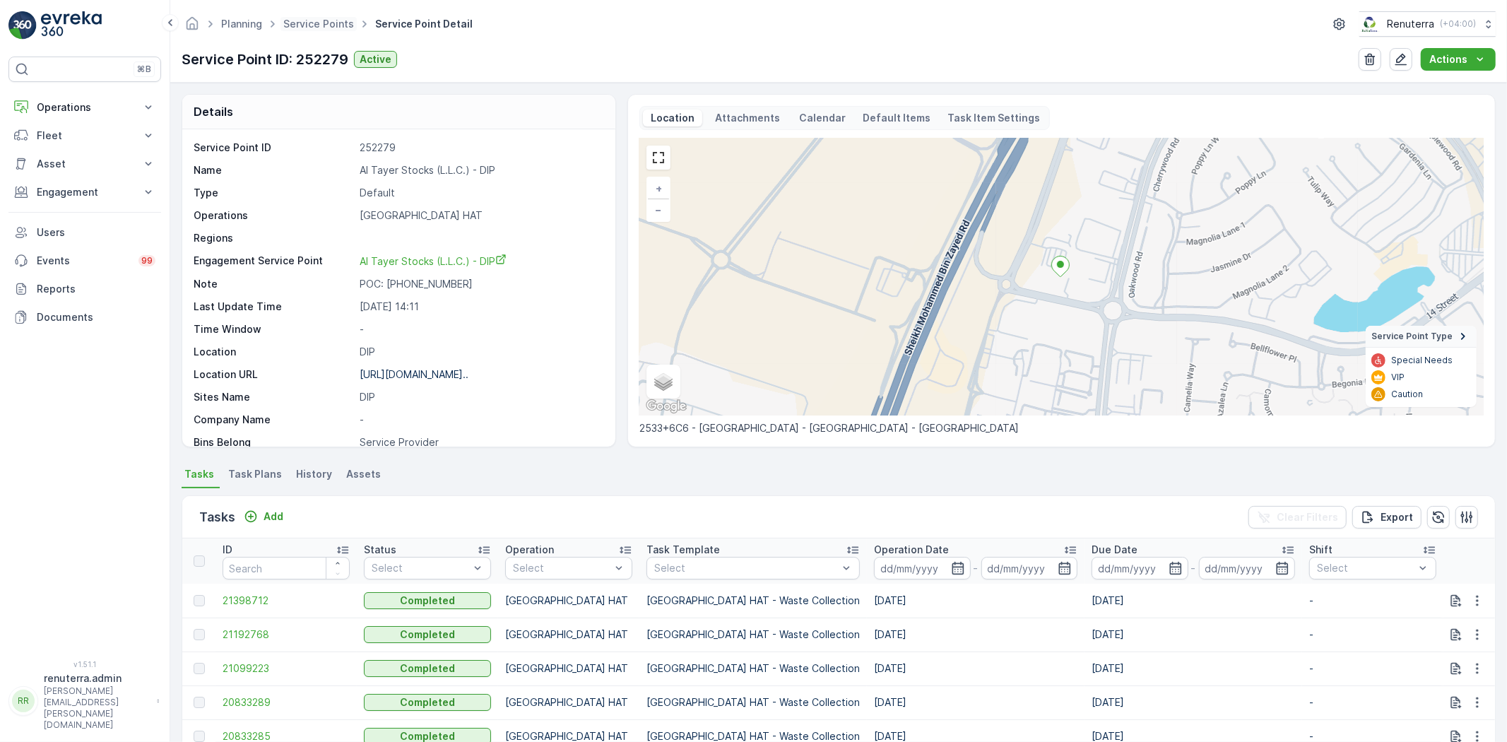
click at [335, 30] on span "Service Points" at bounding box center [319, 24] width 76 height 14
click at [329, 17] on span "Service Points" at bounding box center [319, 24] width 76 height 14
click at [329, 23] on link "Service Points" at bounding box center [318, 24] width 71 height 12
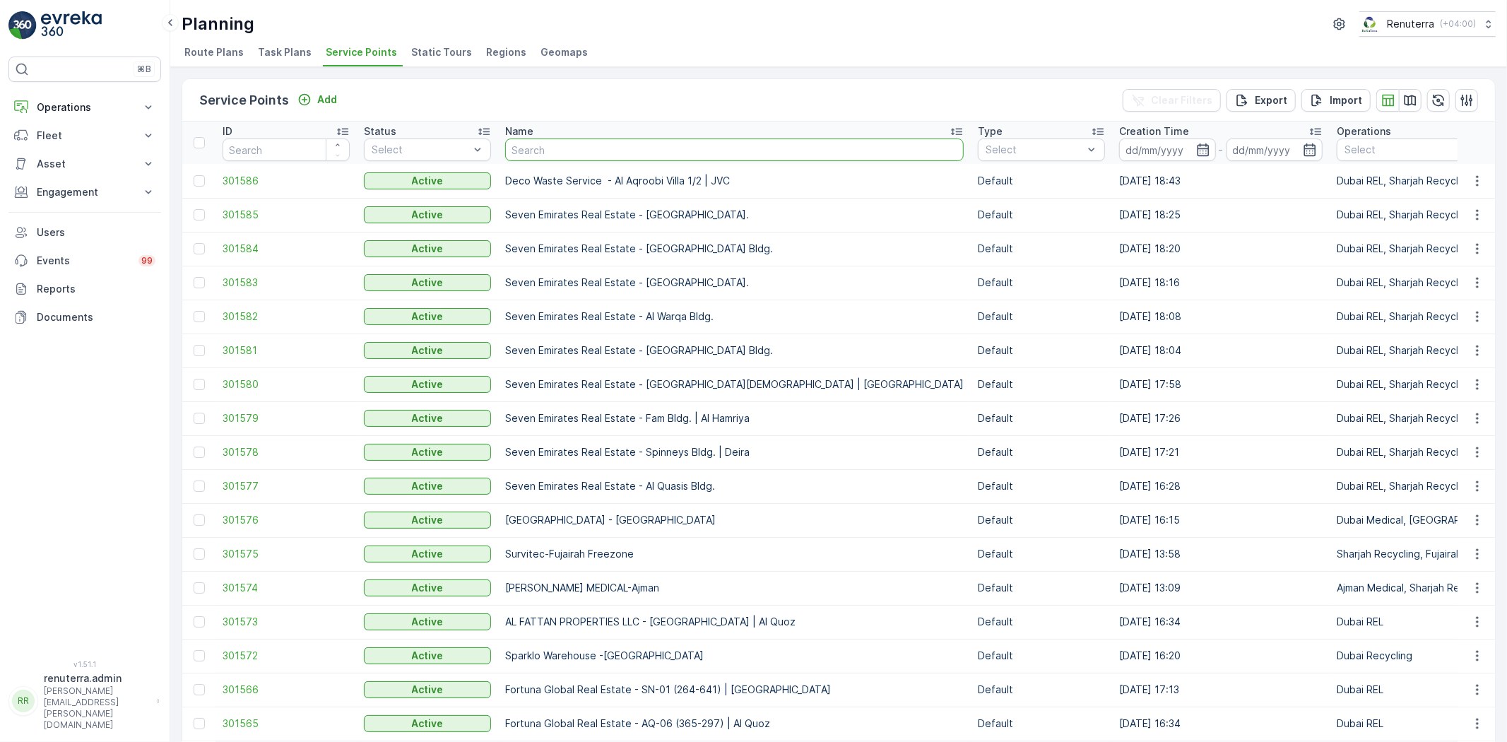
click at [573, 154] on input "text" at bounding box center [734, 150] width 459 height 23
paste input "Mouj Al Bahar Al Mamzar"
type input "Mouj Al Bahar Al Mamzar"
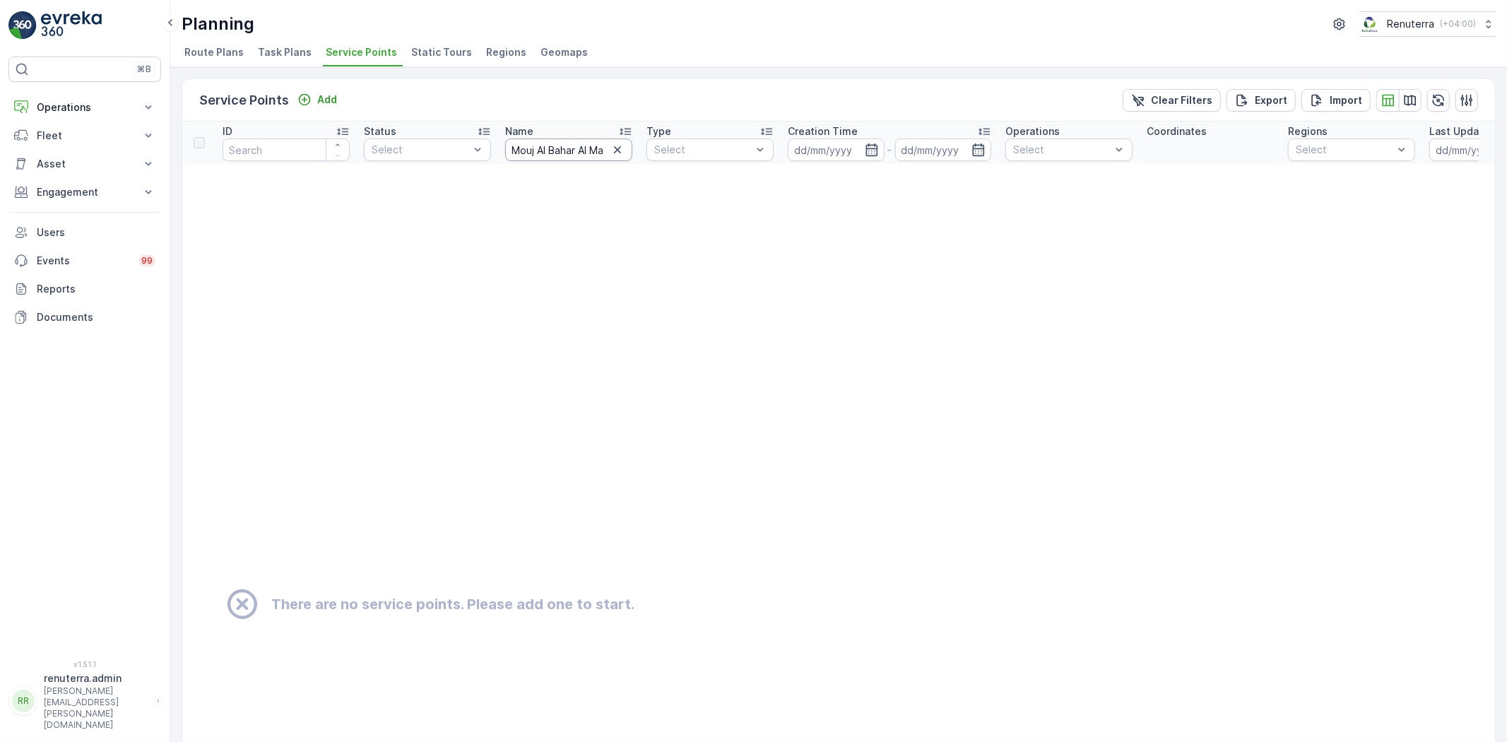
click at [581, 148] on input "Mouj Al Bahar Al Mamzar" at bounding box center [568, 150] width 127 height 23
type input "Mouj Al Bahar"
click at [577, 150] on input "Mouj Al Bahar" at bounding box center [568, 150] width 127 height 23
type input "Mouj Al"
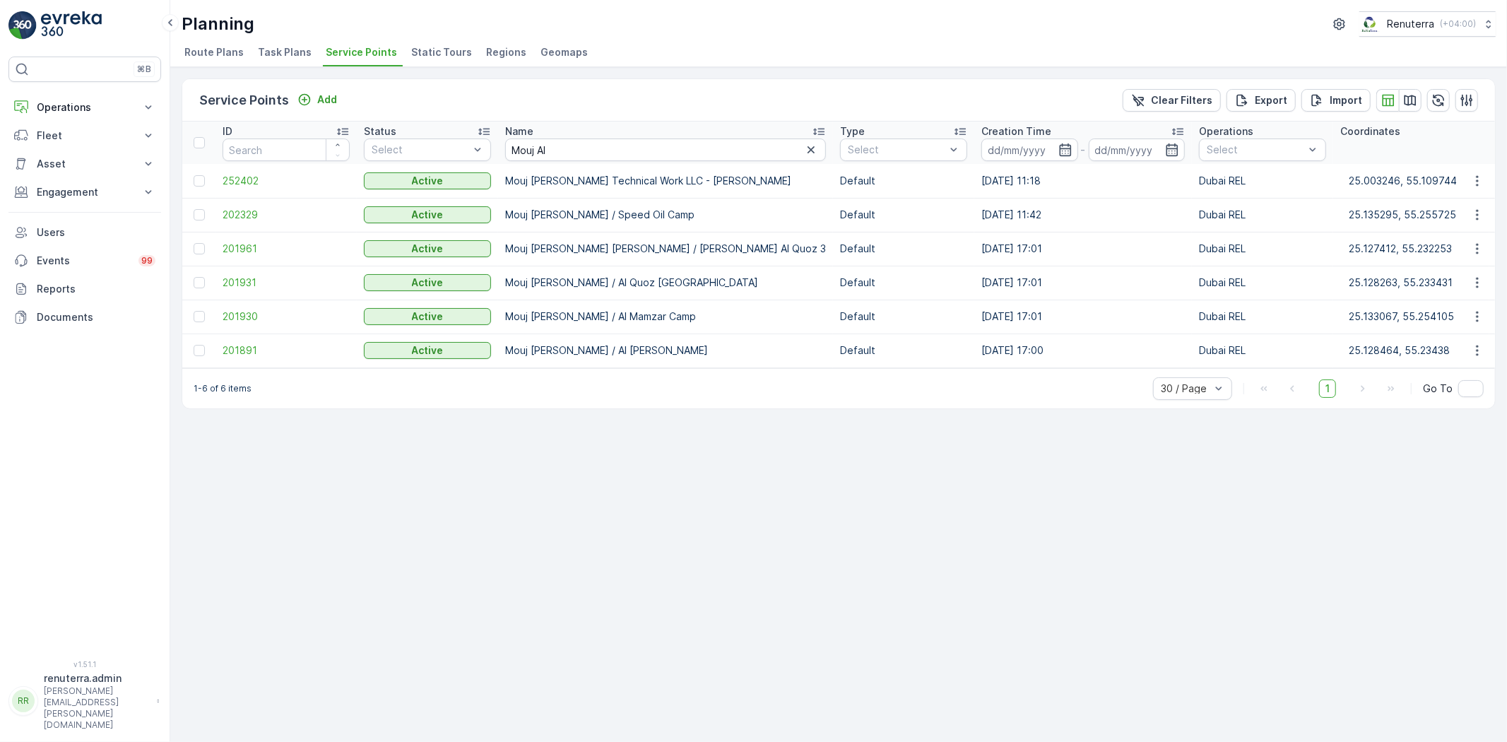
drag, startPoint x: 592, startPoint y: 352, endPoint x: 474, endPoint y: 428, distance: 141.1
click at [474, 429] on div "Service Points Add Clear Filters Export Import ID Status Select Name Mouj Al Ty…" at bounding box center [838, 404] width 1337 height 675
click at [235, 313] on span "201930" at bounding box center [286, 317] width 127 height 14
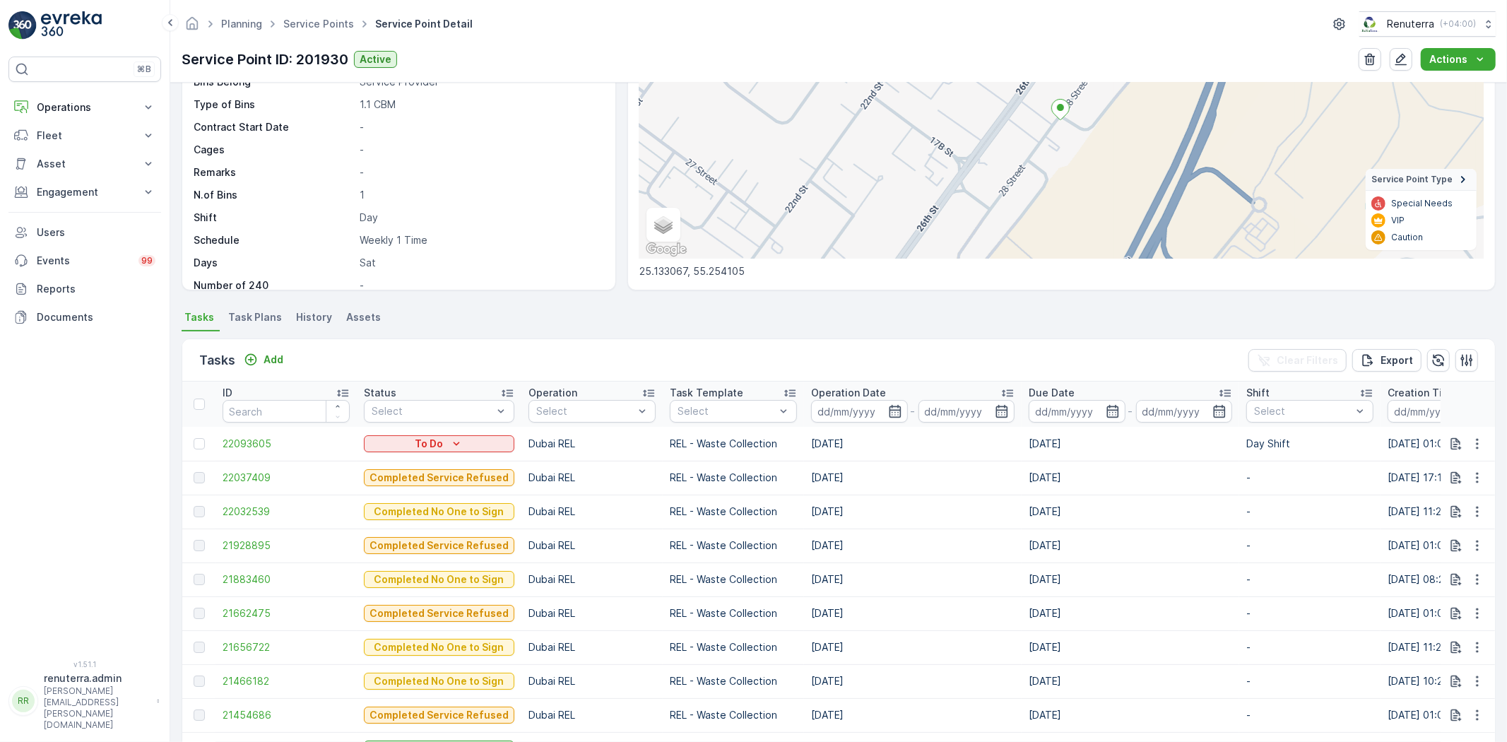
scroll to position [235, 0]
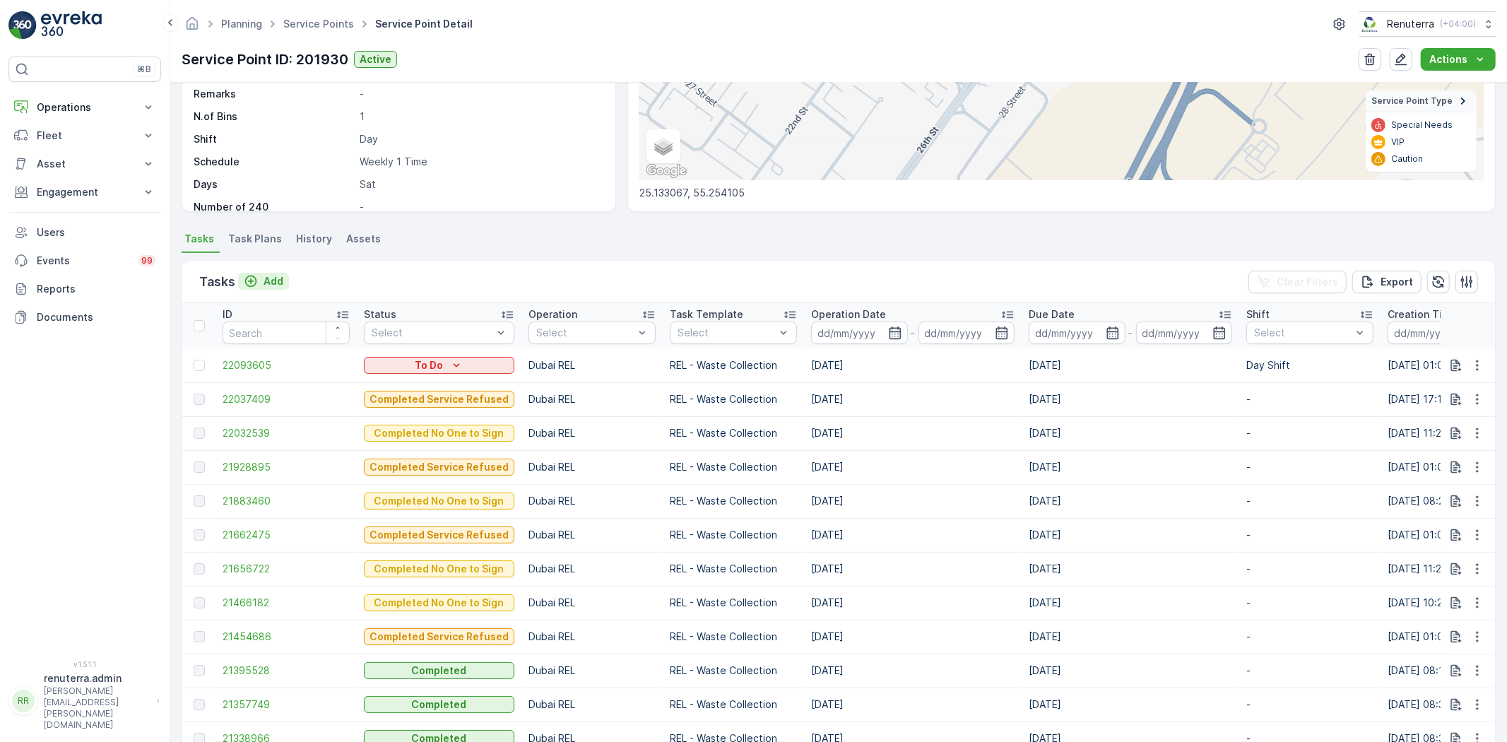
click at [254, 274] on icon "Add" at bounding box center [251, 281] width 14 height 14
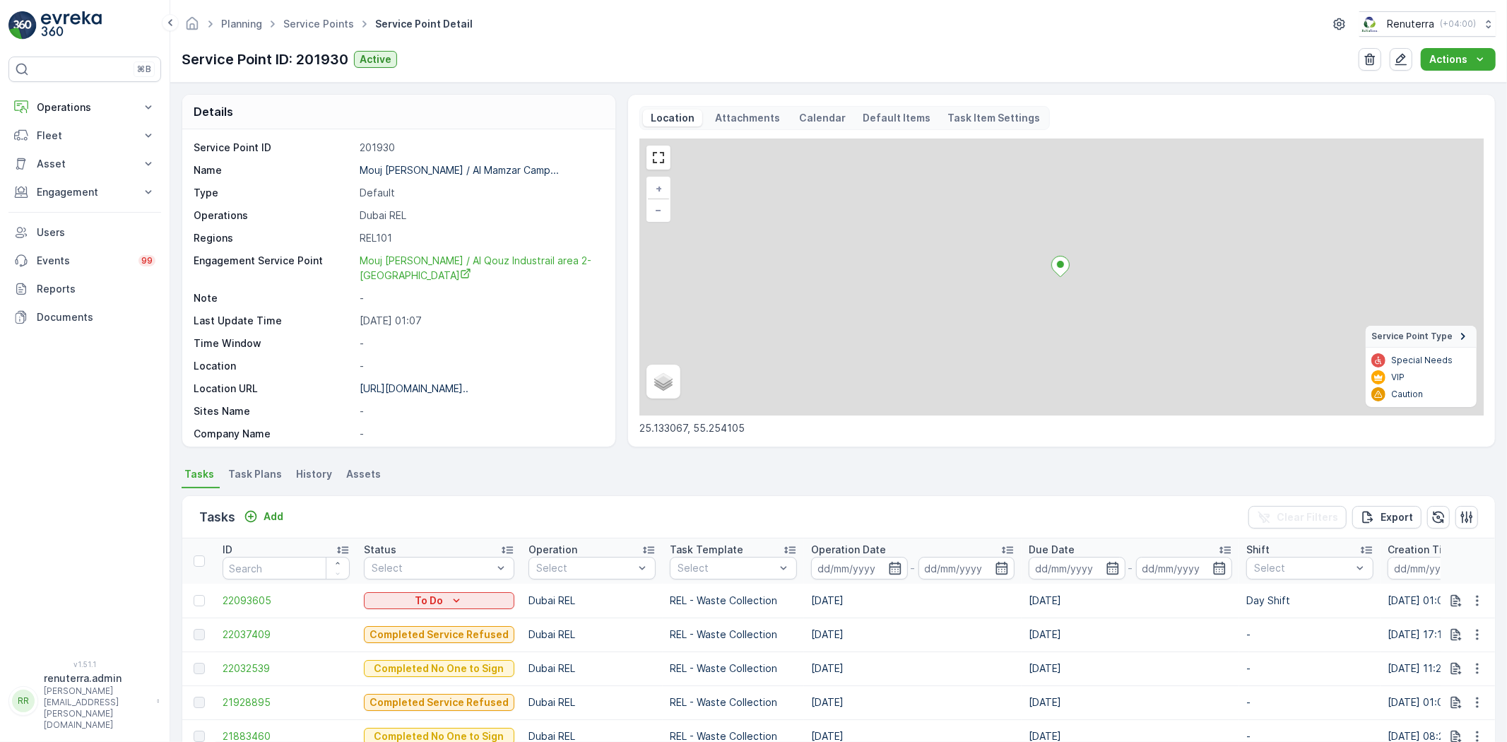
scroll to position [136, 0]
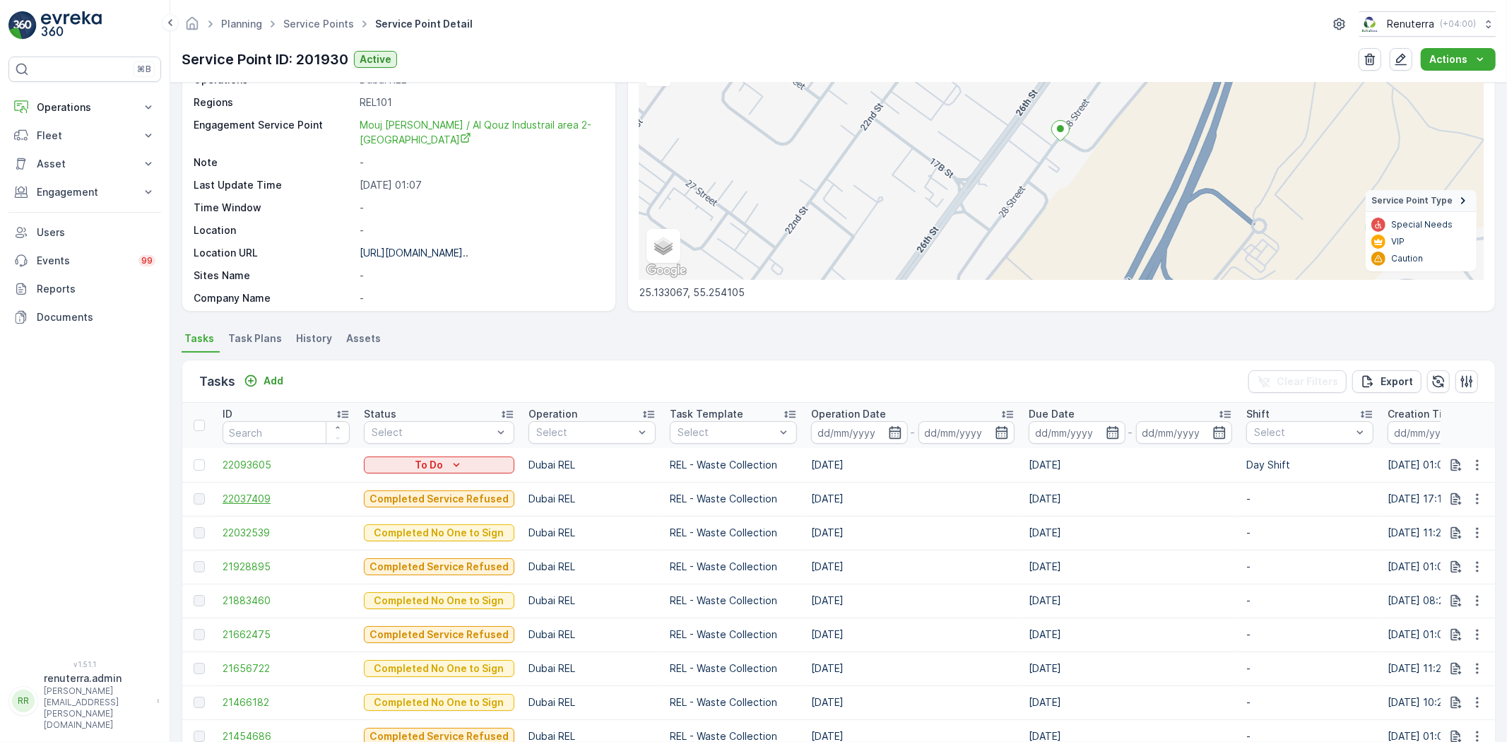
click at [253, 498] on span "22037409" at bounding box center [286, 499] width 127 height 14
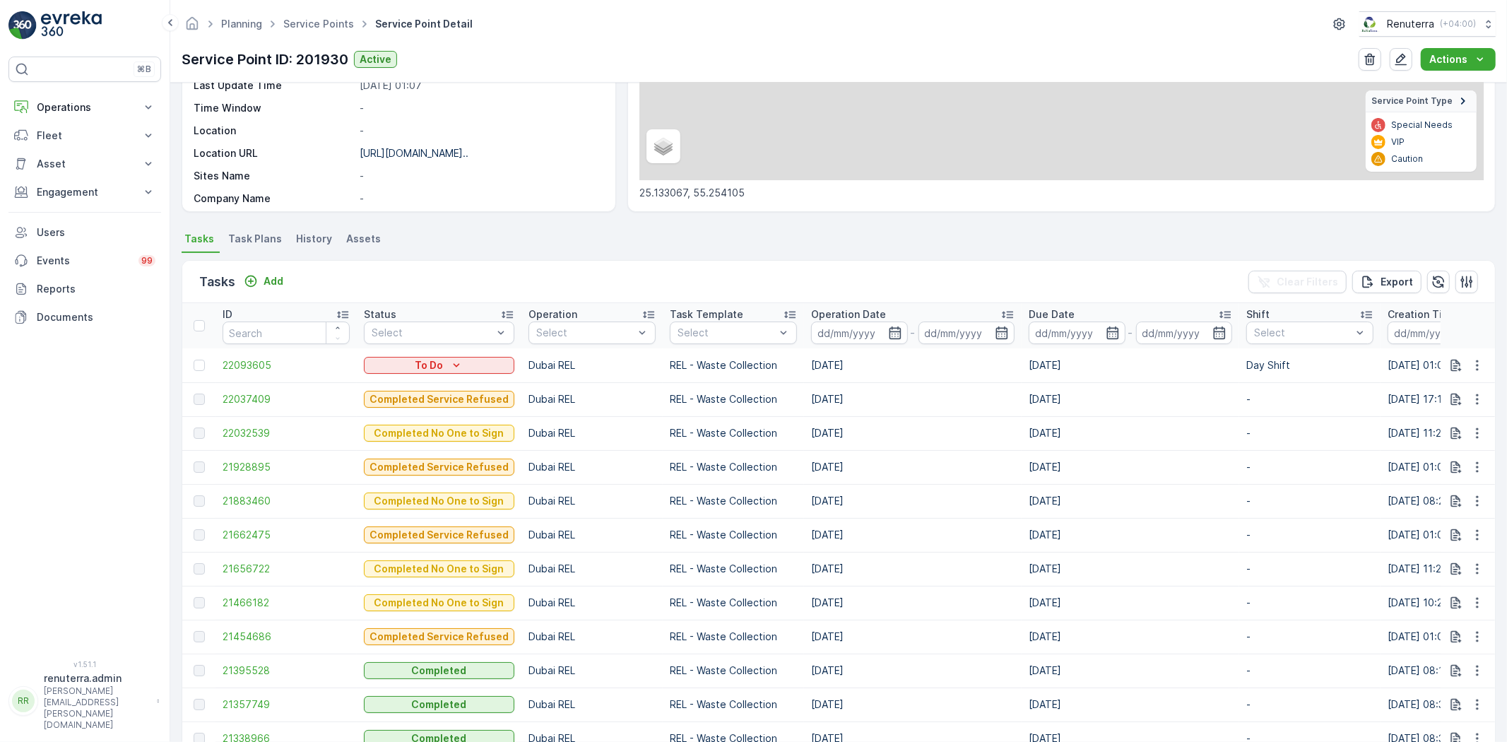
scroll to position [218, 0]
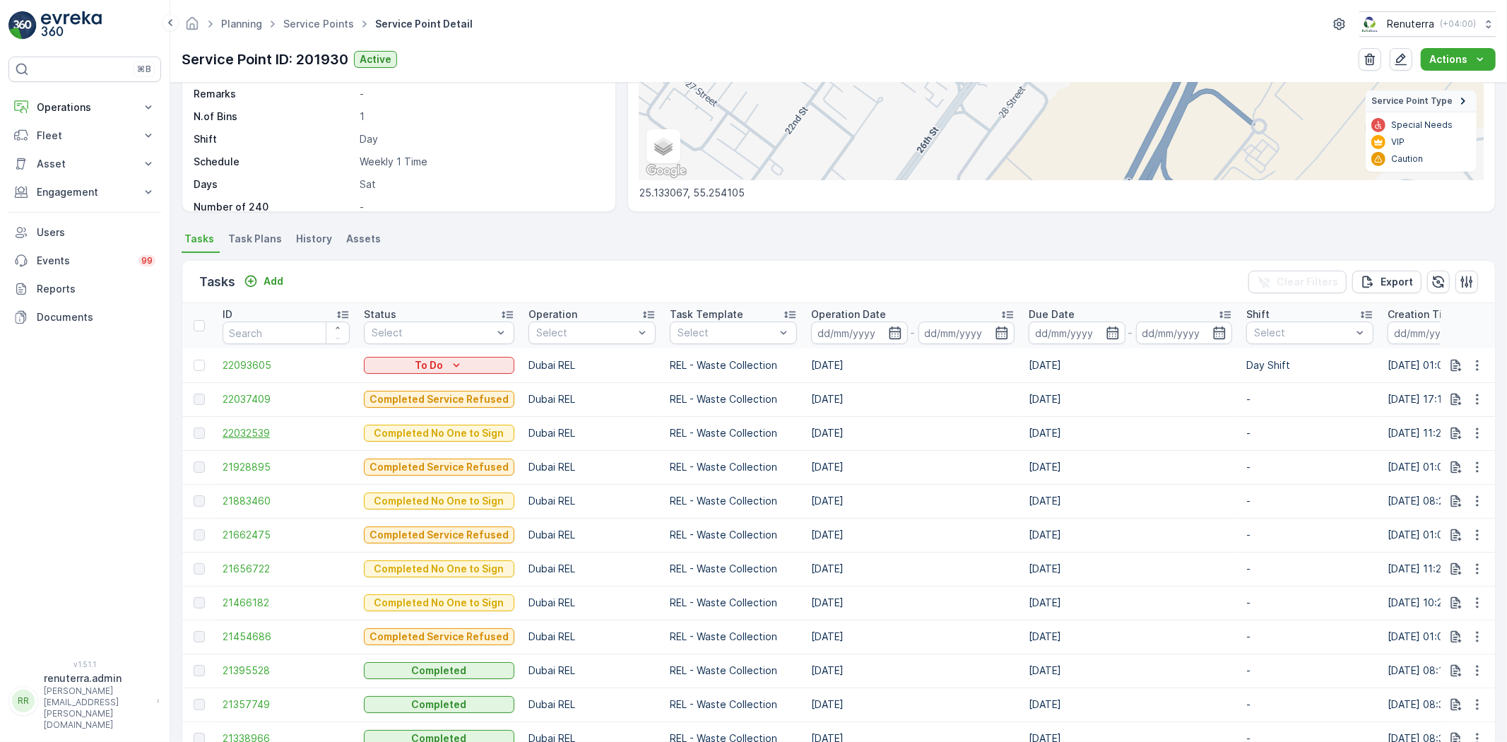
click at [257, 429] on span "22032539" at bounding box center [286, 433] width 127 height 14
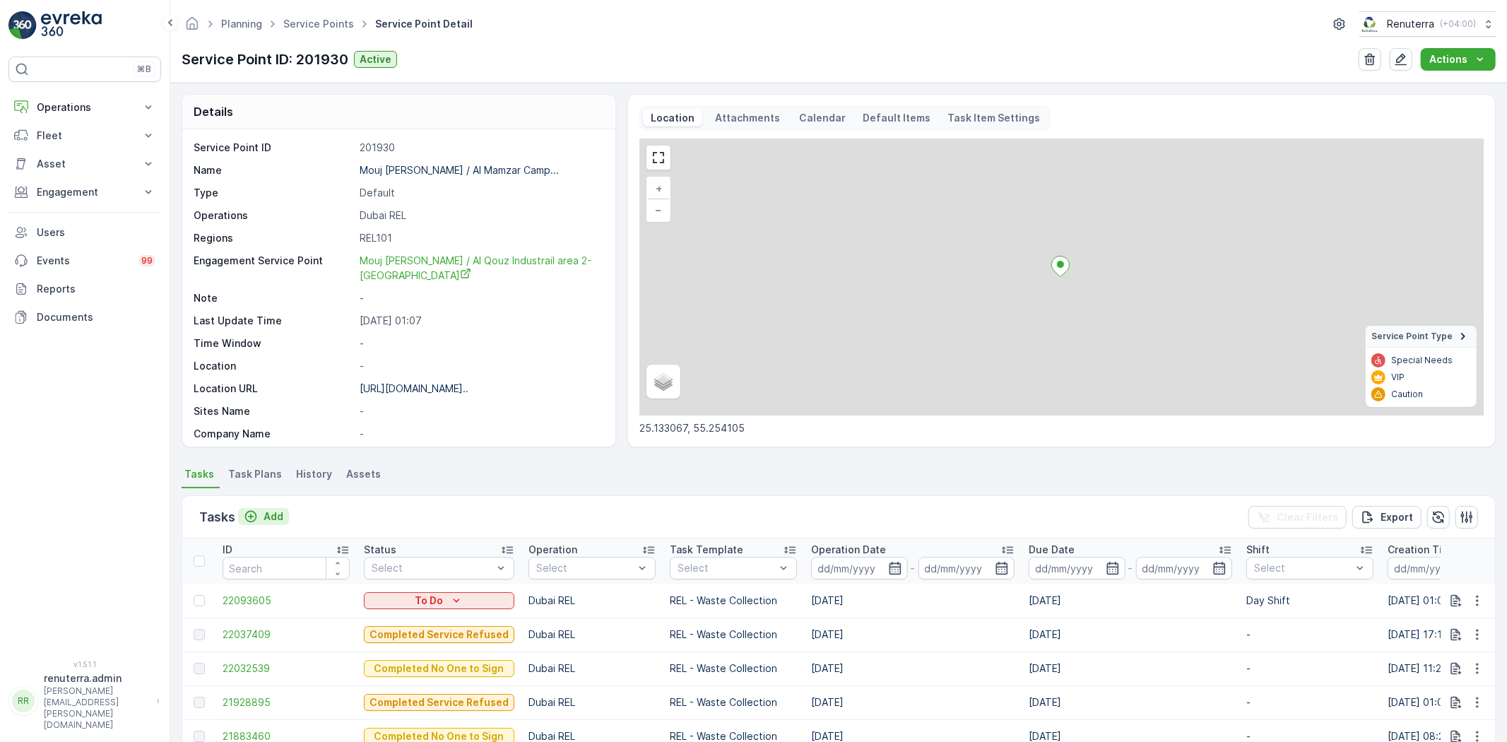
click at [277, 515] on p "Add" at bounding box center [274, 517] width 20 height 14
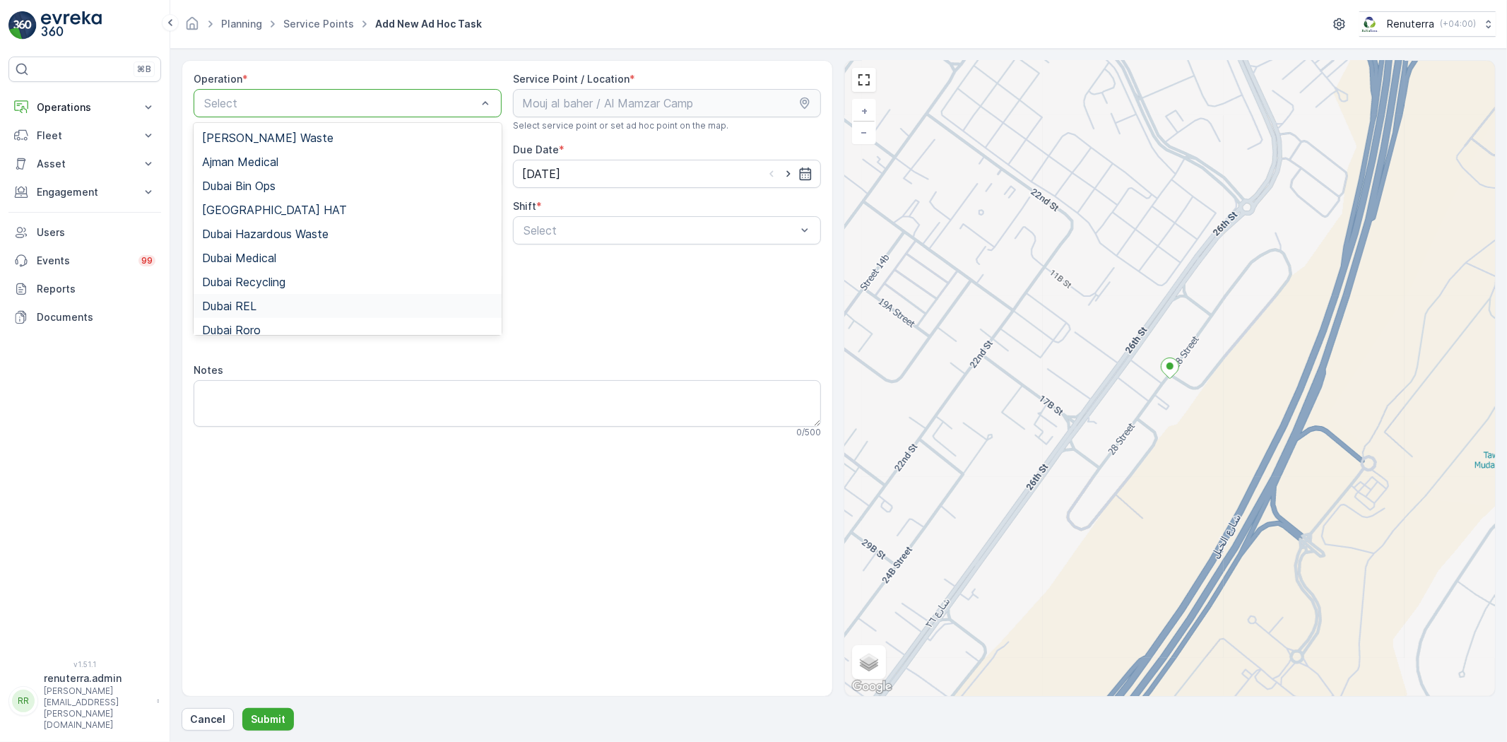
click at [270, 304] on div "Dubai REL" at bounding box center [347, 306] width 291 height 13
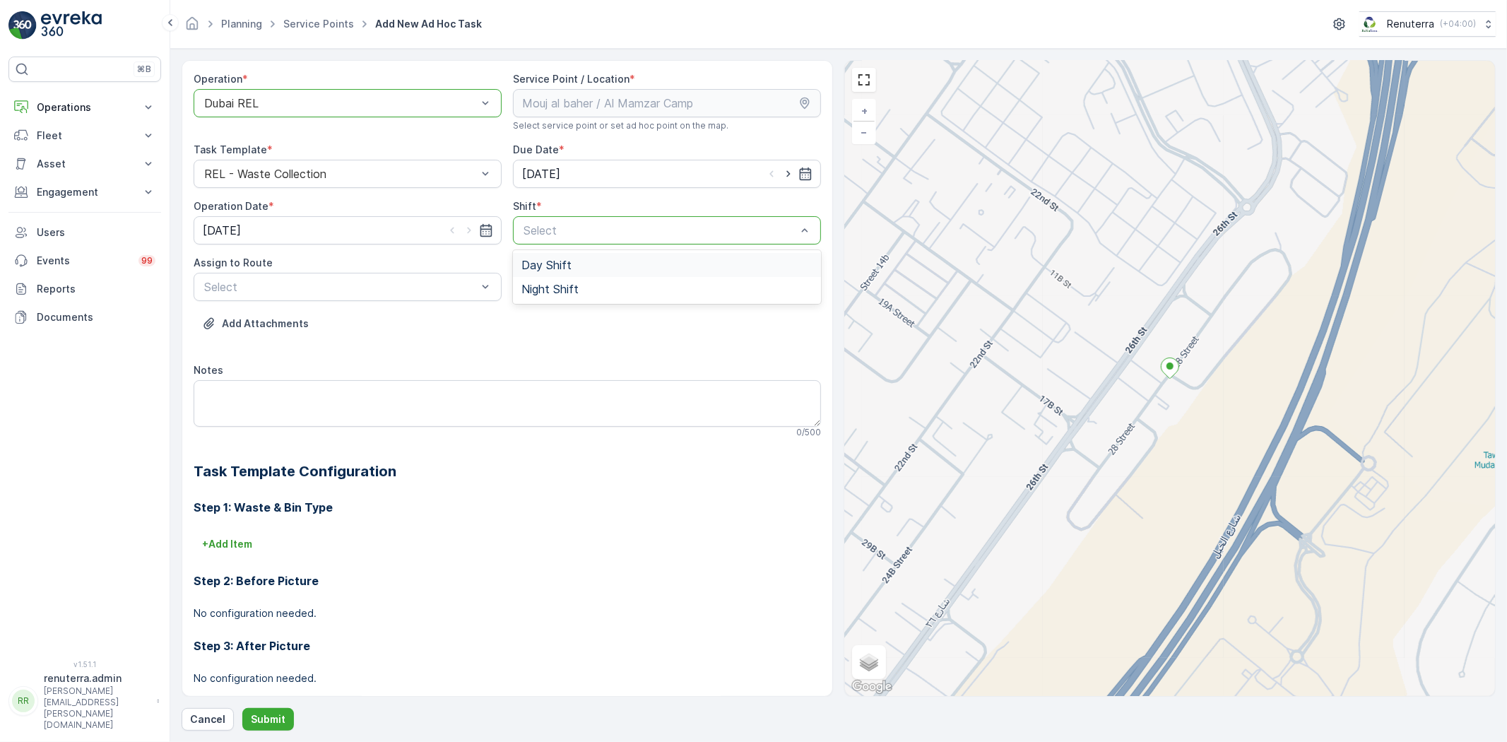
click at [604, 264] on div "Day Shift" at bounding box center [667, 265] width 291 height 13
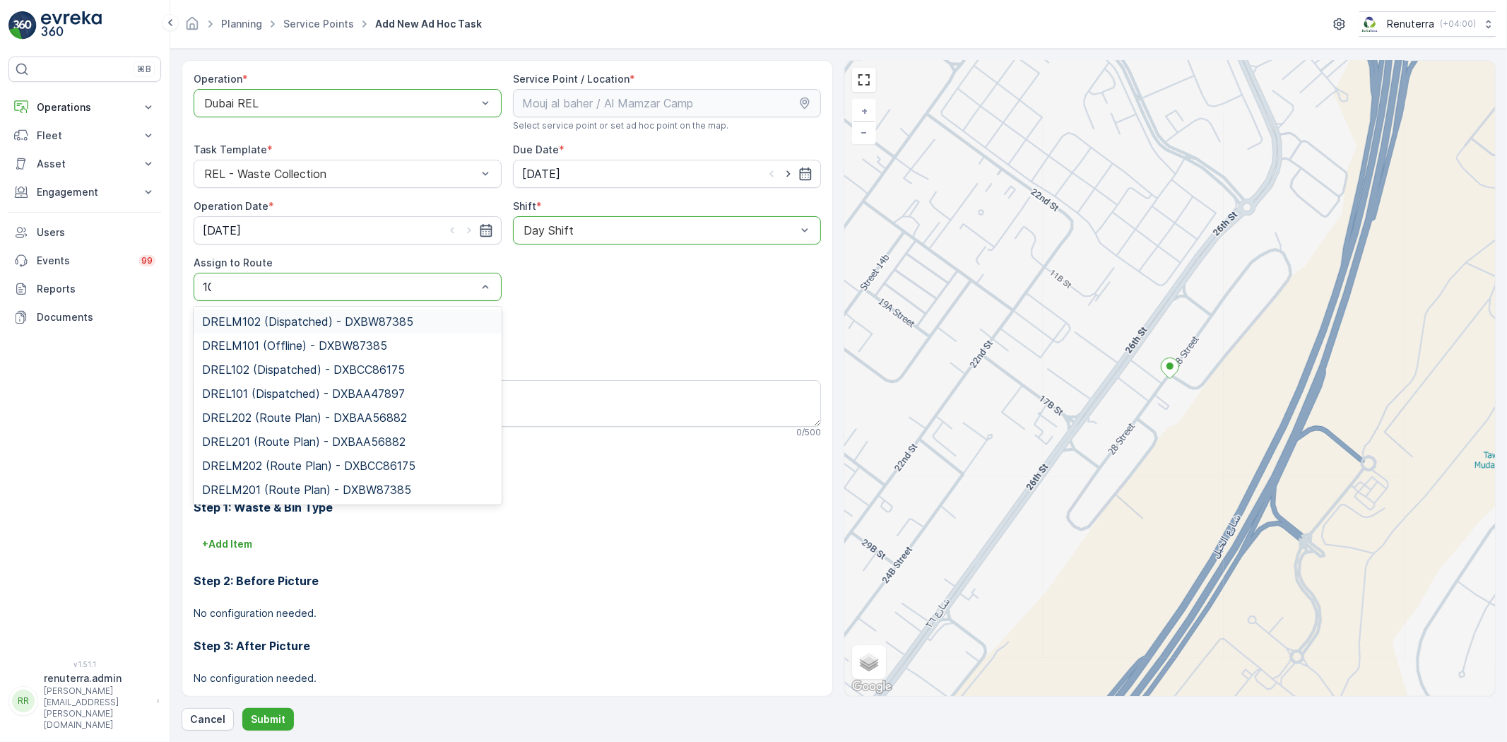
type input "101"
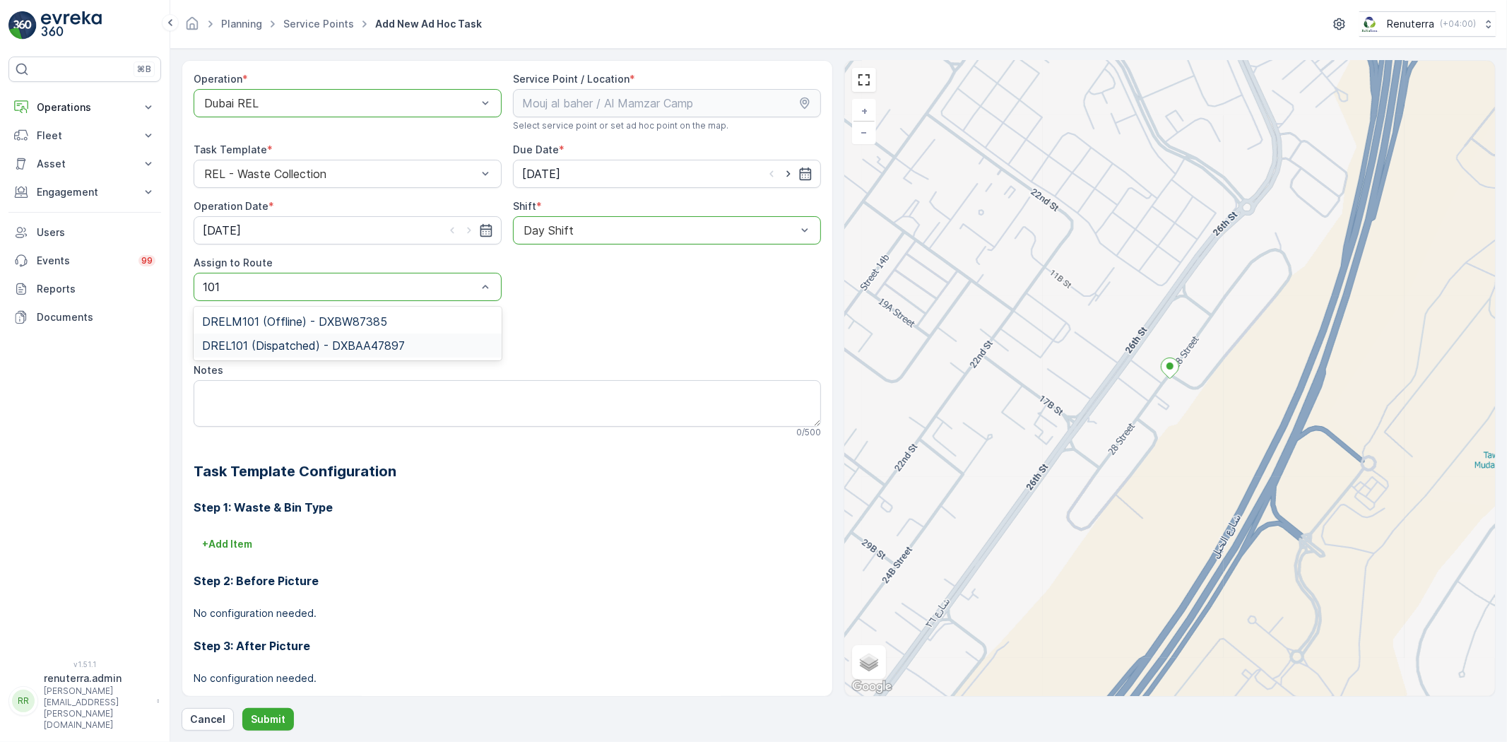
click at [319, 351] on span "DREL101 (Dispatched) - DXBAA47897" at bounding box center [303, 345] width 203 height 13
click at [267, 722] on p "Submit" at bounding box center [268, 719] width 35 height 14
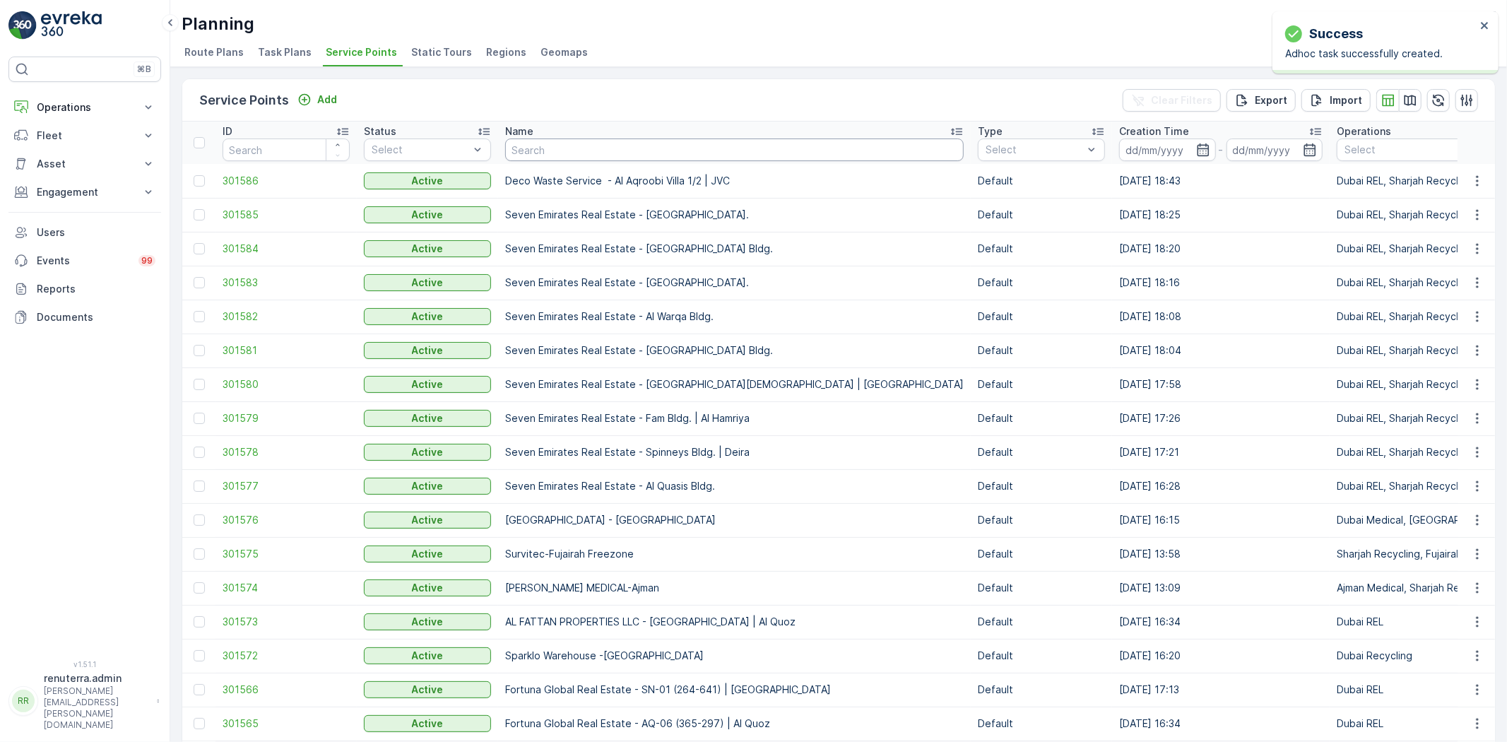
click at [521, 152] on input "text" at bounding box center [734, 150] width 459 height 23
type input "neph"
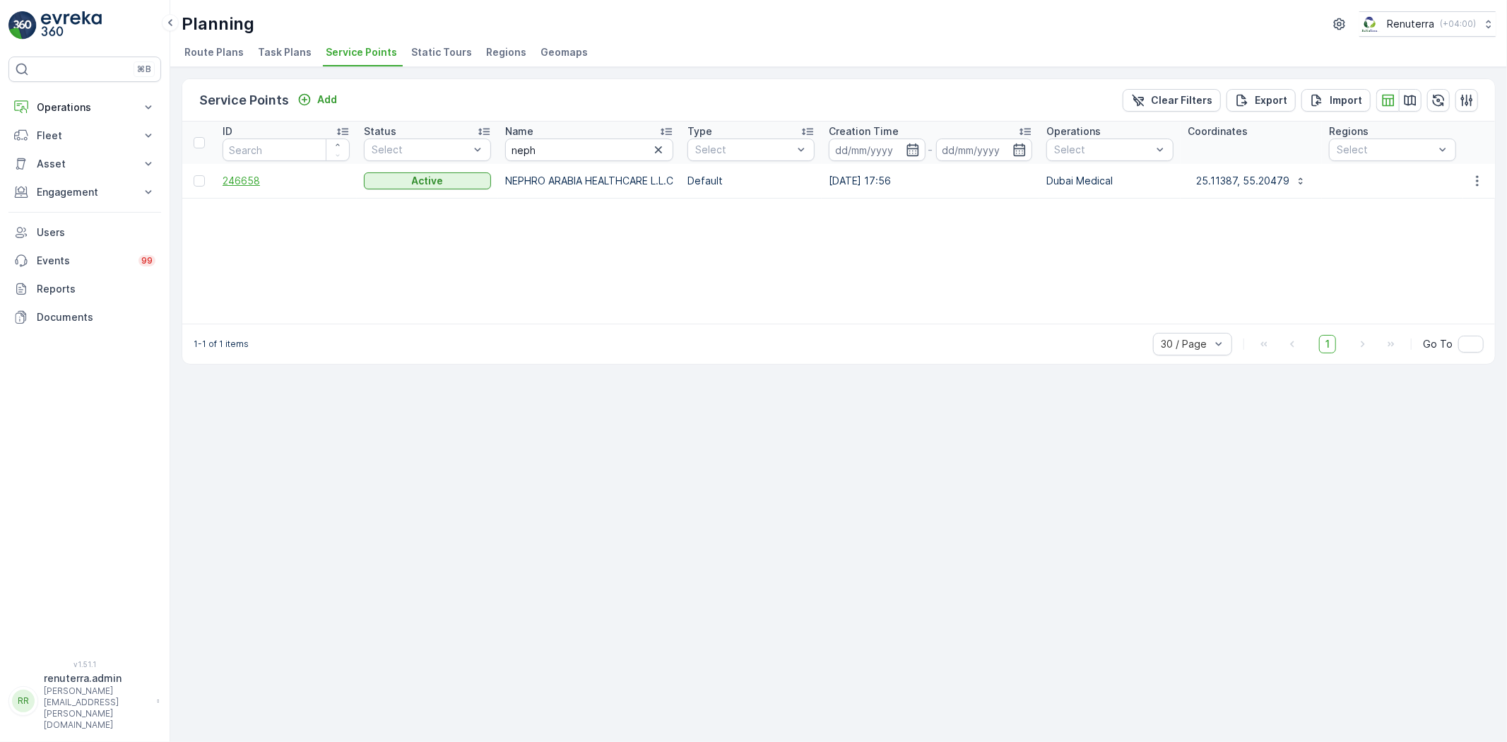
click at [252, 175] on span "246658" at bounding box center [286, 181] width 127 height 14
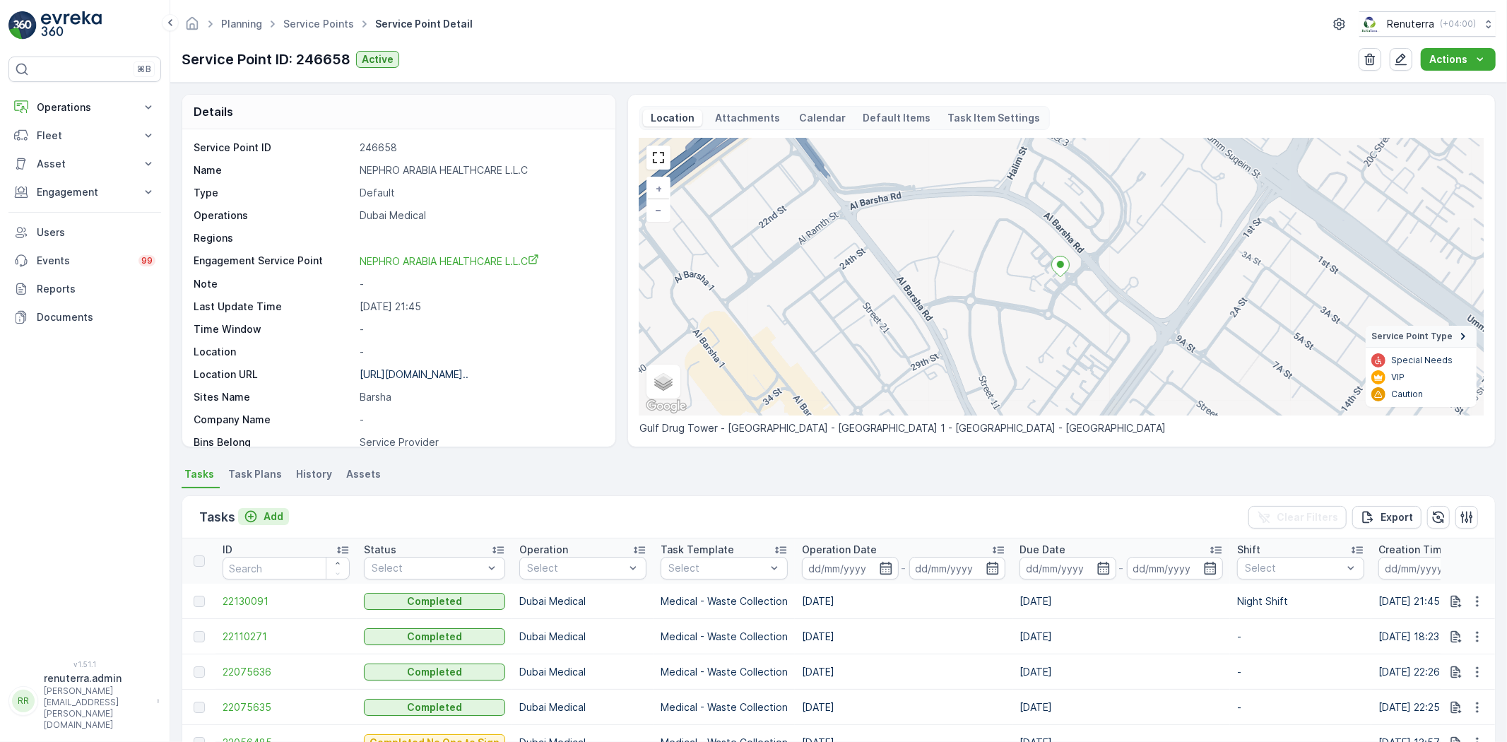
click at [263, 508] on button "Add" at bounding box center [263, 516] width 51 height 17
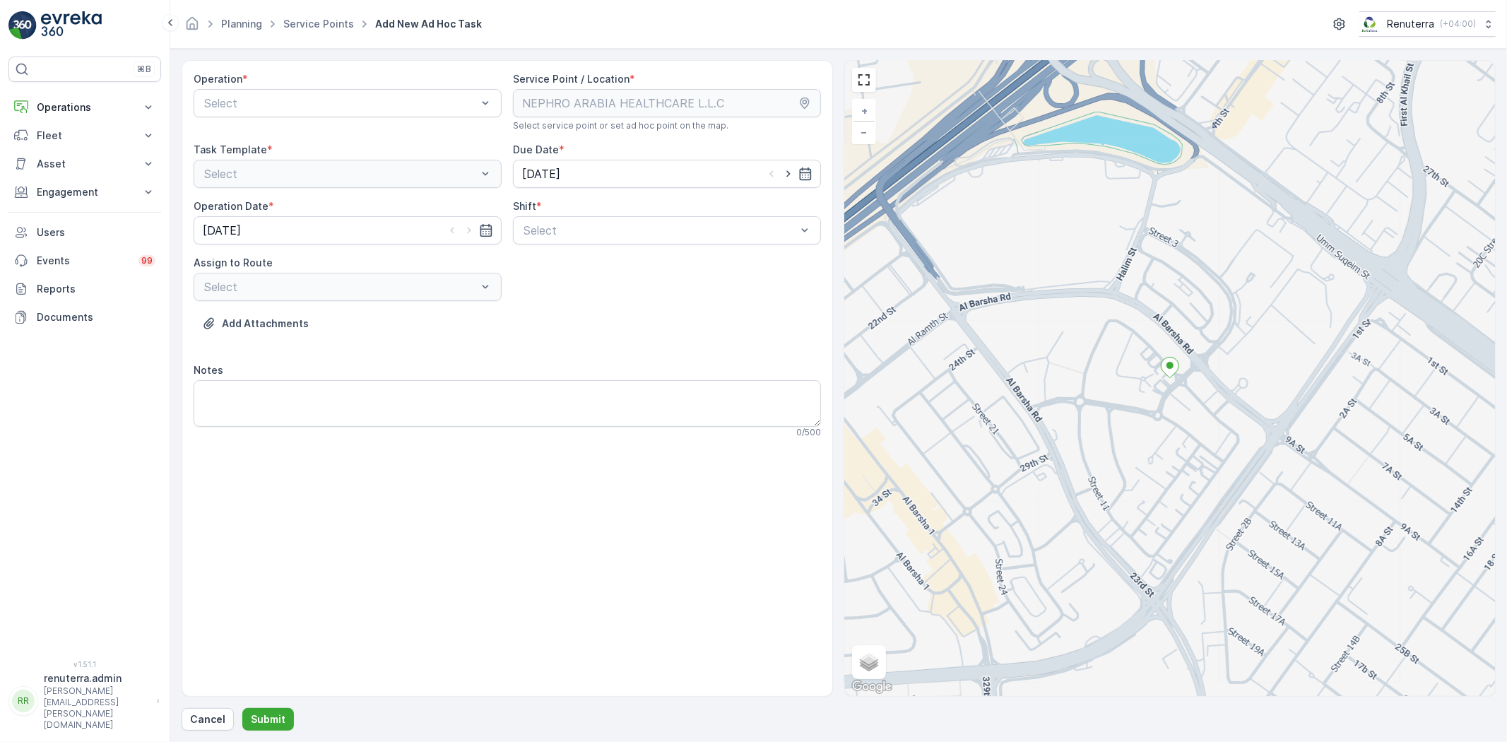
click at [589, 248] on div "Operation * Select Service Point / Location * Select service point or set ad ho…" at bounding box center [508, 260] width 628 height 377
click at [580, 269] on div "Day Shift" at bounding box center [667, 265] width 291 height 13
click at [341, 281] on div "Select" at bounding box center [348, 287] width 308 height 28
click at [341, 293] on div "Select" at bounding box center [348, 287] width 308 height 28
click at [379, 276] on div "Select" at bounding box center [348, 287] width 308 height 28
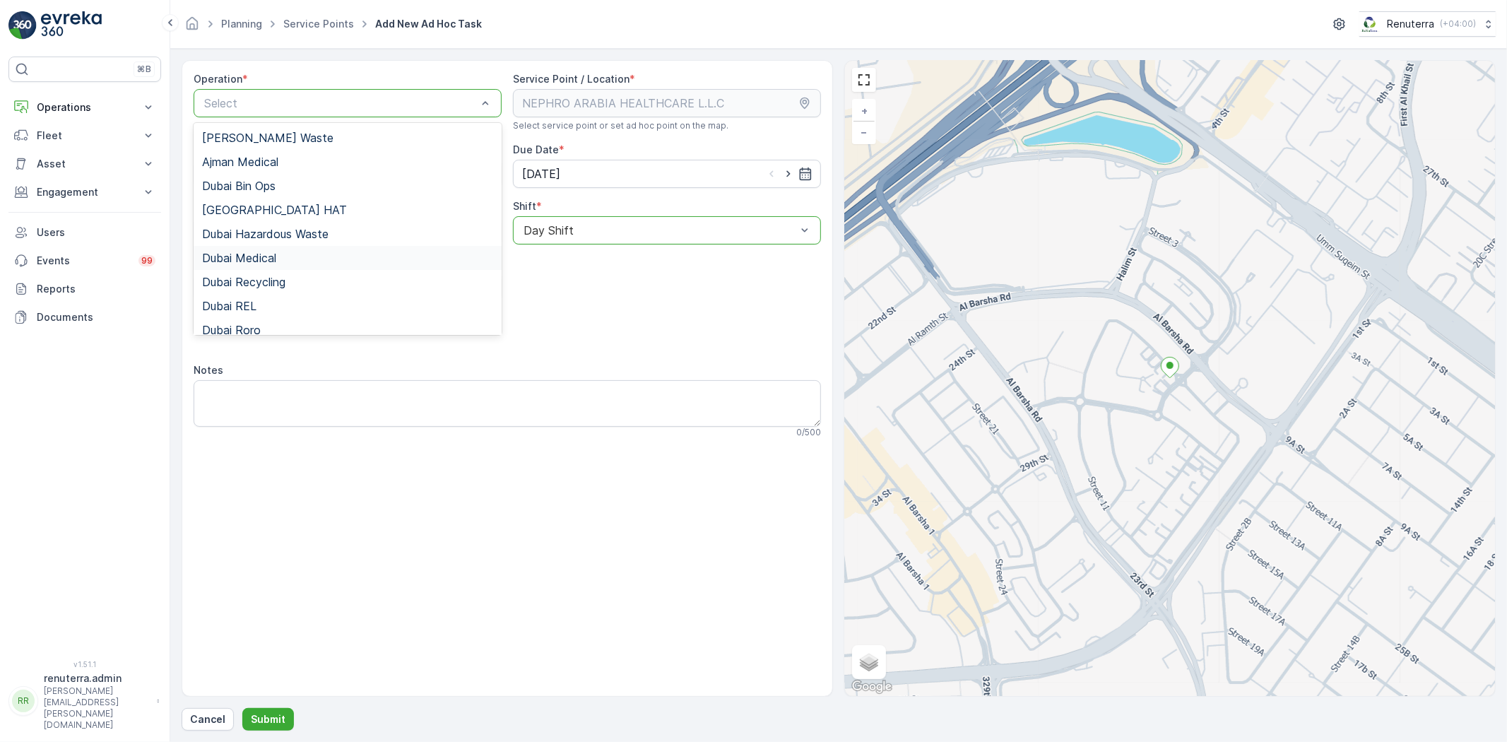
click at [327, 255] on div "Dubai Medical" at bounding box center [347, 258] width 291 height 13
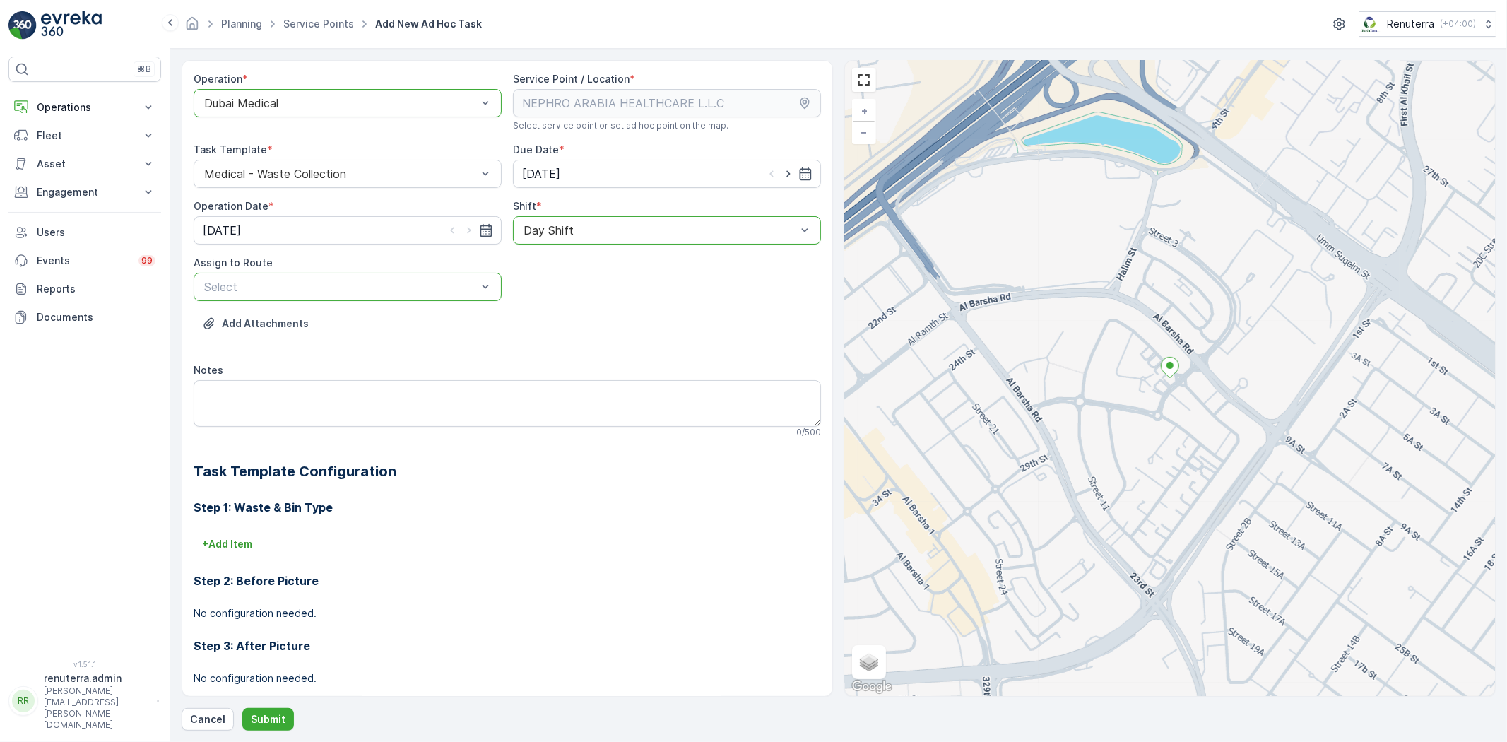
click at [295, 280] on div "Select" at bounding box center [341, 286] width 276 height 17
click at [299, 283] on div at bounding box center [341, 287] width 276 height 13
type input "101"
click at [323, 320] on span "DMED101 (Dispatched) - DXBCC40925" at bounding box center [306, 321] width 209 height 13
click at [283, 722] on p "Submit" at bounding box center [268, 719] width 35 height 14
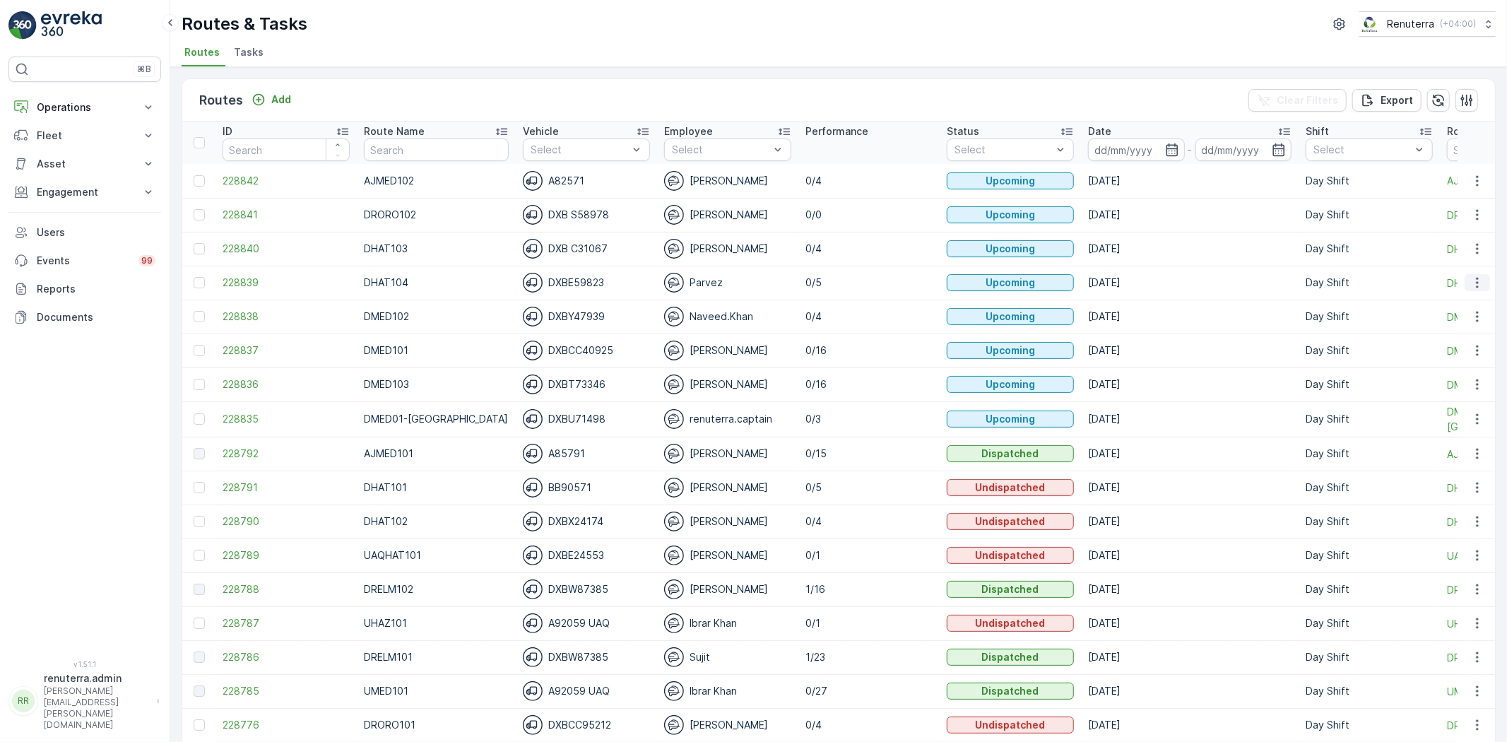
click at [1477, 284] on icon "button" at bounding box center [1478, 283] width 14 height 14
click at [1466, 359] on span "Change Assignee" at bounding box center [1445, 362] width 83 height 14
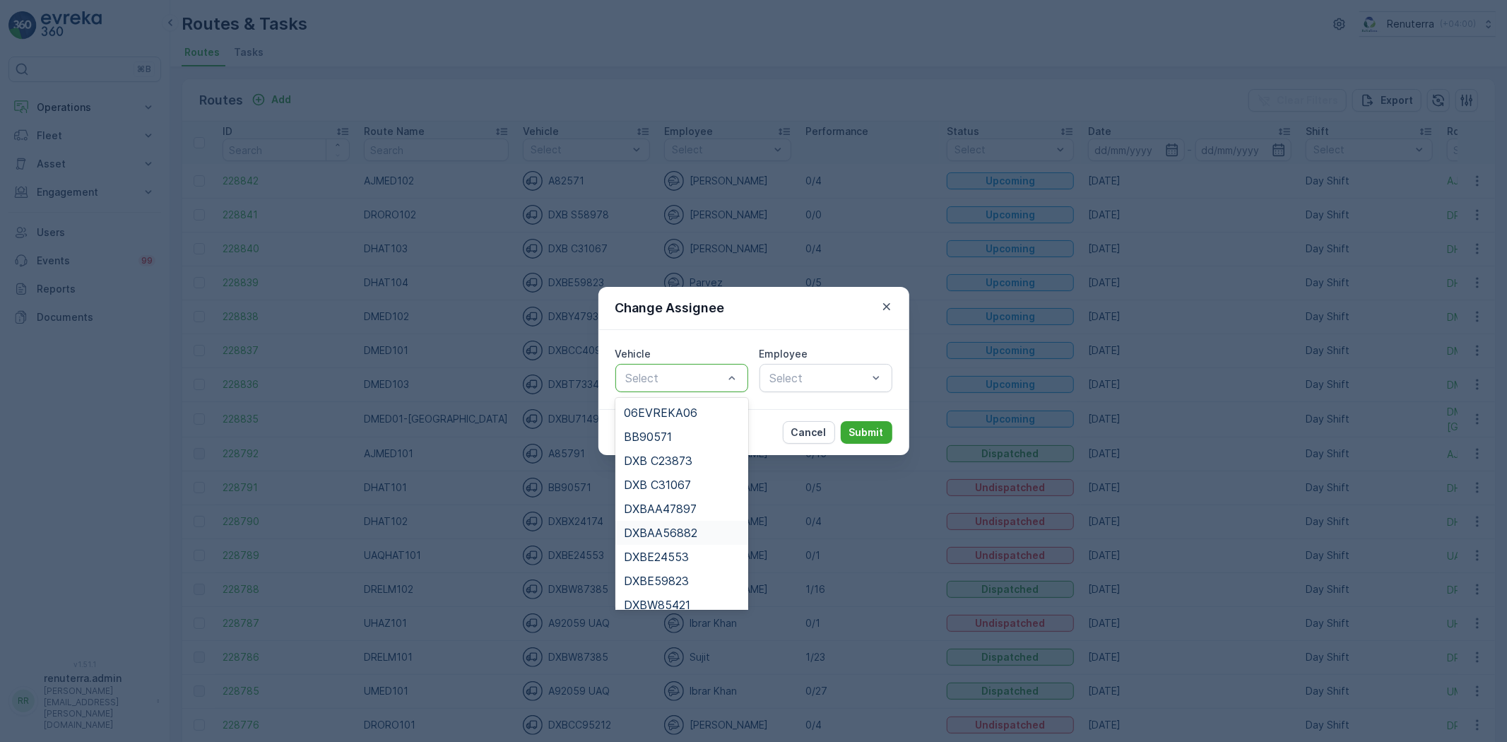
click at [664, 532] on span "DXBAA56882" at bounding box center [661, 533] width 74 height 13
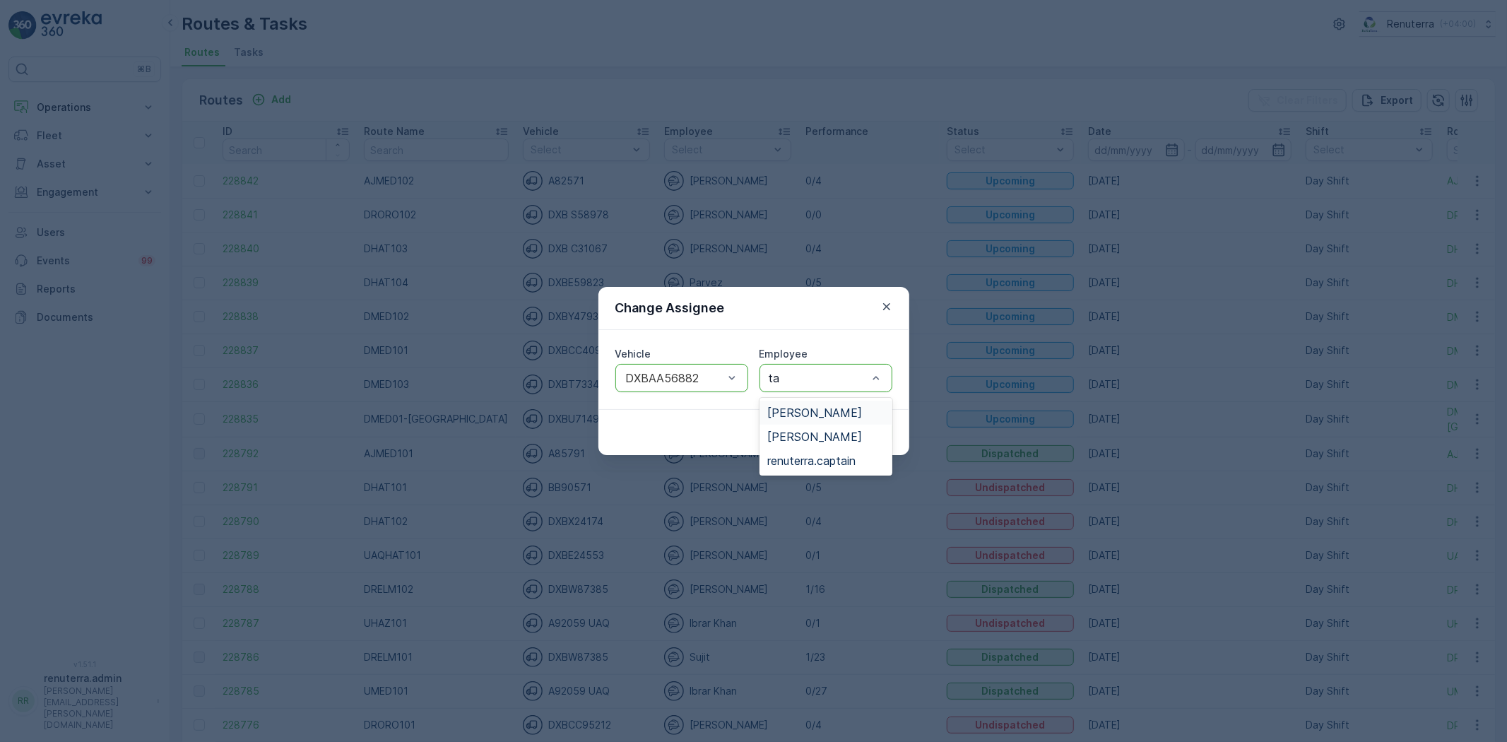
type input "taj"
click at [874, 414] on div "[PERSON_NAME]" at bounding box center [826, 412] width 116 height 13
click at [867, 431] on p "Submit" at bounding box center [866, 432] width 35 height 14
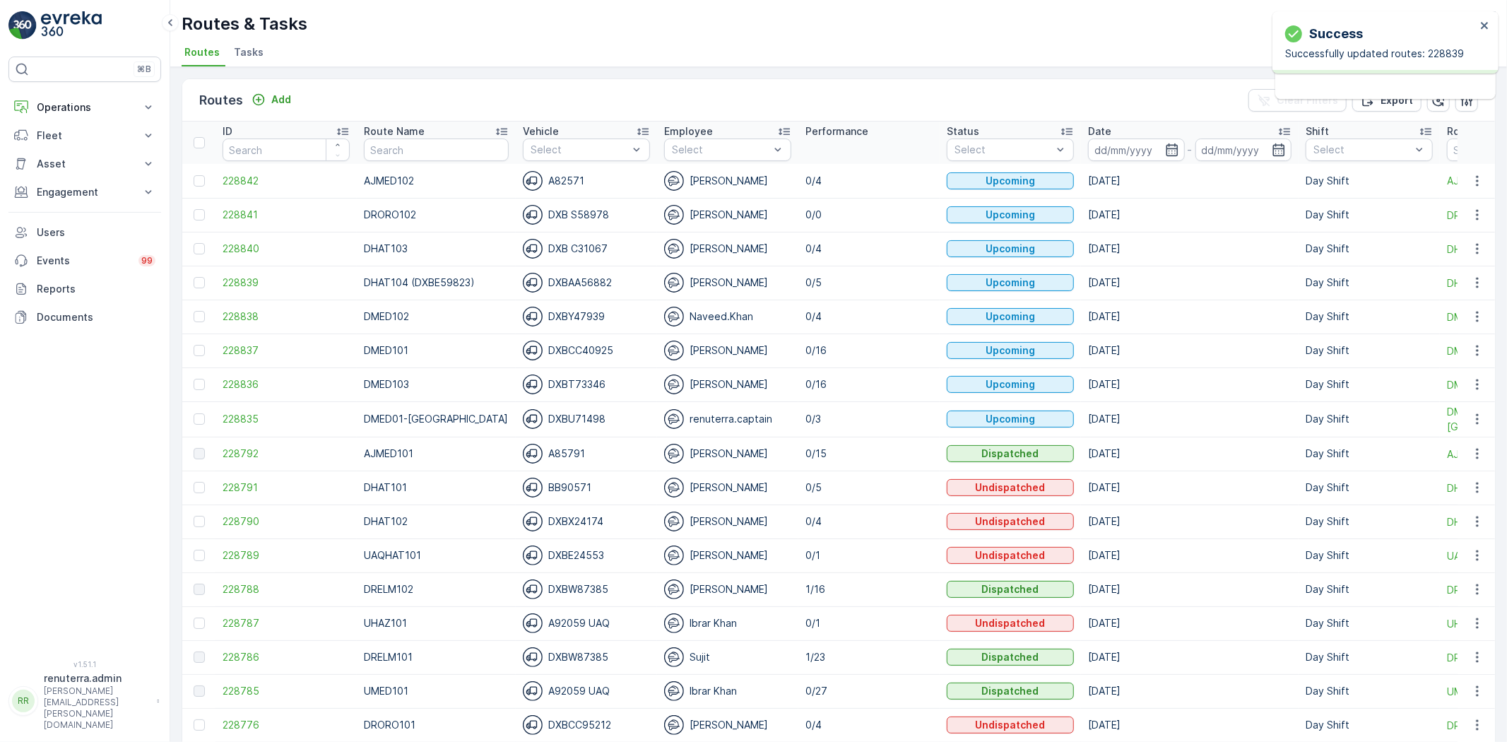
drag, startPoint x: 987, startPoint y: 580, endPoint x: 844, endPoint y: 98, distance: 502.9
click at [849, 82] on div "Routes Add Clear Filters Export" at bounding box center [838, 100] width 1313 height 42
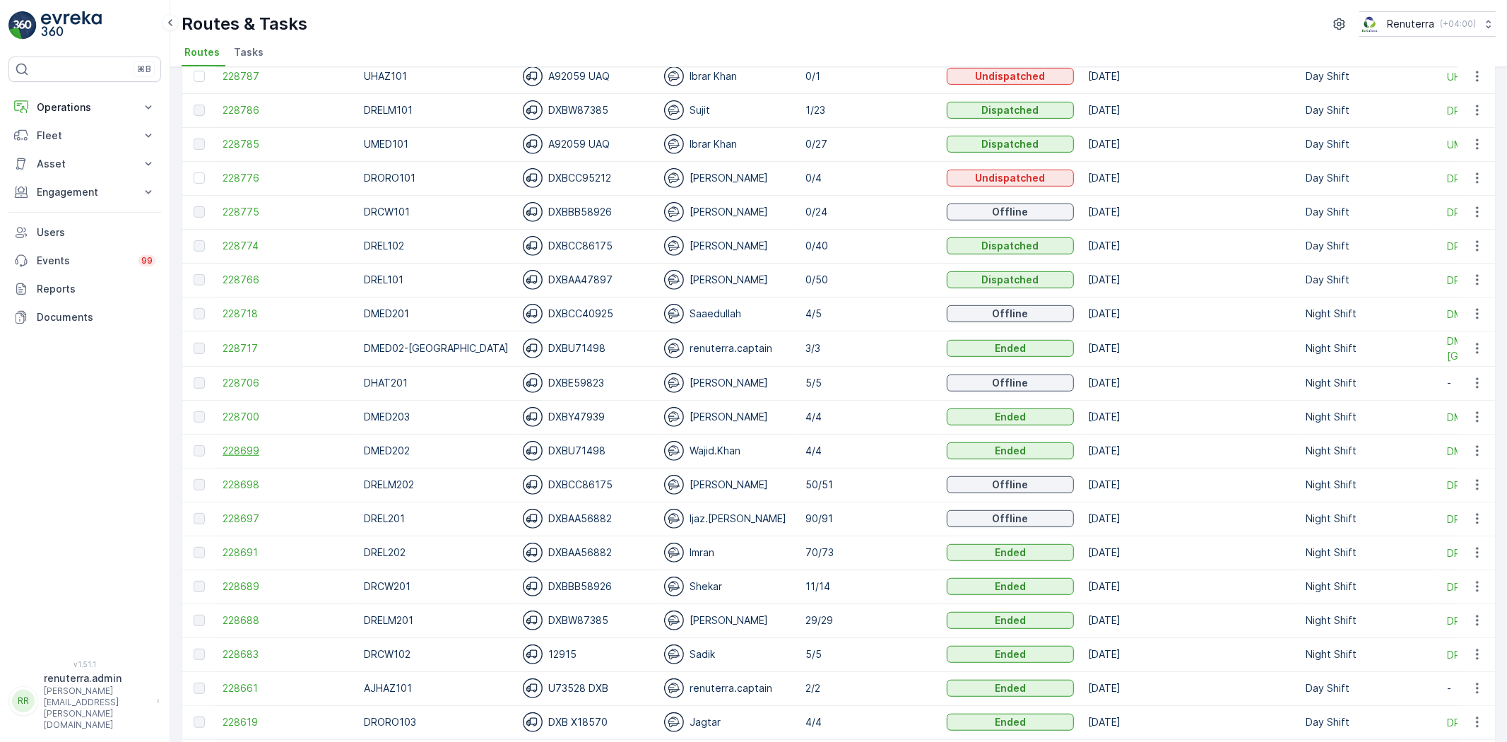
scroll to position [549, 0]
click at [256, 384] on span "228706" at bounding box center [286, 381] width 127 height 14
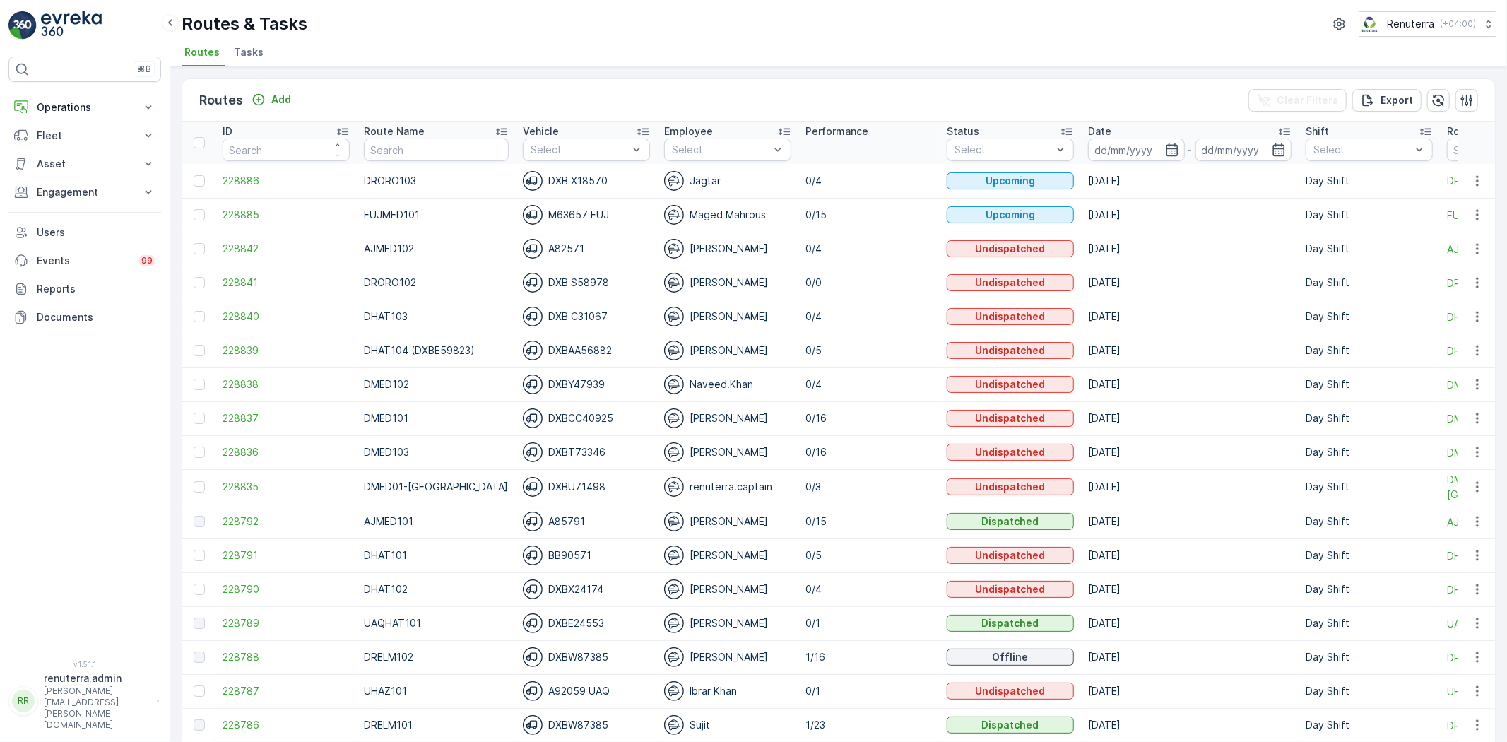
click at [795, 53] on ul "Routes Tasks" at bounding box center [833, 54] width 1303 height 24
drag, startPoint x: 714, startPoint y: 352, endPoint x: 845, endPoint y: 83, distance: 299.6
click at [845, 83] on div "Routes Add Clear Filters Export" at bounding box center [838, 100] width 1313 height 42
click at [465, 98] on div "Routes Add Clear Filters Export" at bounding box center [838, 100] width 1313 height 42
click at [411, 156] on input "text" at bounding box center [436, 150] width 145 height 23
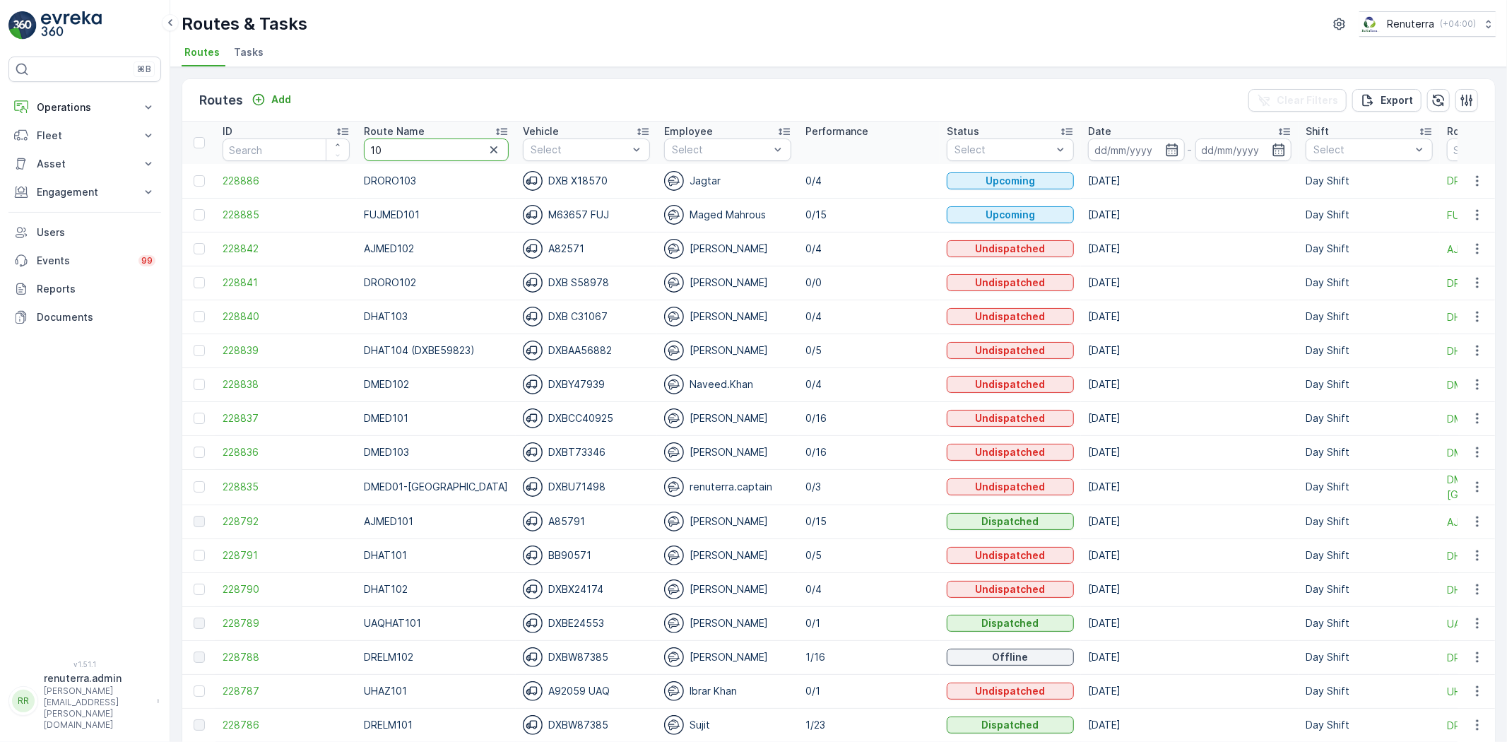
type input "101"
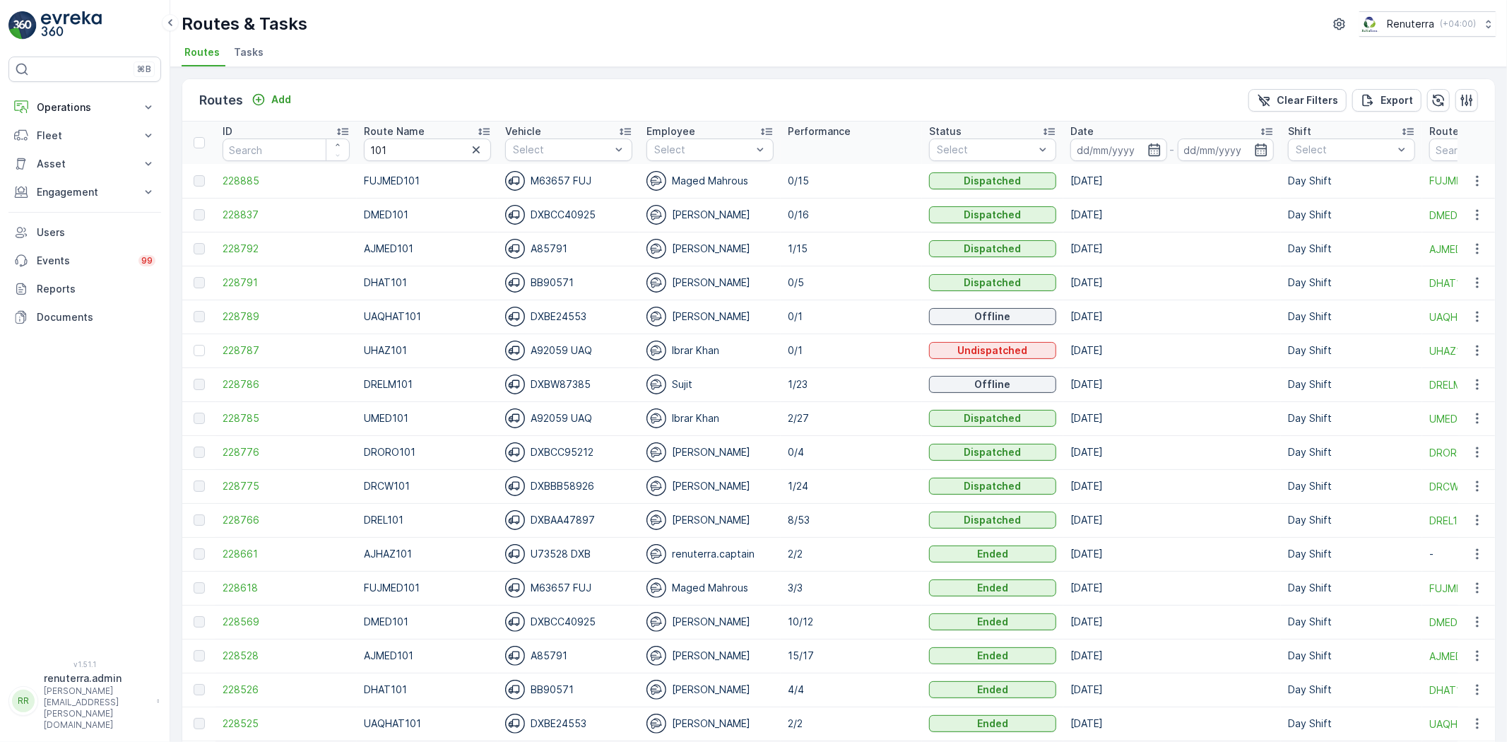
drag, startPoint x: 477, startPoint y: 146, endPoint x: 437, endPoint y: 146, distance: 40.3
click at [476, 148] on icon "button" at bounding box center [476, 150] width 14 height 14
click at [96, 110] on p "Operations" at bounding box center [85, 107] width 96 height 14
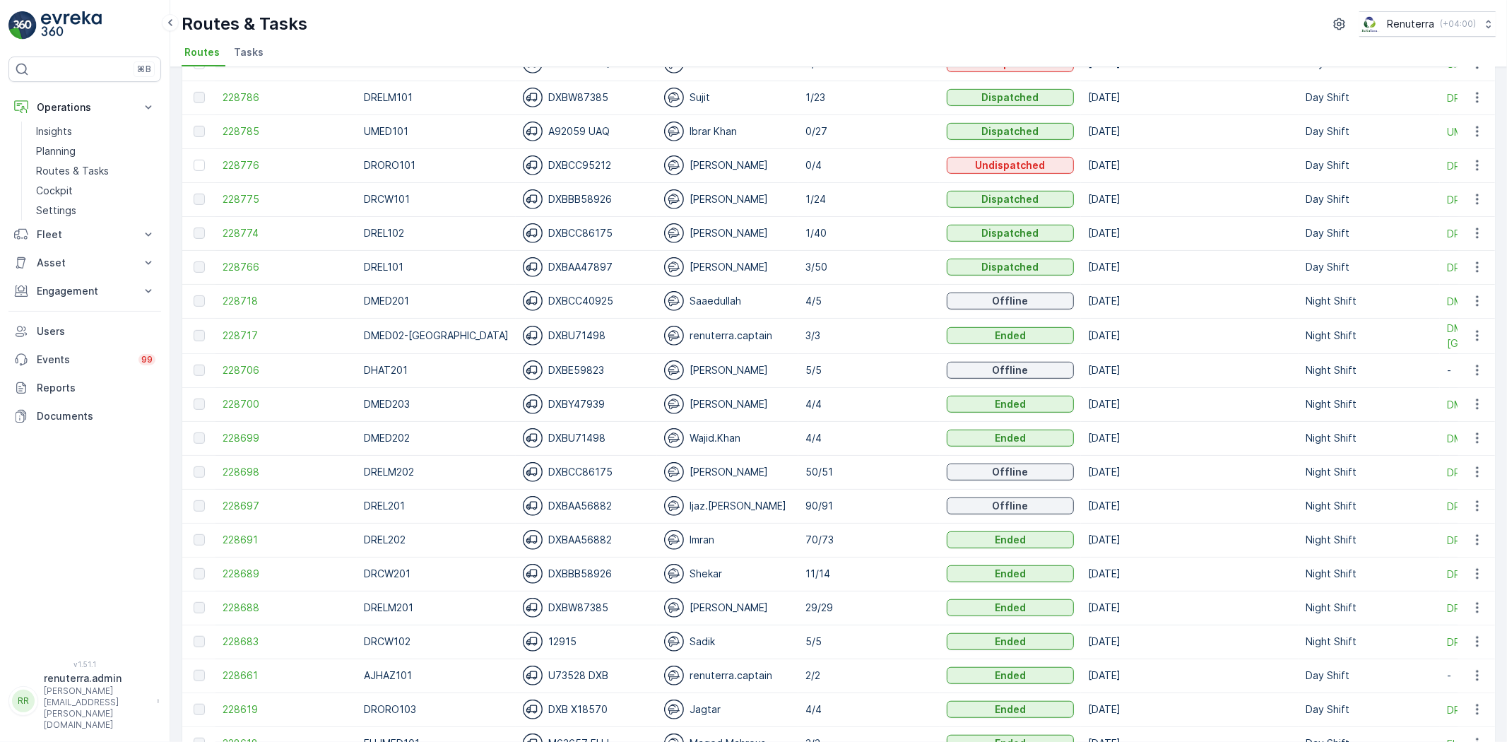
scroll to position [549, 0]
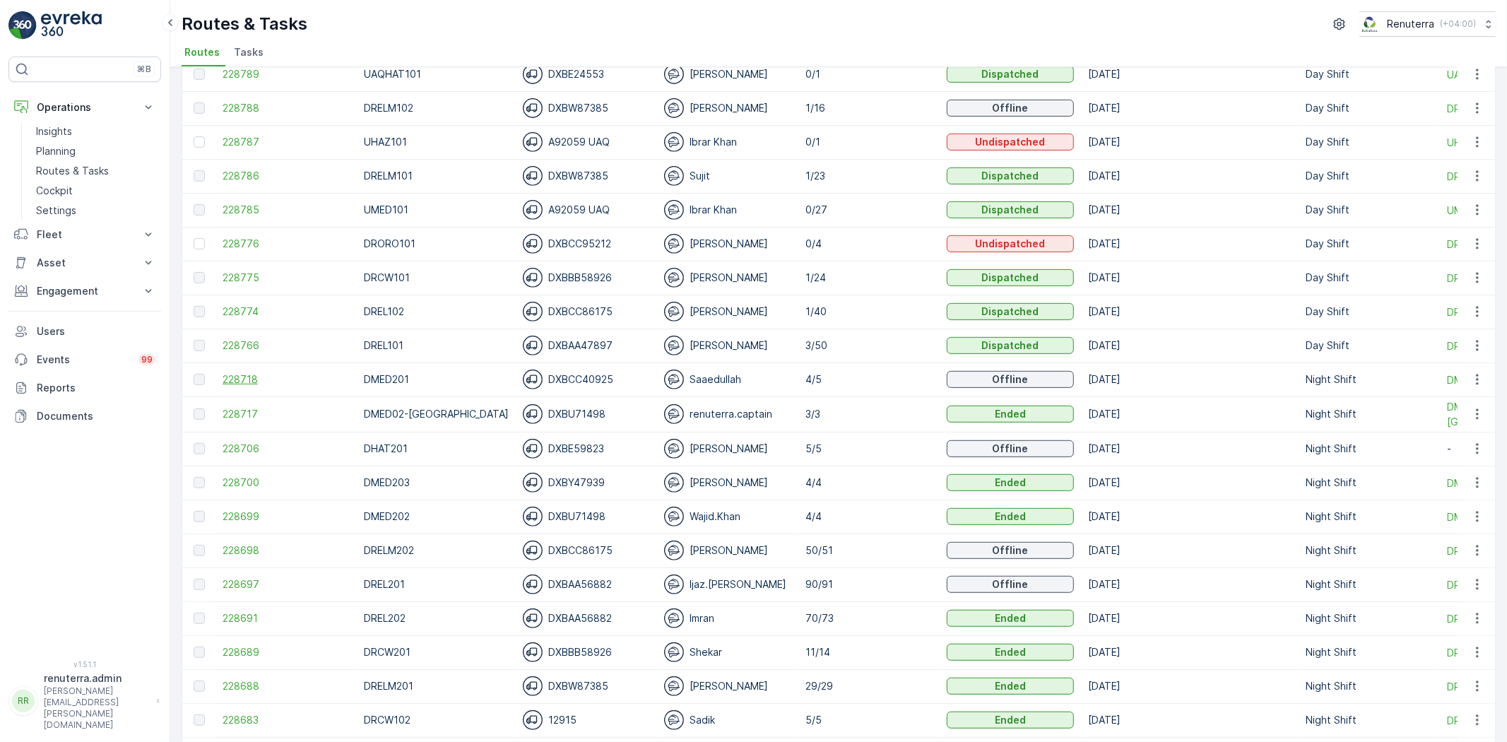
click at [251, 372] on span "228718" at bounding box center [286, 379] width 127 height 14
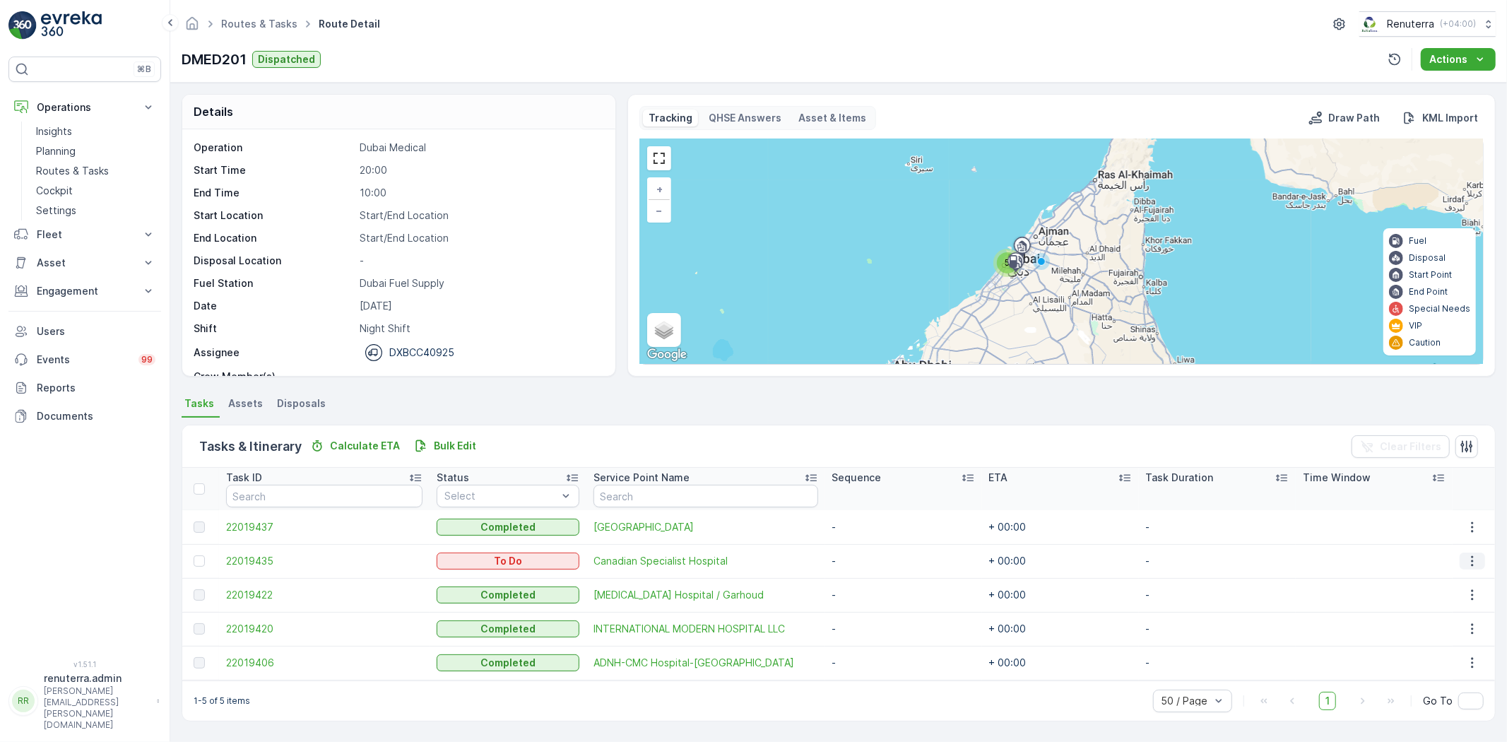
click at [1476, 560] on icon "button" at bounding box center [1473, 561] width 14 height 14
click at [1424, 621] on span "Change Route" at bounding box center [1441, 621] width 69 height 14
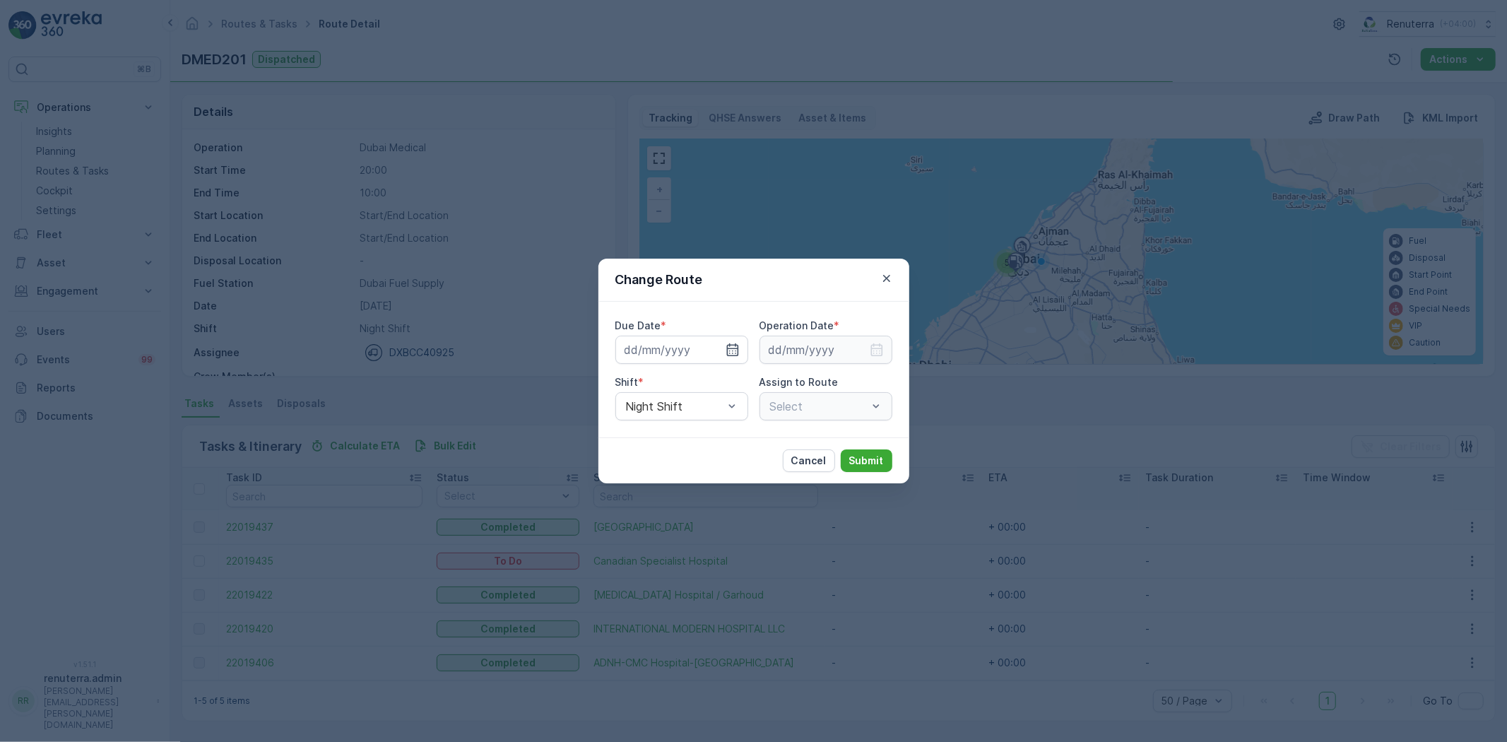
type input "30.09.2025"
click at [715, 350] on icon "button" at bounding box center [716, 350] width 14 height 14
type input "01.10.2025"
click at [883, 346] on icon "button" at bounding box center [877, 350] width 14 height 14
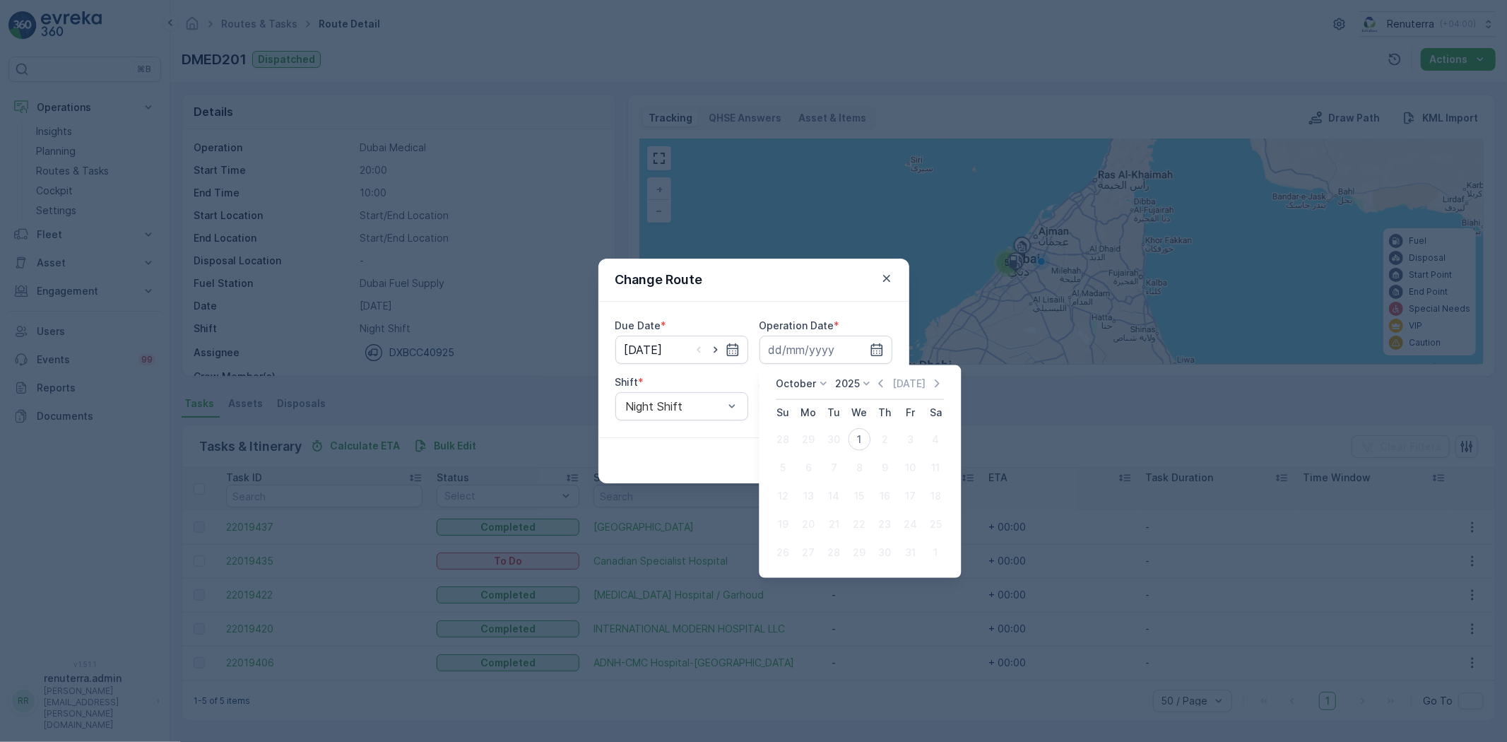
drag, startPoint x: 863, startPoint y: 435, endPoint x: 758, endPoint y: 447, distance: 106.0
click at [862, 435] on div "1" at bounding box center [859, 439] width 23 height 23
type input "01.10.2025"
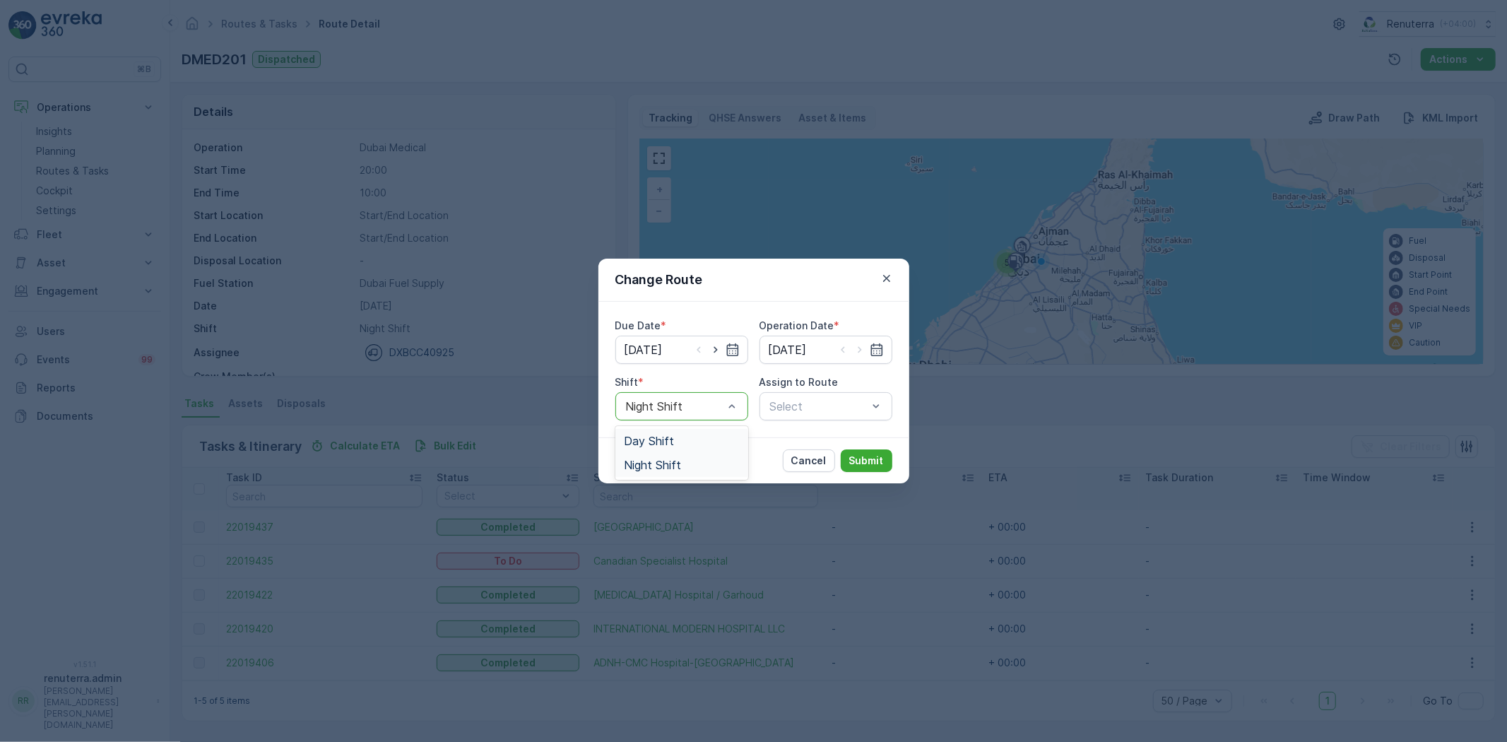
click at [677, 446] on div "Day Shift" at bounding box center [682, 441] width 116 height 13
drag, startPoint x: 796, startPoint y: 412, endPoint x: 787, endPoint y: 418, distance: 11.2
click at [796, 412] on div at bounding box center [819, 406] width 100 height 13
click at [775, 406] on div at bounding box center [819, 406] width 100 height 13
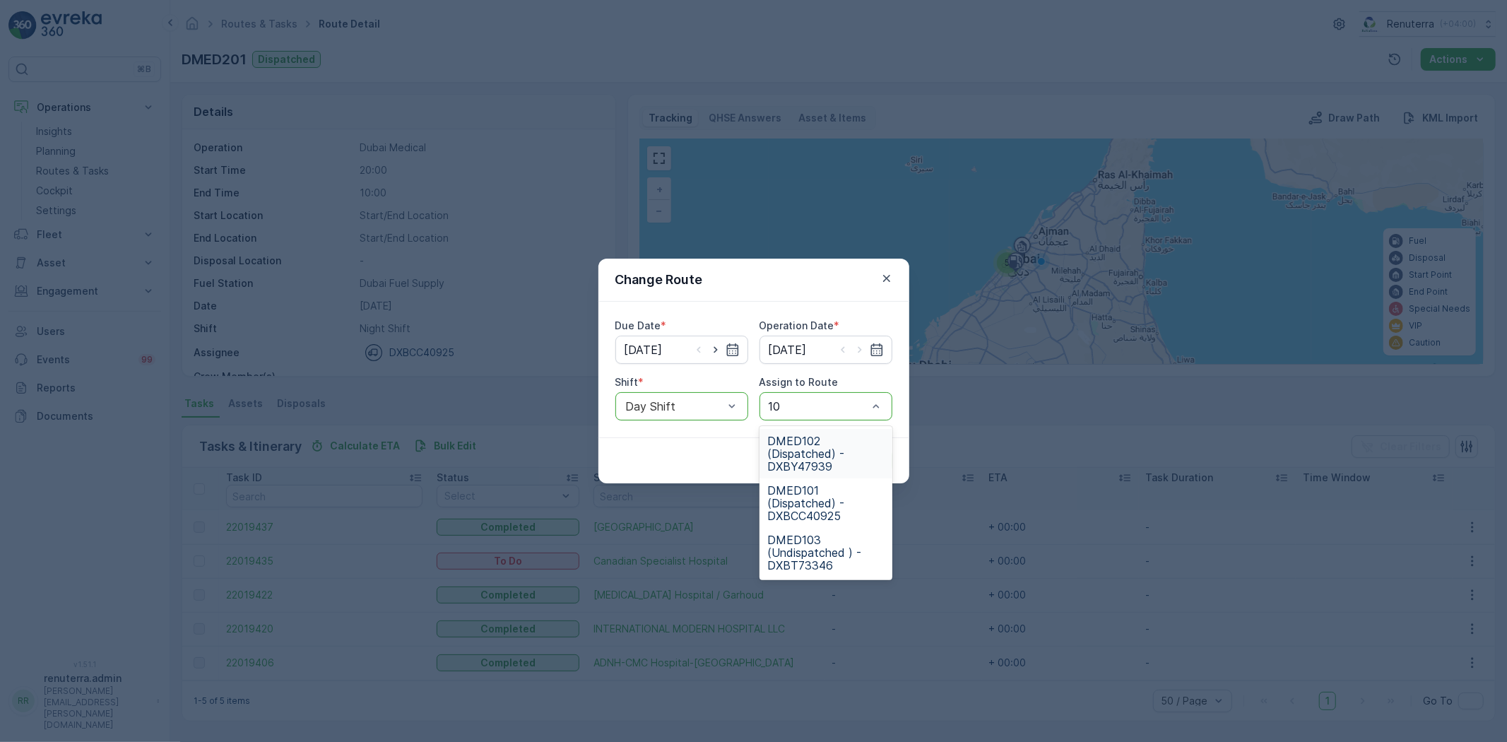
type input "101"
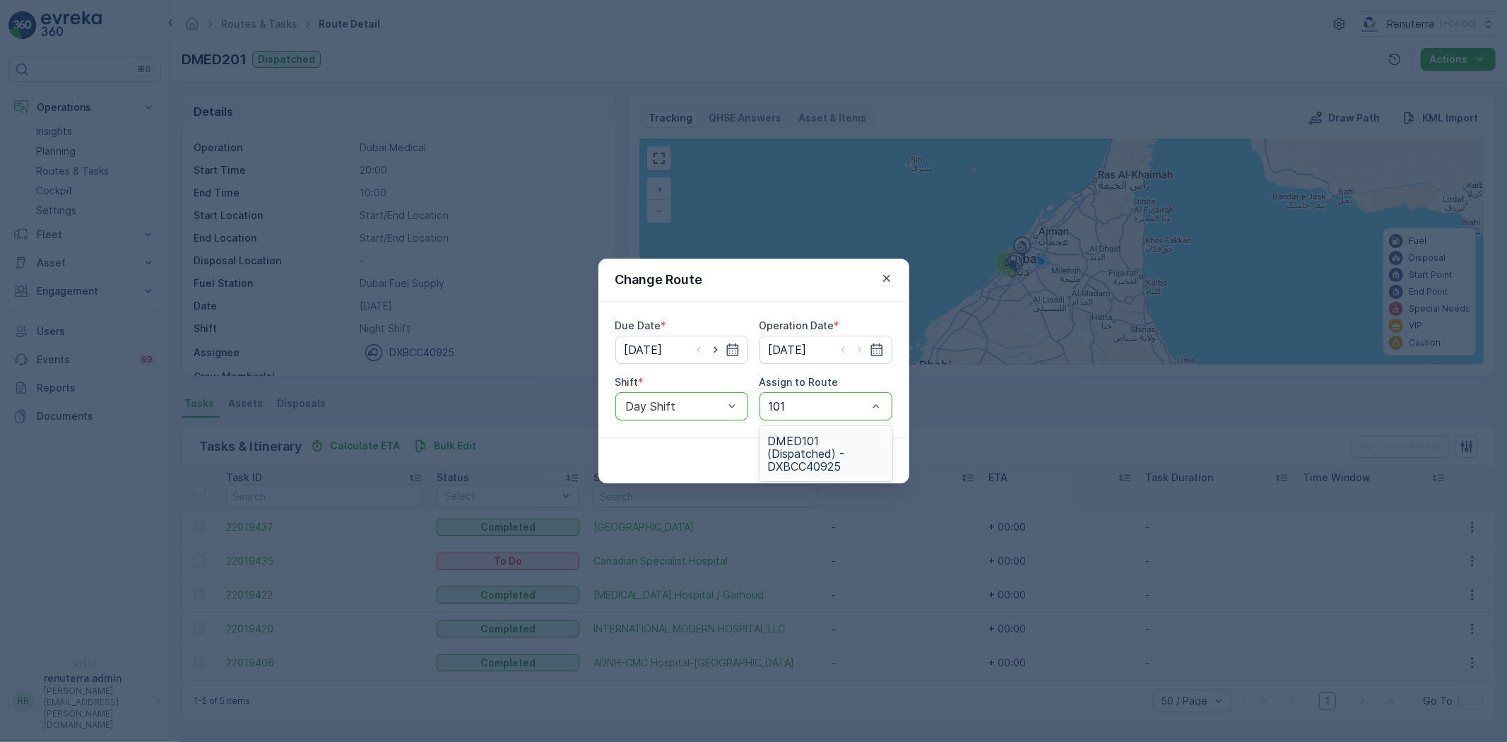
click at [810, 457] on span "DMED101 (Dispatched) - DXBCC40925" at bounding box center [826, 454] width 116 height 38
click at [856, 455] on p "Submit" at bounding box center [866, 461] width 35 height 14
